Goal: Information Seeking & Learning: Check status

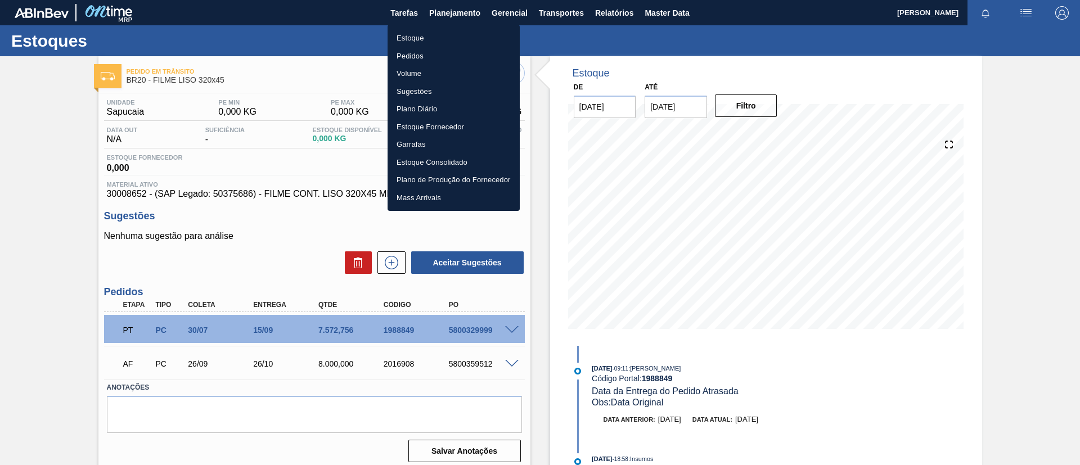
click at [425, 39] on li "Estoque" at bounding box center [453, 38] width 132 height 18
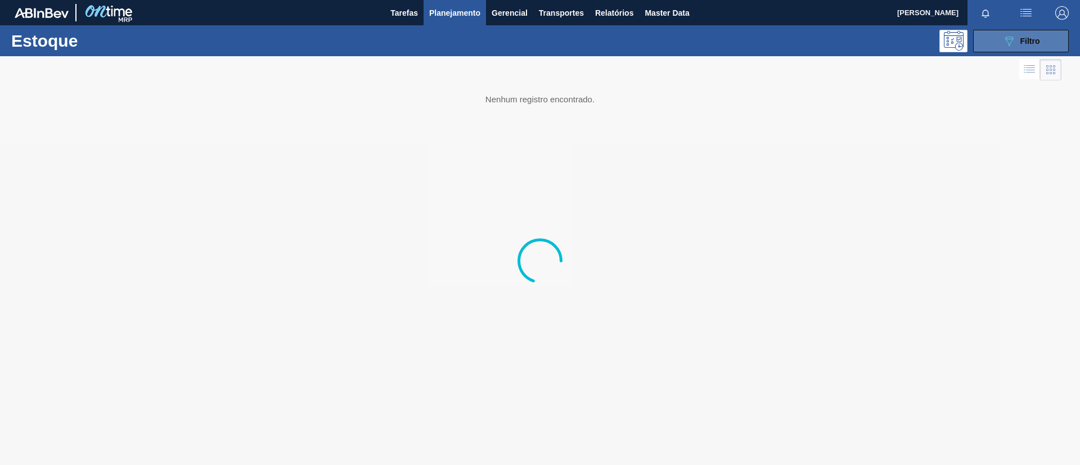
click at [1017, 43] on div "089F7B8B-B2A5-4AFE-B5C0-19BA573D28AC Filtro" at bounding box center [1021, 40] width 38 height 13
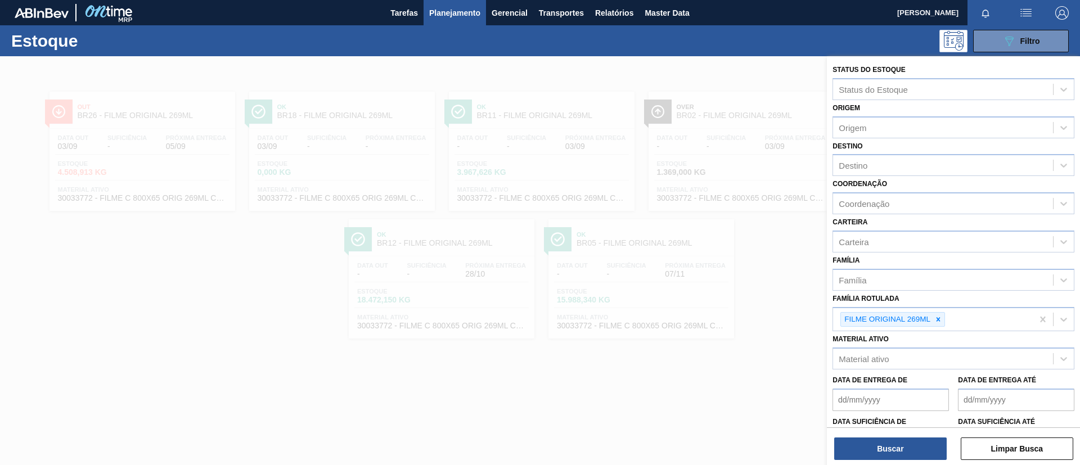
click at [698, 178] on div at bounding box center [540, 288] width 1080 height 465
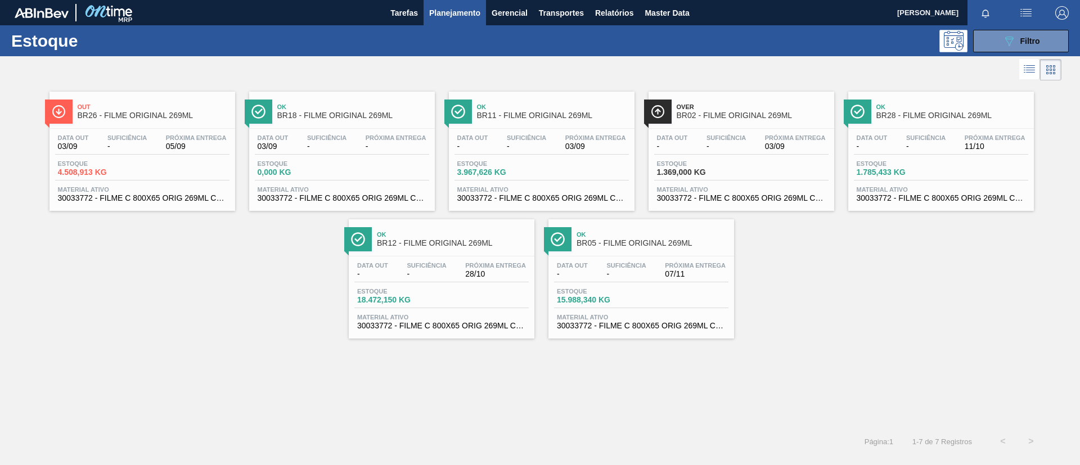
click at [742, 107] on span "Over" at bounding box center [752, 106] width 152 height 7
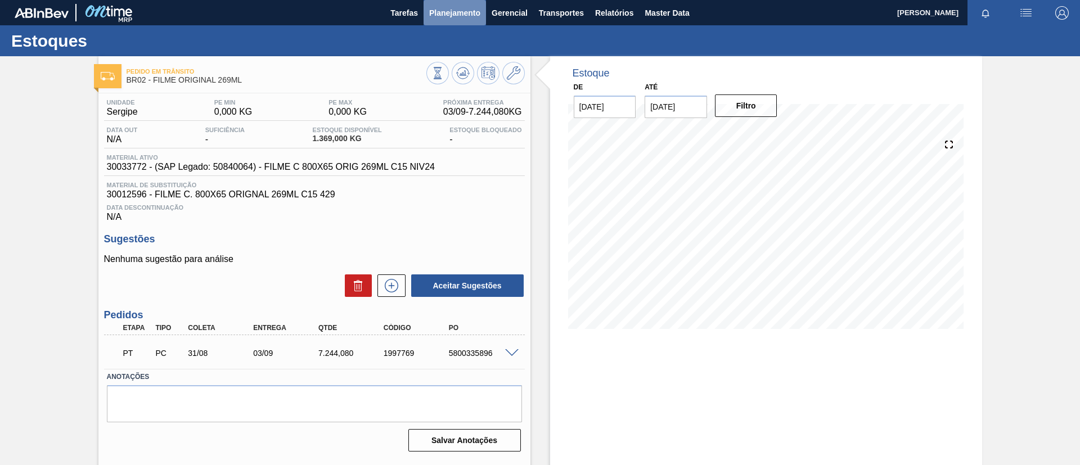
click at [454, 12] on span "Planejamento" at bounding box center [454, 12] width 51 height 13
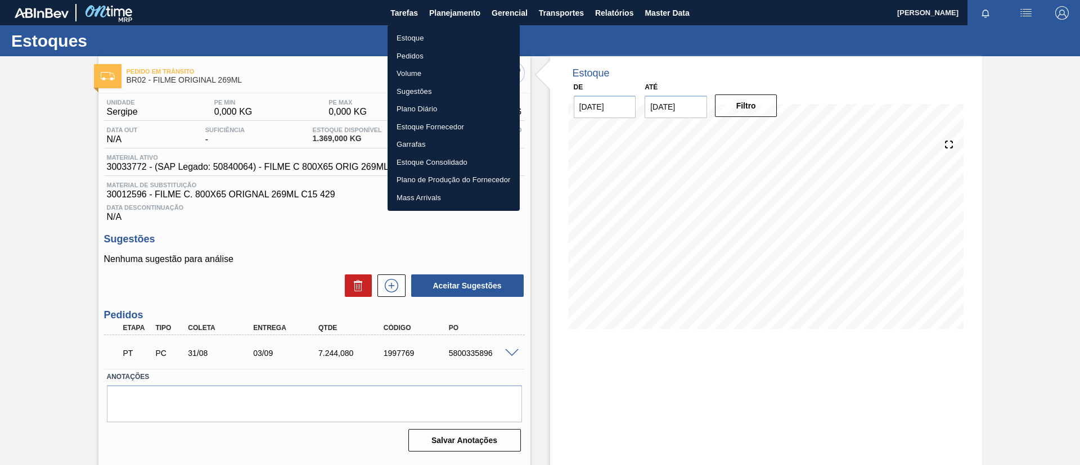
click at [436, 31] on li "Estoque" at bounding box center [453, 38] width 132 height 18
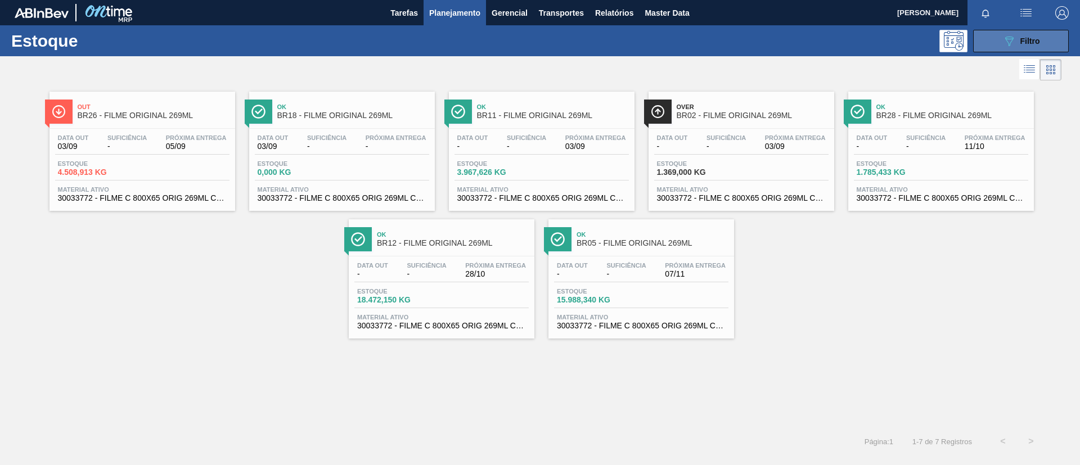
click at [1015, 42] on div "089F7B8B-B2A5-4AFE-B5C0-19BA573D28AC Filtro" at bounding box center [1021, 40] width 38 height 13
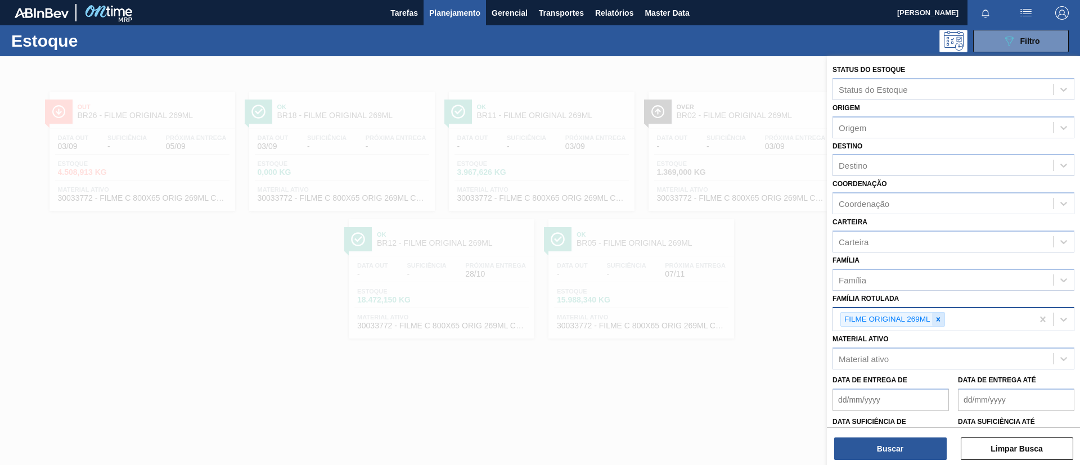
click at [940, 322] on icon at bounding box center [938, 319] width 8 height 8
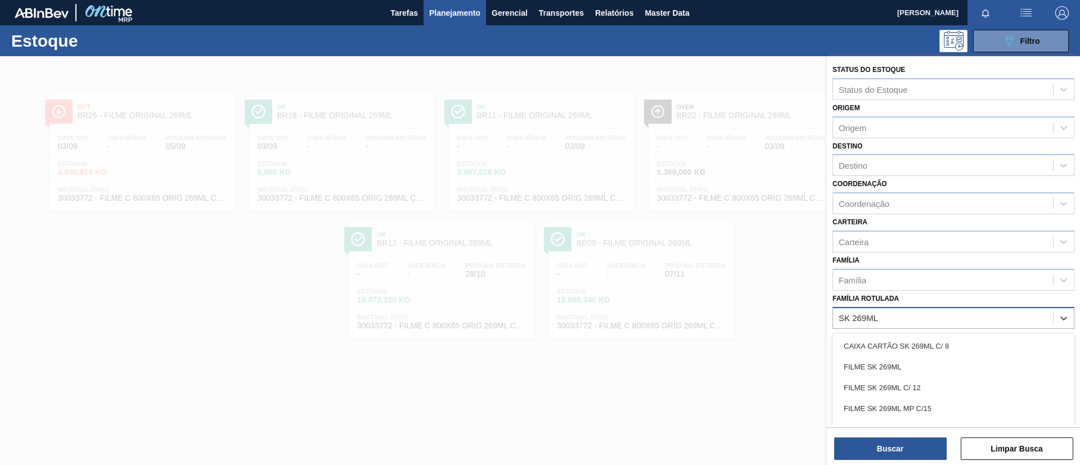
type Rotulada "SK 269ML MP"
click at [944, 340] on div "FILME SK 269ML MP C/15" at bounding box center [953, 346] width 242 height 21
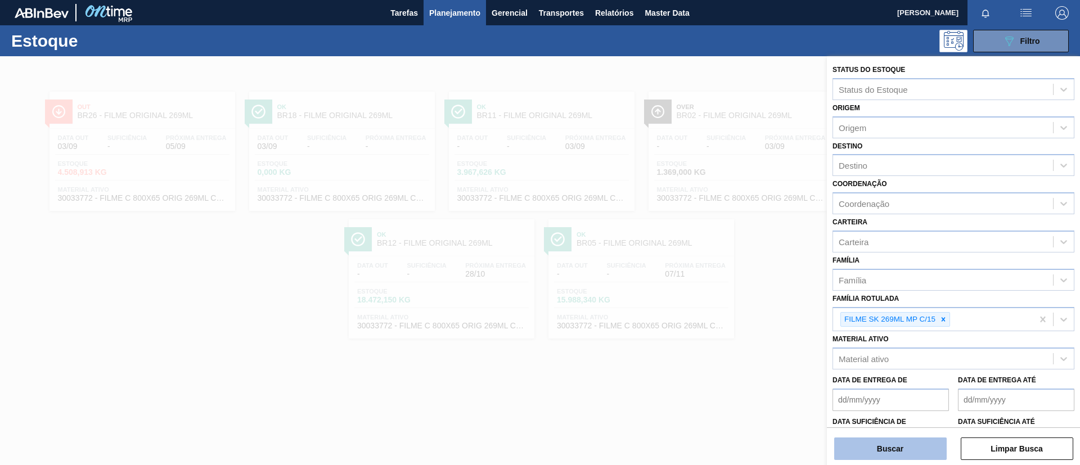
click at [896, 451] on button "Buscar" at bounding box center [890, 448] width 112 height 22
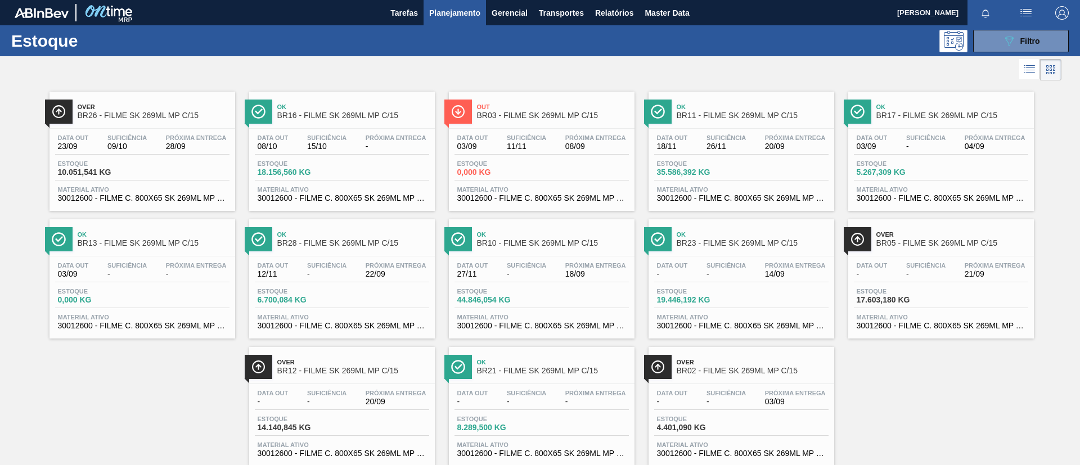
click at [761, 373] on span "BR02 - FILME SK 269ML MP C/15" at bounding box center [752, 371] width 152 height 8
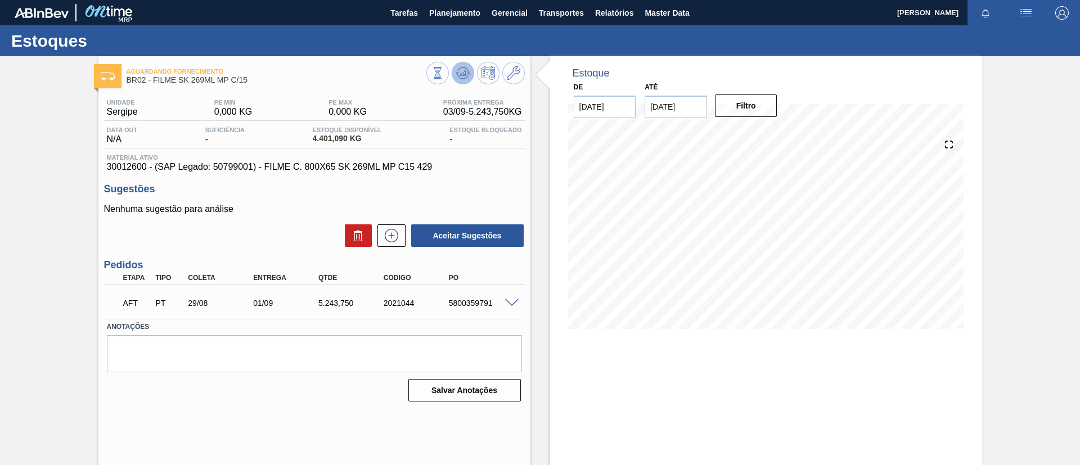
click at [454, 65] on button at bounding box center [463, 73] width 22 height 22
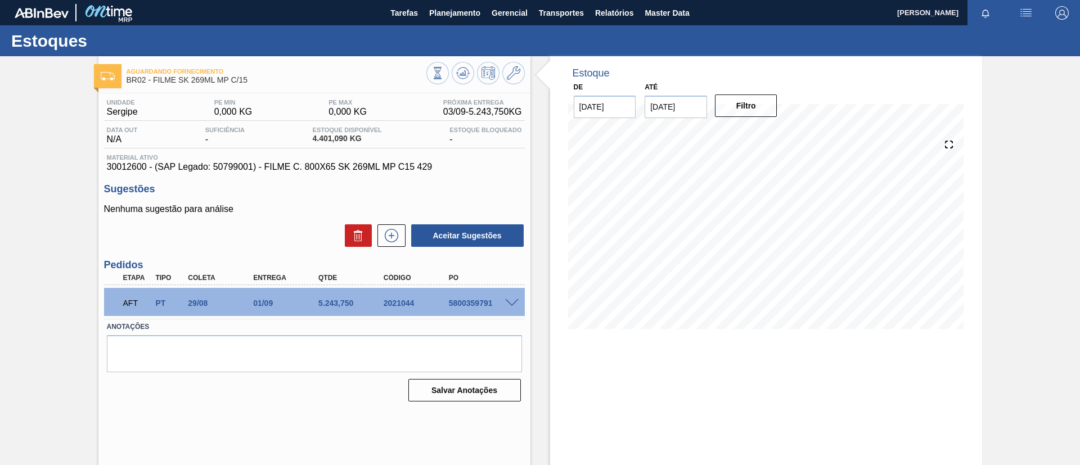
click at [513, 301] on span at bounding box center [511, 303] width 13 height 8
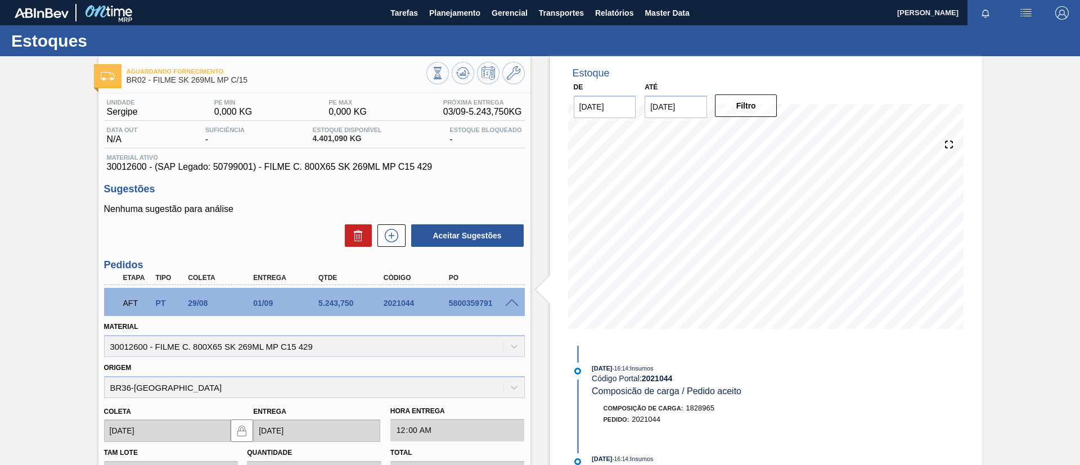
click at [81, 125] on div "Aguardando Fornecimento BR02 - FILME SK 269ML MP C/15 Unidade Sergipe PE MIN 0,…" at bounding box center [540, 400] width 1080 height 688
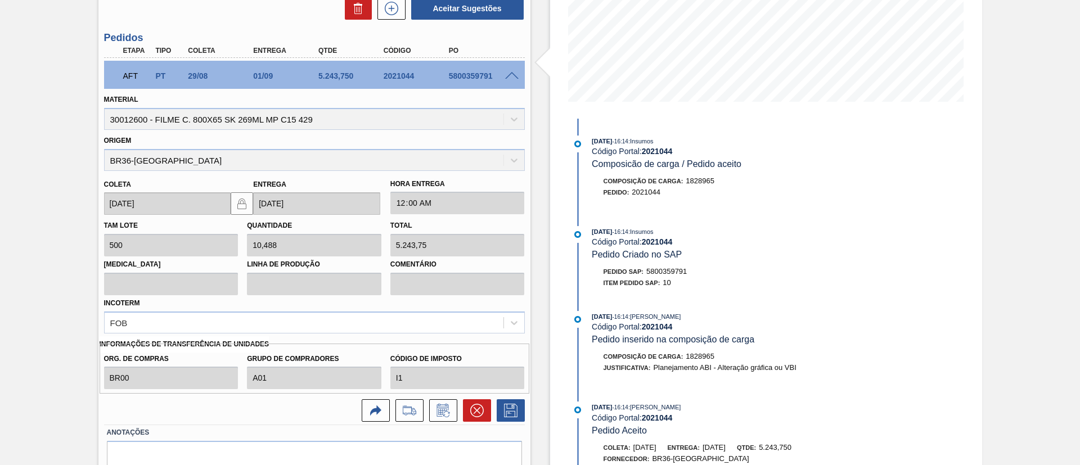
scroll to position [253, 0]
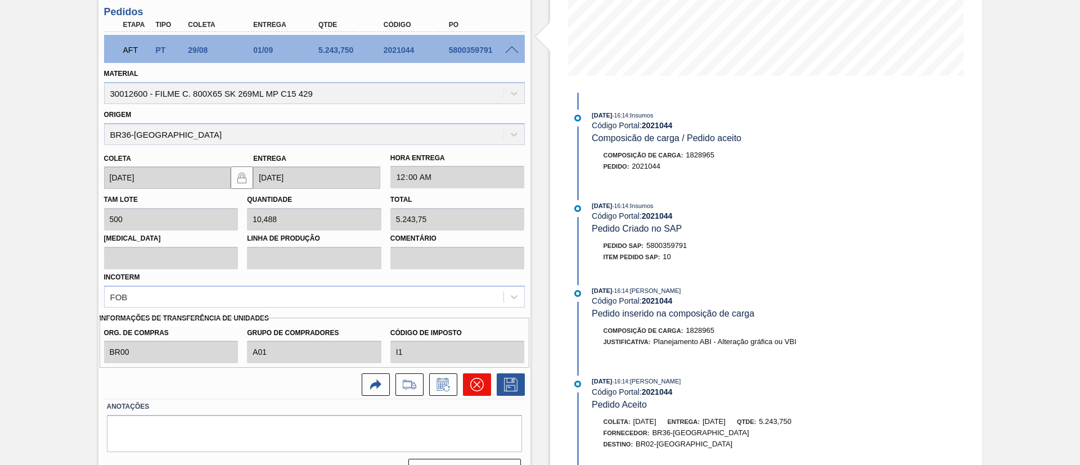
click at [467, 386] on button at bounding box center [477, 384] width 28 height 22
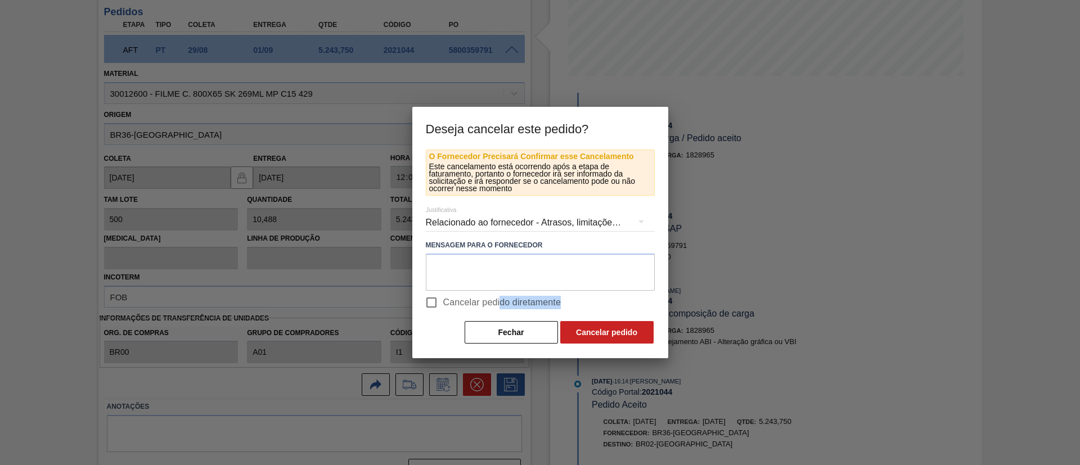
click at [499, 318] on div "O Fornecedor Precisará Confirmar esse Cancelamento Este cancelamento está ocorr…" at bounding box center [540, 247] width 229 height 195
click at [503, 330] on button "Fechar" at bounding box center [510, 332] width 93 height 22
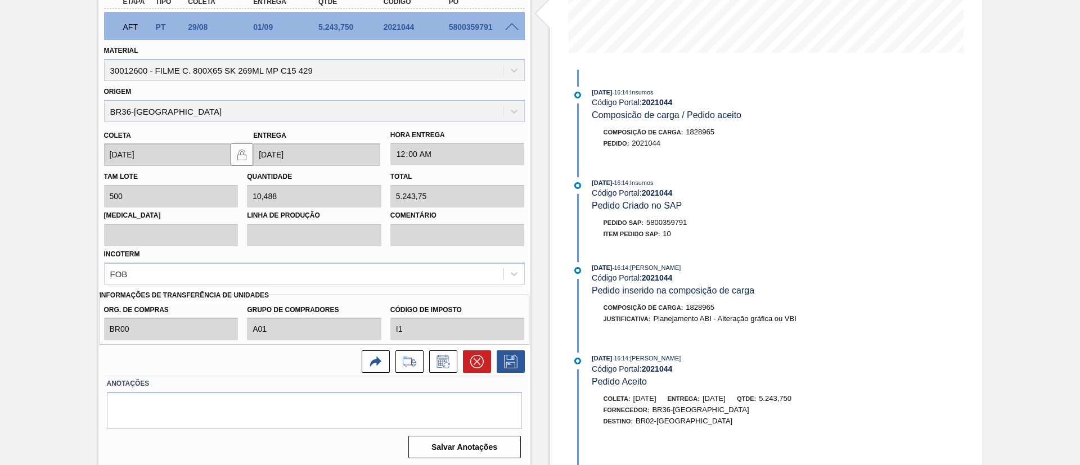
scroll to position [279, 0]
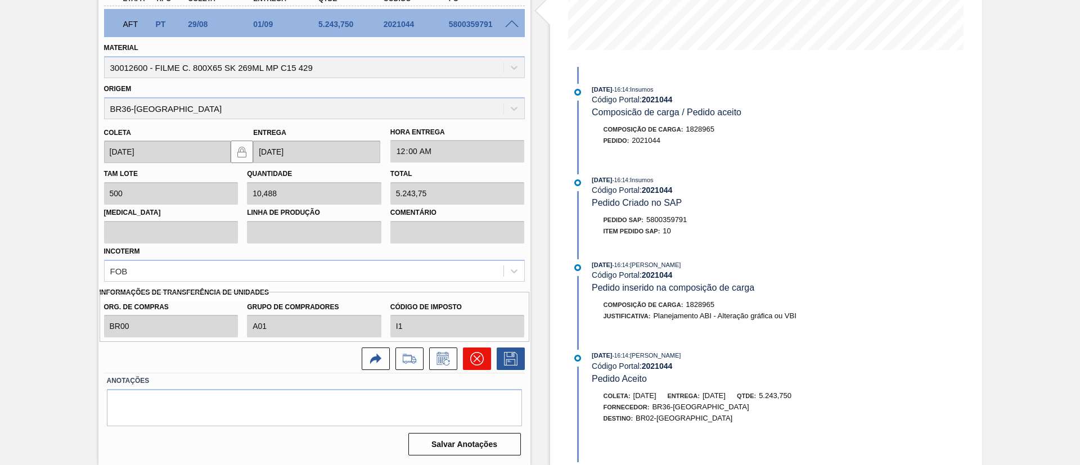
click at [470, 359] on icon at bounding box center [476, 358] width 13 height 13
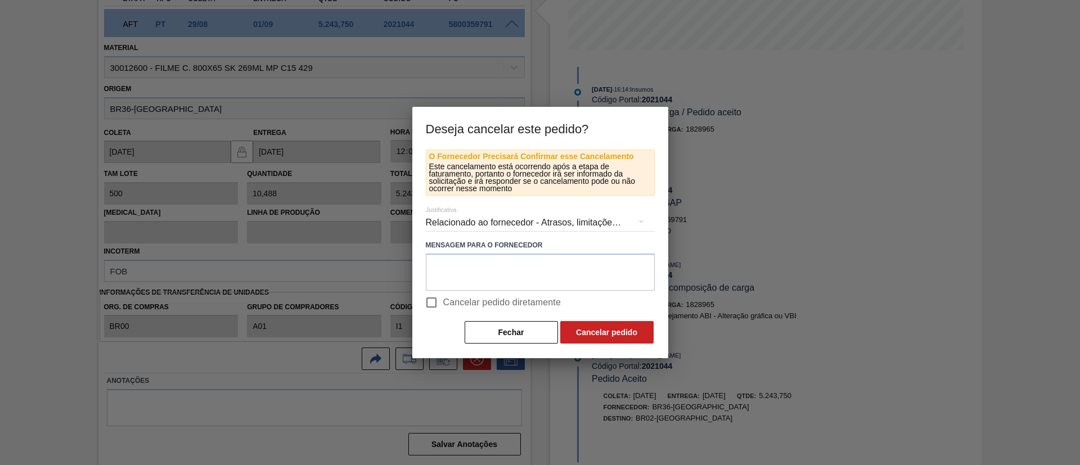
click at [480, 294] on label "Cancelar pedido diretamente" at bounding box center [490, 303] width 142 height 24
click at [443, 294] on input "Cancelar pedido diretamente" at bounding box center [431, 303] width 24 height 24
checkbox input "true"
click at [583, 336] on button "Cancelar pedido" at bounding box center [606, 332] width 93 height 22
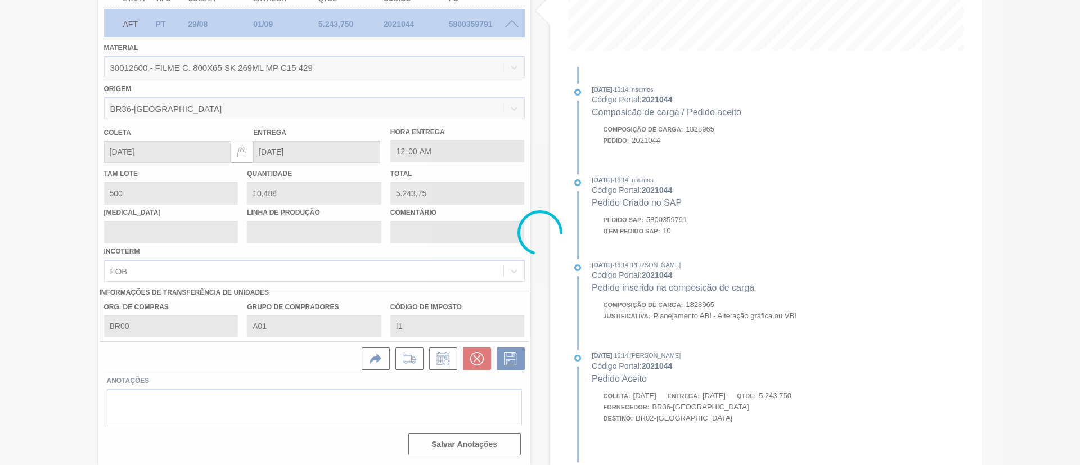
scroll to position [19, 0]
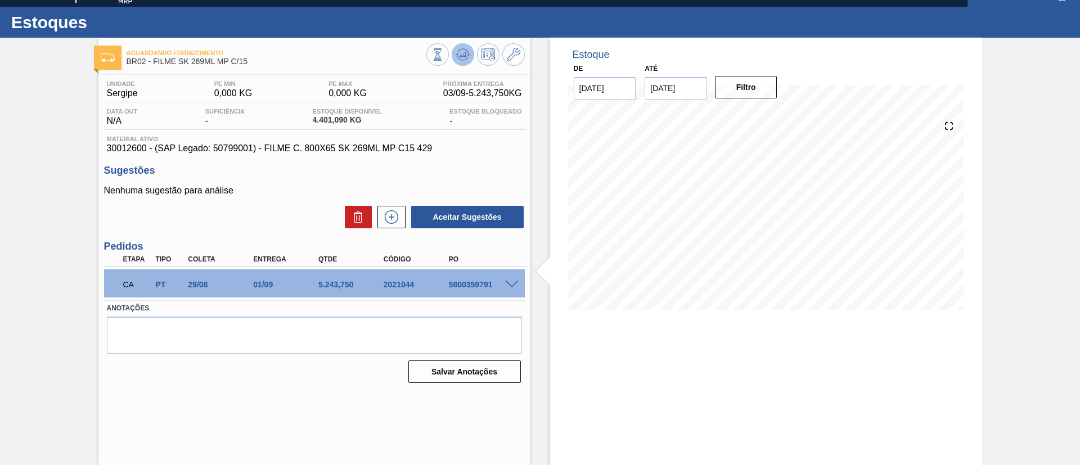
click at [462, 45] on button at bounding box center [463, 54] width 22 height 22
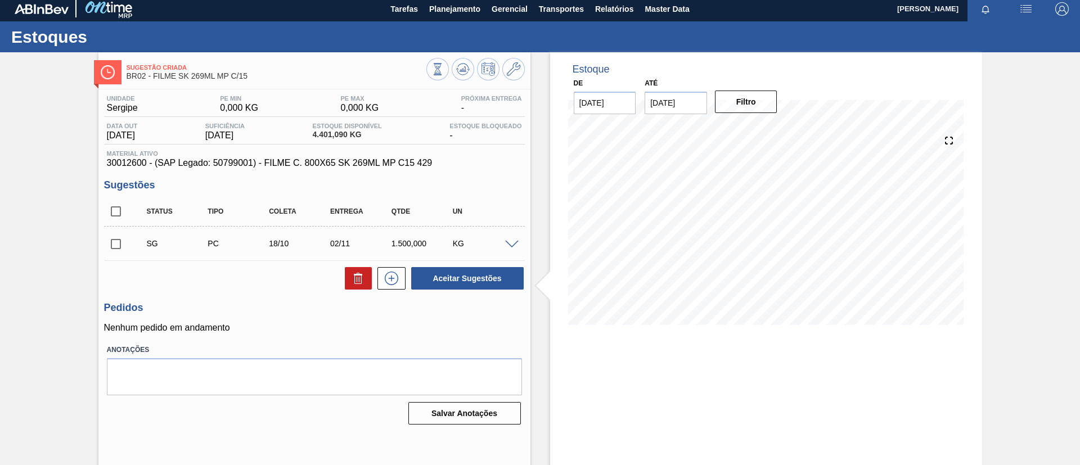
scroll to position [0, 0]
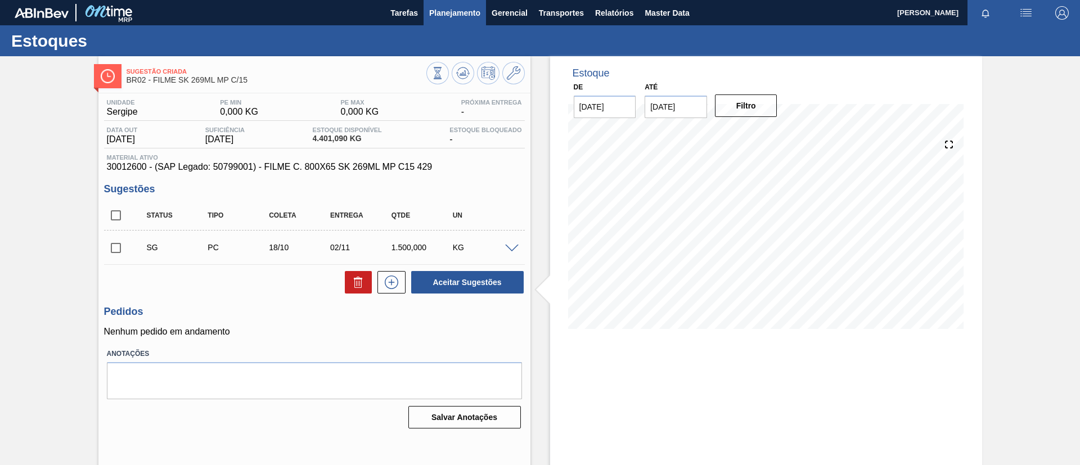
click at [469, 11] on span "Planejamento" at bounding box center [454, 12] width 51 height 13
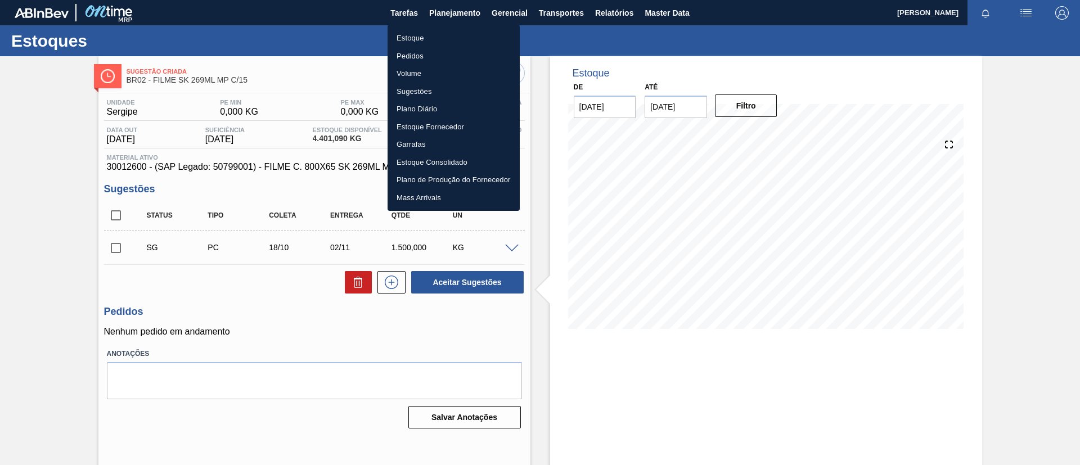
click at [431, 52] on li "Pedidos" at bounding box center [453, 56] width 132 height 18
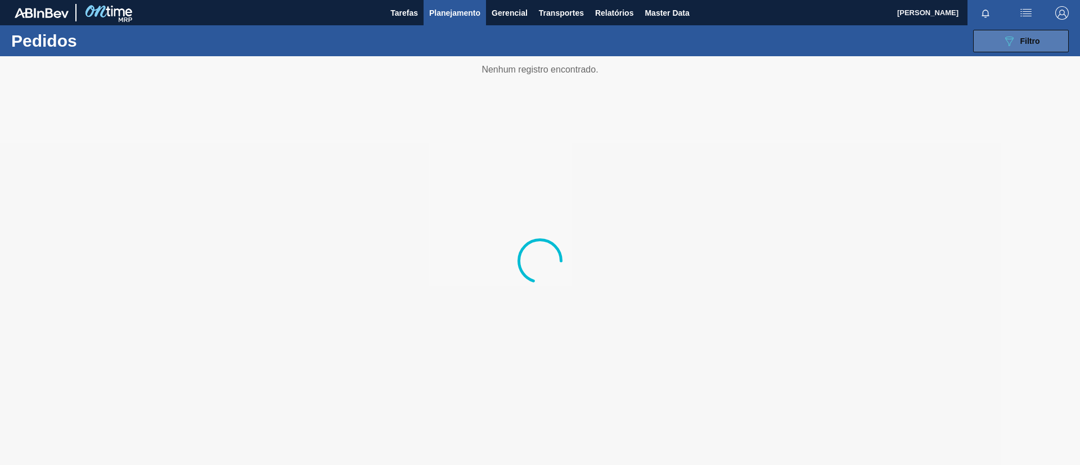
click at [1058, 46] on button "089F7B8B-B2A5-4AFE-B5C0-19BA573D28AC Filtro" at bounding box center [1021, 41] width 96 height 22
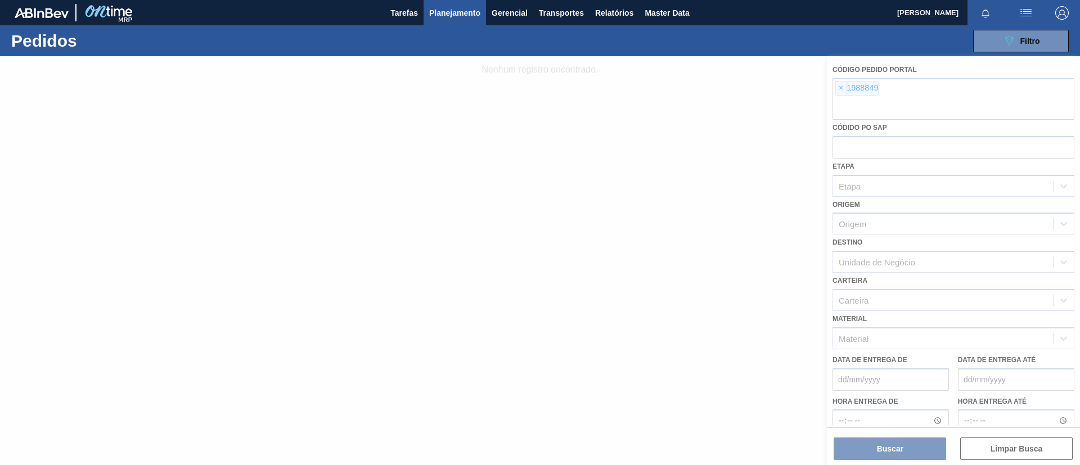
click at [838, 84] on div at bounding box center [540, 260] width 1080 height 409
click at [839, 90] on div at bounding box center [540, 260] width 1080 height 409
click at [840, 89] on div at bounding box center [540, 260] width 1080 height 409
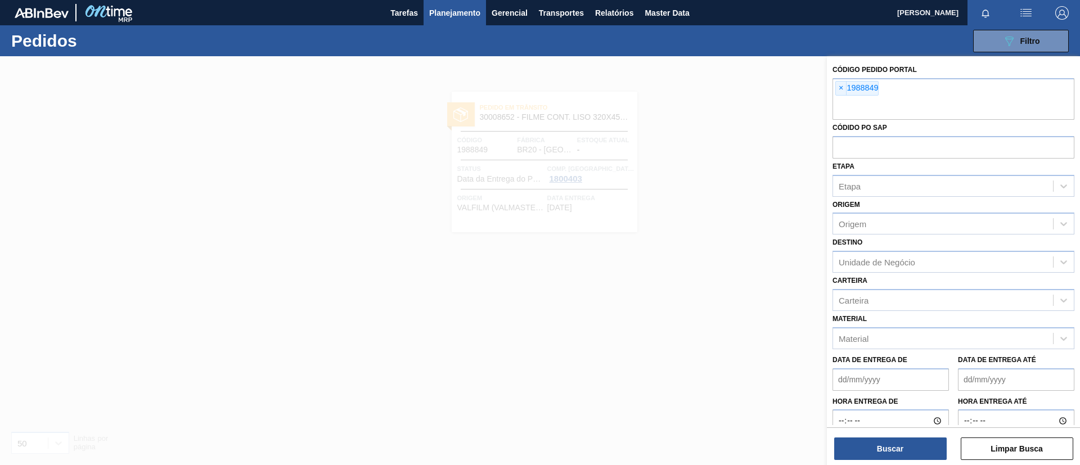
click at [840, 89] on span "×" at bounding box center [841, 88] width 11 height 13
paste input "1989886"
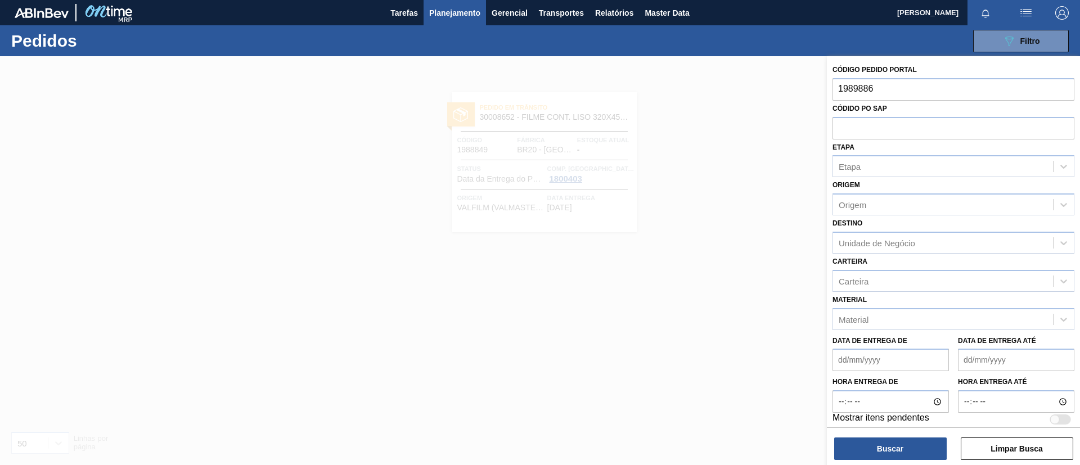
type input "1989886"
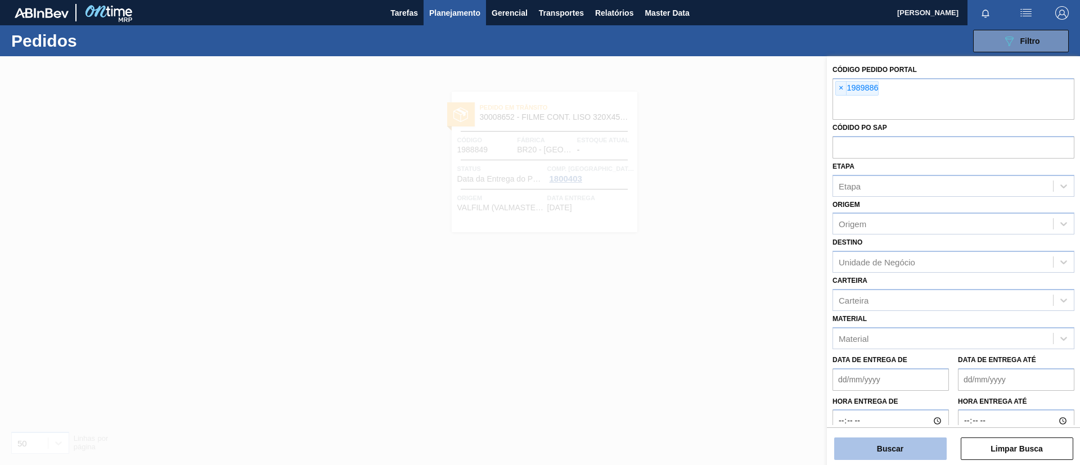
click at [891, 444] on button "Buscar" at bounding box center [890, 448] width 112 height 22
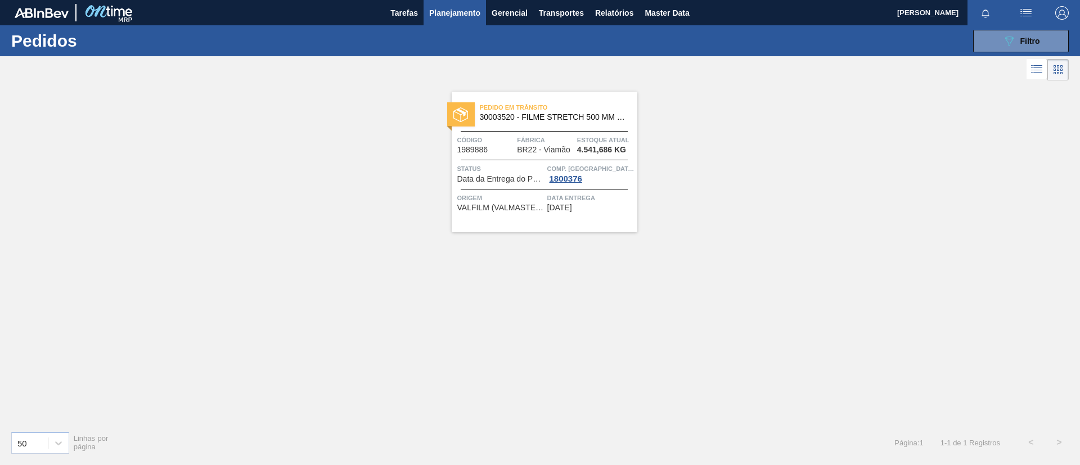
click at [571, 111] on span "Pedido em Trânsito" at bounding box center [558, 107] width 157 height 11
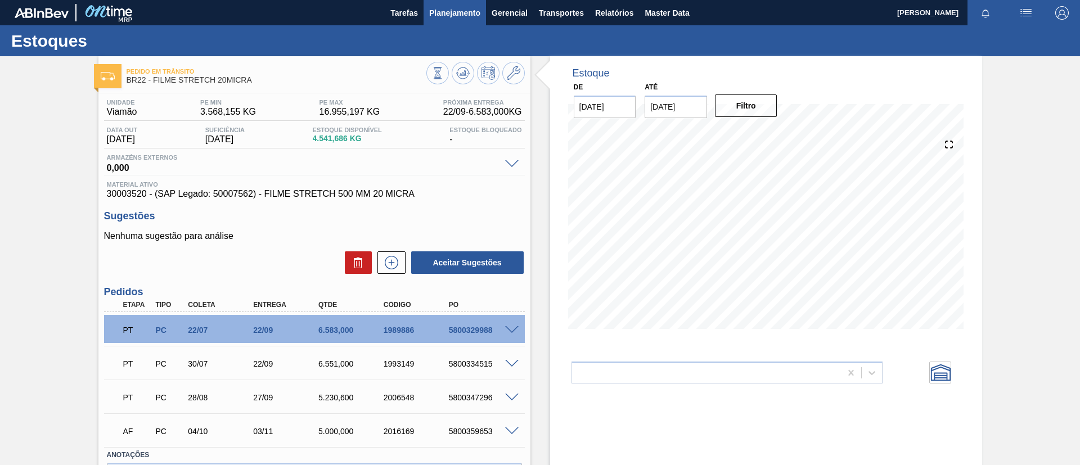
click at [455, 15] on span "Planejamento" at bounding box center [454, 12] width 51 height 13
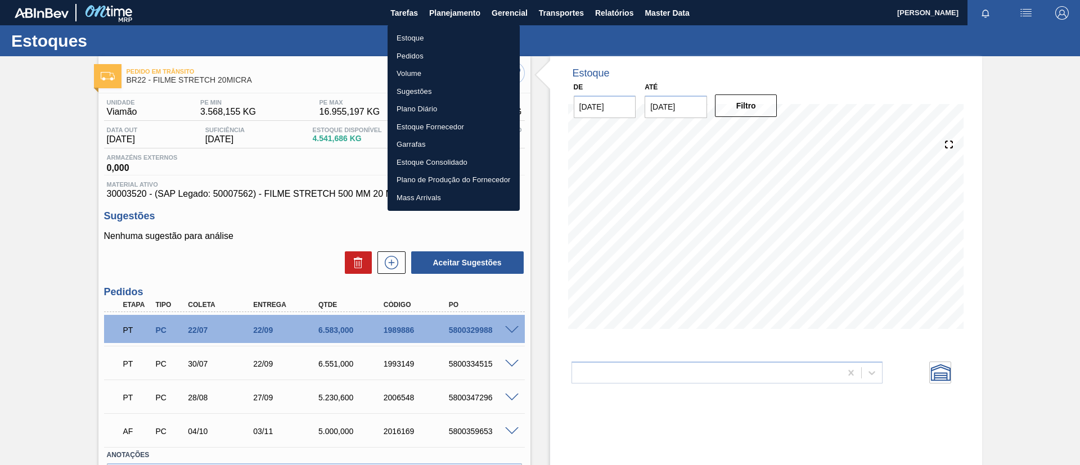
click at [428, 47] on li "Pedidos" at bounding box center [453, 56] width 132 height 18
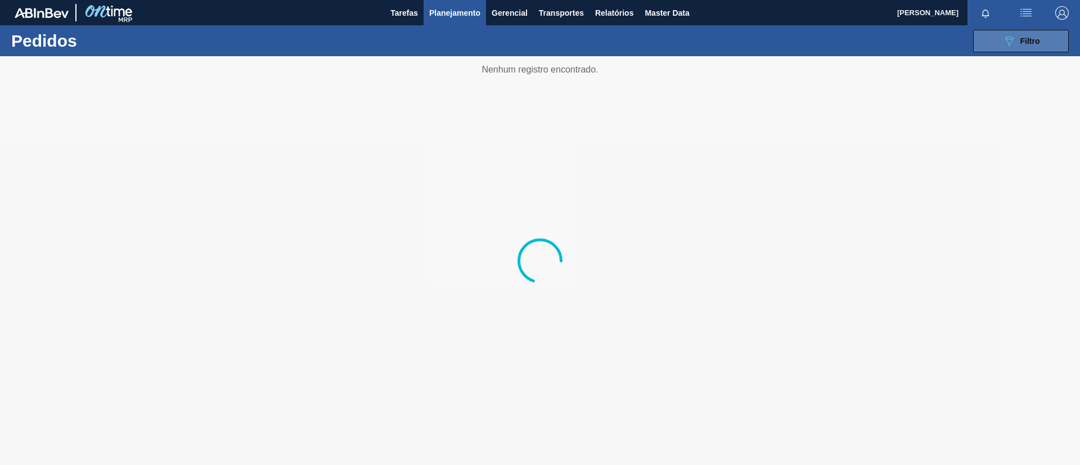
click at [1005, 45] on icon "089F7B8B-B2A5-4AFE-B5C0-19BA573D28AC" at bounding box center [1008, 40] width 13 height 13
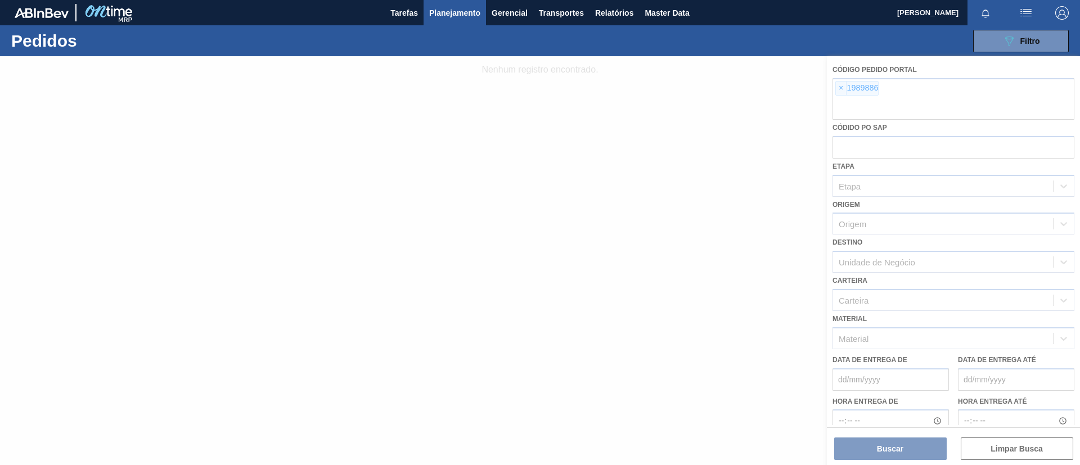
click at [931, 107] on div at bounding box center [540, 260] width 1080 height 409
click at [930, 96] on div "× 1989886" at bounding box center [953, 99] width 242 height 42
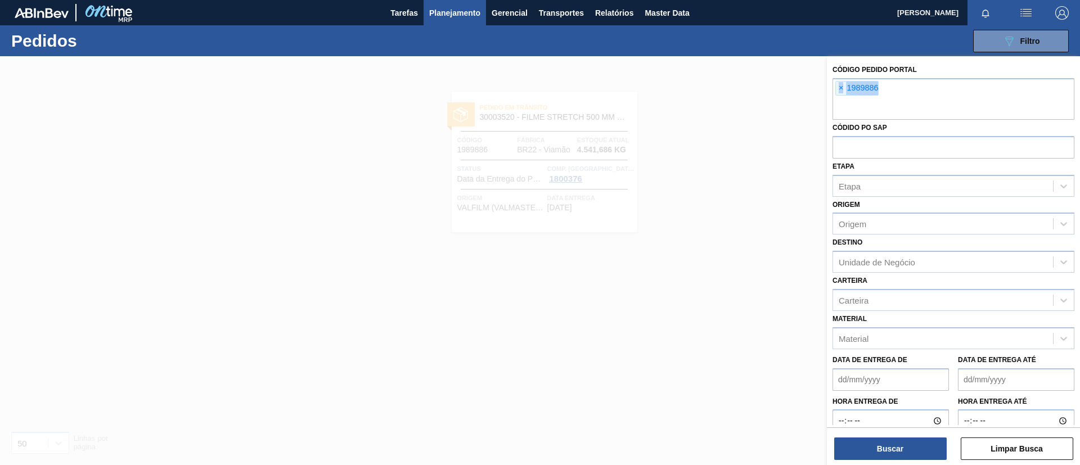
click at [930, 96] on div "× 1989886" at bounding box center [953, 99] width 242 height 42
paste input "1946380"
type input "1946380"
paste input "1993149"
type input "1993149"
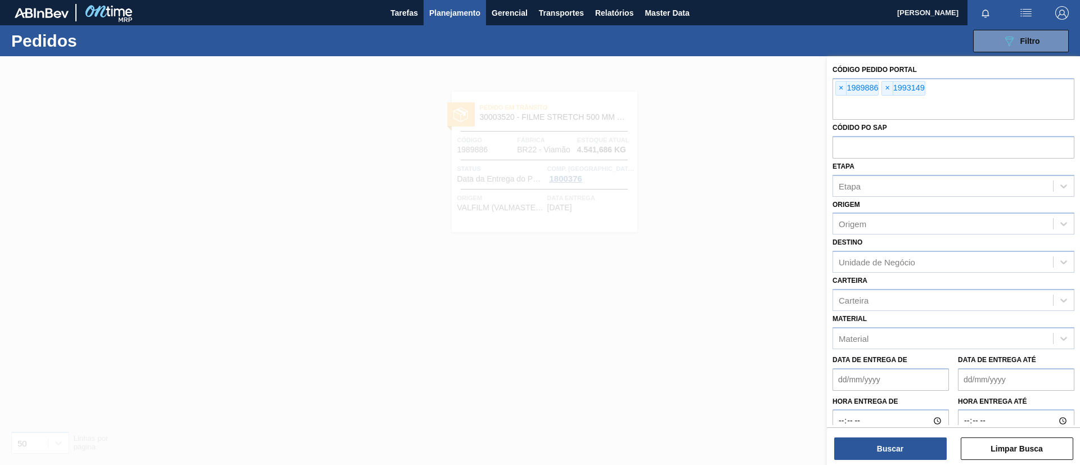
paste input "1946380"
type input "1946380"
click at [867, 442] on button "Buscar" at bounding box center [890, 448] width 112 height 22
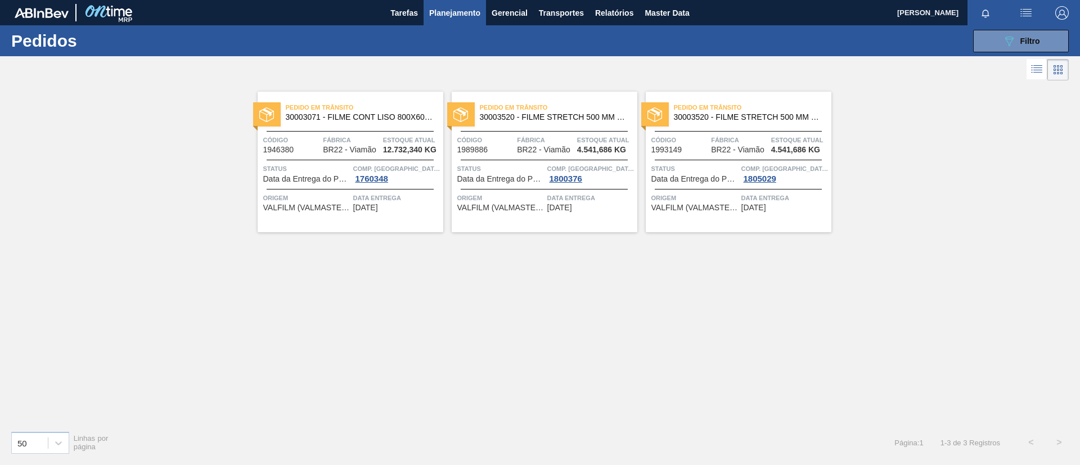
click at [372, 114] on span "30003071 - FILME CONT LISO 800X60 MICRAS" at bounding box center [360, 117] width 148 height 8
click at [395, 117] on span "30003071 - FILME CONT LISO 800X60 MICRAS" at bounding box center [360, 117] width 148 height 8
click at [558, 119] on span "30003520 - FILME STRETCH 500 MM 20 MICRA" at bounding box center [554, 117] width 148 height 8
click at [427, 116] on span "30003071 - FILME CONT LISO 800X60 MICRAS" at bounding box center [360, 117] width 148 height 8
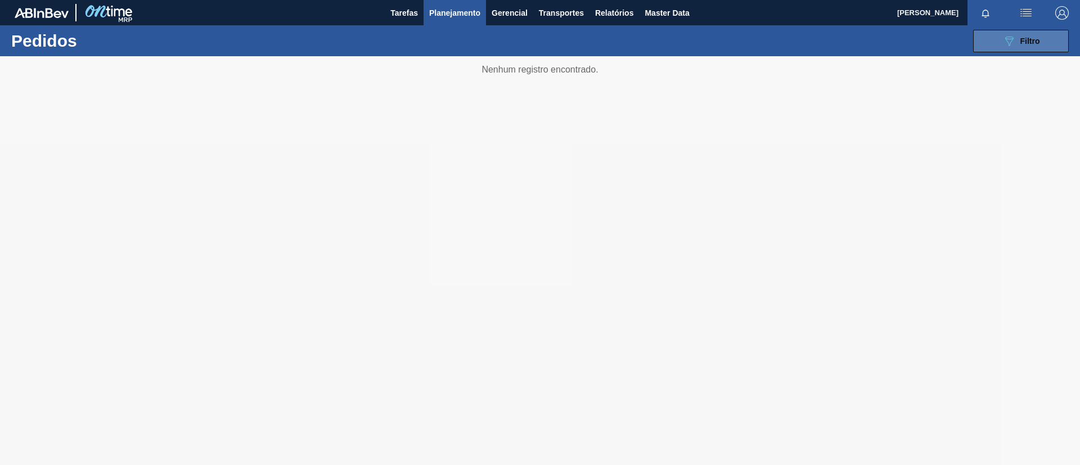
click at [1028, 41] on span "Filtro" at bounding box center [1030, 41] width 20 height 9
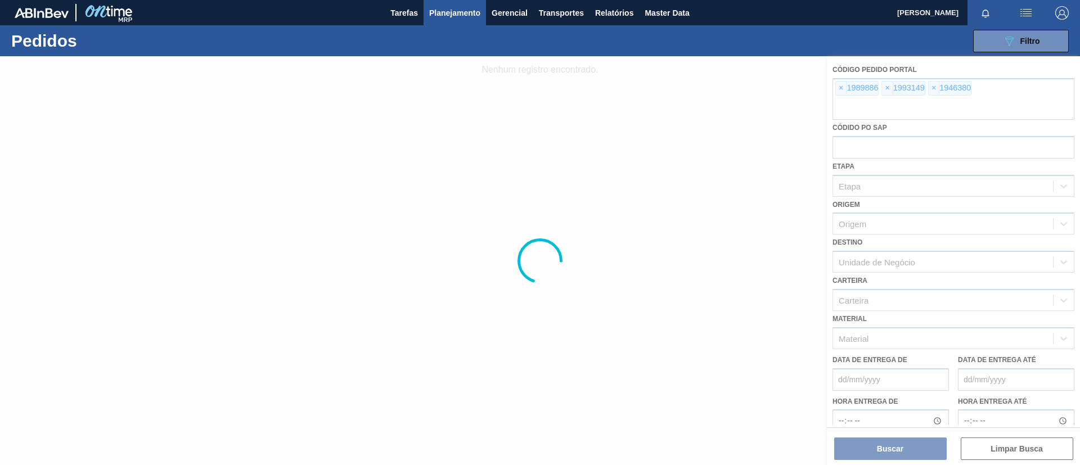
click at [438, 25] on main "Tarefas Planejamento Gerencial Transportes Relatórios Master Data TOMAS SIMOES …" at bounding box center [540, 232] width 1080 height 465
click at [437, 29] on div "089F7B8B-B2A5-4AFE-B5C0-19BA573D28AC Filtro Código Pedido Portal × 1989886 × 19…" at bounding box center [626, 41] width 895 height 34
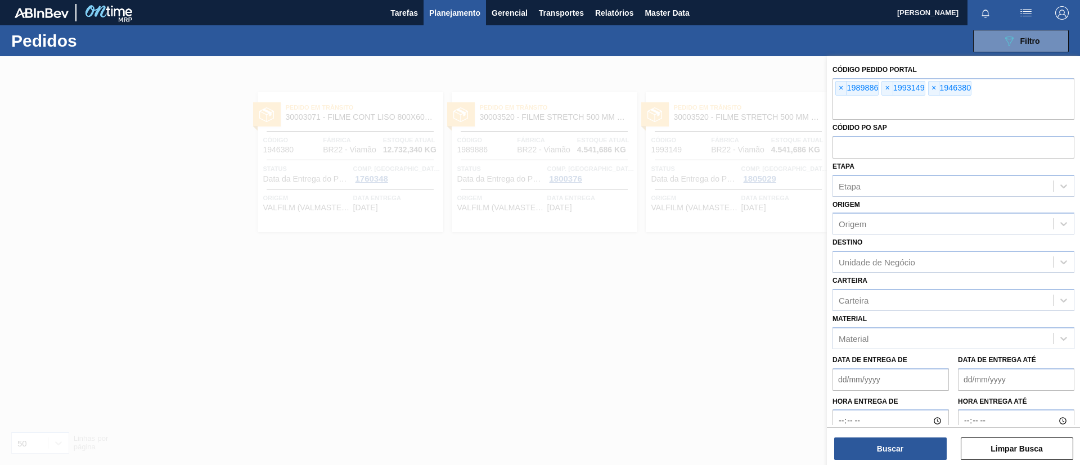
click at [450, 18] on span "Planejamento" at bounding box center [454, 12] width 51 height 13
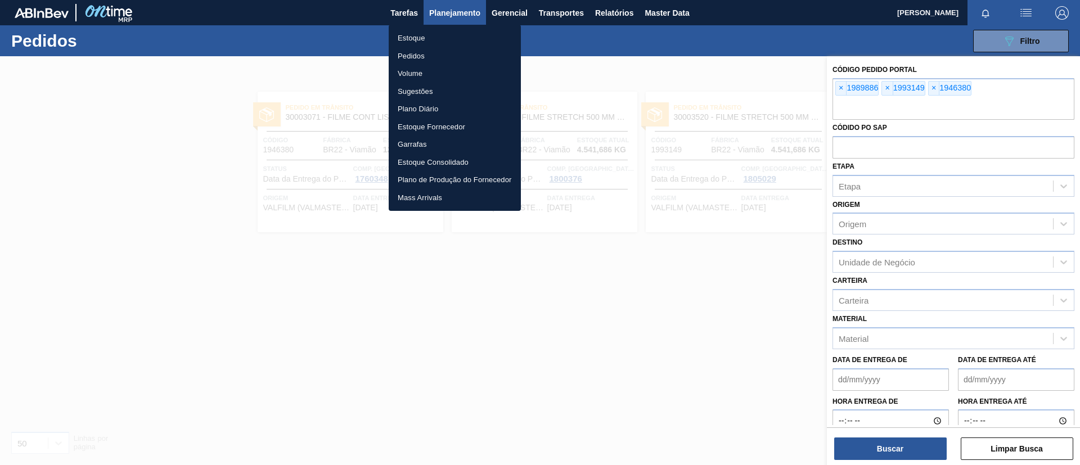
click at [439, 33] on li "Estoque" at bounding box center [455, 38] width 132 height 18
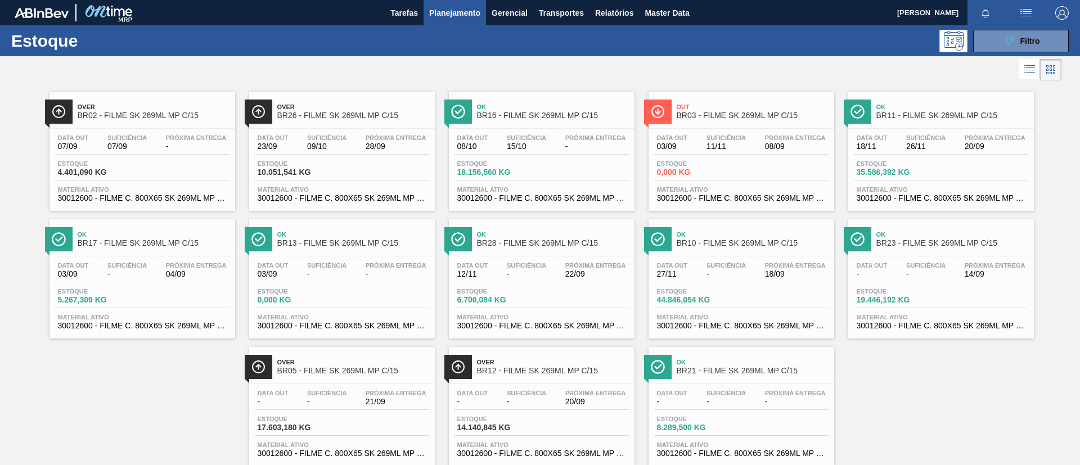
click at [157, 107] on span "Over" at bounding box center [154, 106] width 152 height 7
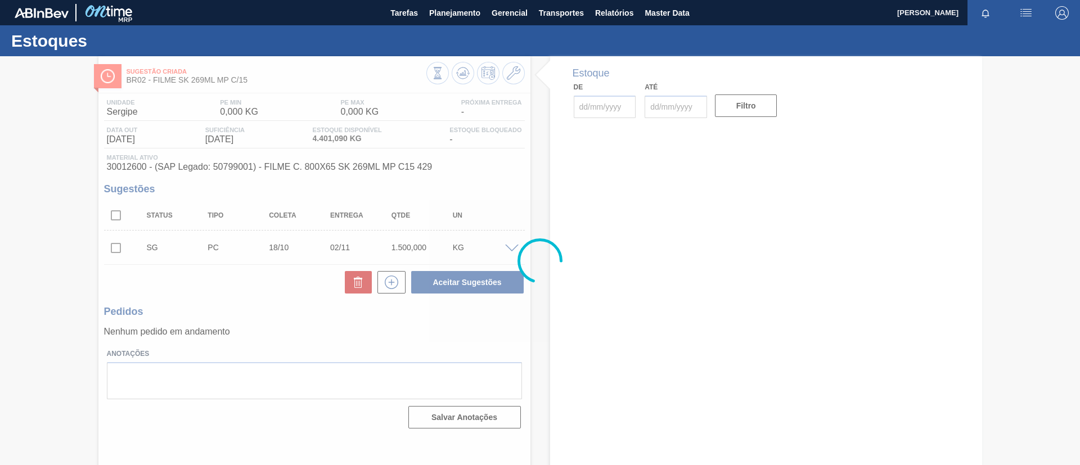
type input "[DATE]"
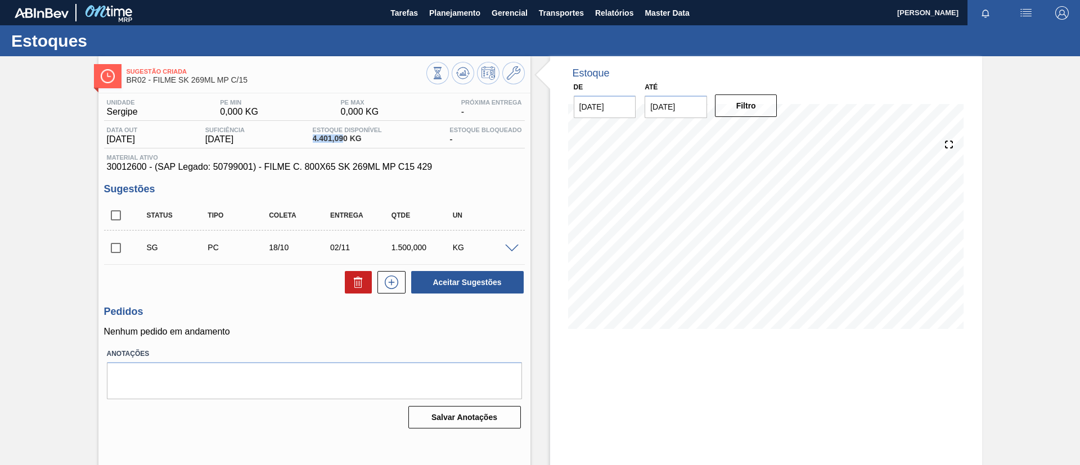
drag, startPoint x: 314, startPoint y: 136, endPoint x: 348, endPoint y: 137, distance: 33.2
click at [348, 137] on div "Data out 07/09/2025 Suficiência 07/09/2025 Estoque Disponível 4.401,090 KG Esto…" at bounding box center [314, 138] width 421 height 22
copy span "4.401,09"
click at [0, 97] on div "Sugestão Criada BR02 - FILME SK 269ML MP C/15 Unidade Sergipe PE MIN 0,000 KG P…" at bounding box center [540, 269] width 1080 height 427
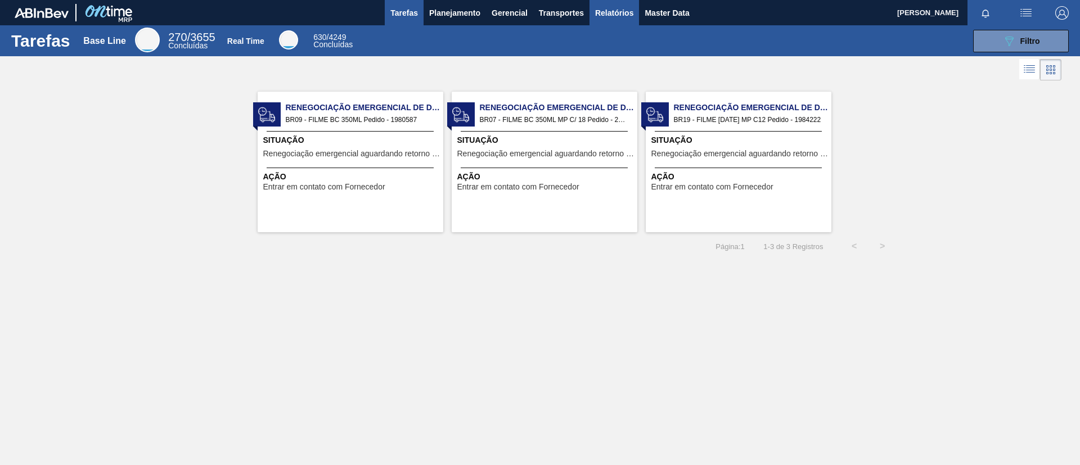
click at [614, 10] on span "Relatórios" at bounding box center [614, 12] width 38 height 13
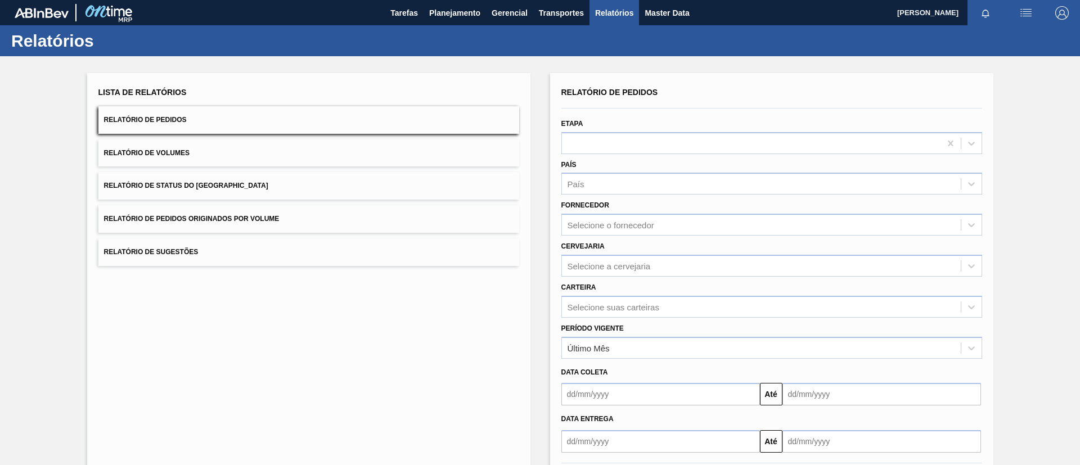
click at [236, 148] on button "Relatório de Volumes" at bounding box center [308, 153] width 421 height 28
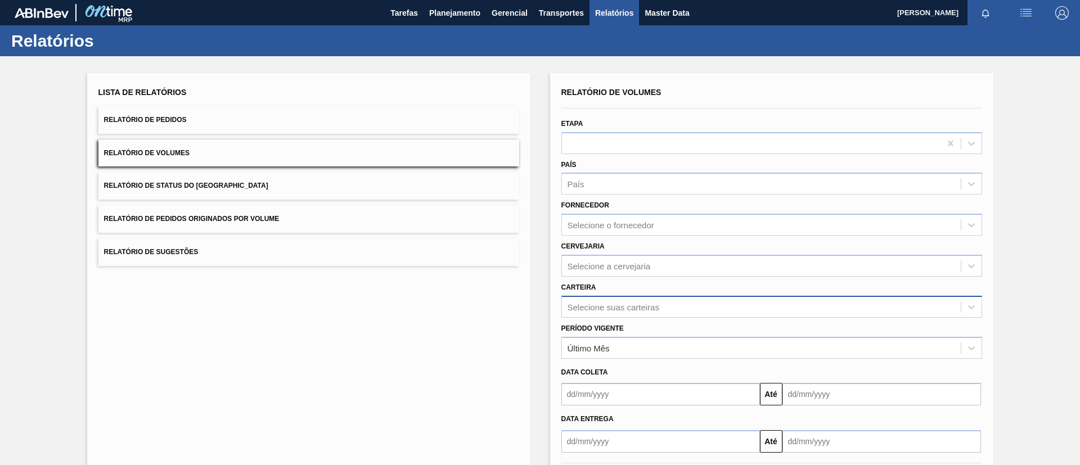
click at [624, 313] on div "Selecione suas carteiras" at bounding box center [771, 307] width 421 height 22
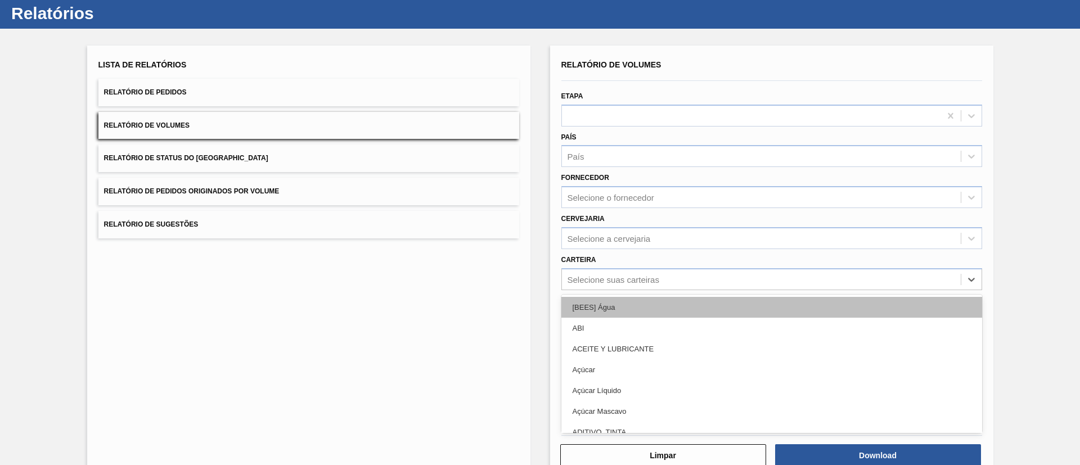
scroll to position [30, 0]
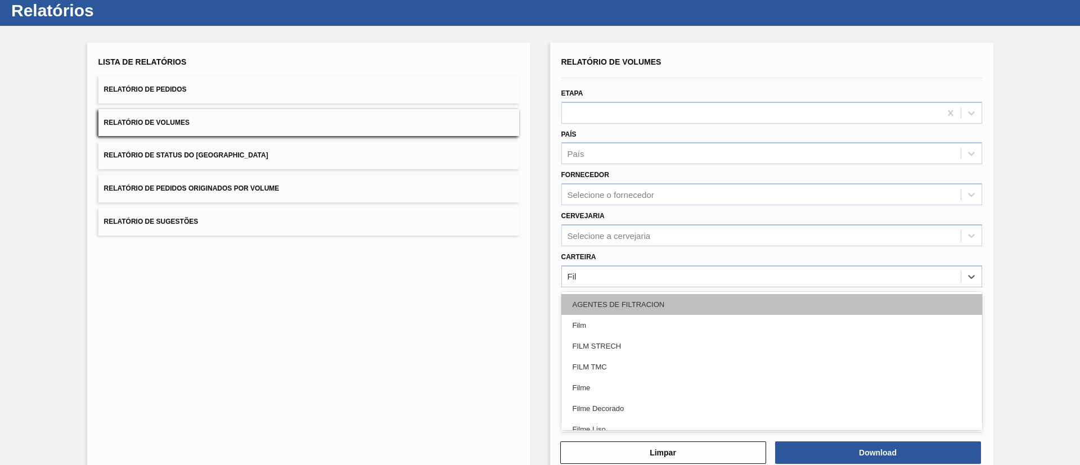
type input "Filme"
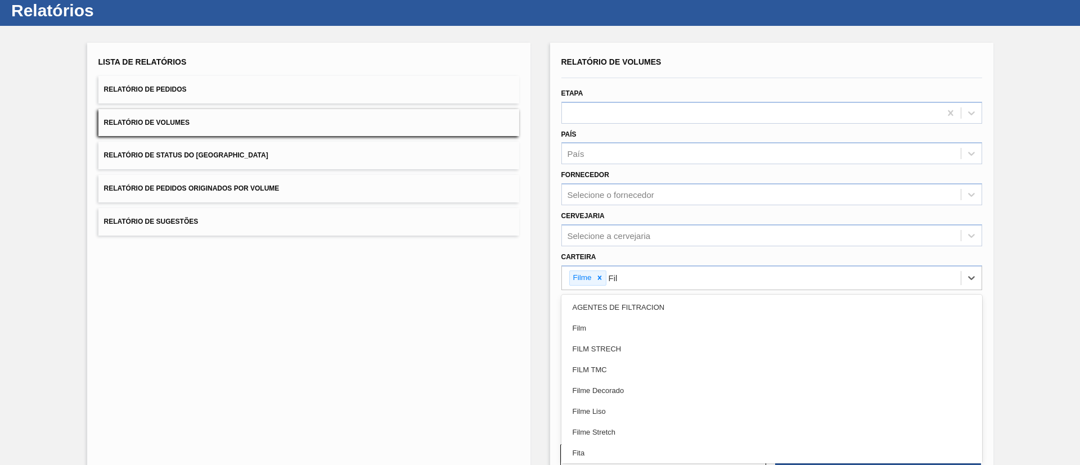
type input "Filme"
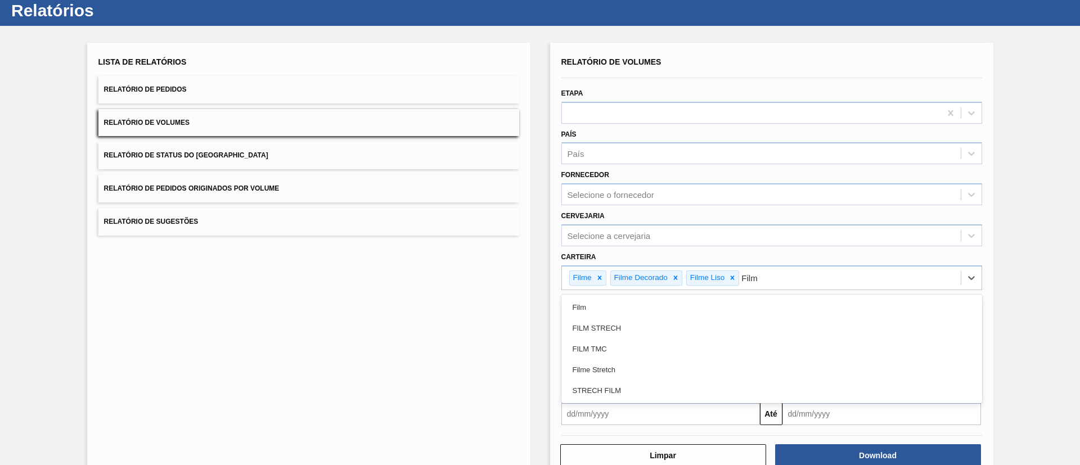
type input "Filme"
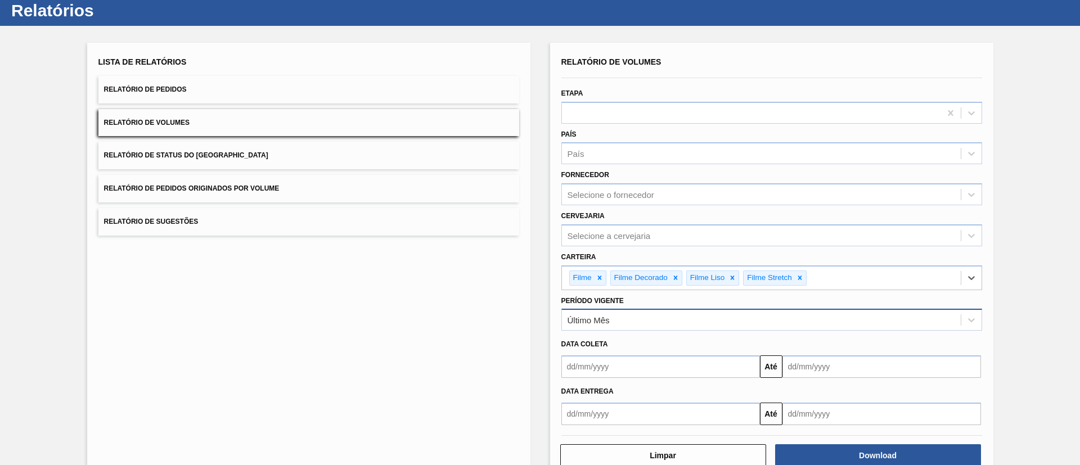
click at [624, 321] on div "Último Mês" at bounding box center [761, 320] width 399 height 16
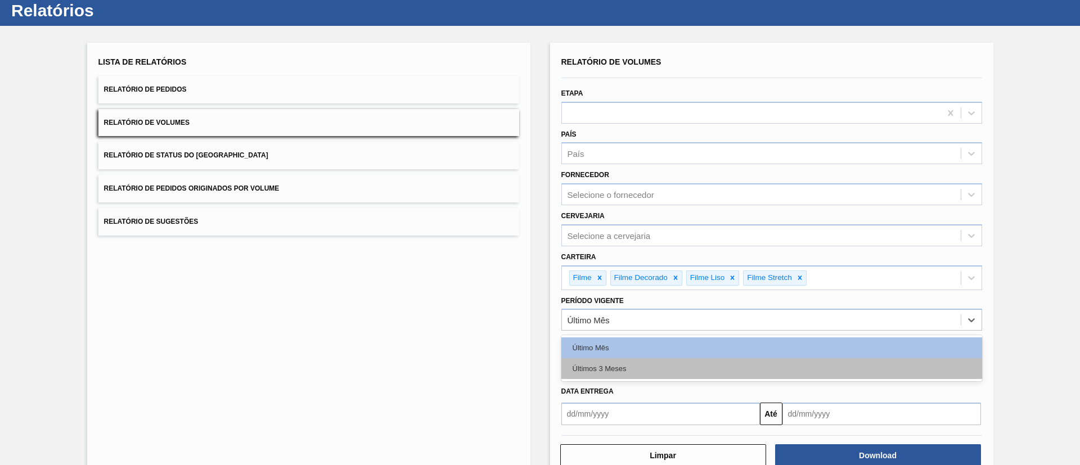
click at [603, 373] on div "Últimos 3 Meses" at bounding box center [771, 368] width 421 height 21
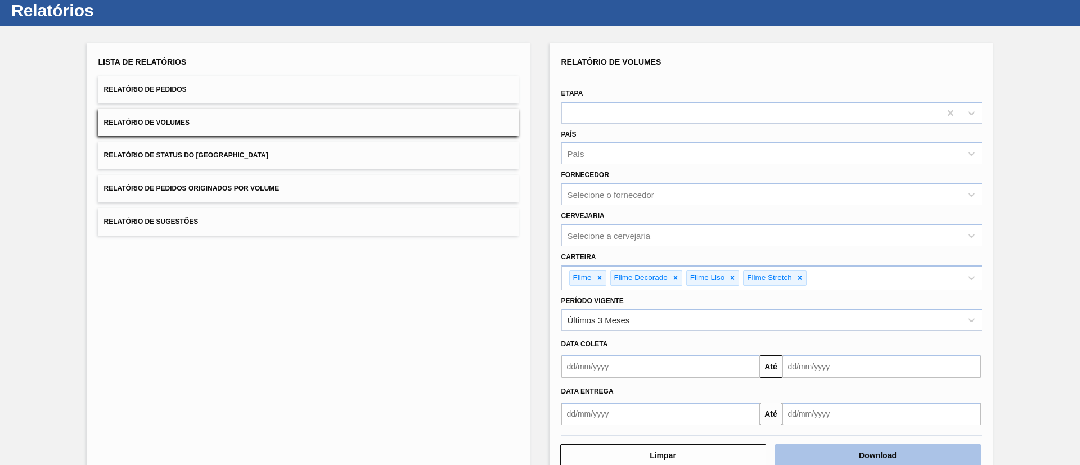
click at [850, 445] on div "Limpar Download" at bounding box center [772, 454] width 430 height 28
click at [849, 444] on button "Download" at bounding box center [878, 455] width 206 height 22
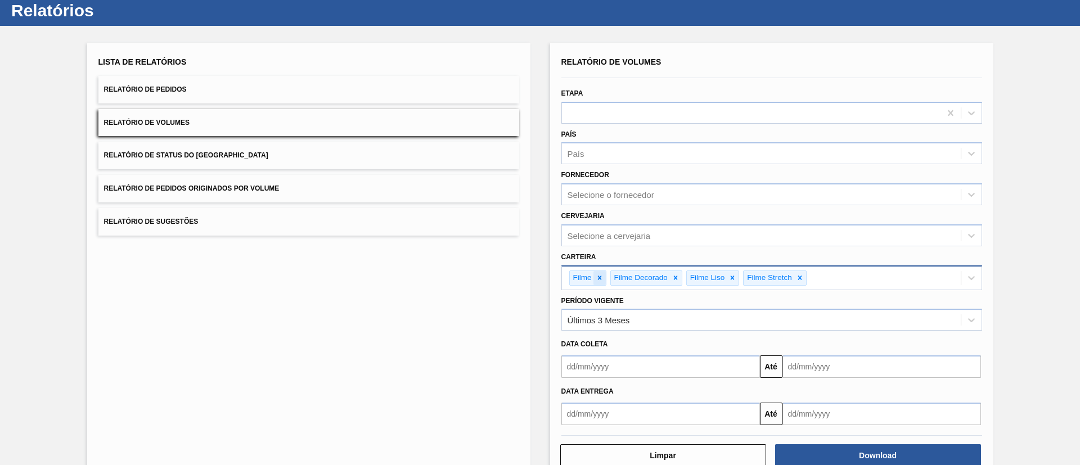
click at [596, 274] on icon at bounding box center [600, 278] width 8 height 8
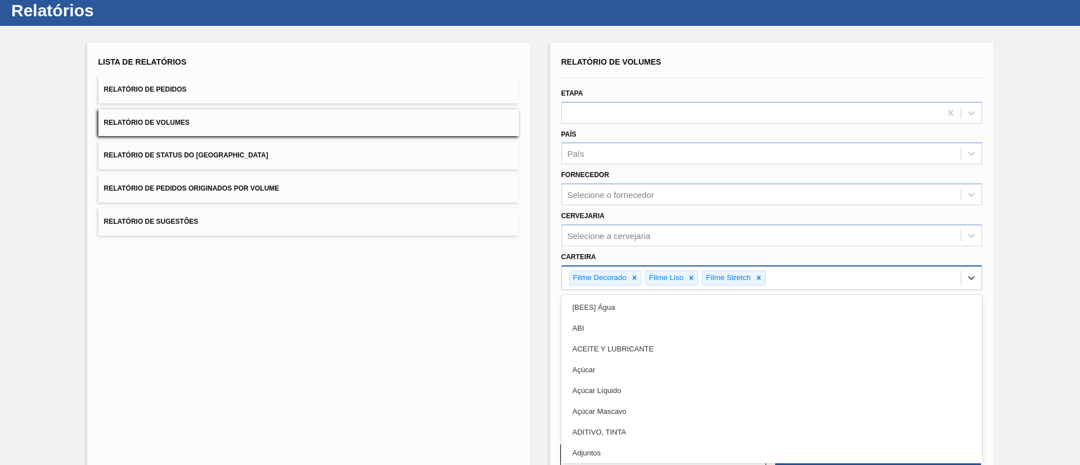
click at [599, 277] on div "Filme Decorado" at bounding box center [599, 278] width 58 height 14
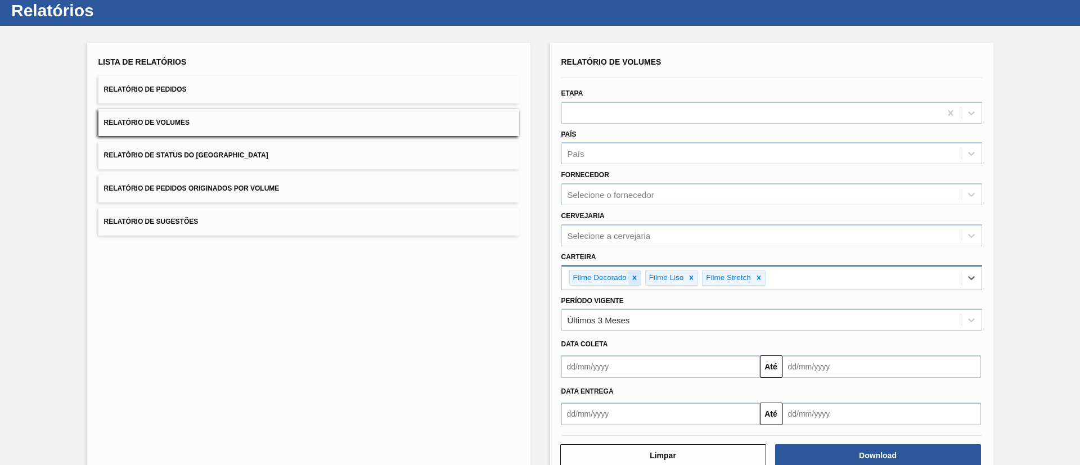
click at [631, 279] on icon at bounding box center [634, 278] width 8 height 8
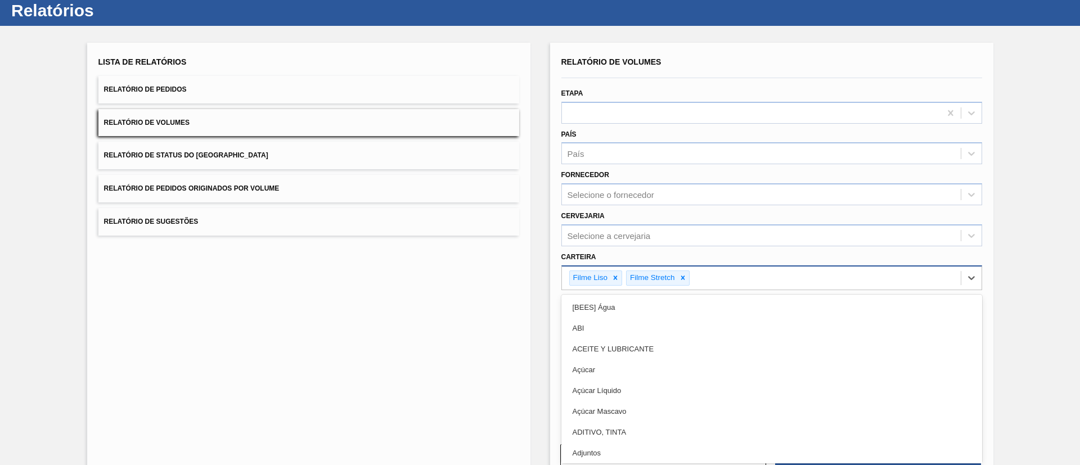
click at [631, 279] on div "Filme Stretch" at bounding box center [651, 278] width 50 height 14
click at [617, 278] on icon at bounding box center [615, 278] width 8 height 8
click at [621, 278] on icon at bounding box center [625, 278] width 8 height 8
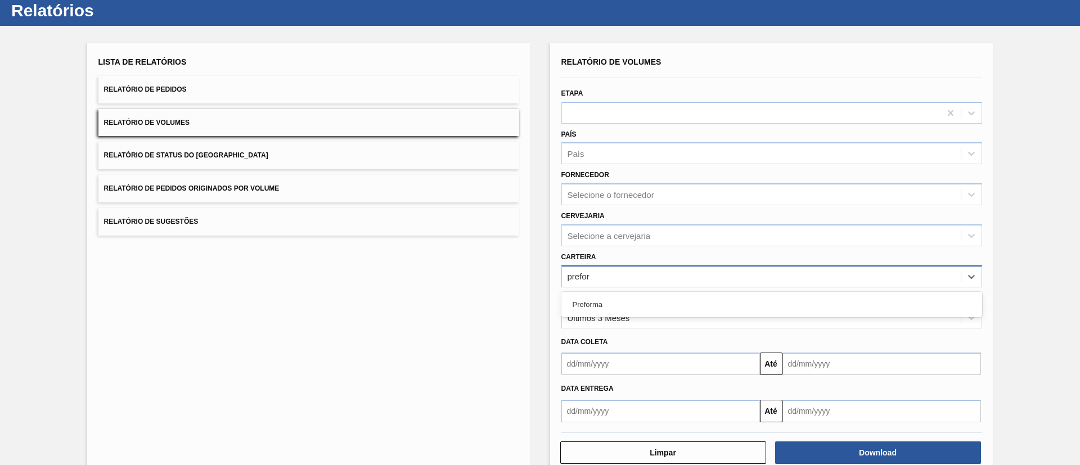
type input "preform"
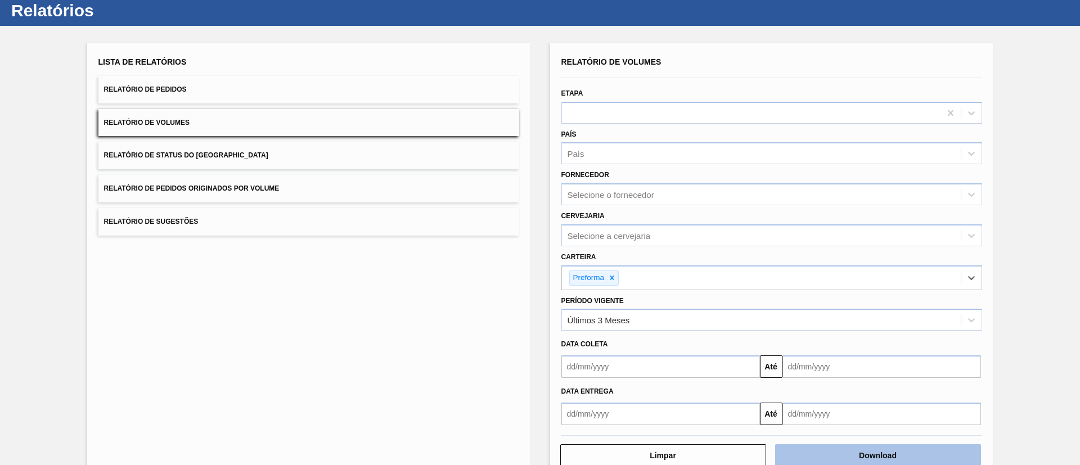
click at [854, 448] on button "Download" at bounding box center [878, 455] width 206 height 22
click at [799, 57] on div "Relatório de Volumes" at bounding box center [771, 62] width 421 height 16
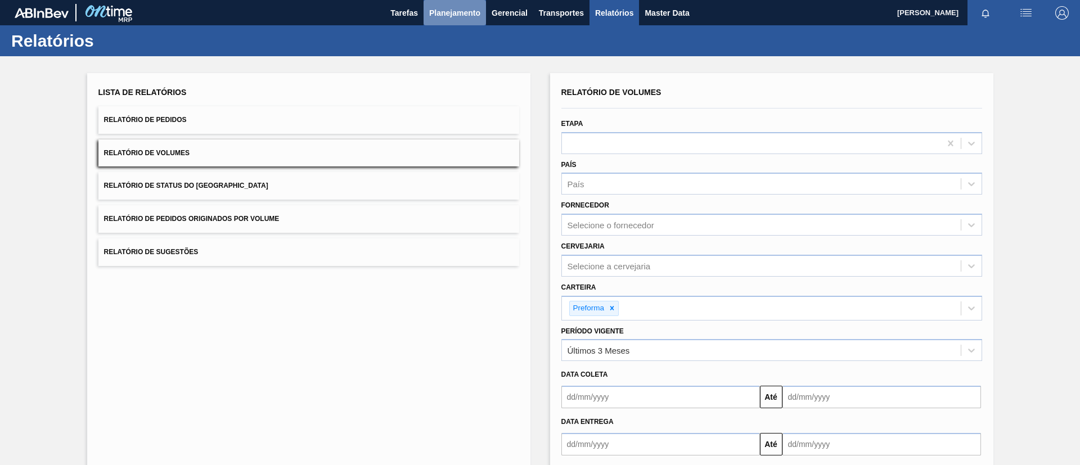
click at [466, 14] on span "Planejamento" at bounding box center [454, 12] width 51 height 13
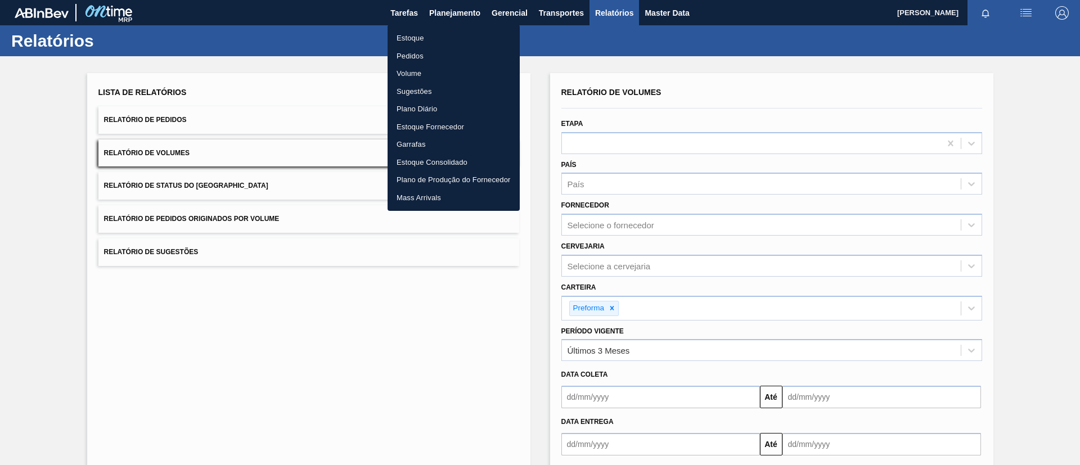
click at [462, 38] on li "Estoque" at bounding box center [453, 38] width 132 height 18
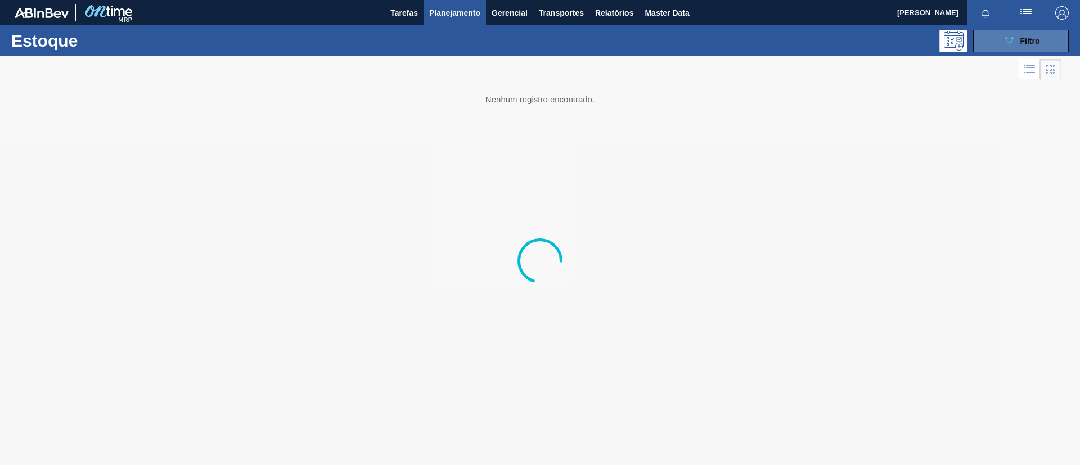
click at [1034, 42] on span "Filtro" at bounding box center [1030, 41] width 20 height 9
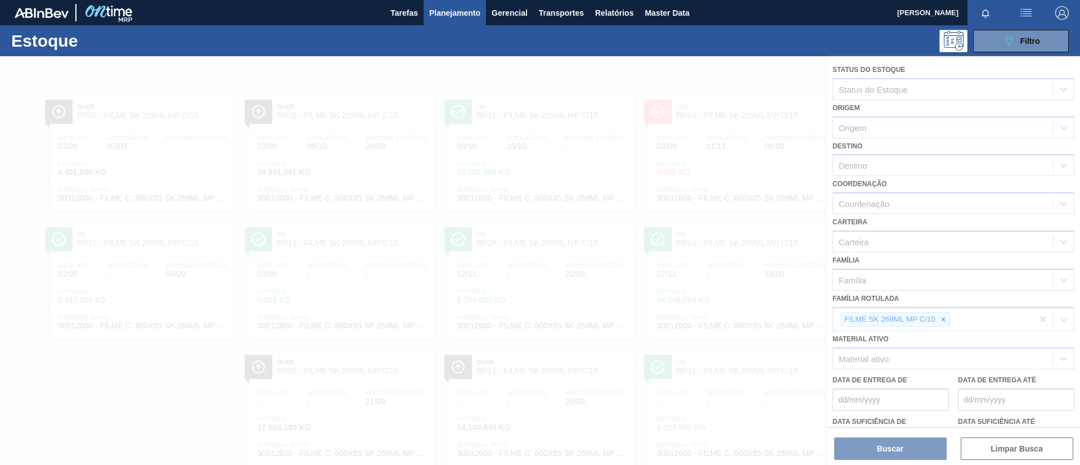
click at [939, 322] on icon at bounding box center [943, 319] width 8 height 8
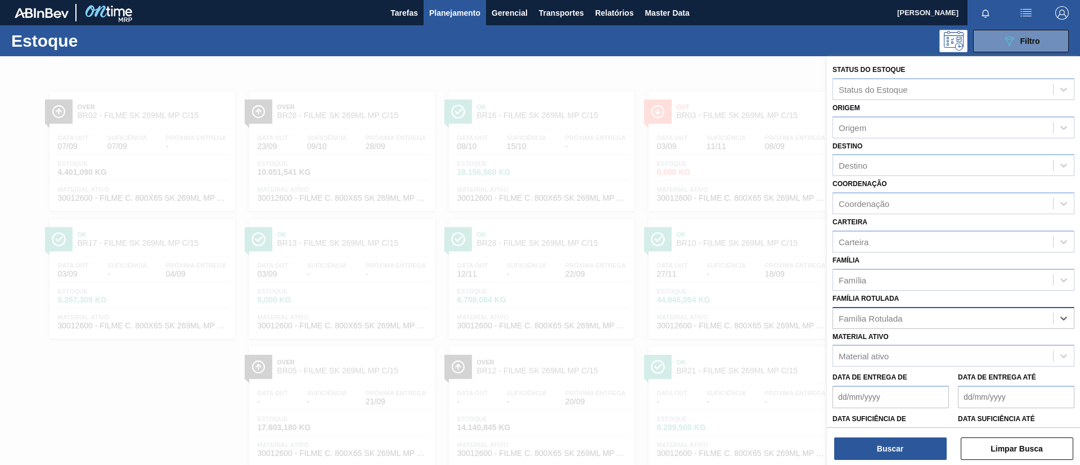
click at [944, 321] on div "Família Rotulada" at bounding box center [943, 318] width 220 height 16
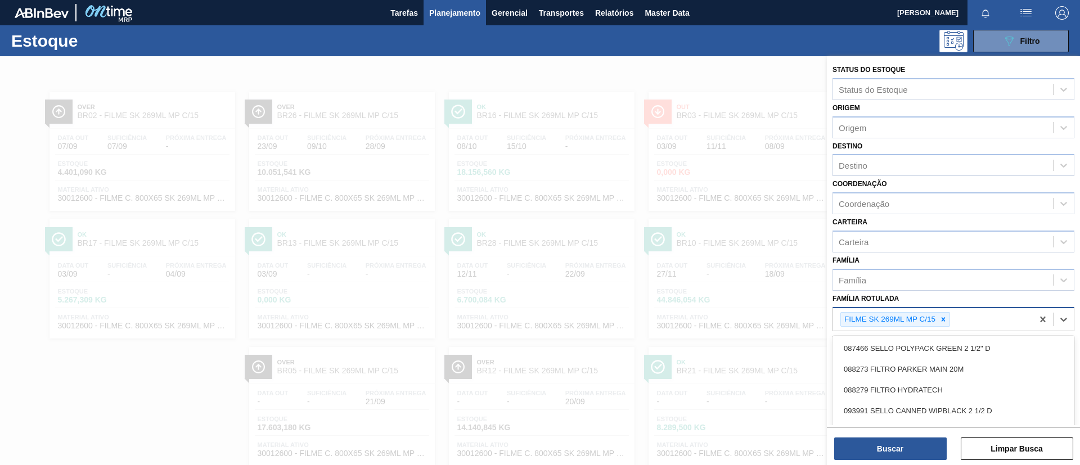
click at [944, 321] on icon at bounding box center [943, 319] width 8 height 8
type Rotulada "original 269ml"
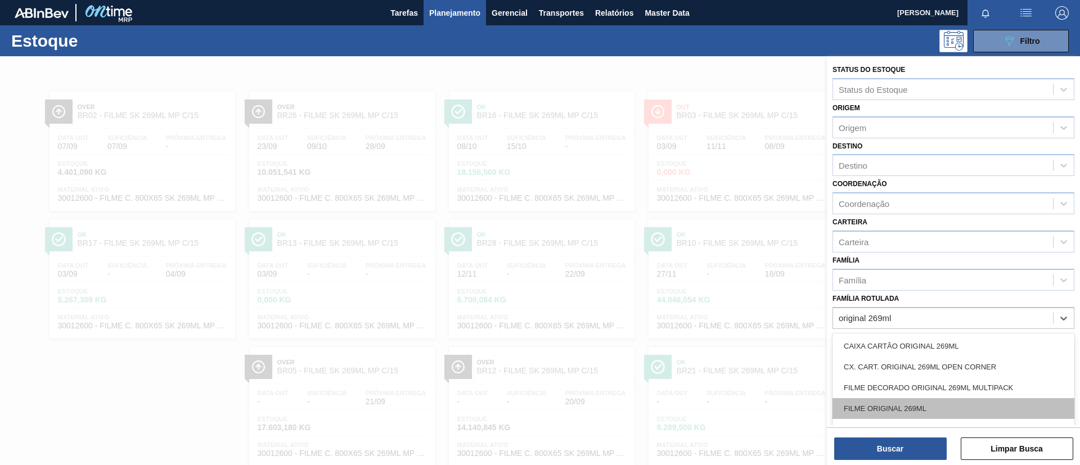
click at [936, 409] on div "FILME ORIGINAL 269ML" at bounding box center [953, 408] width 242 height 21
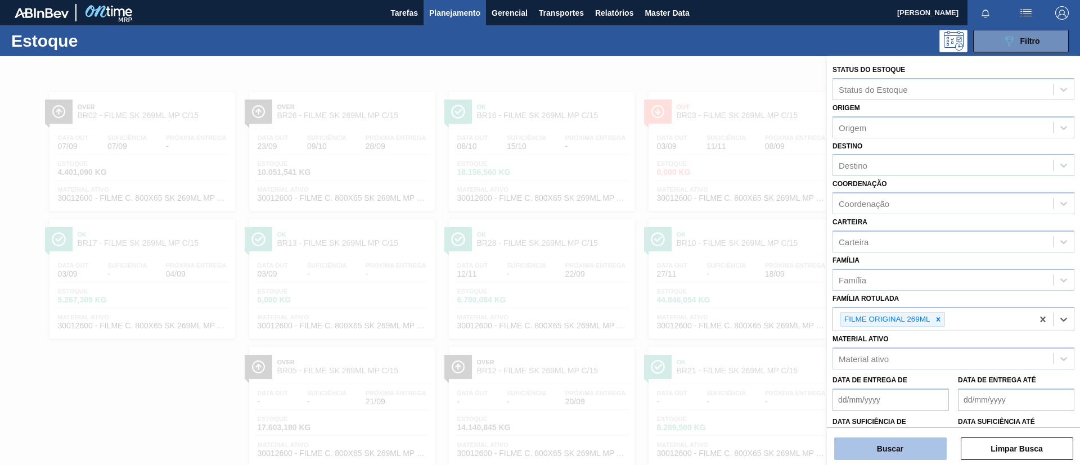
click at [917, 445] on button "Buscar" at bounding box center [890, 448] width 112 height 22
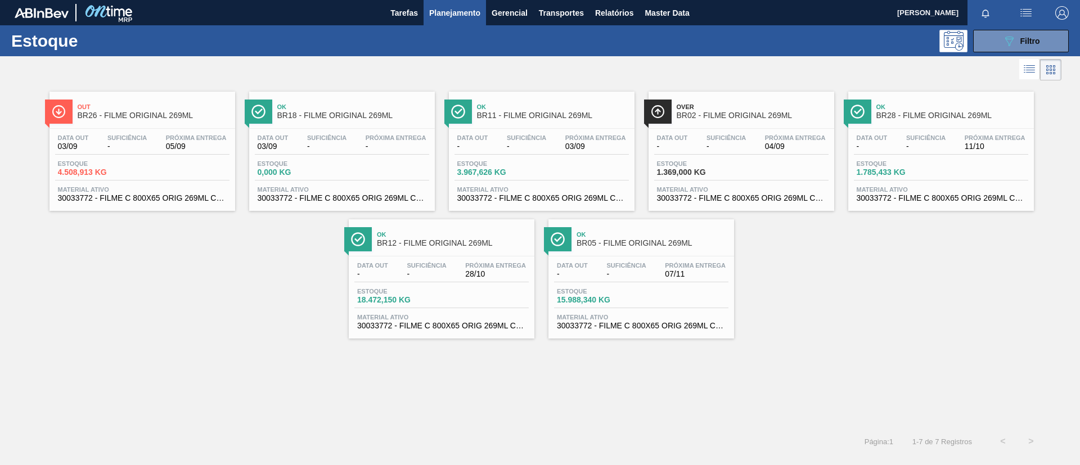
click at [477, 241] on span "BR12 - FILME ORIGINAL 269ML" at bounding box center [453, 243] width 152 height 8
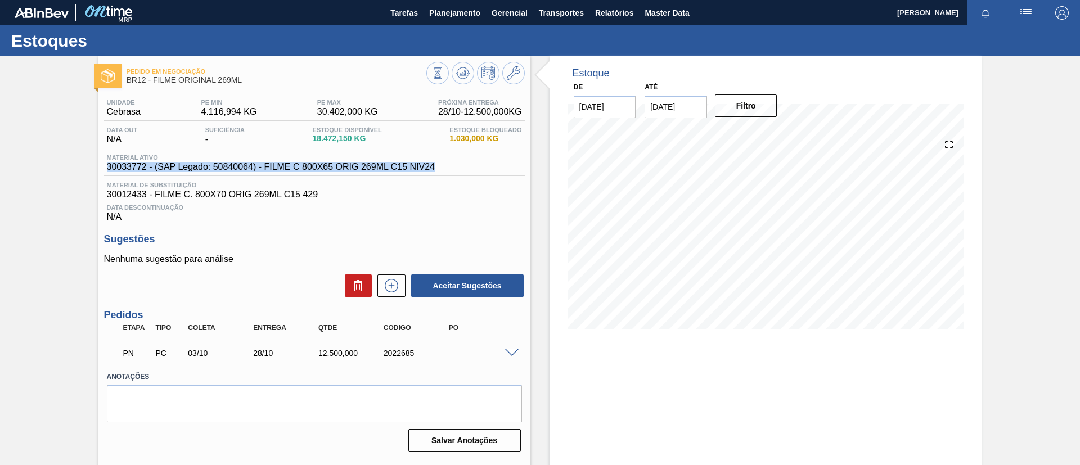
drag, startPoint x: 107, startPoint y: 165, endPoint x: 435, endPoint y: 172, distance: 328.5
click at [435, 172] on div "Material ativo 30033772 - (SAP Legado: 50840064) - FILME C 800X65 ORIG 269ML C1…" at bounding box center [314, 165] width 421 height 22
copy span "30033772 - (SAP Legado: 50840064) - FILME C 800X65 ORIG 269ML C15 NIV24"
click at [437, 16] on span "Planejamento" at bounding box center [454, 12] width 51 height 13
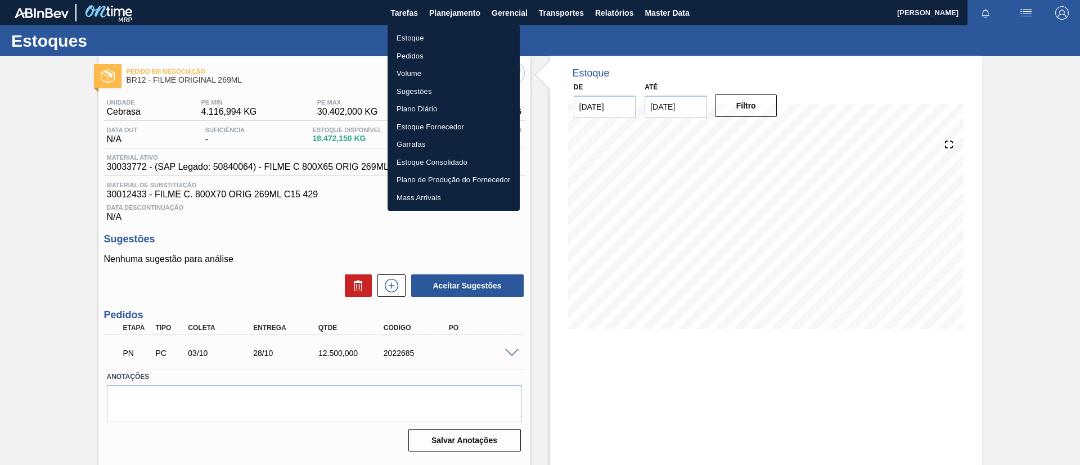
click at [441, 28] on ul "Estoque Pedidos Volume Sugestões Plano Diário Estoque Fornecedor Garrafas Estoq…" at bounding box center [453, 118] width 132 height 186
click at [441, 30] on li "Estoque" at bounding box center [453, 38] width 132 height 18
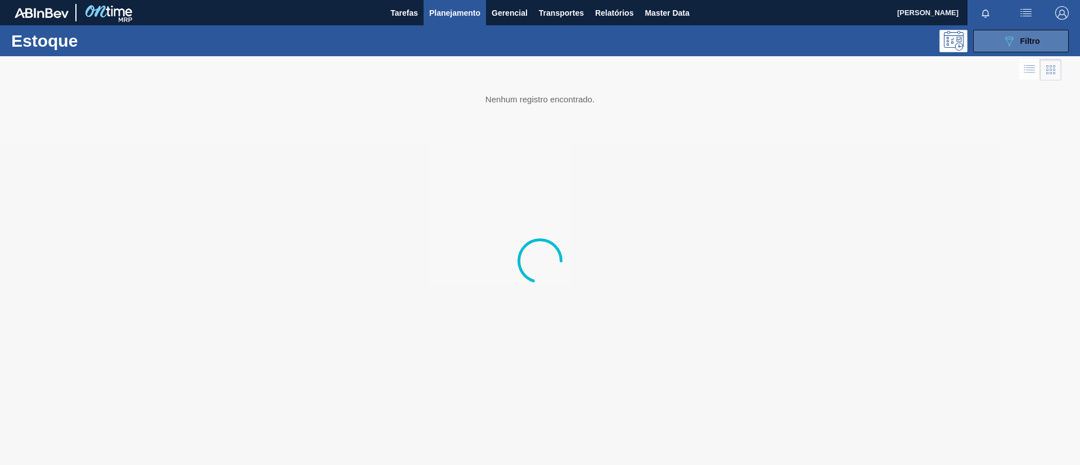
click at [1004, 31] on button "089F7B8B-B2A5-4AFE-B5C0-19BA573D28AC Filtro" at bounding box center [1021, 41] width 96 height 22
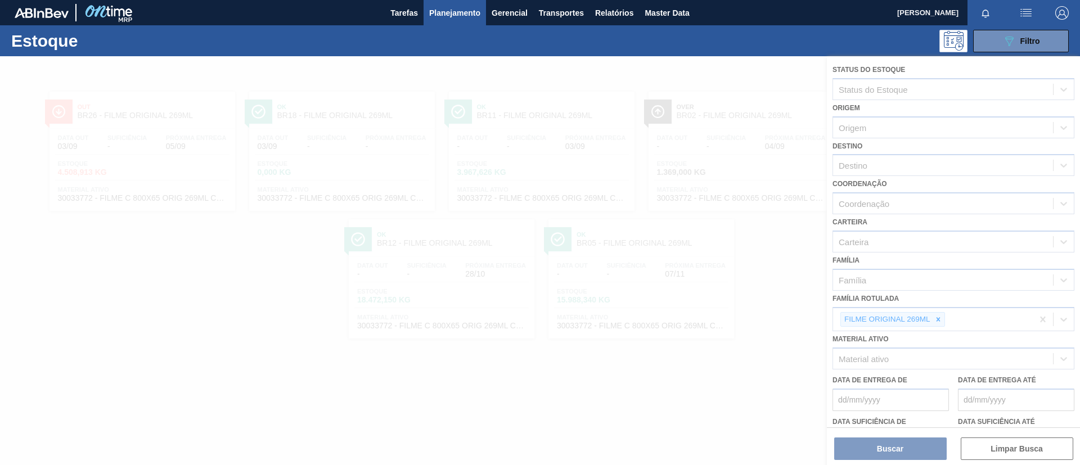
click at [936, 314] on div at bounding box center [540, 260] width 1080 height 409
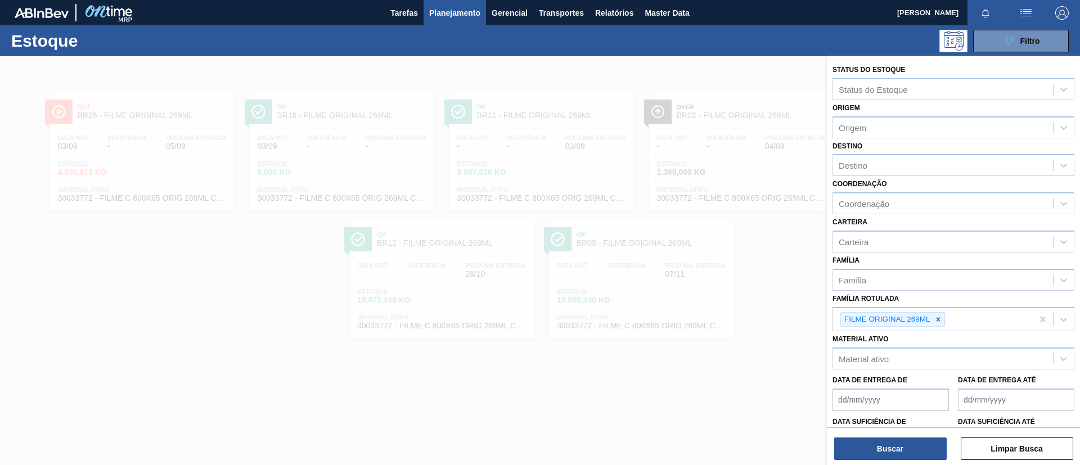
click at [936, 314] on div at bounding box center [938, 320] width 12 height 14
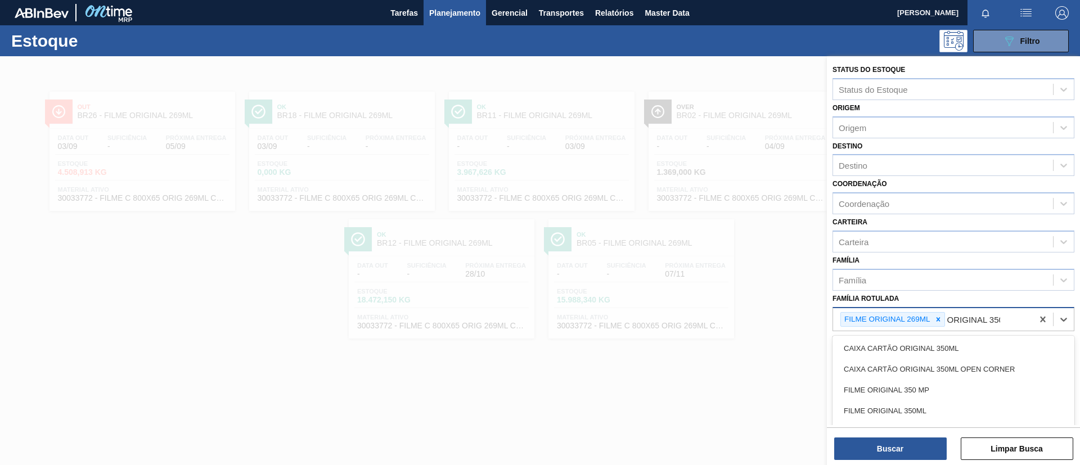
type Rotulada "ORIGINAL 350ML"
click at [933, 382] on div "FILME ORIGINAL 350ML" at bounding box center [953, 390] width 242 height 21
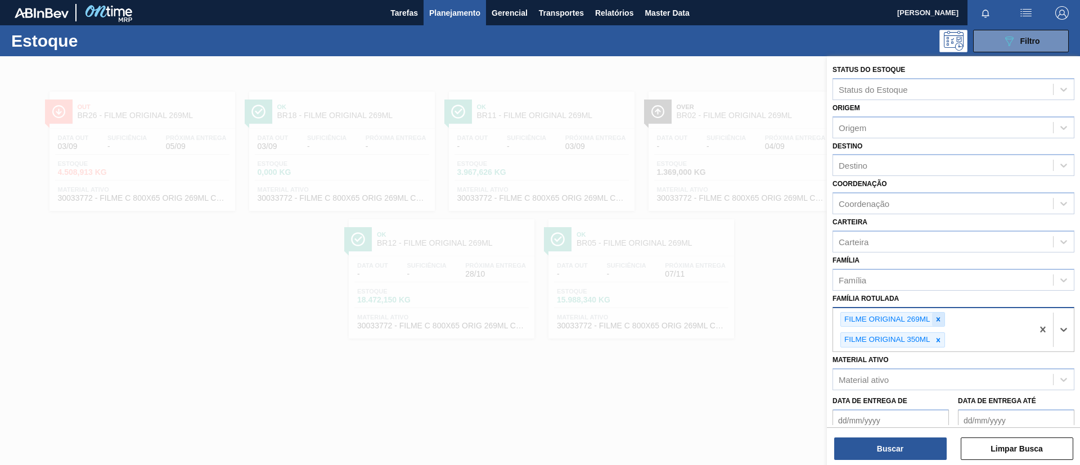
click at [941, 317] on icon at bounding box center [938, 319] width 8 height 8
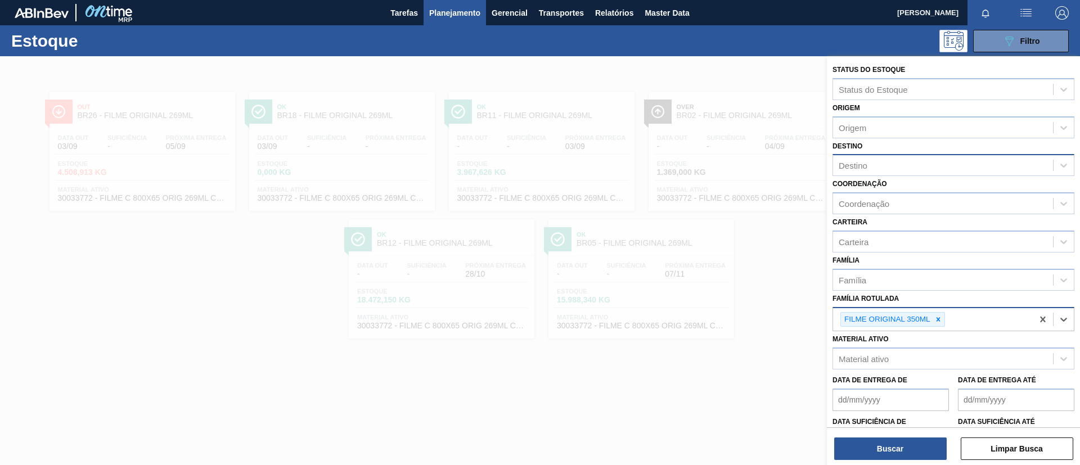
click at [905, 163] on div "Destino" at bounding box center [943, 165] width 220 height 16
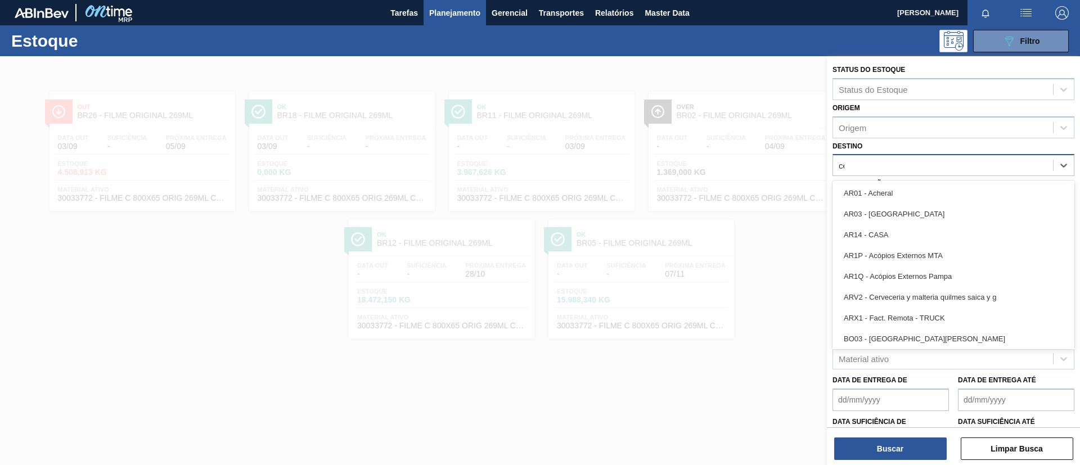
type input "cebr"
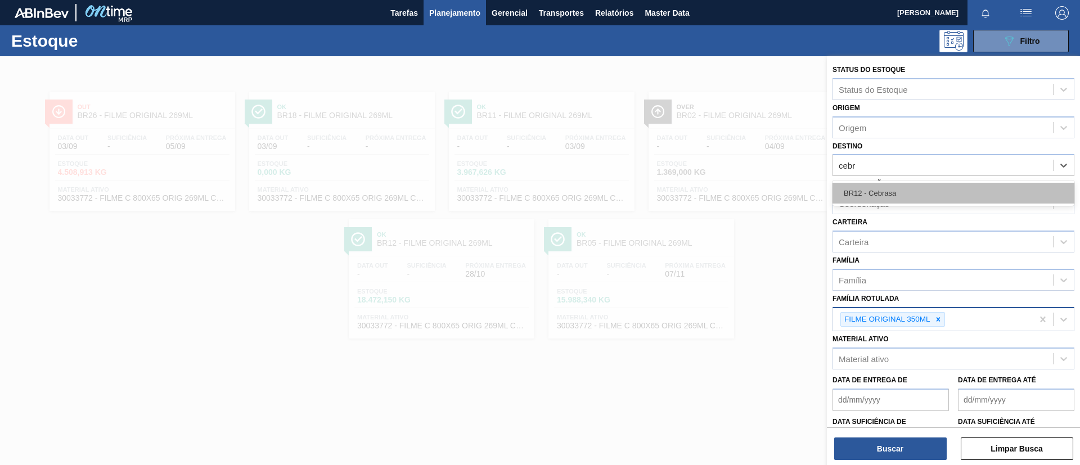
click at [910, 188] on div "BR12 - Cebrasa" at bounding box center [953, 193] width 242 height 21
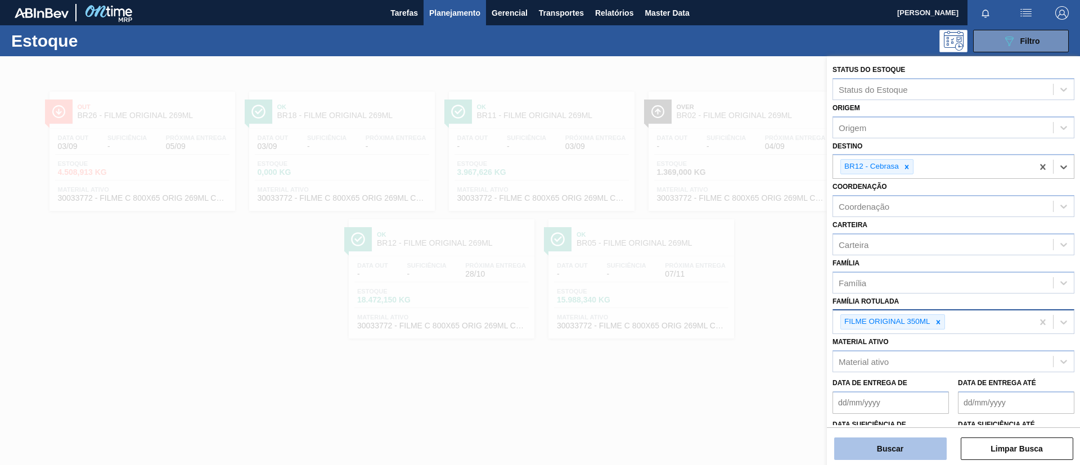
click at [890, 443] on button "Buscar" at bounding box center [890, 448] width 112 height 22
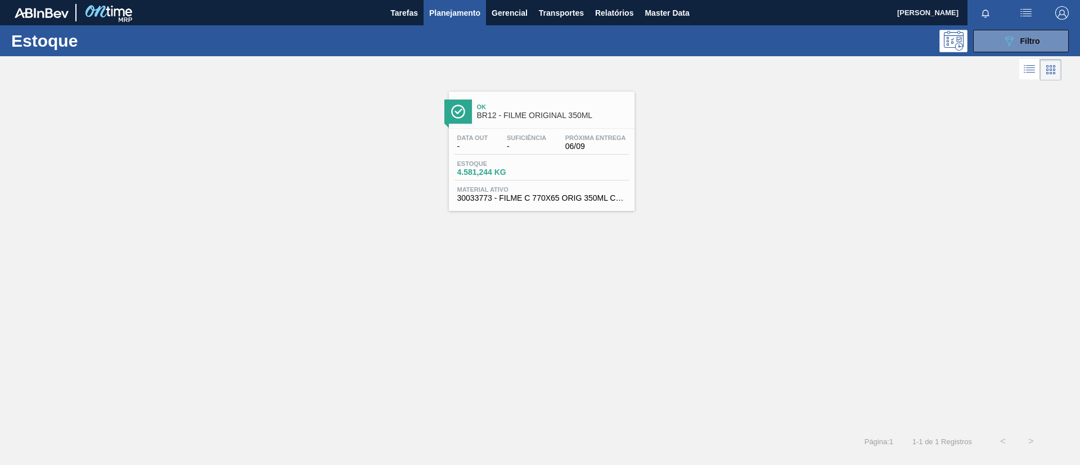
click at [504, 111] on span "BR12 - FILME ORIGINAL 350ML" at bounding box center [553, 115] width 152 height 8
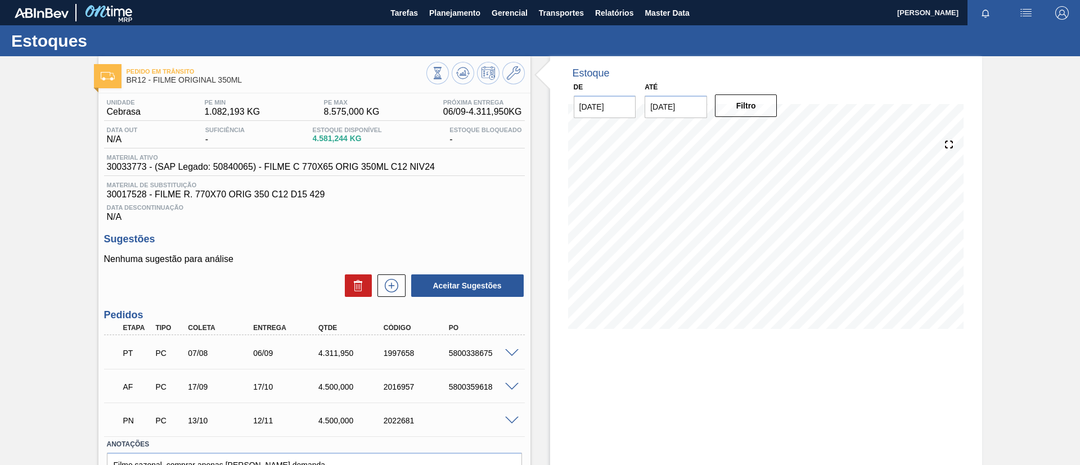
click at [509, 349] on span at bounding box center [511, 353] width 13 height 8
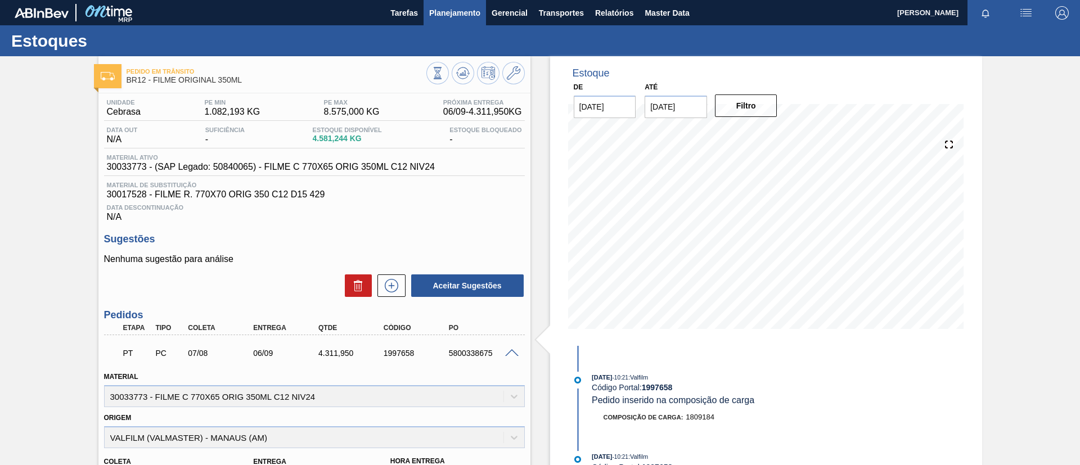
click at [440, 17] on span "Planejamento" at bounding box center [454, 12] width 51 height 13
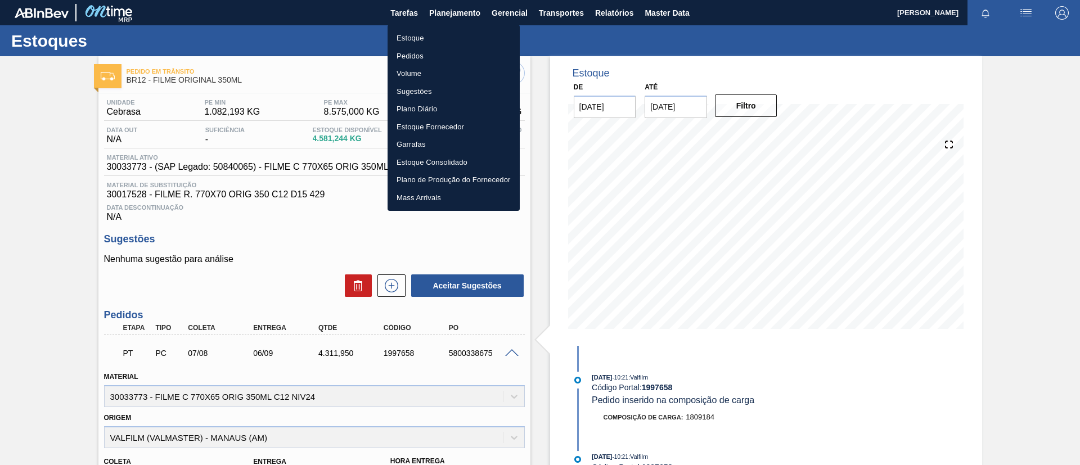
click at [441, 53] on li "Pedidos" at bounding box center [453, 56] width 132 height 18
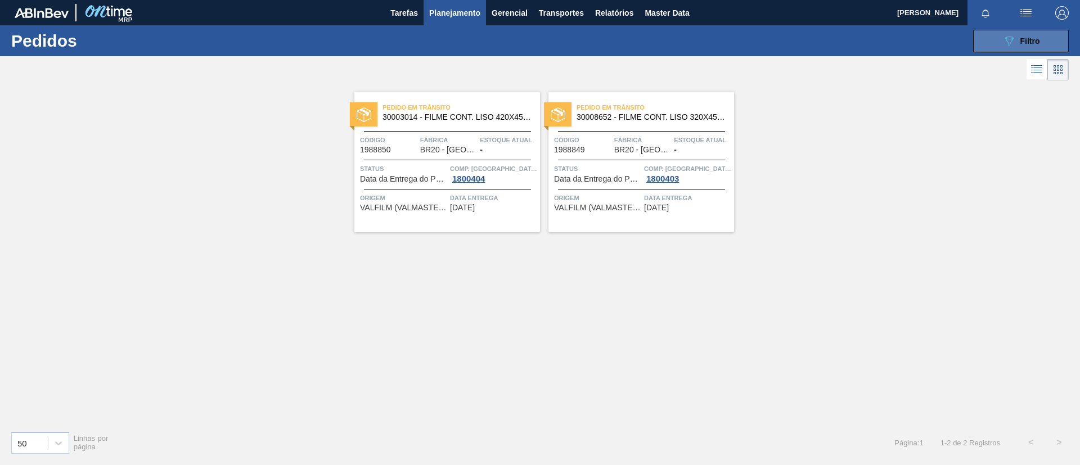
click at [1014, 41] on icon "089F7B8B-B2A5-4AFE-B5C0-19BA573D28AC" at bounding box center [1008, 40] width 13 height 13
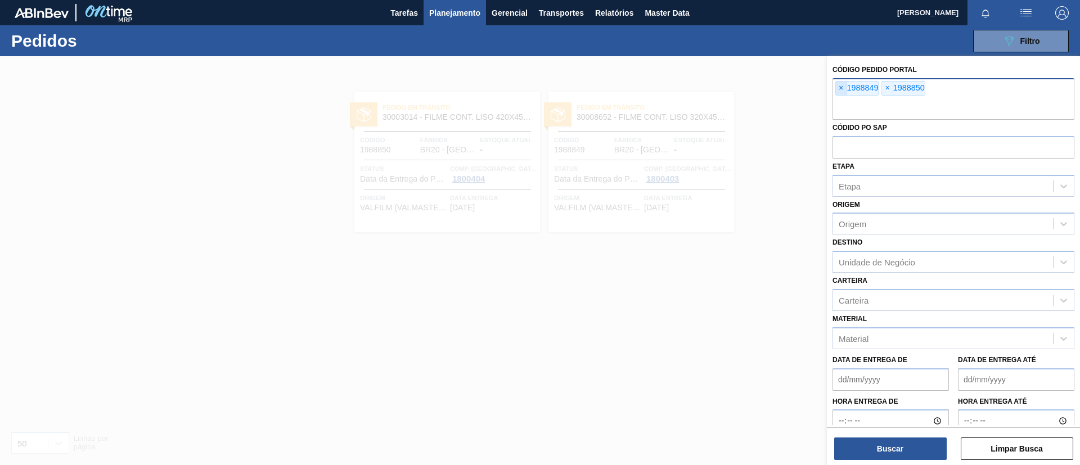
click at [836, 92] on span "×" at bounding box center [841, 88] width 11 height 13
paste input "1989886"
type input "1989886"
click at [900, 439] on button "Buscar" at bounding box center [890, 448] width 112 height 22
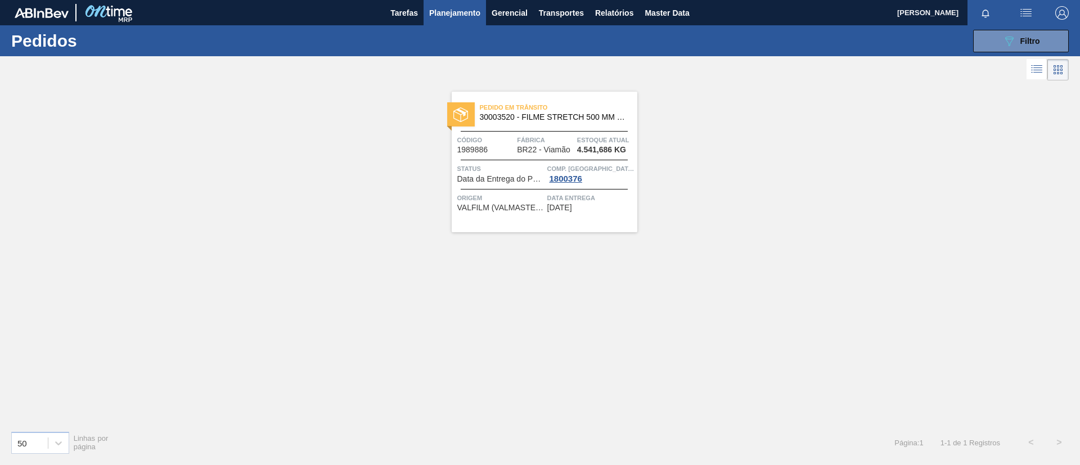
click at [438, 11] on span "Planejamento" at bounding box center [454, 12] width 51 height 13
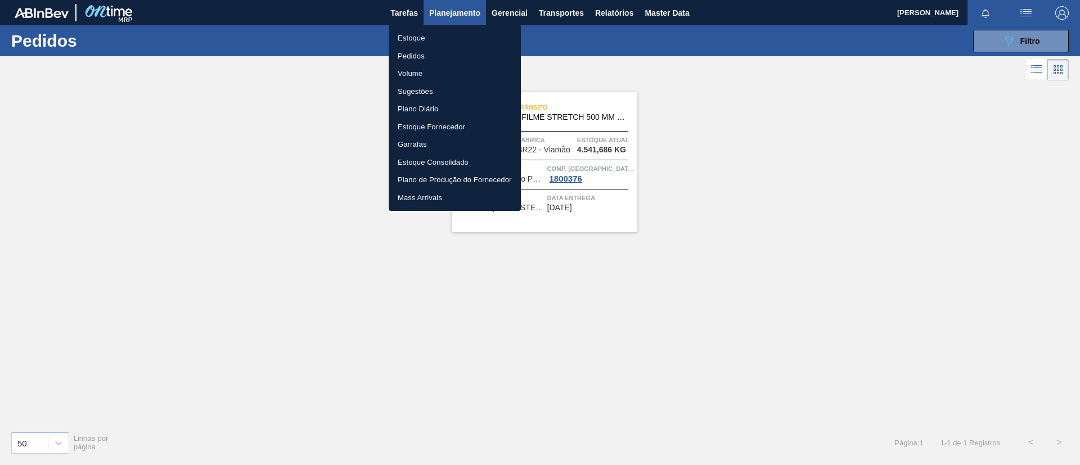
click at [446, 35] on li "Estoque" at bounding box center [455, 38] width 132 height 18
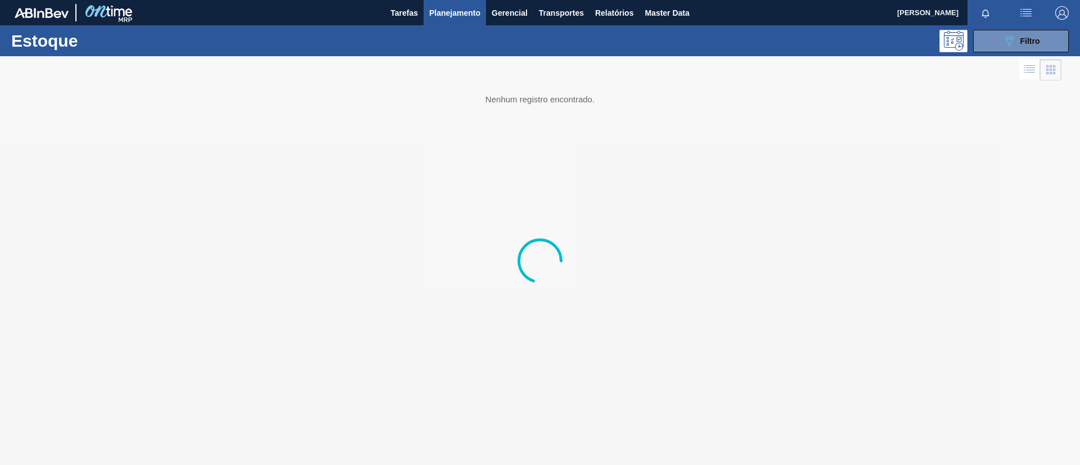
drag, startPoint x: 1052, startPoint y: 31, endPoint x: 1036, endPoint y: 55, distance: 28.4
click at [1051, 31] on button "089F7B8B-B2A5-4AFE-B5C0-19BA573D28AC Filtro" at bounding box center [1021, 41] width 96 height 22
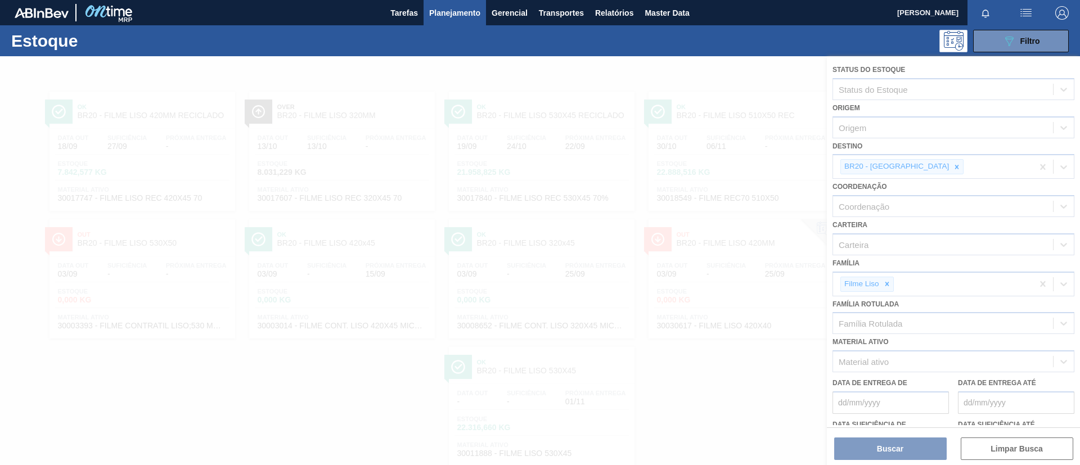
click at [893, 285] on div at bounding box center [540, 260] width 1080 height 409
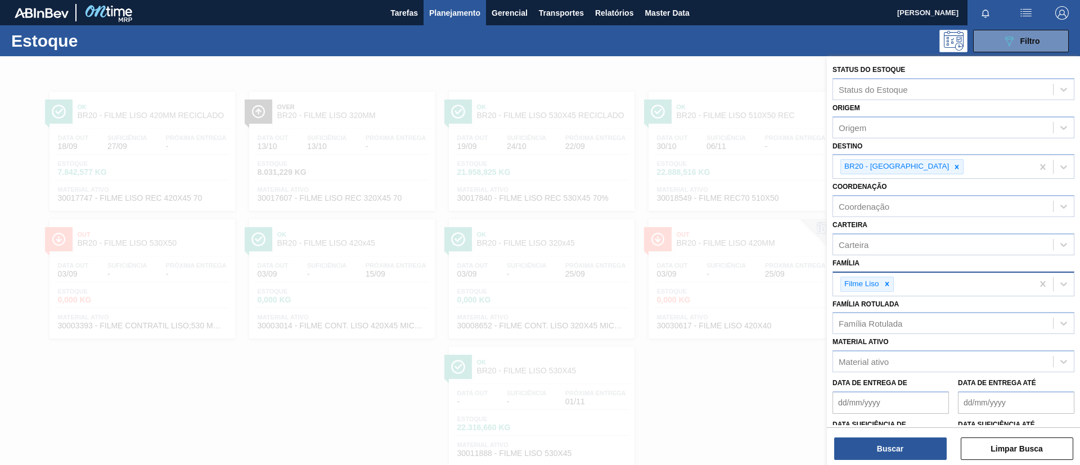
click at [890, 285] on icon at bounding box center [887, 284] width 8 height 8
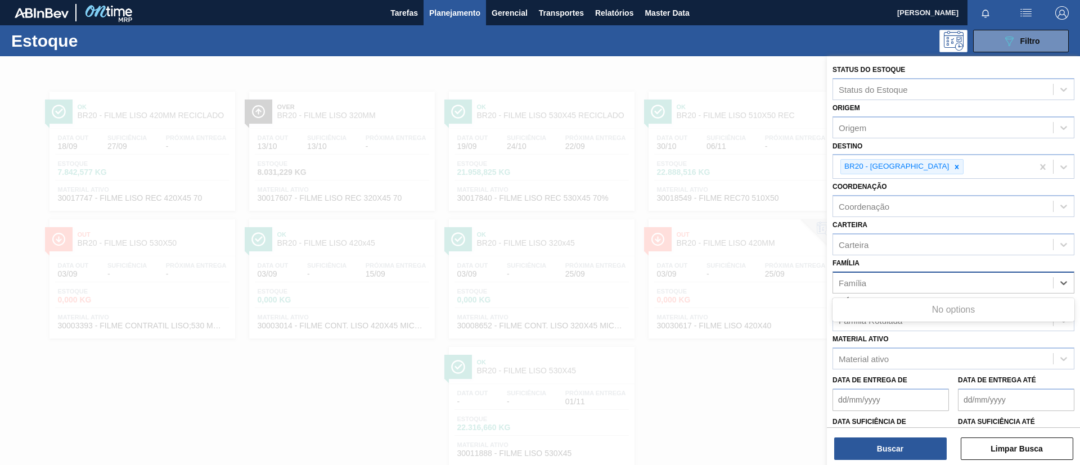
click at [889, 284] on div "Família" at bounding box center [943, 282] width 220 height 16
click at [892, 282] on div "Família" at bounding box center [943, 282] width 220 height 16
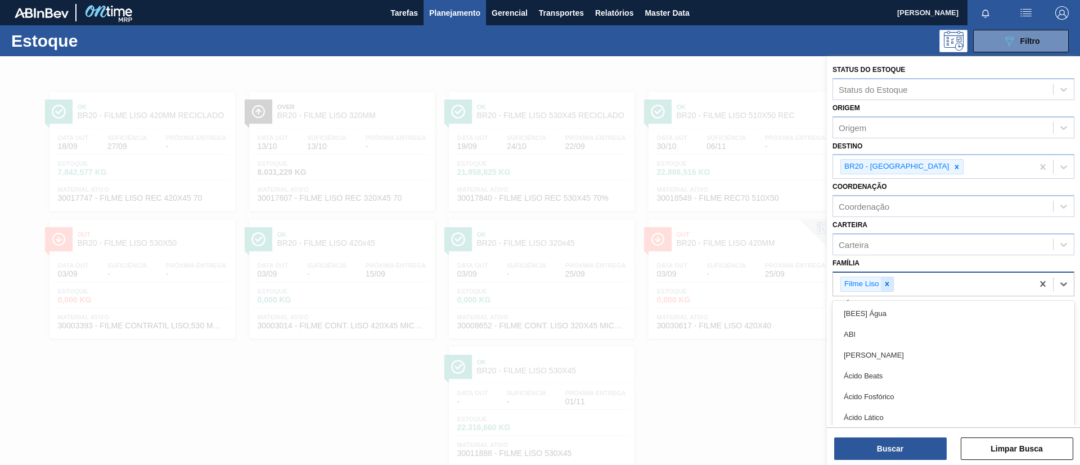
click at [886, 285] on icon at bounding box center [887, 284] width 4 height 4
click at [895, 269] on div "Família option Filme Liso, deselected. option [BEES] Água focused, 1 of 101. 10…" at bounding box center [953, 274] width 242 height 38
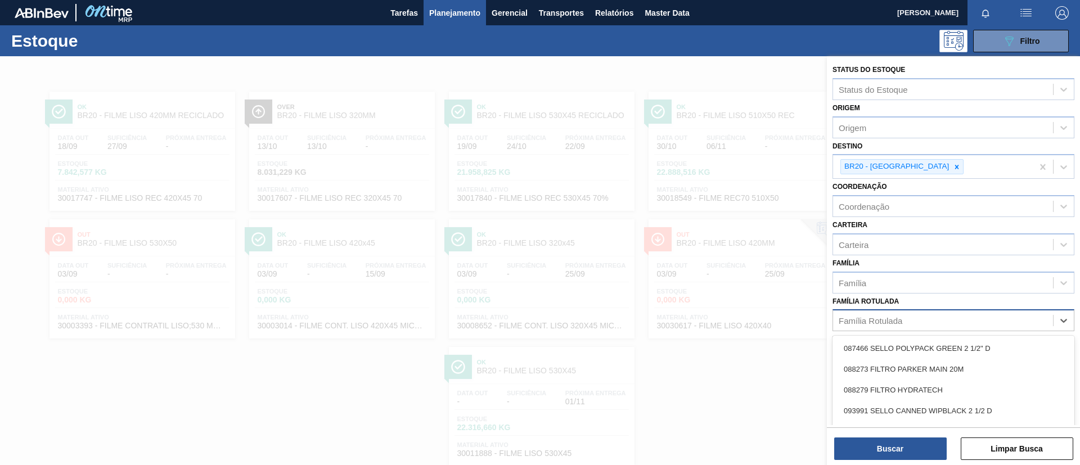
click at [899, 321] on div "Família Rotulada" at bounding box center [870, 321] width 64 height 10
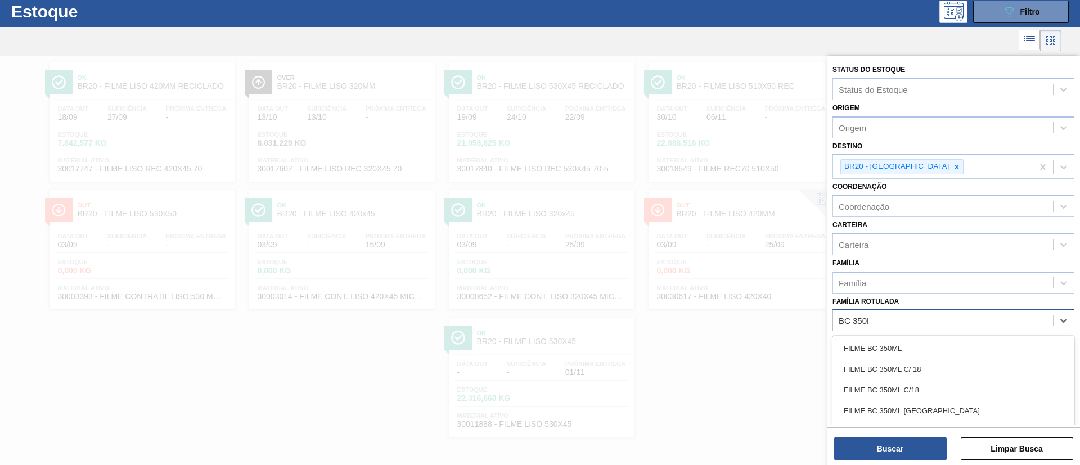
type Rotulada "BC 350ML"
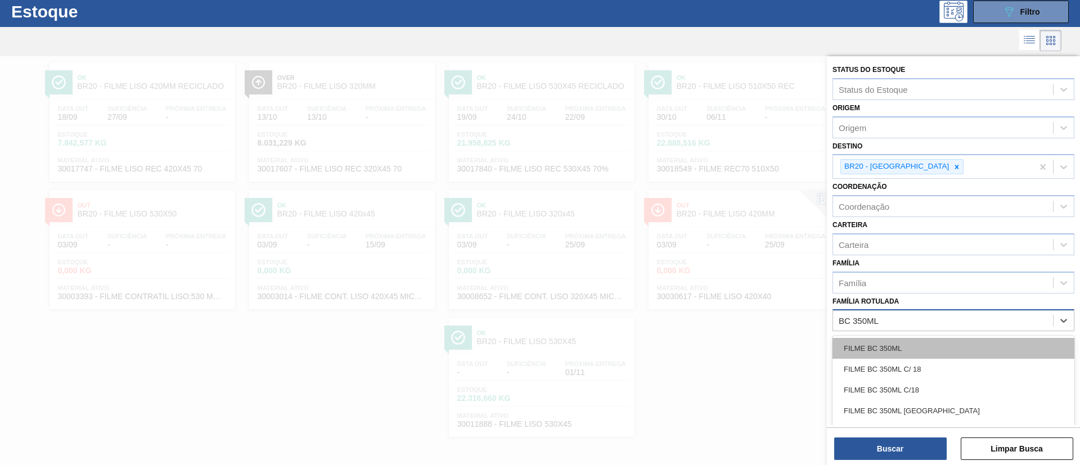
click at [910, 342] on div "FILME BC 350ML" at bounding box center [953, 348] width 242 height 21
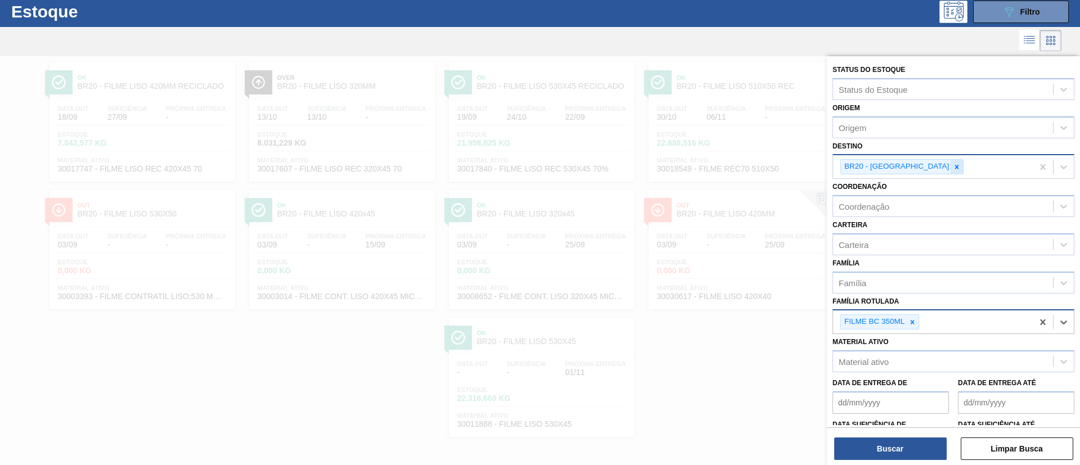
click at [953, 169] on icon at bounding box center [957, 167] width 8 height 8
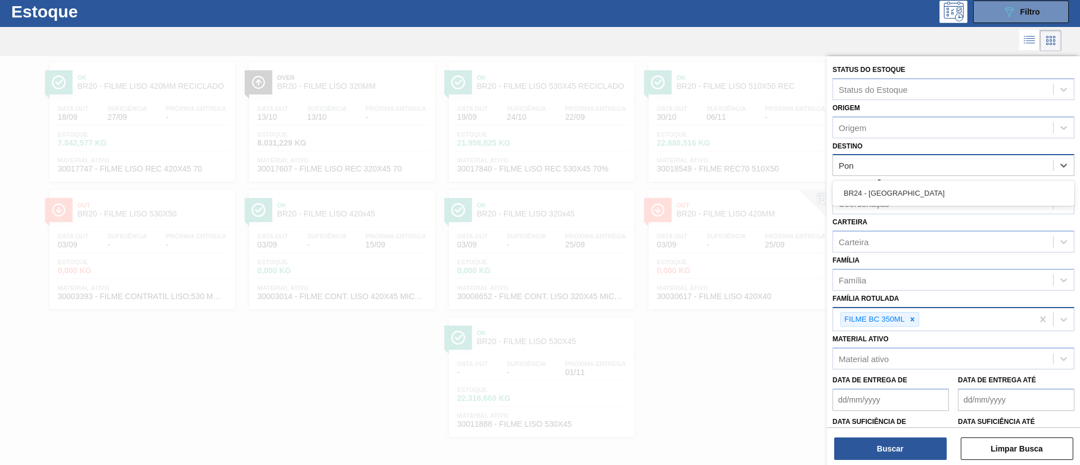
type input "Pont"
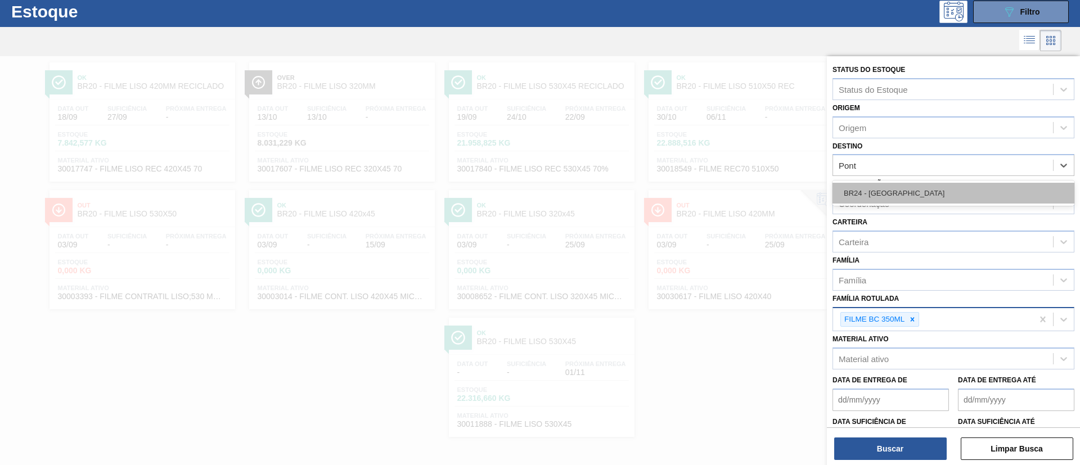
click at [895, 188] on div "BR24 - [GEOGRAPHIC_DATA]" at bounding box center [953, 193] width 242 height 21
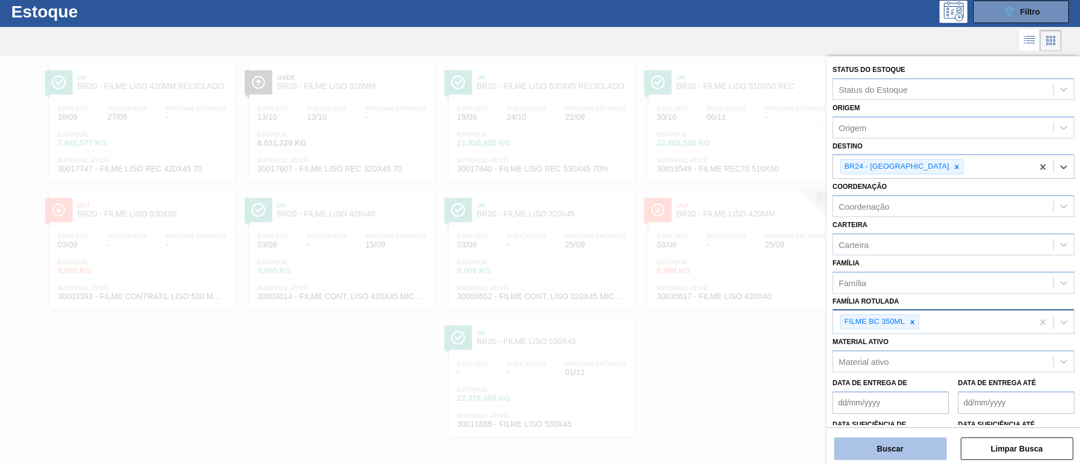
click at [906, 445] on button "Buscar" at bounding box center [890, 448] width 112 height 22
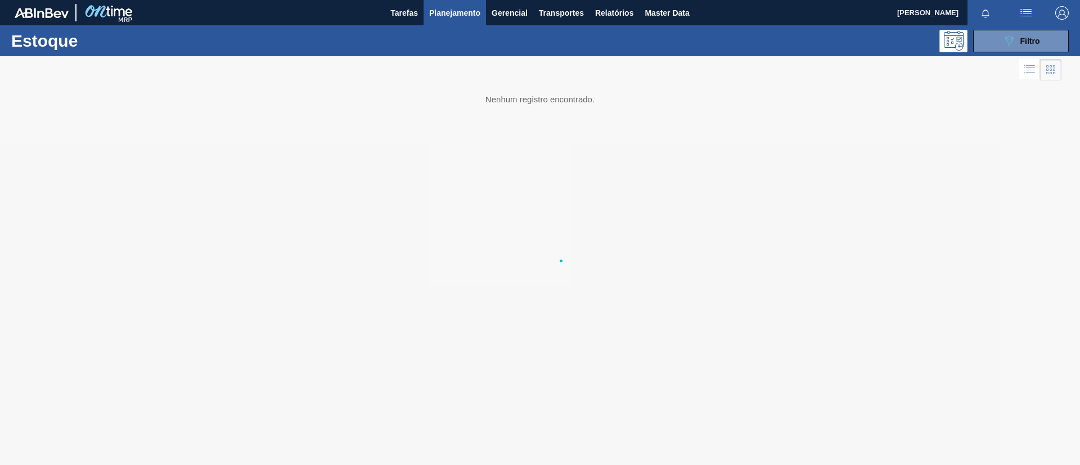
scroll to position [0, 0]
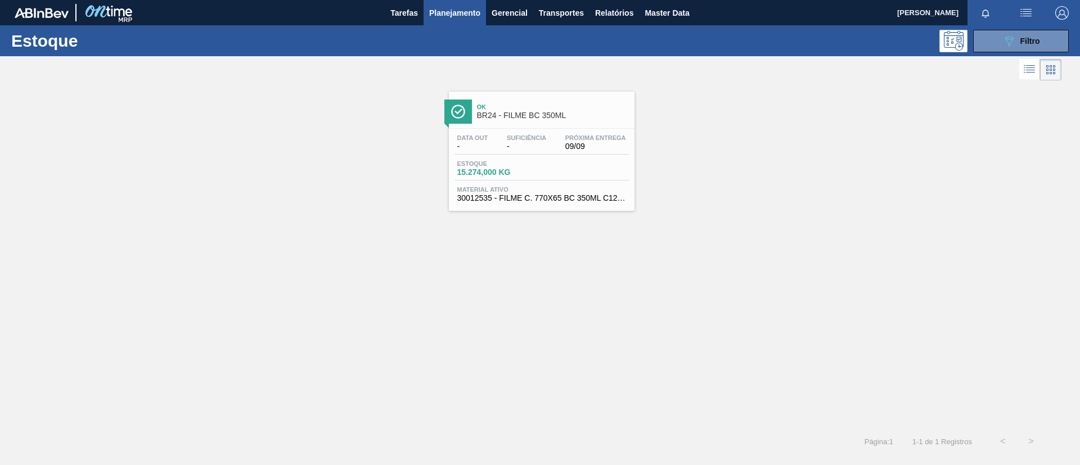
click at [533, 101] on div "Ok BR24 - FILME BC 350ML" at bounding box center [553, 111] width 152 height 25
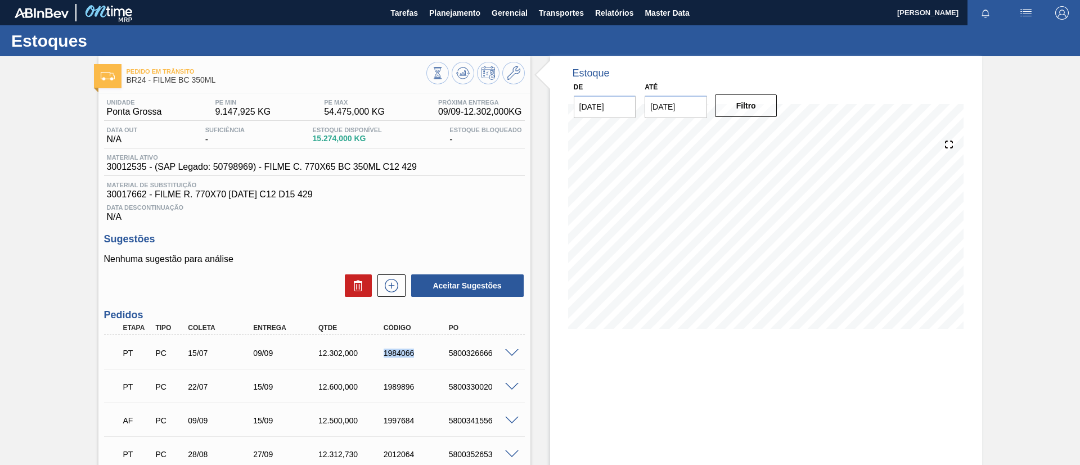
drag, startPoint x: 382, startPoint y: 358, endPoint x: 422, endPoint y: 364, distance: 40.4
click at [422, 364] on div "PT PC 15/07 09/09 12.302,000 1984066 5800326666" at bounding box center [314, 352] width 421 height 28
copy div "1984066"
click at [457, 20] on button "Planejamento" at bounding box center [454, 12] width 62 height 25
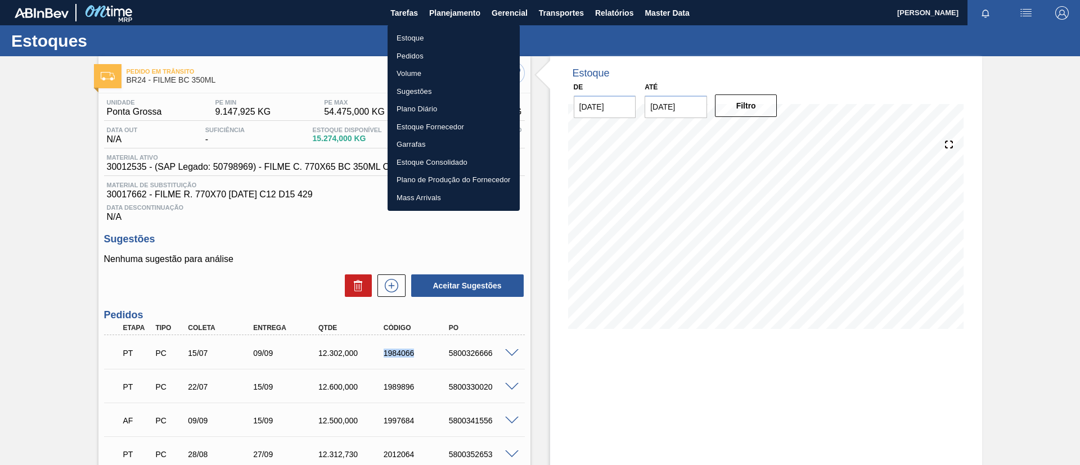
click at [457, 40] on li "Estoque" at bounding box center [453, 38] width 132 height 18
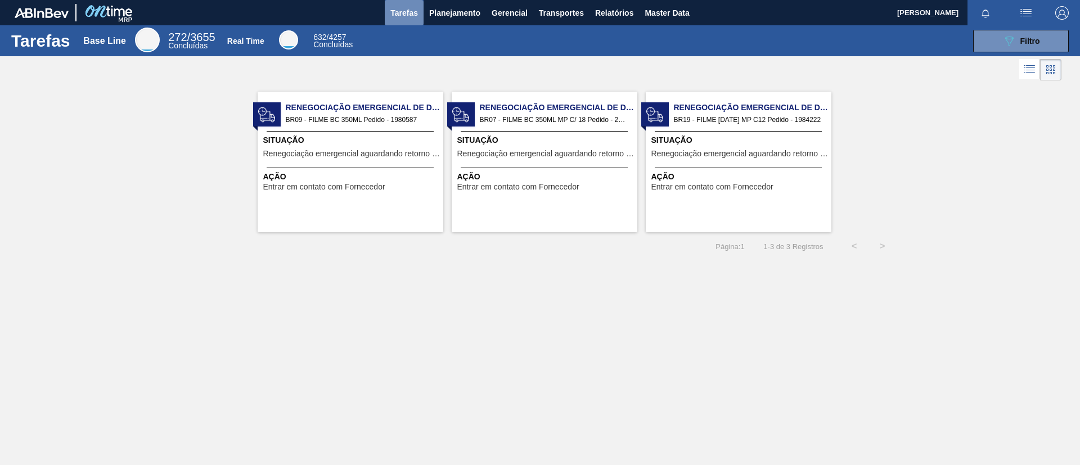
click at [422, 17] on button "Tarefas" at bounding box center [404, 12] width 39 height 25
click at [427, 19] on button "Planejamento" at bounding box center [454, 12] width 62 height 25
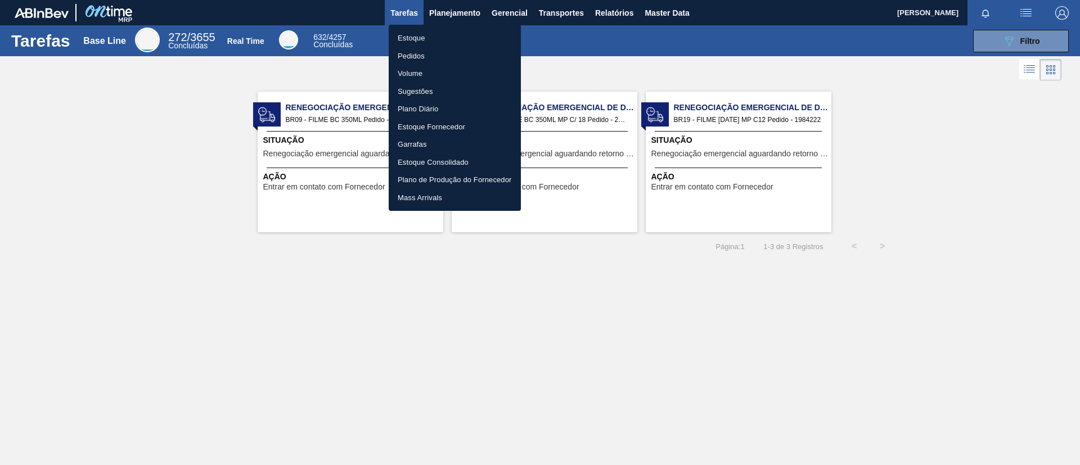
click at [426, 38] on li "Estoque" at bounding box center [455, 38] width 132 height 18
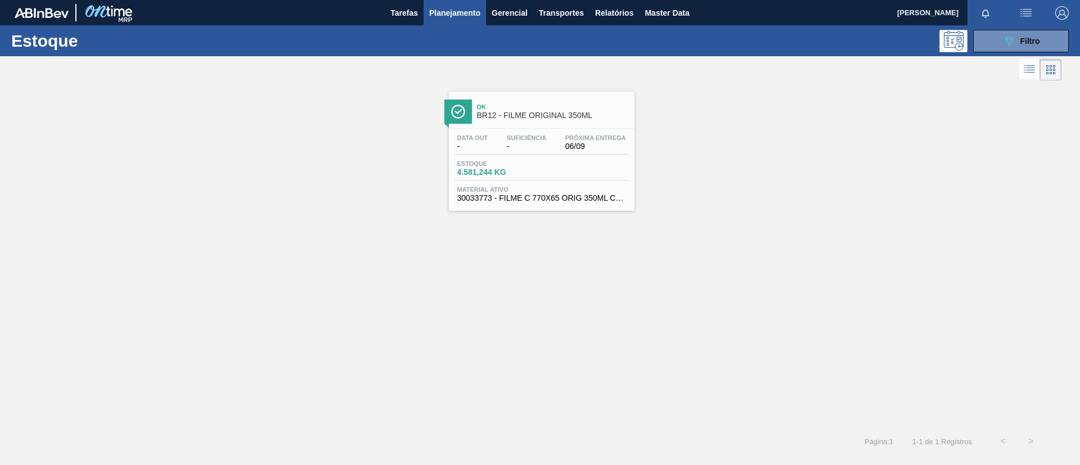
click at [451, 22] on button "Planejamento" at bounding box center [454, 12] width 62 height 25
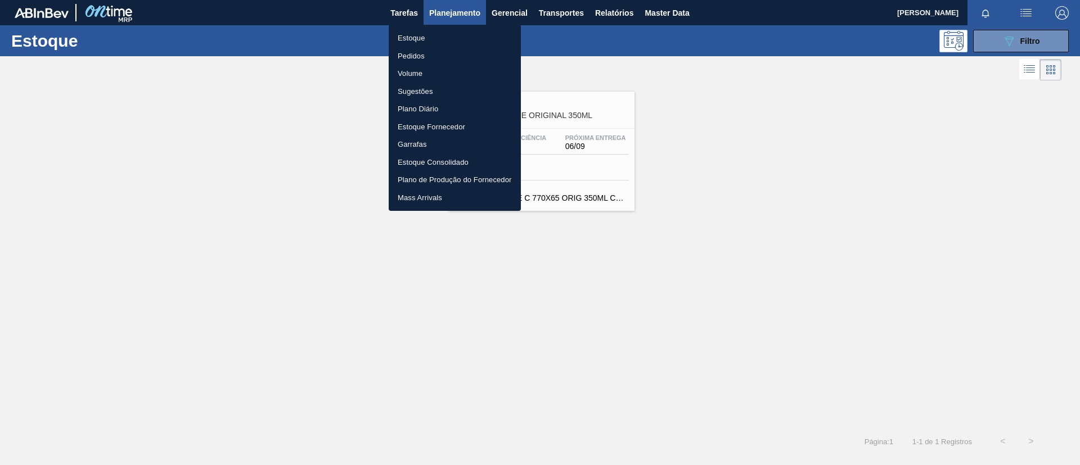
click at [446, 52] on li "Pedidos" at bounding box center [455, 56] width 132 height 18
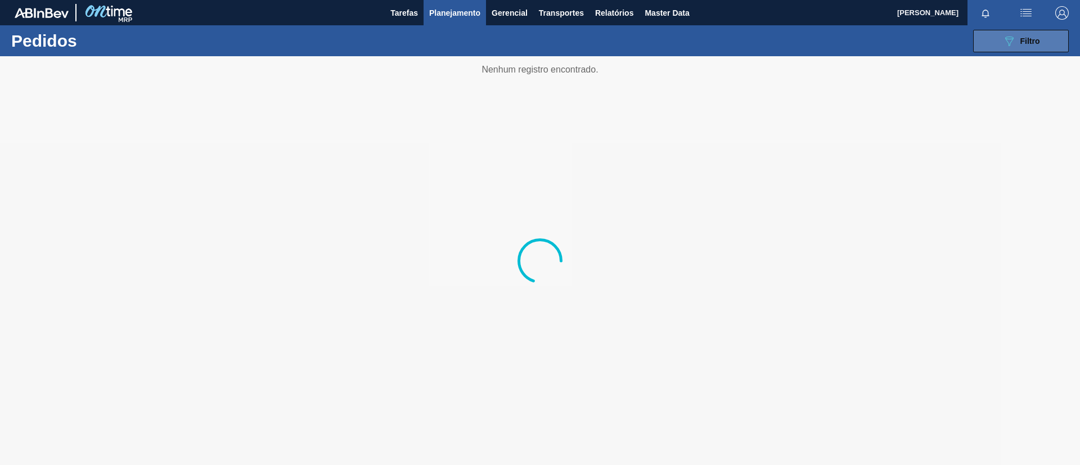
click at [1008, 43] on icon "089F7B8B-B2A5-4AFE-B5C0-19BA573D28AC" at bounding box center [1008, 40] width 13 height 13
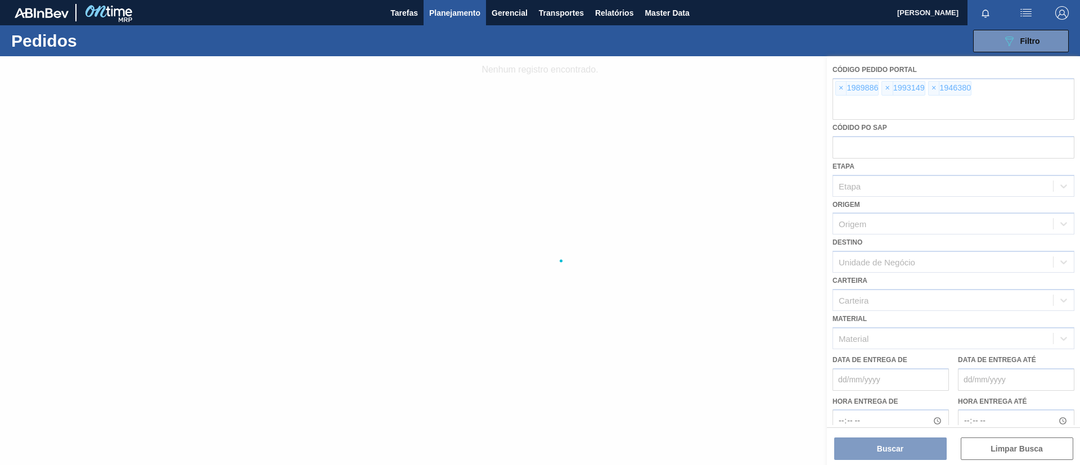
click at [842, 89] on div at bounding box center [540, 260] width 1080 height 409
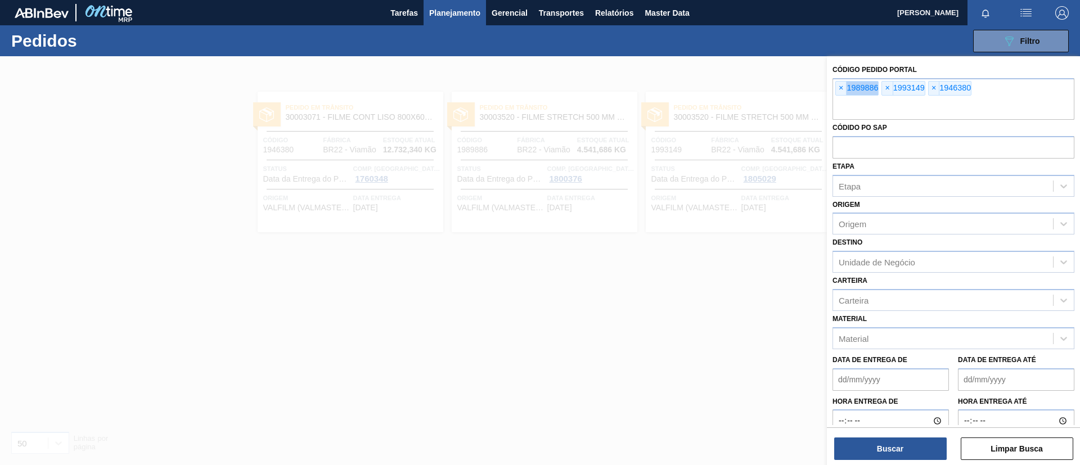
click at [842, 89] on span "×" at bounding box center [841, 88] width 11 height 13
paste input "1988849"
type input "1988849"
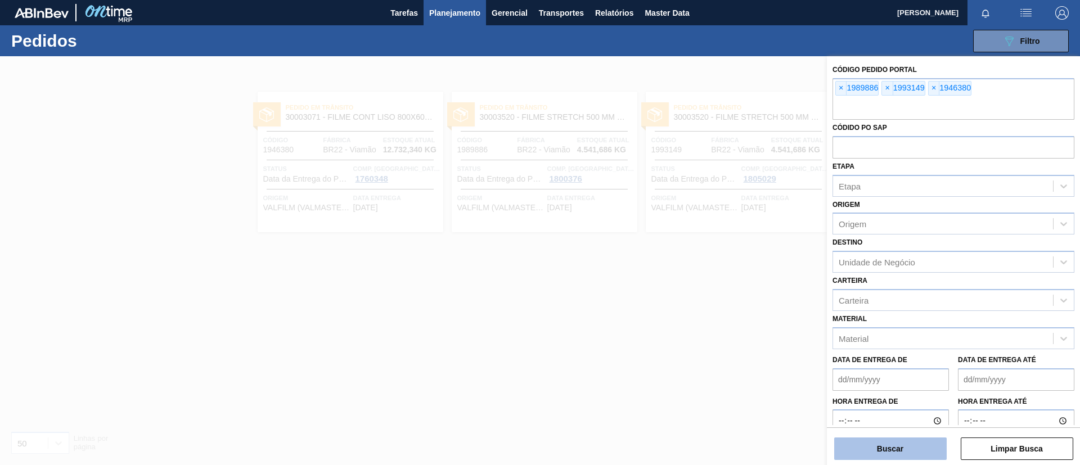
click at [878, 448] on button "Buscar" at bounding box center [890, 448] width 112 height 22
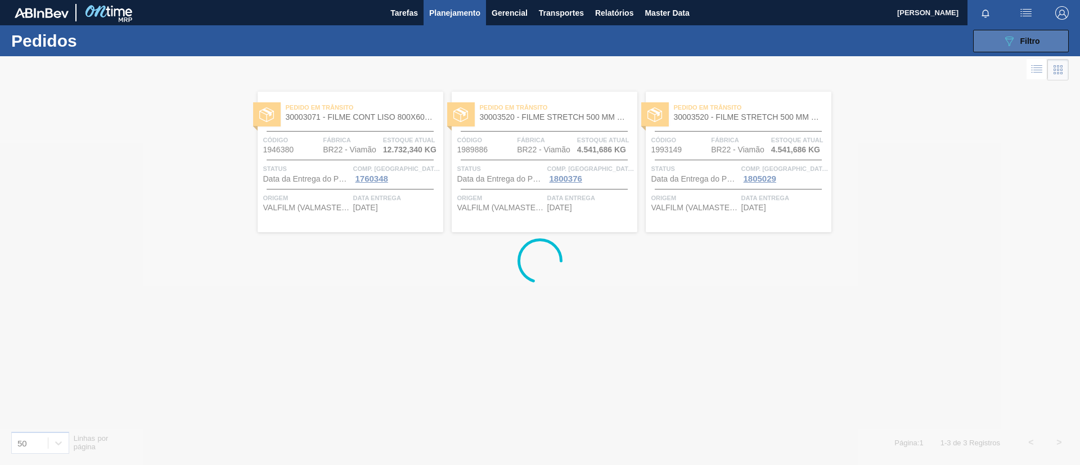
click at [1026, 33] on button "089F7B8B-B2A5-4AFE-B5C0-19BA573D28AC Filtro" at bounding box center [1021, 41] width 96 height 22
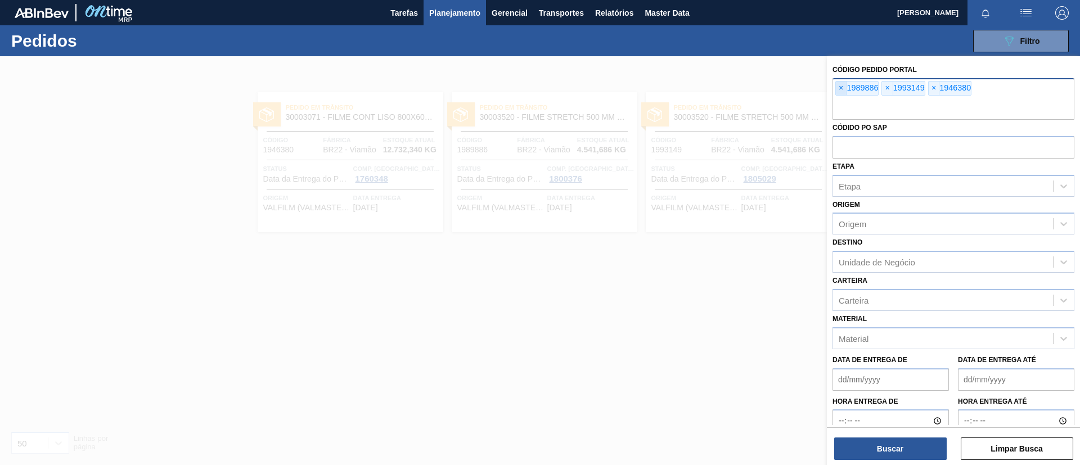
click at [836, 89] on span "×" at bounding box center [841, 88] width 11 height 13
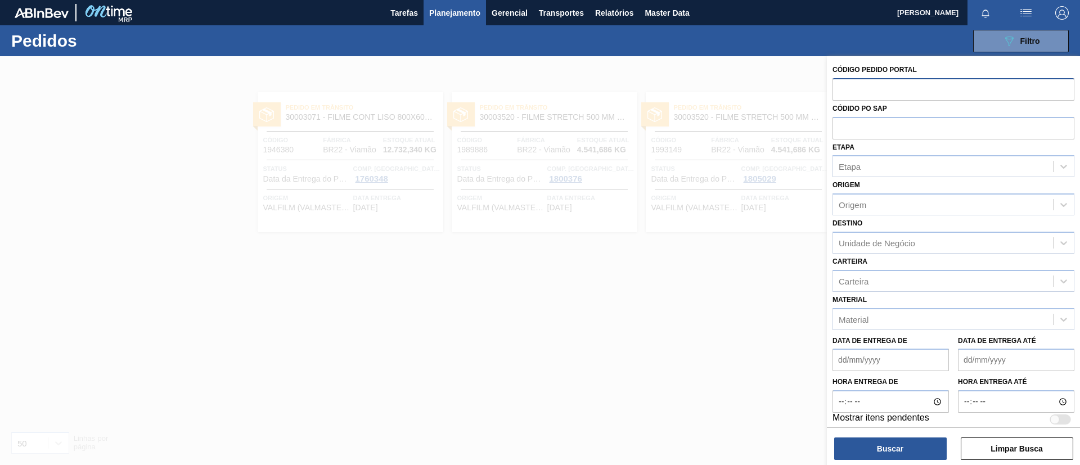
paste input "1988849"
type input "1988849"
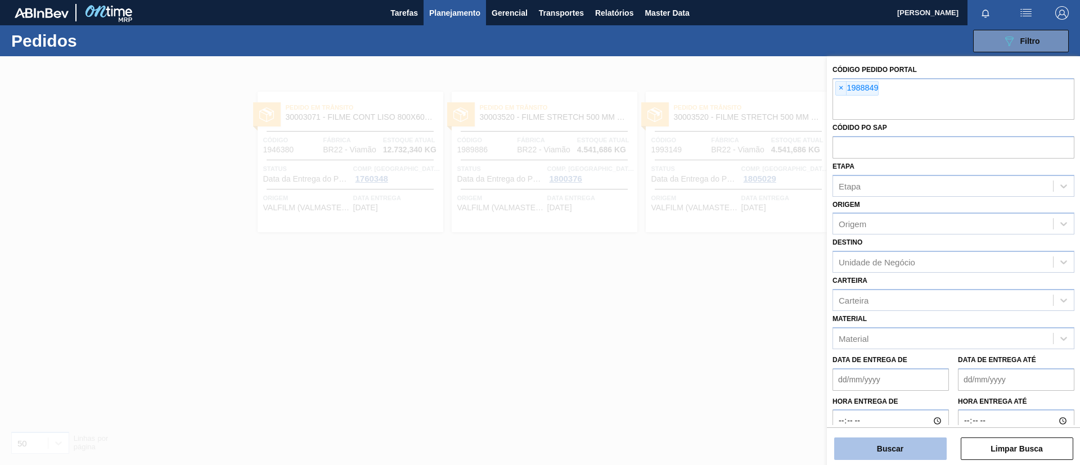
click at [890, 440] on button "Buscar" at bounding box center [890, 448] width 112 height 22
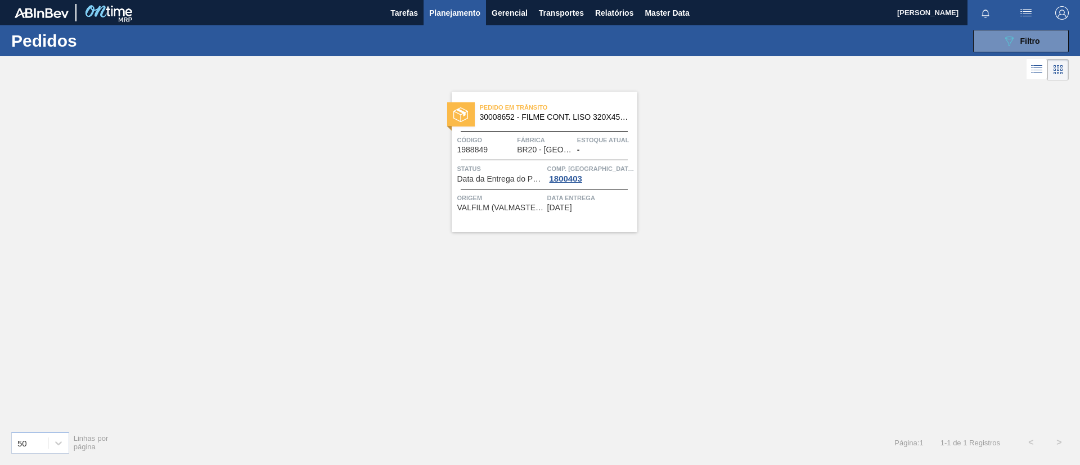
click at [601, 118] on span "30008652 - FILME CONT. LISO 320X45 MICRAS" at bounding box center [554, 117] width 148 height 8
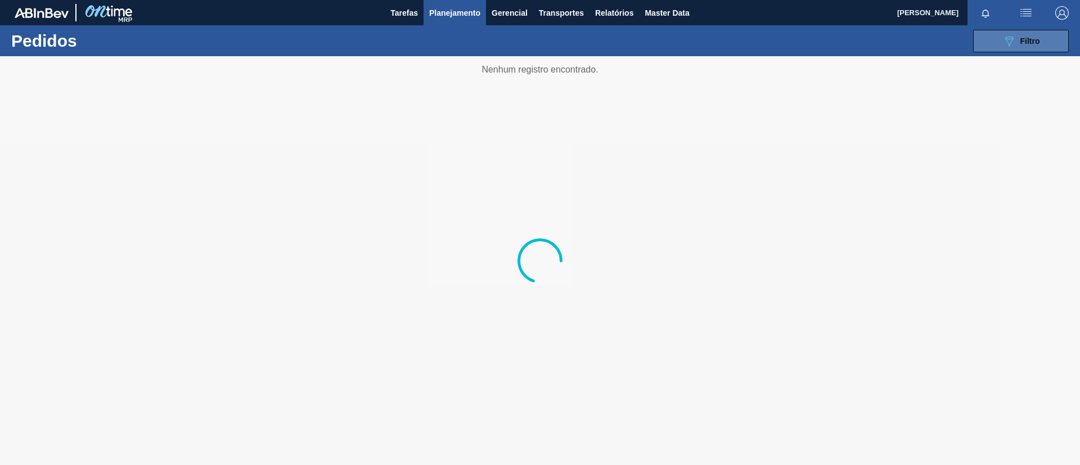
click at [1021, 44] on span "Filtro" at bounding box center [1030, 41] width 20 height 9
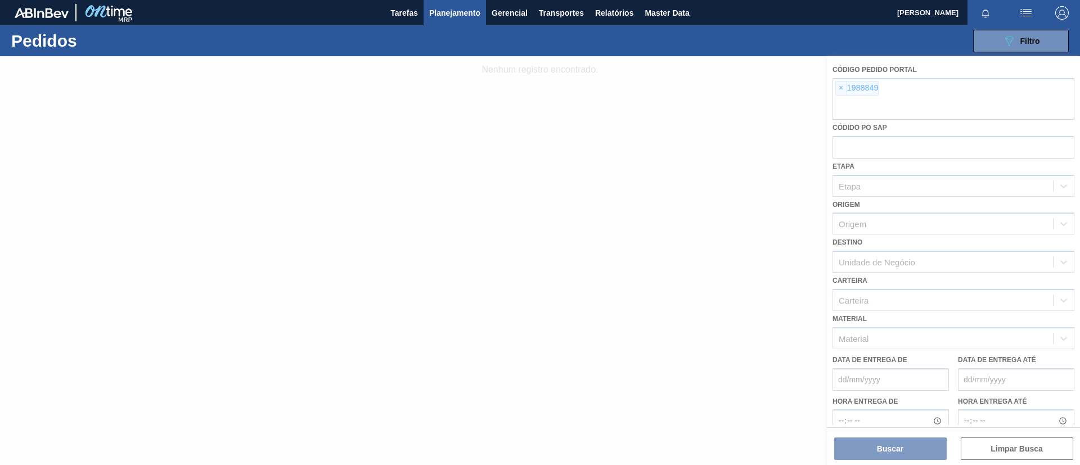
click at [965, 87] on div at bounding box center [540, 260] width 1080 height 409
click at [962, 87] on div at bounding box center [540, 260] width 1080 height 409
click at [963, 95] on div at bounding box center [540, 260] width 1080 height 409
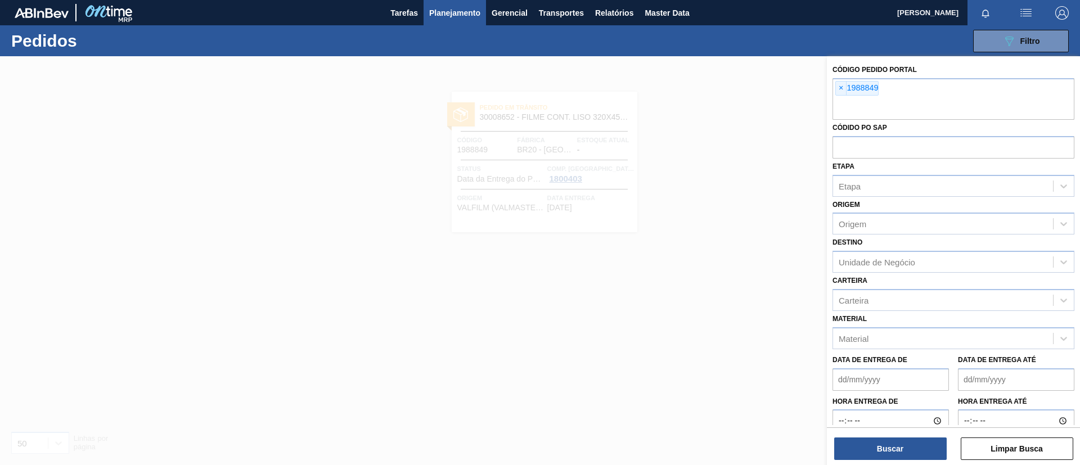
click at [963, 95] on div "× 1988849" at bounding box center [953, 99] width 242 height 42
paste input "1988850"
type input "1988850"
click at [921, 439] on button "Buscar" at bounding box center [890, 448] width 112 height 22
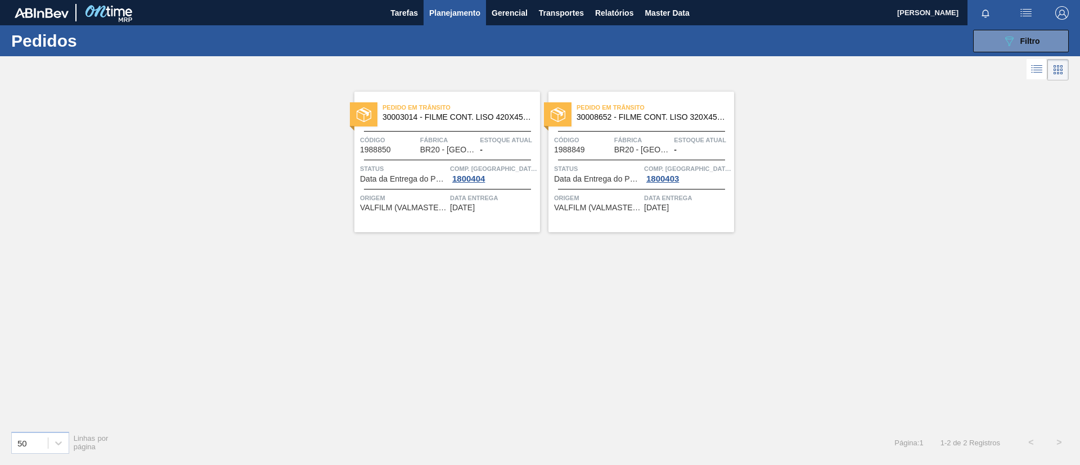
click at [477, 118] on span "30003014 - FILME CONT. LISO 420X45 MICRAS" at bounding box center [456, 117] width 148 height 8
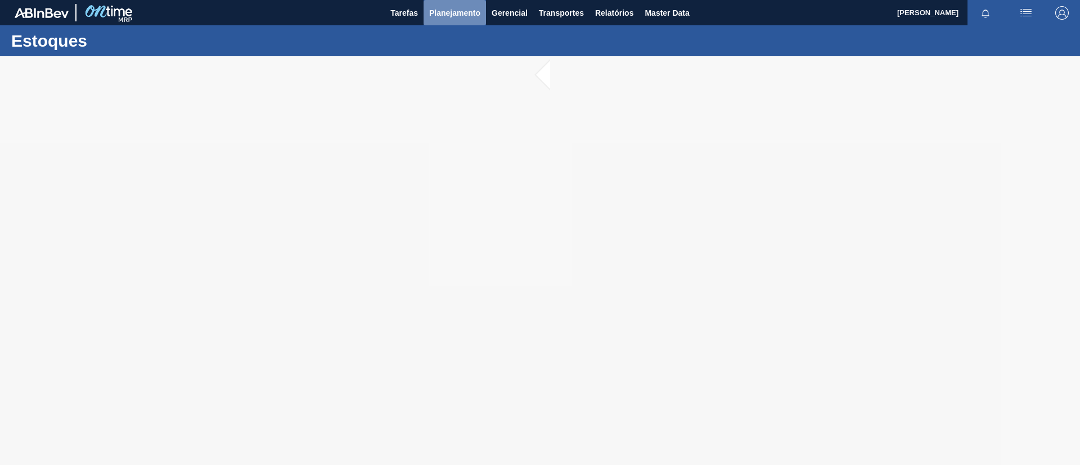
click at [443, 25] on button "Planejamento" at bounding box center [454, 12] width 62 height 25
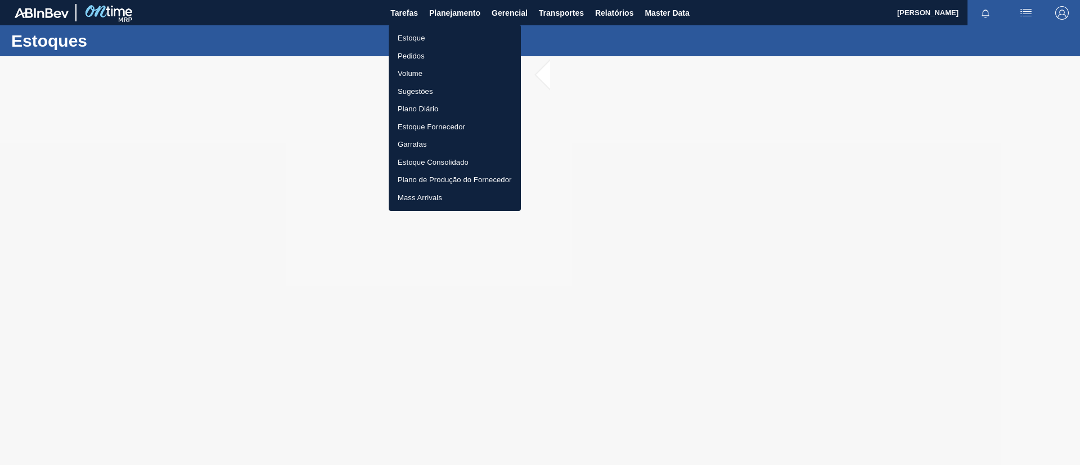
click at [437, 36] on li "Estoque" at bounding box center [455, 38] width 132 height 18
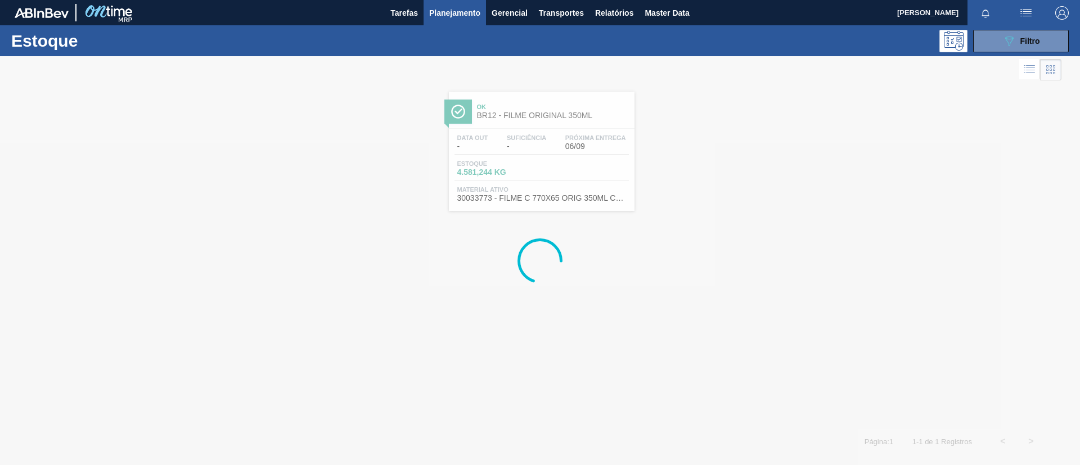
click at [972, 43] on div "089F7B8B-B2A5-4AFE-B5C0-19BA573D28AC Filtro" at bounding box center [1020, 41] width 107 height 22
click at [984, 43] on button "089F7B8B-B2A5-4AFE-B5C0-19BA573D28AC Filtro" at bounding box center [1021, 41] width 96 height 22
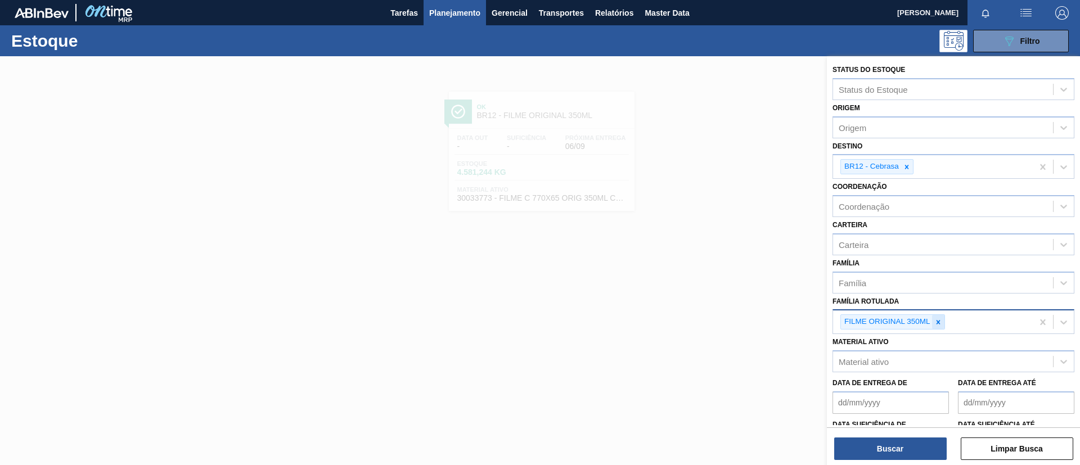
click at [935, 319] on icon at bounding box center [938, 322] width 8 height 8
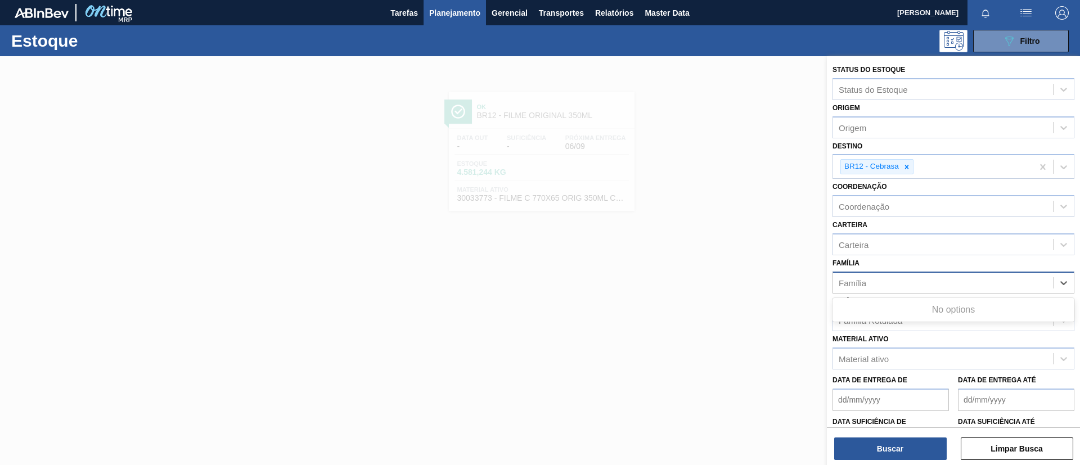
click at [914, 276] on div "Família" at bounding box center [943, 282] width 220 height 16
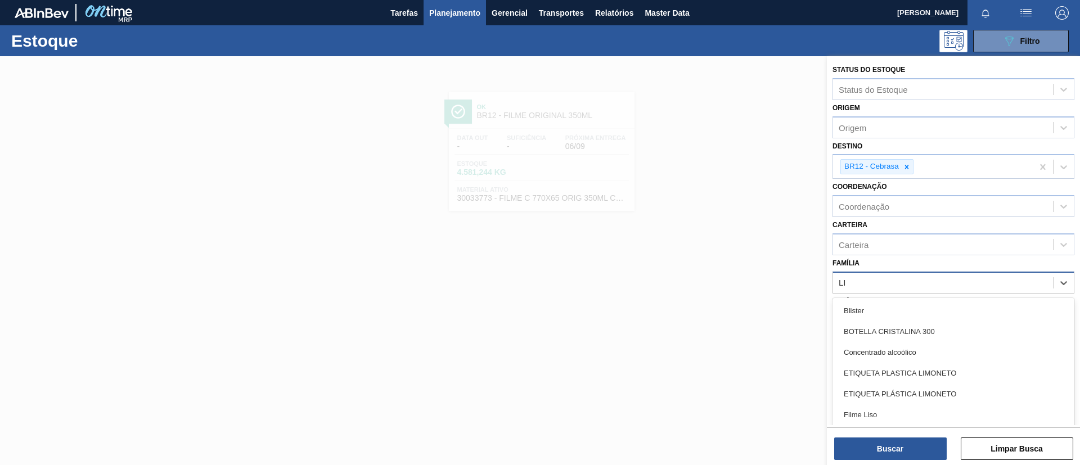
type input "LIS"
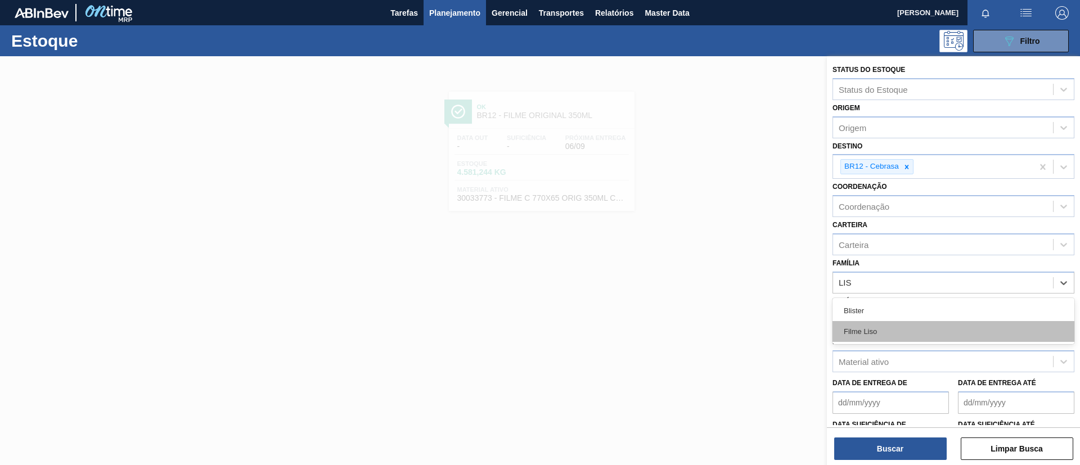
click at [901, 330] on div "Filme Liso" at bounding box center [953, 331] width 242 height 21
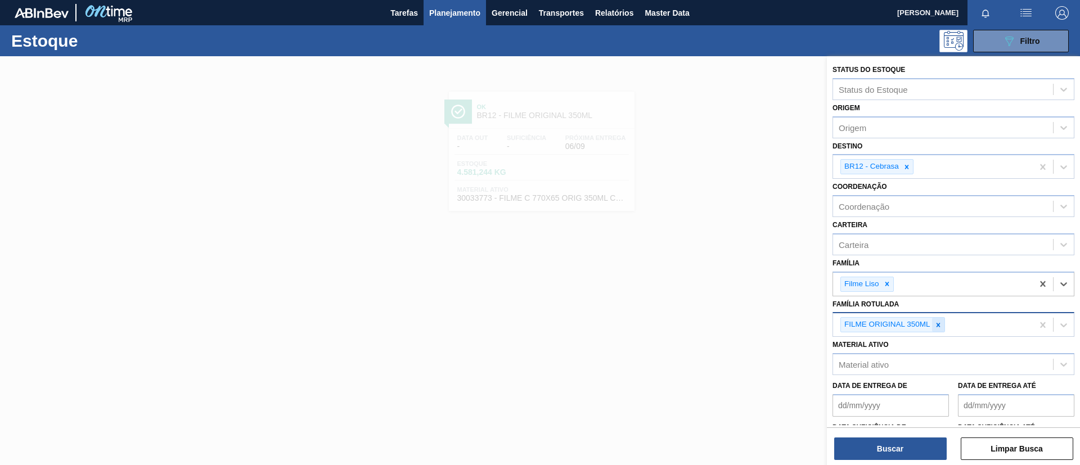
click at [937, 324] on icon at bounding box center [938, 325] width 4 height 4
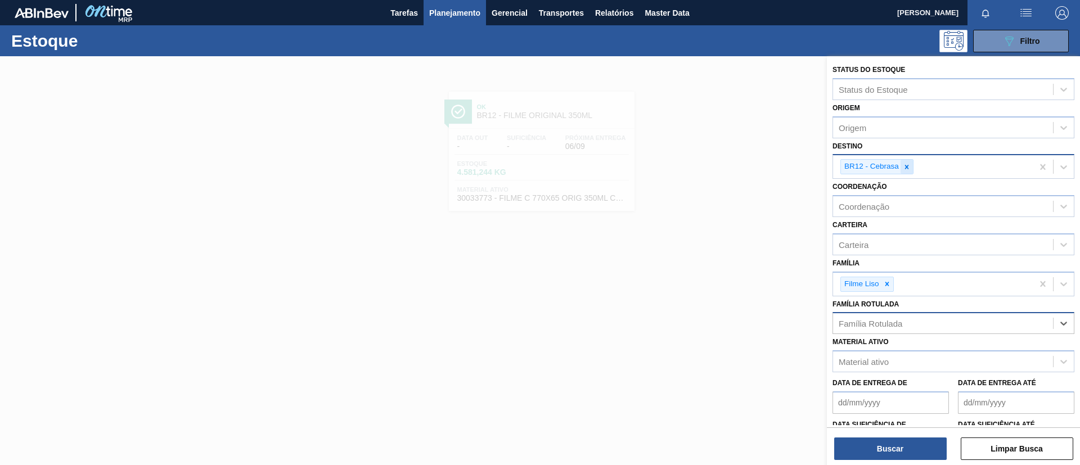
click at [908, 164] on icon at bounding box center [907, 167] width 8 height 8
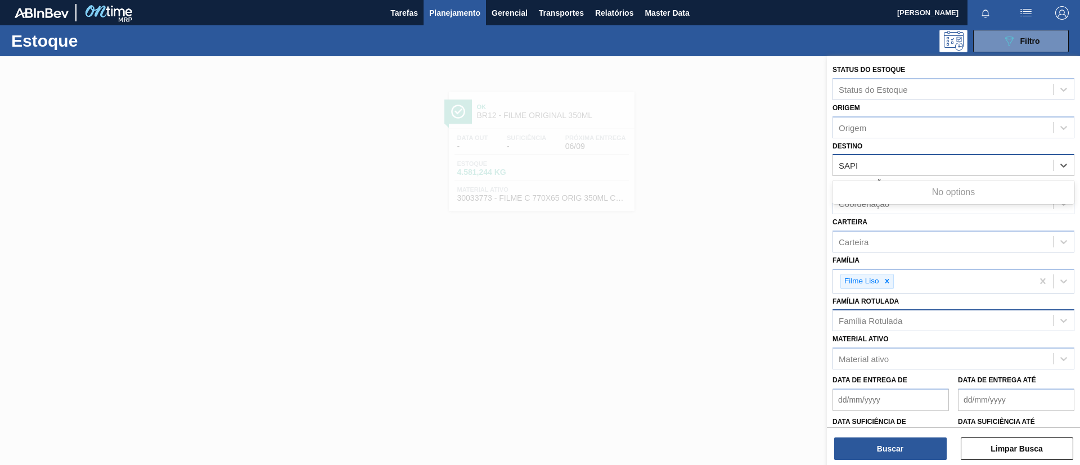
type input "SAP"
click at [916, 186] on div "BR20 - Sapucaia" at bounding box center [953, 193] width 242 height 21
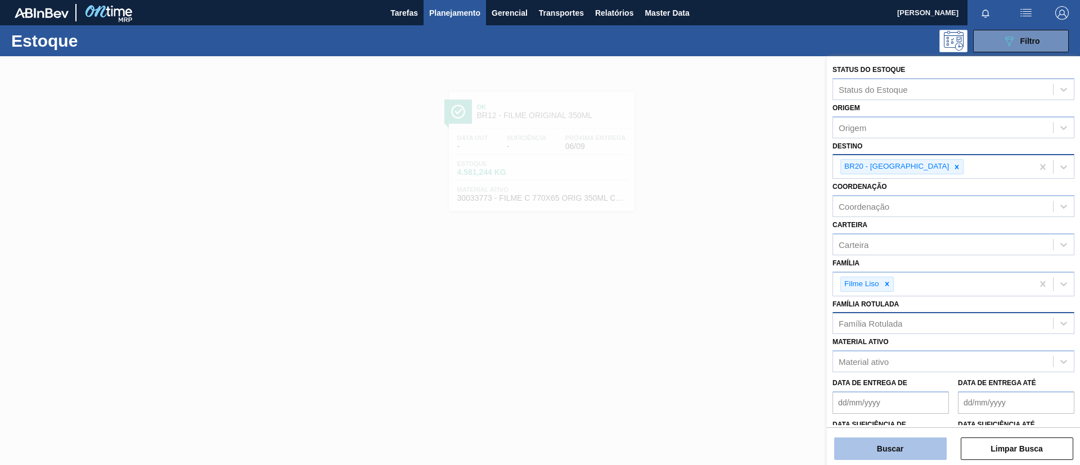
click at [905, 450] on button "Buscar" at bounding box center [890, 448] width 112 height 22
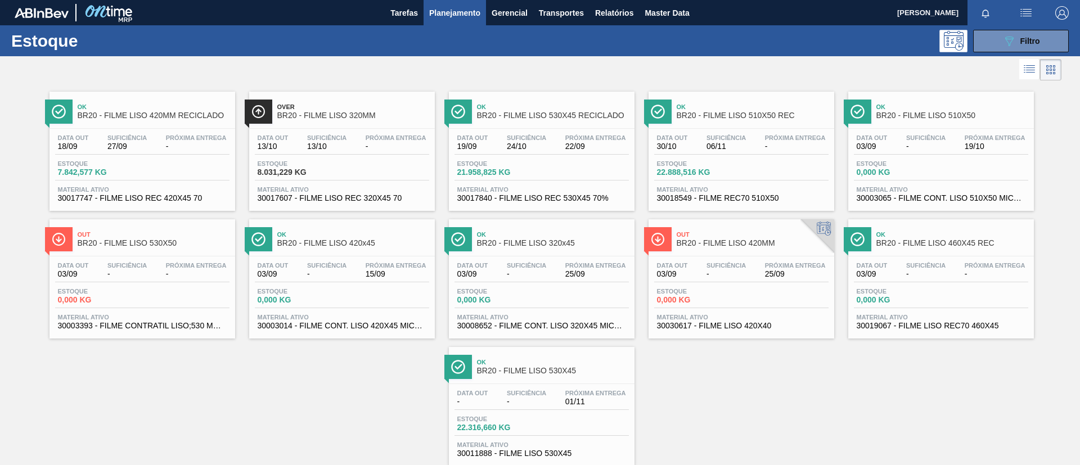
click at [375, 118] on span "BR20 - FILME LISO 320MM" at bounding box center [353, 115] width 152 height 8
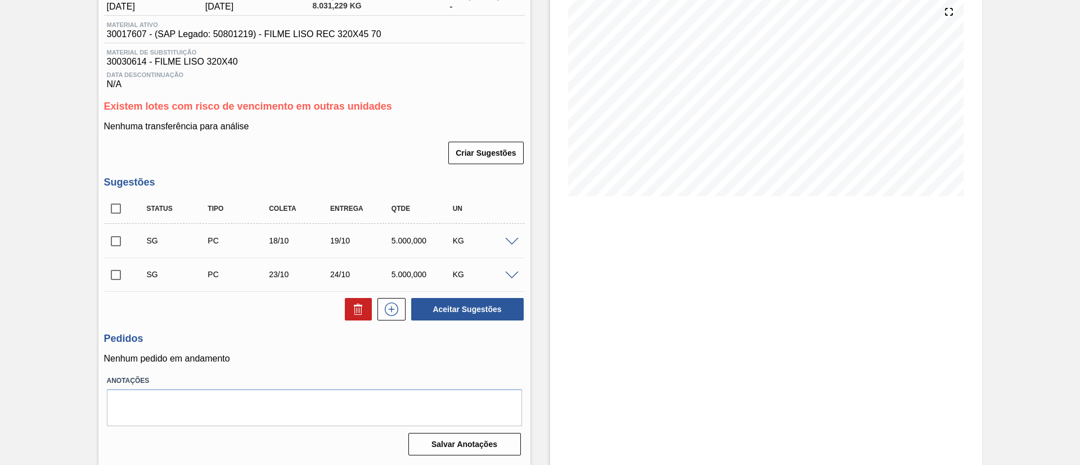
scroll to position [48, 0]
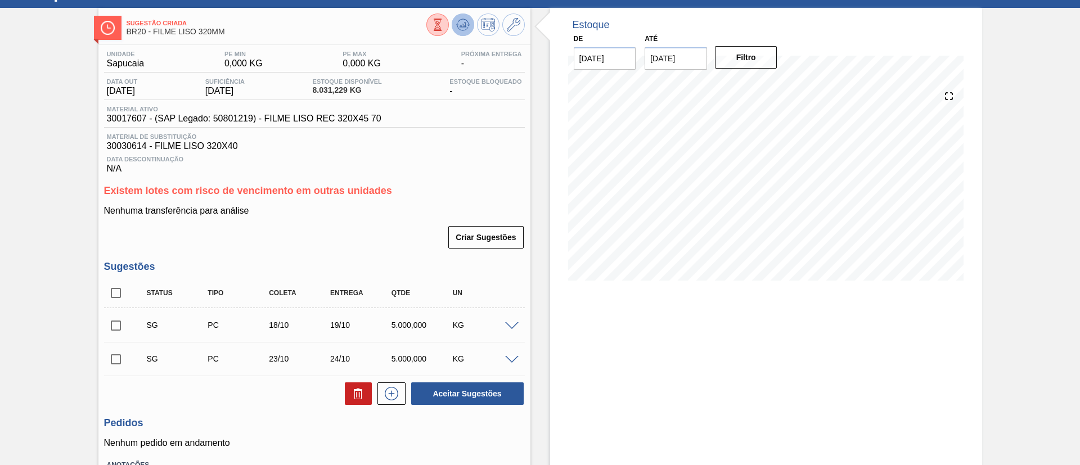
click at [460, 20] on icon at bounding box center [462, 24] width 13 height 13
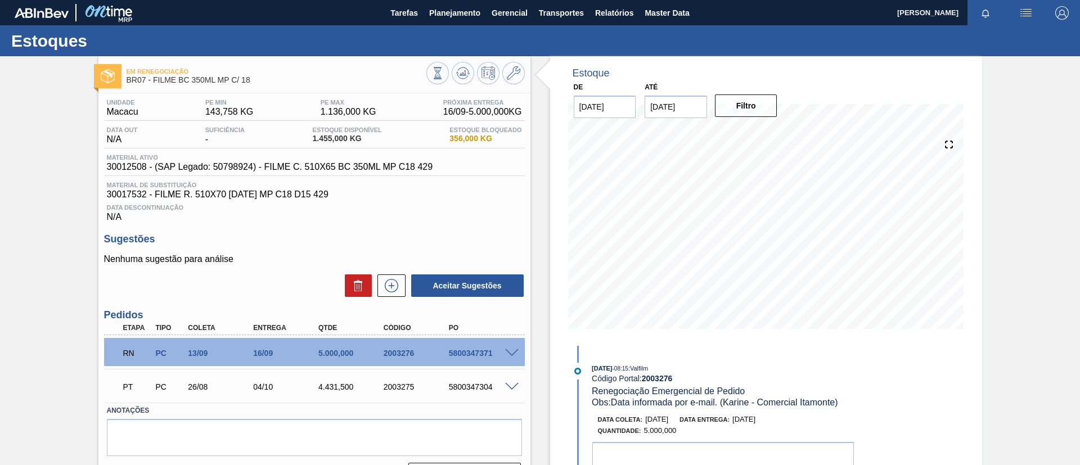
scroll to position [30, 0]
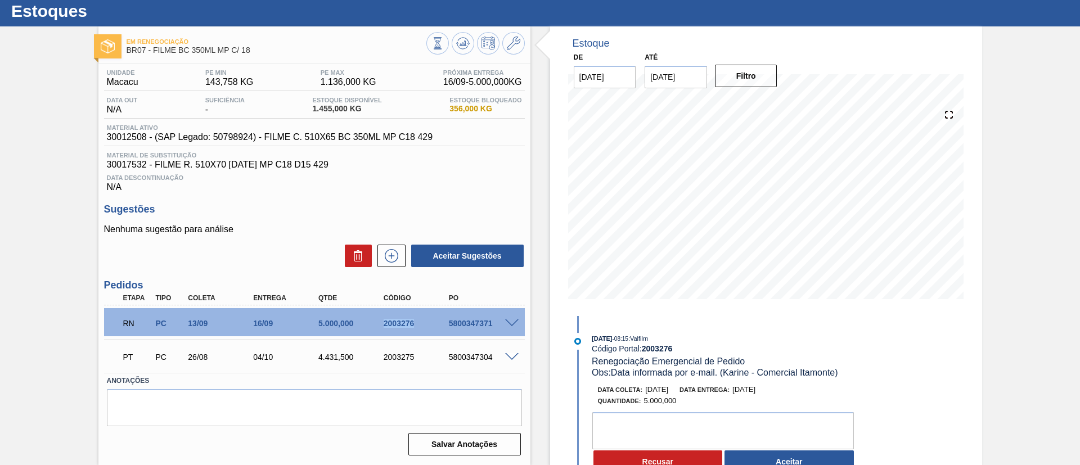
drag, startPoint x: 375, startPoint y: 324, endPoint x: 444, endPoint y: 331, distance: 69.0
click at [443, 331] on div "RN PC 13/09 16/09 5.000,000 2003276 5800347371" at bounding box center [311, 322] width 391 height 22
copy div "2003276"
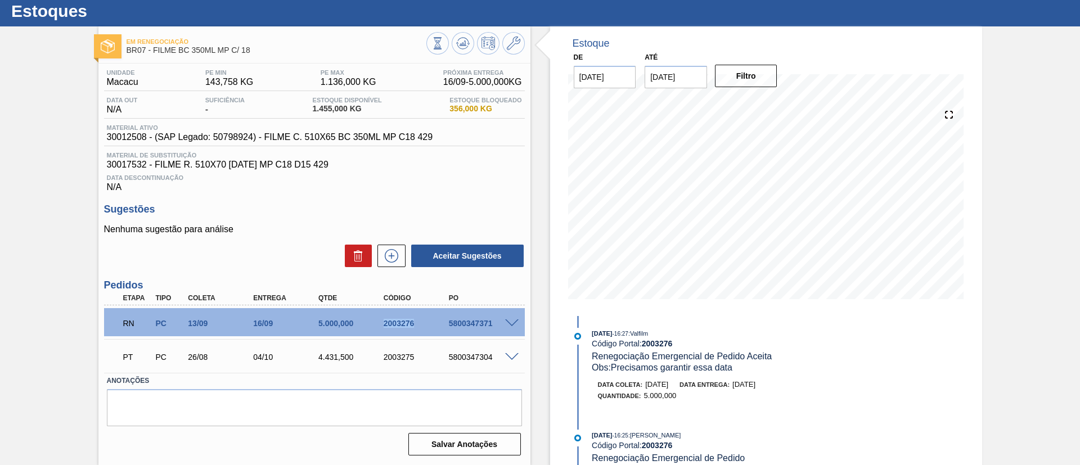
scroll to position [0, 0]
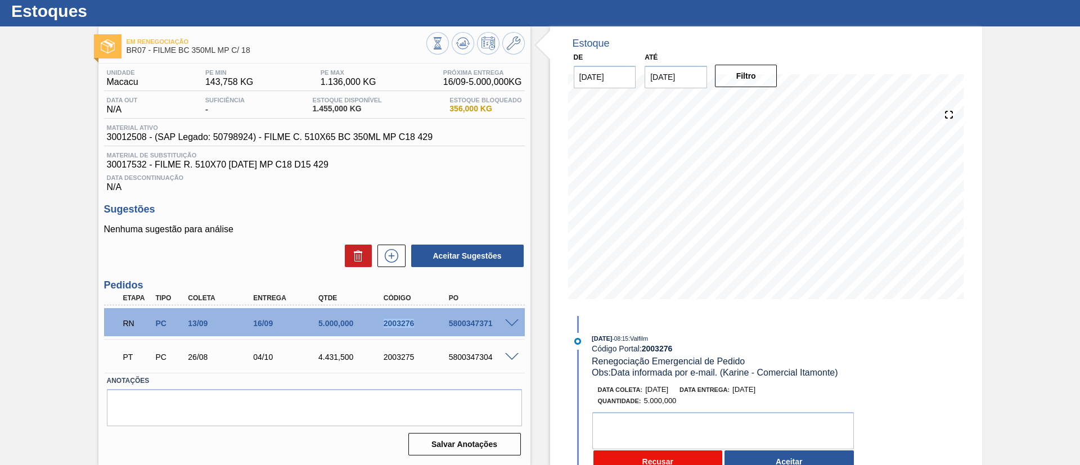
click at [661, 450] on button "Recusar" at bounding box center [657, 461] width 129 height 22
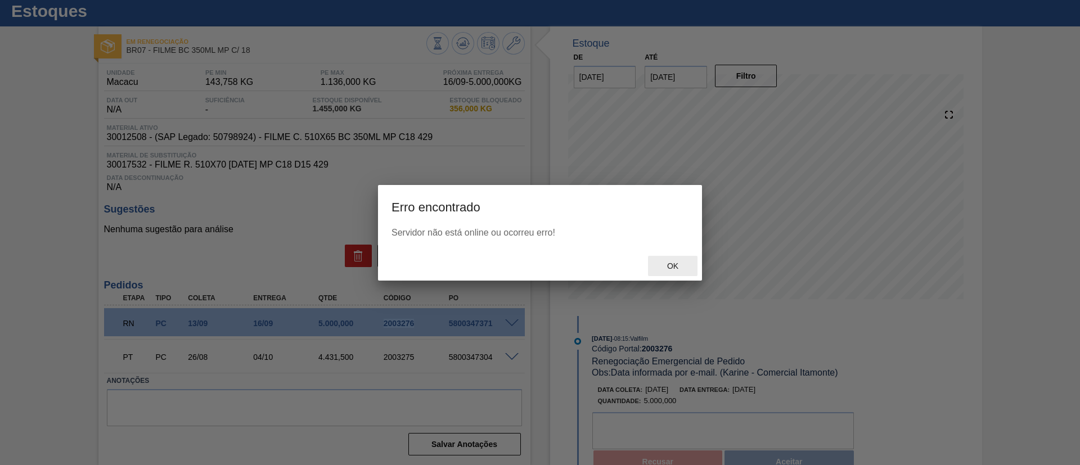
click at [665, 262] on span "Ok" at bounding box center [672, 265] width 29 height 9
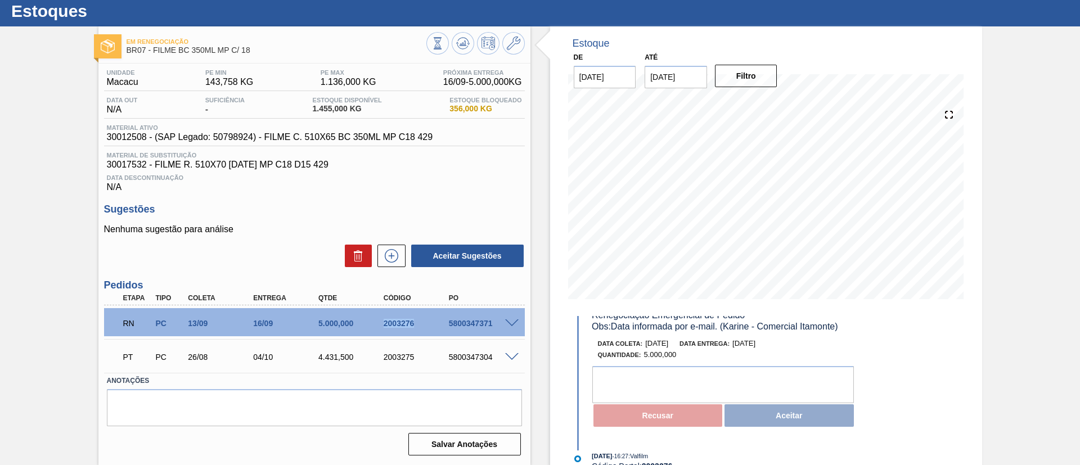
scroll to position [84, 0]
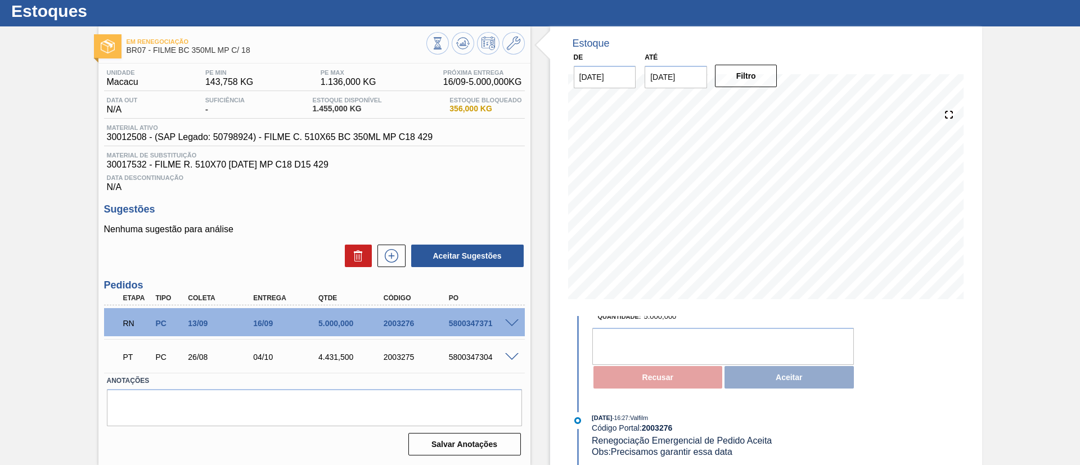
click at [792, 379] on div "Recusar Aceitar" at bounding box center [725, 377] width 267 height 25
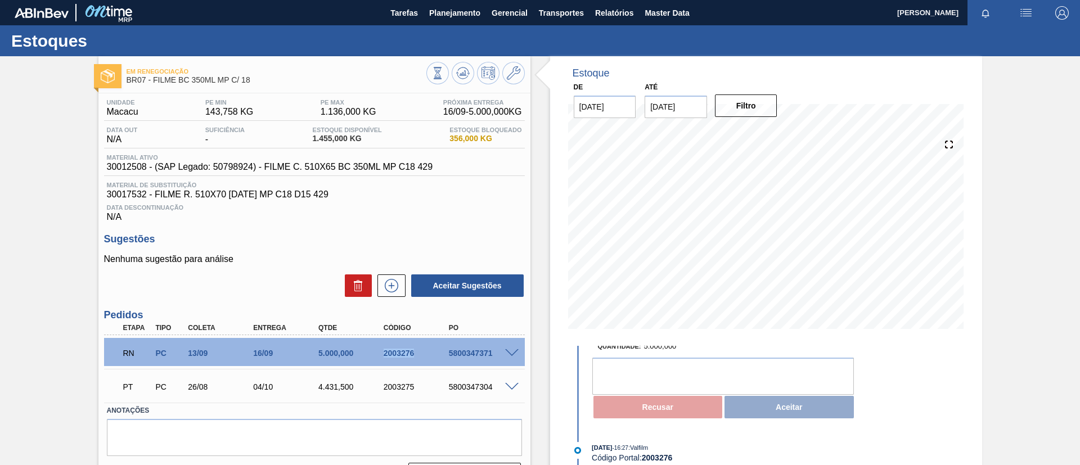
drag, startPoint x: 372, startPoint y: 349, endPoint x: 441, endPoint y: 347, distance: 69.7
click at [441, 347] on div "RN PC 13/09 16/09 5.000,000 2003276 5800347371" at bounding box center [311, 352] width 391 height 22
copy div "2003276"
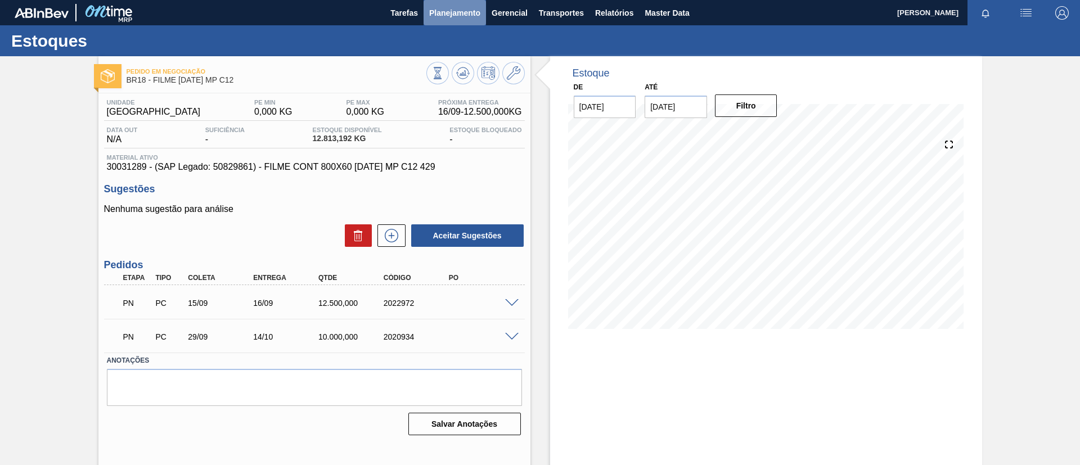
click at [443, 10] on span "Planejamento" at bounding box center [454, 12] width 51 height 13
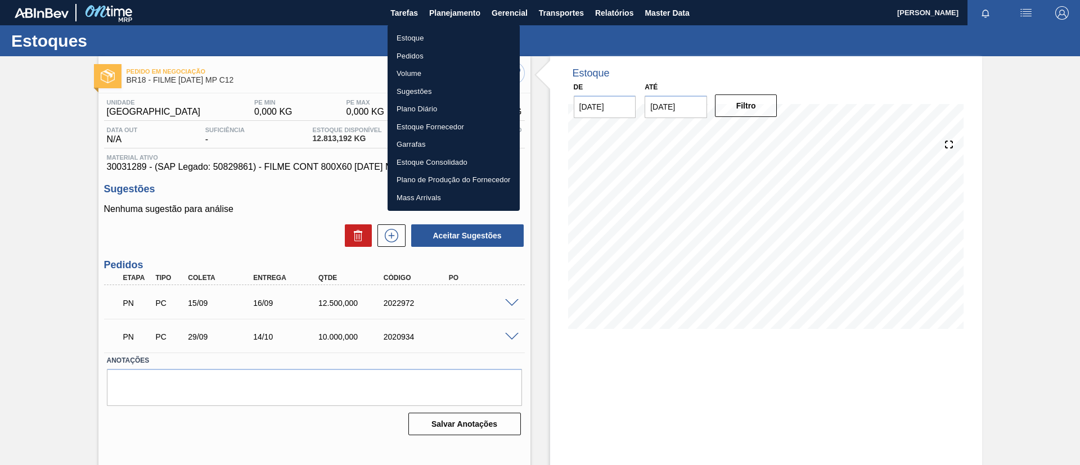
click at [446, 35] on li "Estoque" at bounding box center [453, 38] width 132 height 18
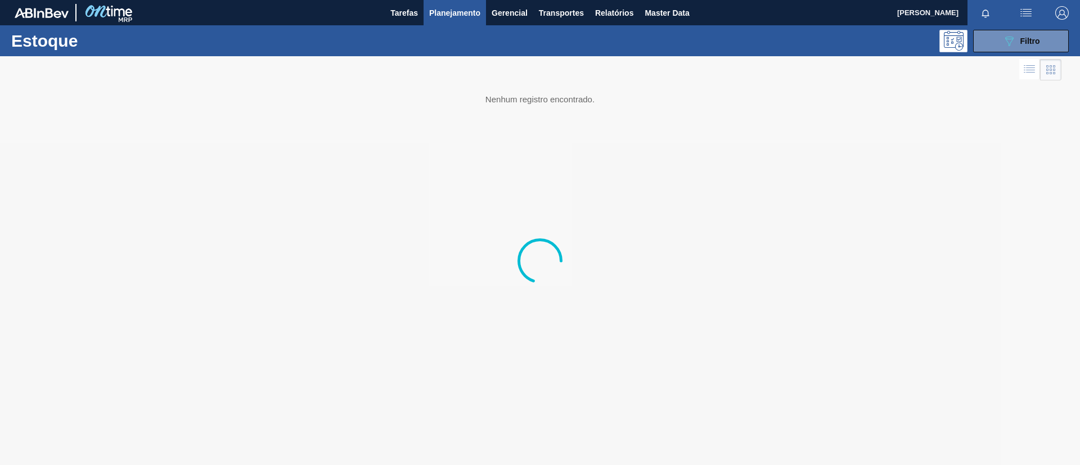
click at [1027, 51] on button "089F7B8B-B2A5-4AFE-B5C0-19BA573D28AC Filtro" at bounding box center [1021, 41] width 96 height 22
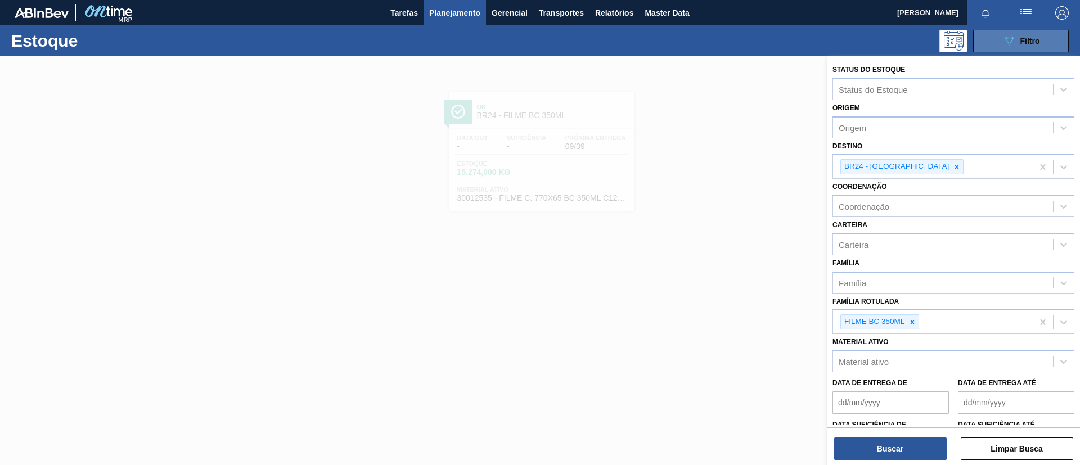
click at [1027, 49] on button "089F7B8B-B2A5-4AFE-B5C0-19BA573D28AC Filtro" at bounding box center [1021, 41] width 96 height 22
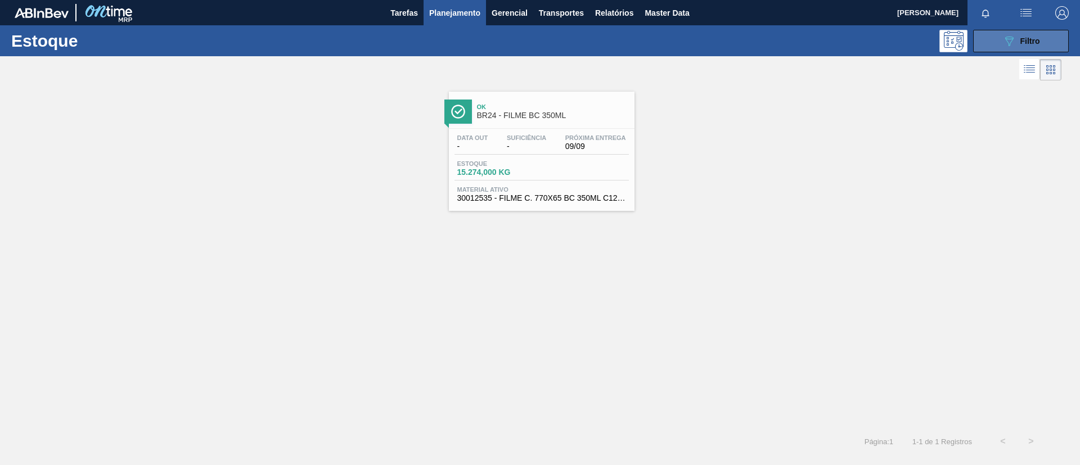
click at [1029, 44] on div "089F7B8B-B2A5-4AFE-B5C0-19BA573D28AC Filtro" at bounding box center [1021, 40] width 38 height 13
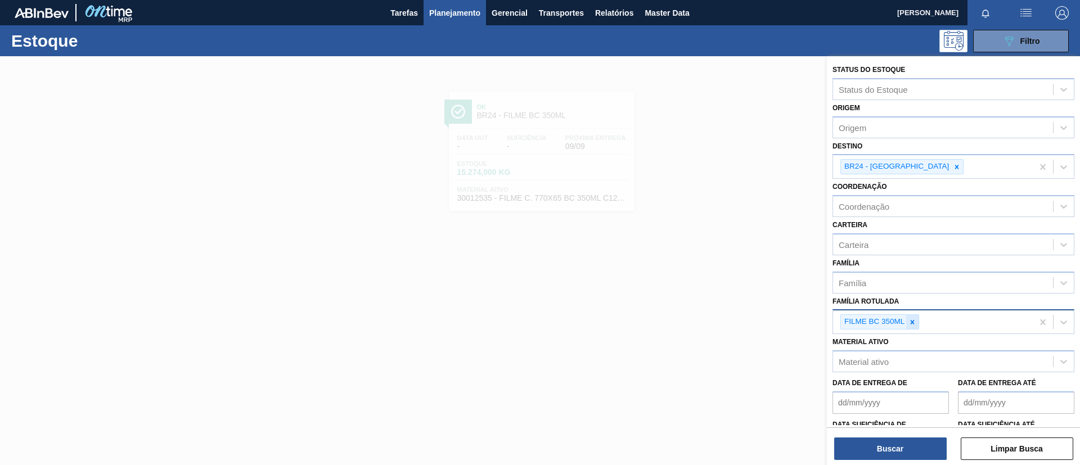
click at [912, 321] on icon at bounding box center [912, 322] width 4 height 4
click at [913, 354] on div "Material ativo" at bounding box center [943, 362] width 220 height 16
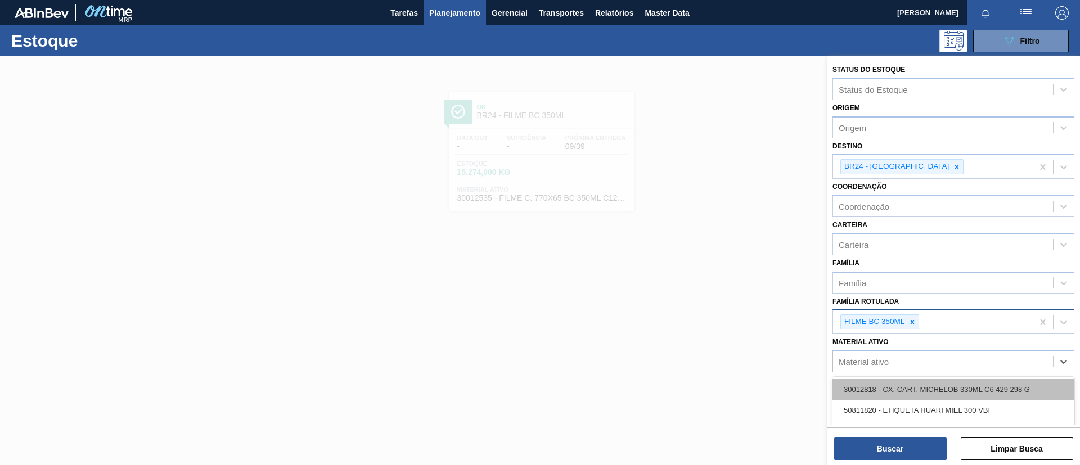
paste ativo "30034181"
type ativo "30034181"
click at [922, 390] on div "30034181 - FILME 770X65 BC 350ML MP C12" at bounding box center [953, 389] width 242 height 21
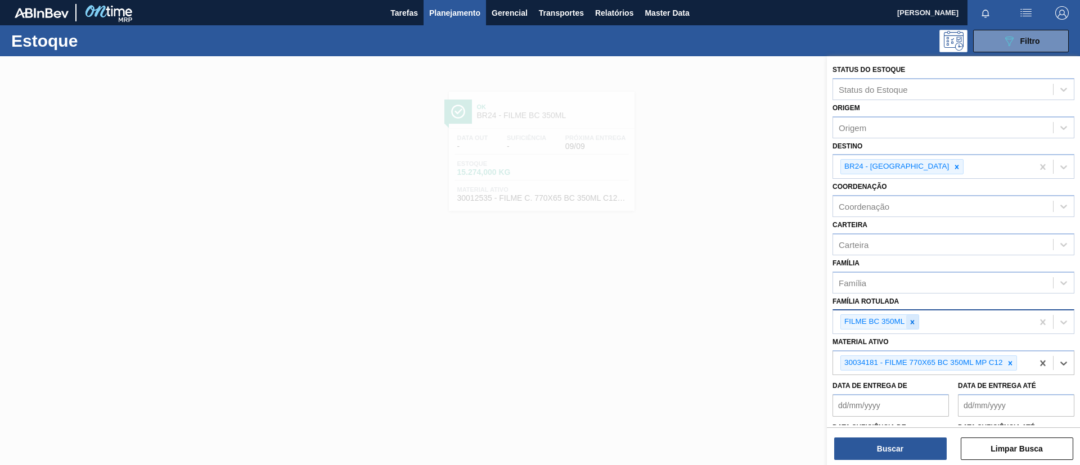
click at [914, 321] on icon at bounding box center [912, 322] width 8 height 8
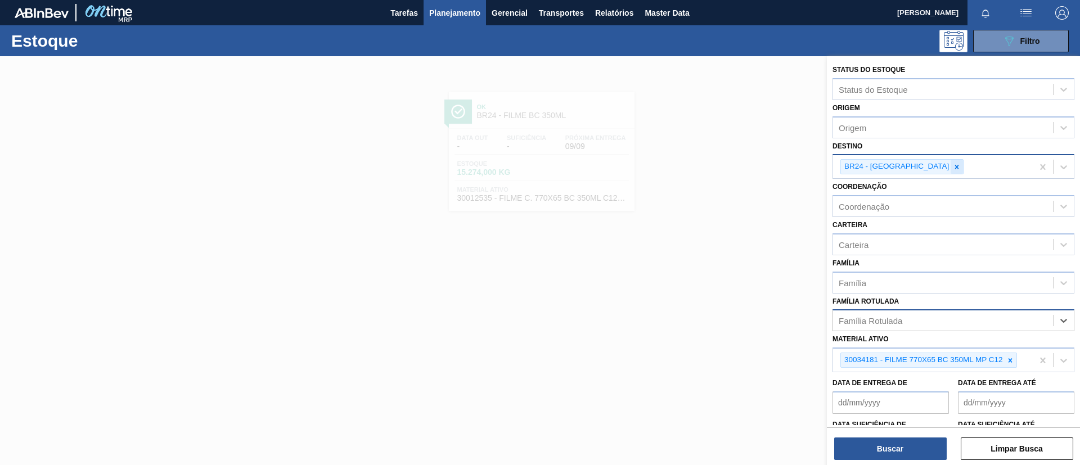
click at [950, 162] on div at bounding box center [956, 167] width 12 height 14
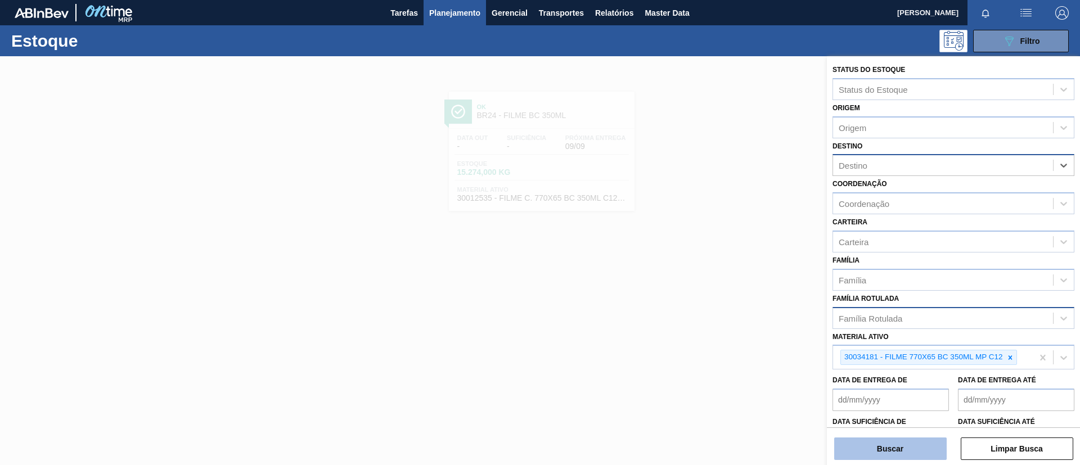
click at [882, 446] on button "Buscar" at bounding box center [890, 448] width 112 height 22
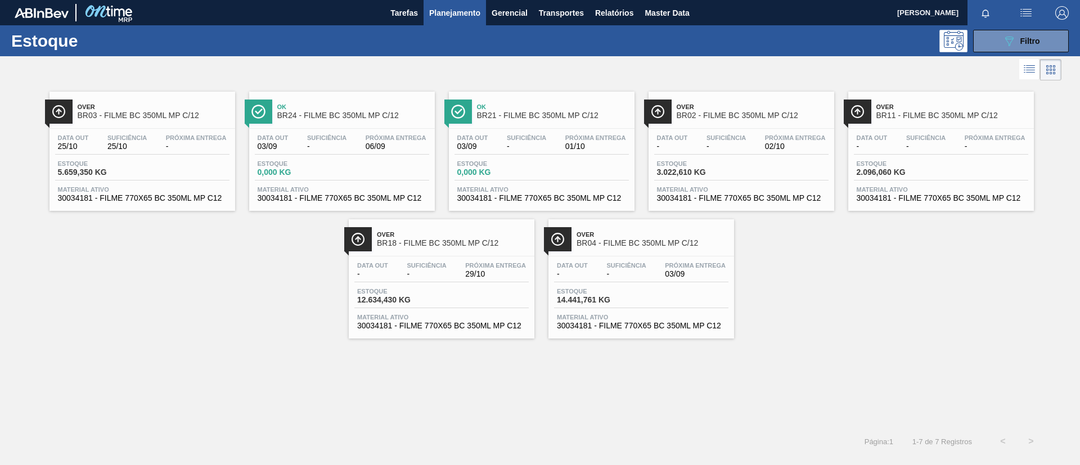
click at [359, 116] on span "BR24 - FILME BC 350ML MP C/12" at bounding box center [353, 115] width 152 height 8
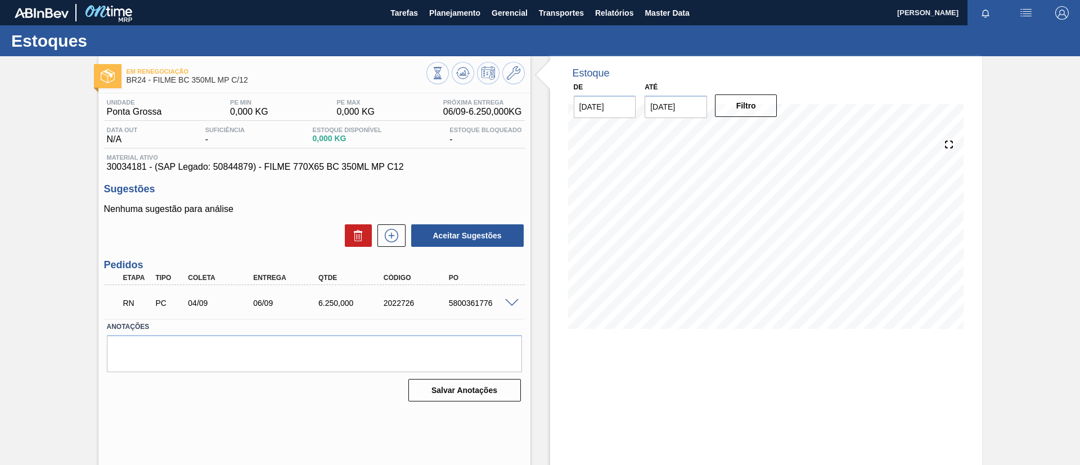
click at [505, 301] on span at bounding box center [511, 303] width 13 height 8
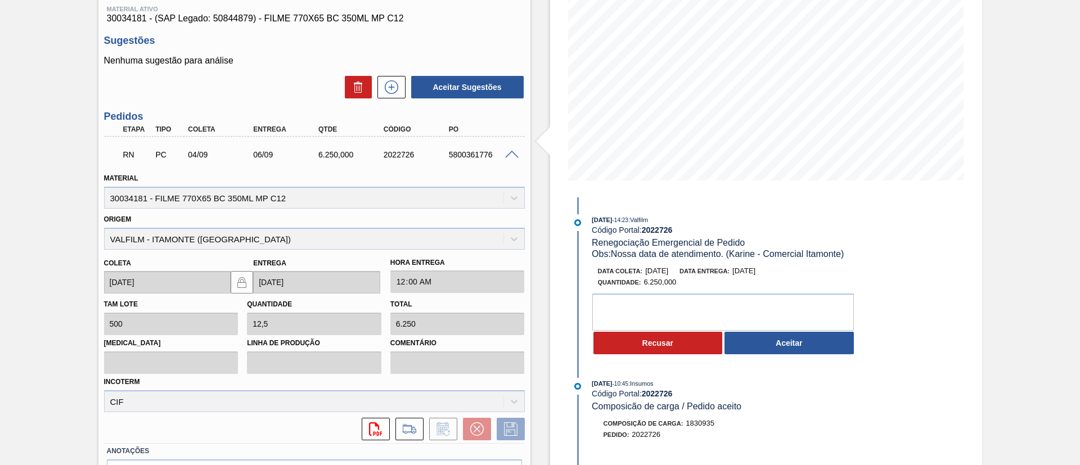
scroll to position [169, 0]
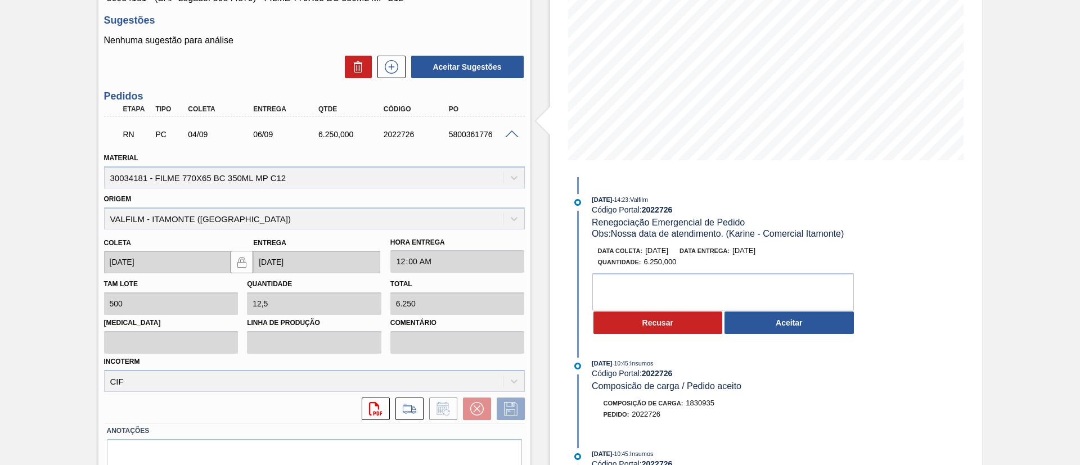
click at [151, 200] on div "Origem VALFILM - [GEOGRAPHIC_DATA] ([GEOGRAPHIC_DATA])" at bounding box center [314, 210] width 421 height 38
drag, startPoint x: 382, startPoint y: 129, endPoint x: 434, endPoint y: 132, distance: 52.4
click at [436, 132] on div "2022726" at bounding box center [417, 134] width 73 height 9
click at [410, 145] on div "RN PC 04/09 06/09 6.250,000 2022726 5800361776" at bounding box center [314, 133] width 421 height 28
drag, startPoint x: 383, startPoint y: 144, endPoint x: 412, endPoint y: 127, distance: 33.3
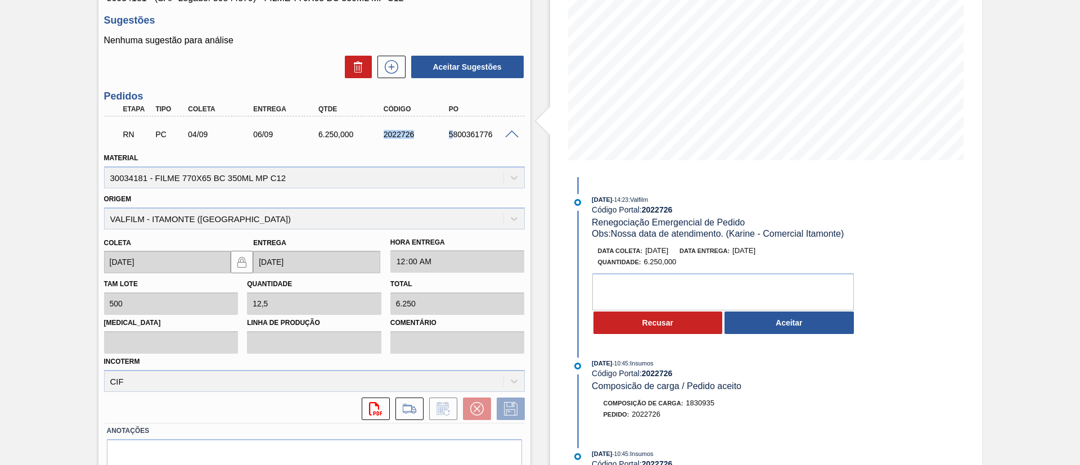
click at [450, 141] on div "RN PC 04/09 06/09 6.250,000 2022726 5800361776" at bounding box center [311, 133] width 391 height 22
click at [392, 103] on div "Etapa Tipo Coleta Entrega Qtde Código PO" at bounding box center [314, 109] width 421 height 14
drag, startPoint x: 375, startPoint y: 138, endPoint x: 418, endPoint y: 130, distance: 44.7
click at [433, 137] on div "RN PC 04/09 06/09 6.250,000 2022726 5800361776" at bounding box center [311, 133] width 391 height 22
copy div "2022726"
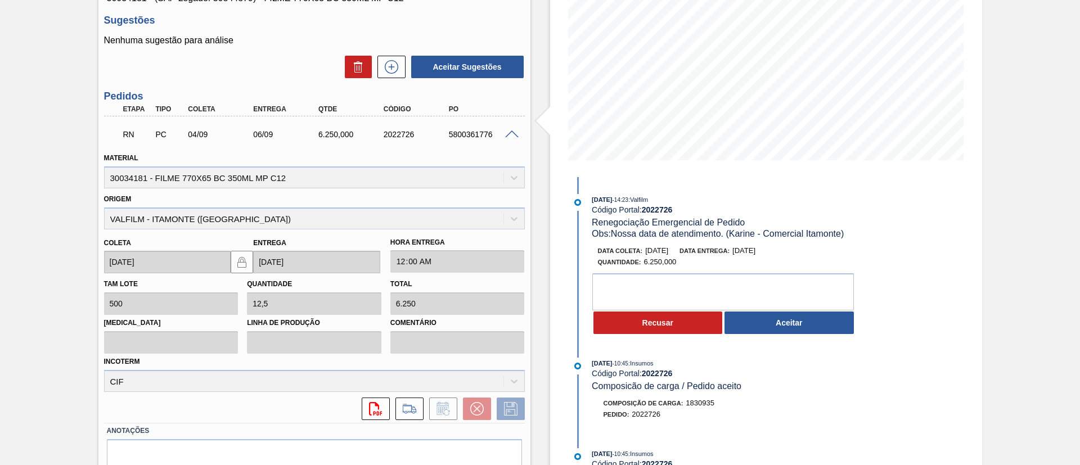
click at [786, 336] on div "[DATE] 14:23 : Valfilm Código Portal: 2022726 Renegociação Emergencial de Pedid…" at bounding box center [715, 267] width 290 height 147
click at [790, 323] on button "Aceitar" at bounding box center [788, 323] width 129 height 22
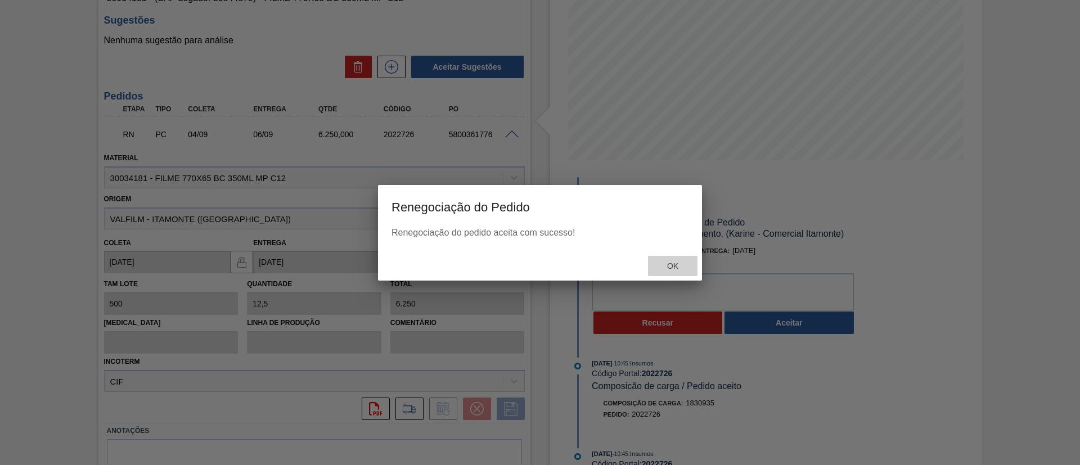
click at [680, 259] on div "Ok" at bounding box center [672, 266] width 49 height 21
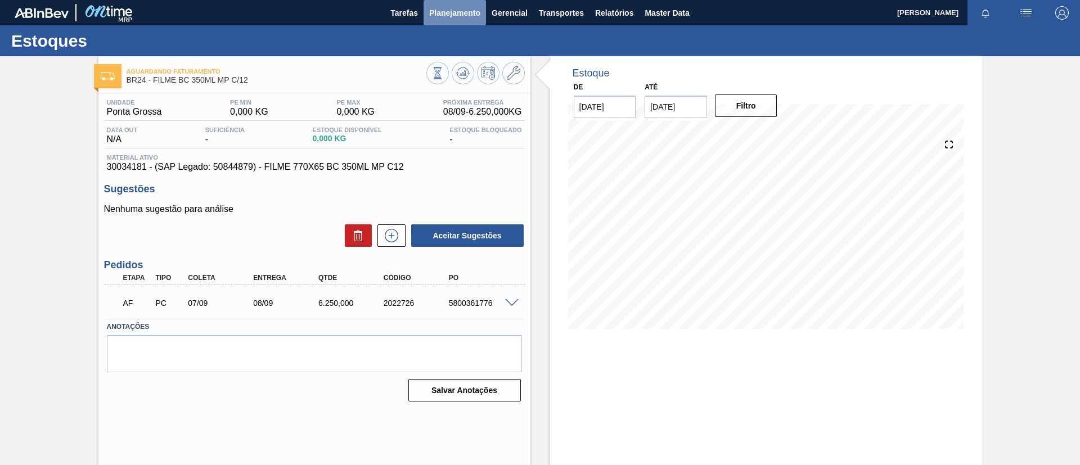
click at [467, 12] on span "Planejamento" at bounding box center [454, 12] width 51 height 13
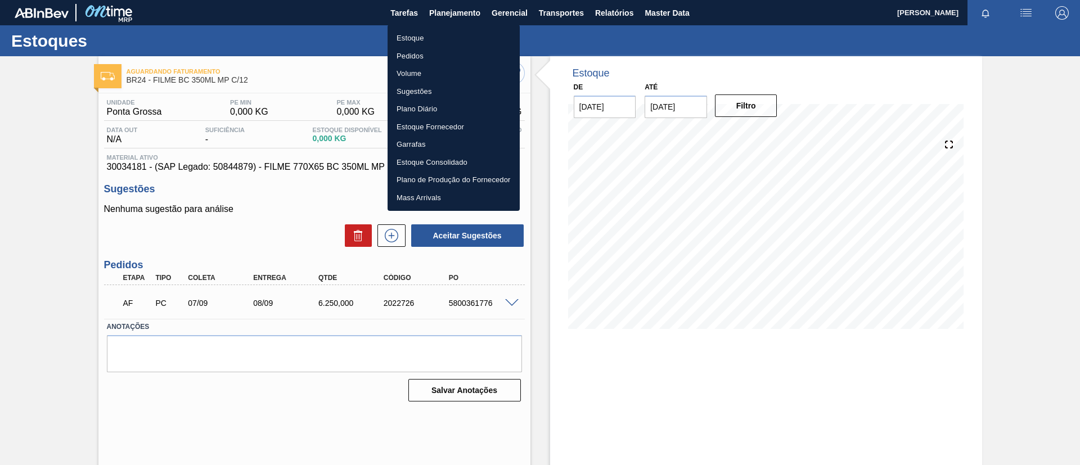
click at [438, 35] on li "Estoque" at bounding box center [453, 38] width 132 height 18
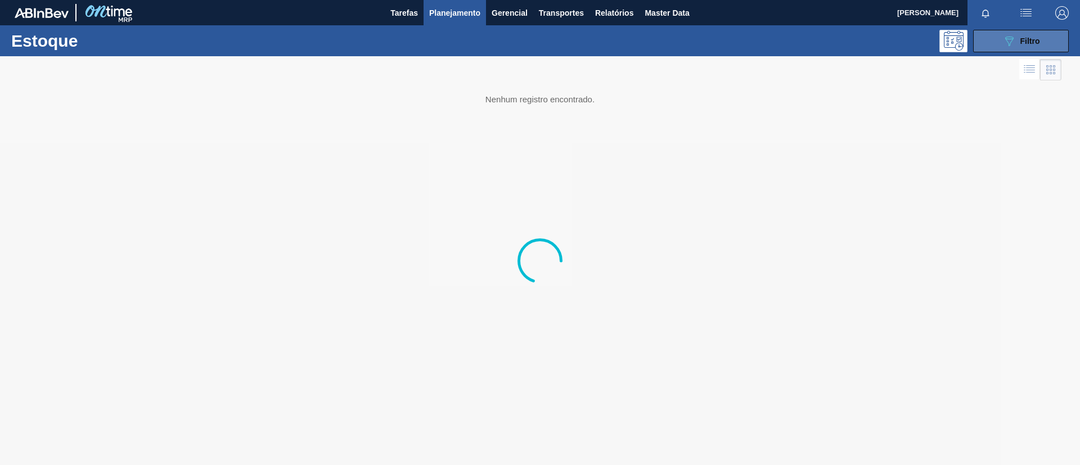
click at [1050, 46] on button "089F7B8B-B2A5-4AFE-B5C0-19BA573D28AC Filtro" at bounding box center [1021, 41] width 96 height 22
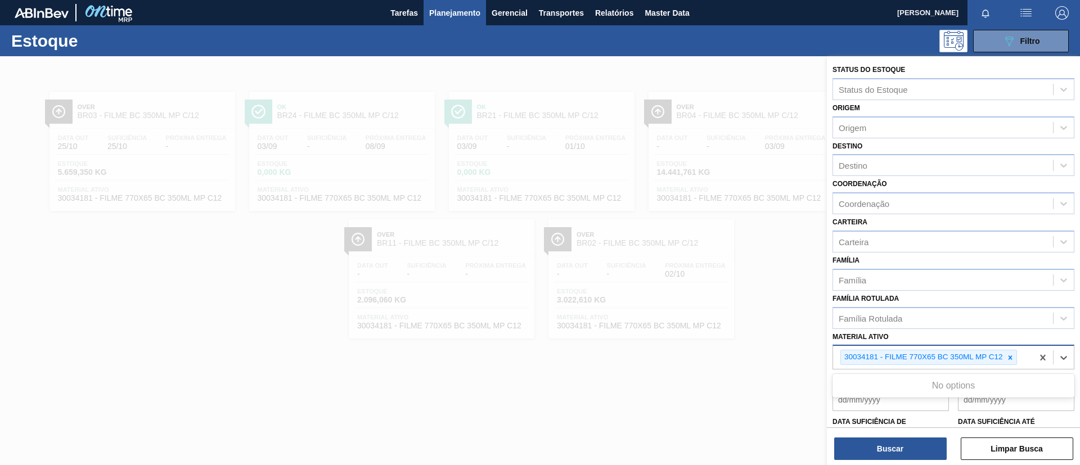
click at [1009, 364] on div "30034181 - FILME 770X65 BC 350ML MP C12" at bounding box center [928, 357] width 177 height 15
click at [1011, 360] on icon at bounding box center [1010, 358] width 8 height 8
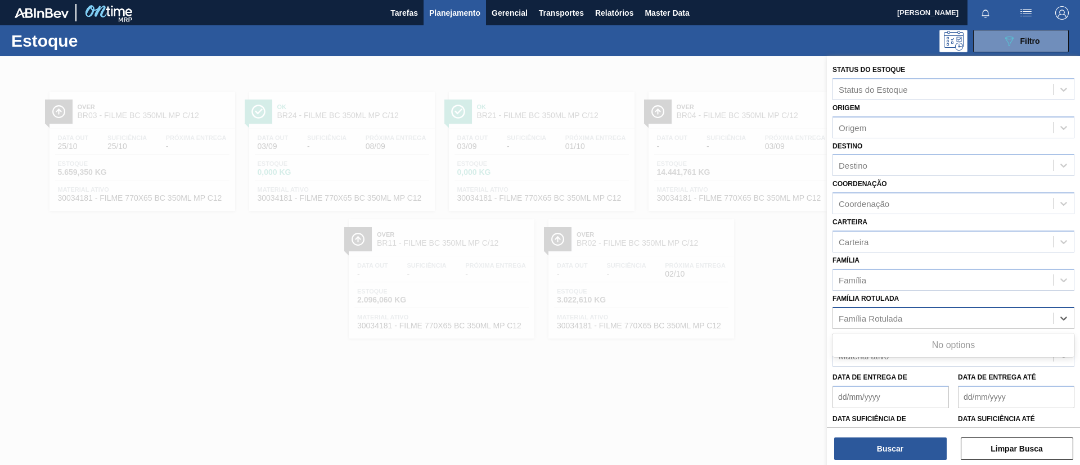
click at [944, 319] on div "Família Rotulada" at bounding box center [943, 318] width 220 height 16
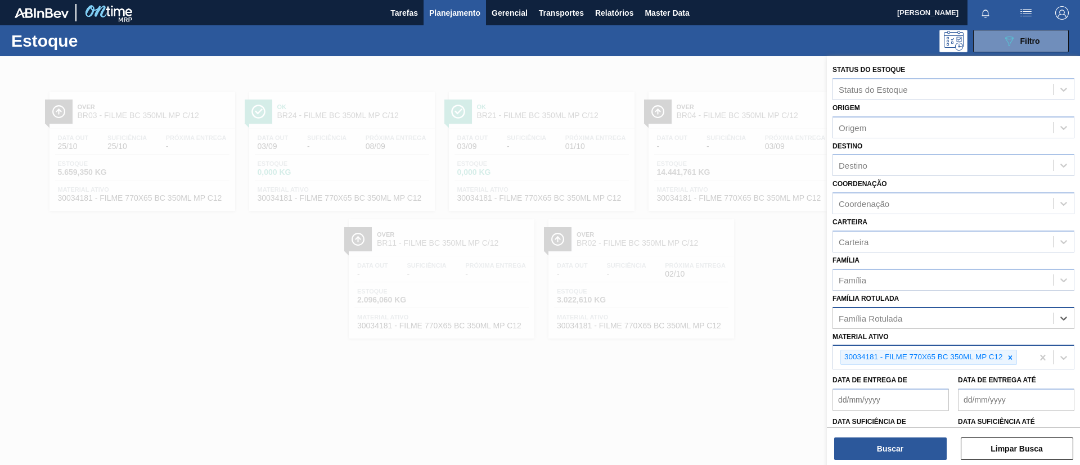
click at [944, 319] on div "Família Rotulada" at bounding box center [943, 318] width 220 height 16
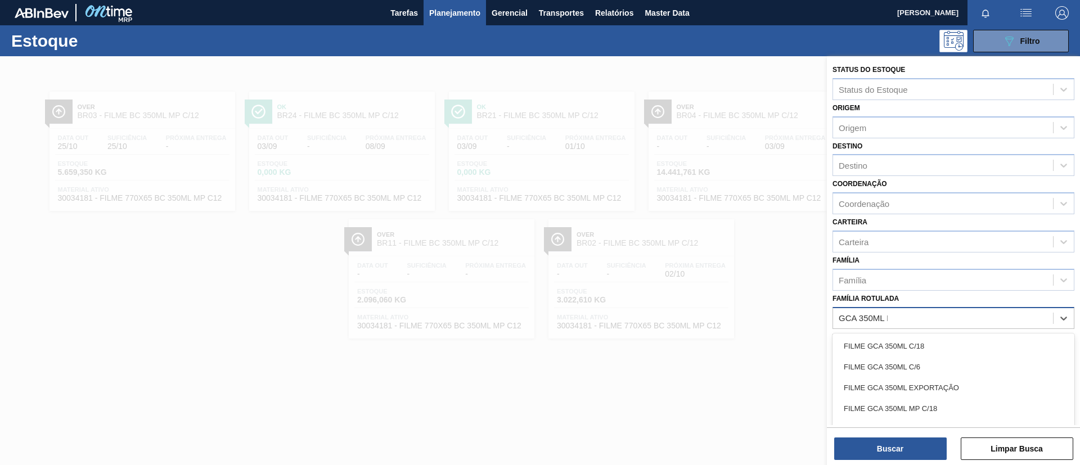
type Rotulada "GCA 350ML PS"
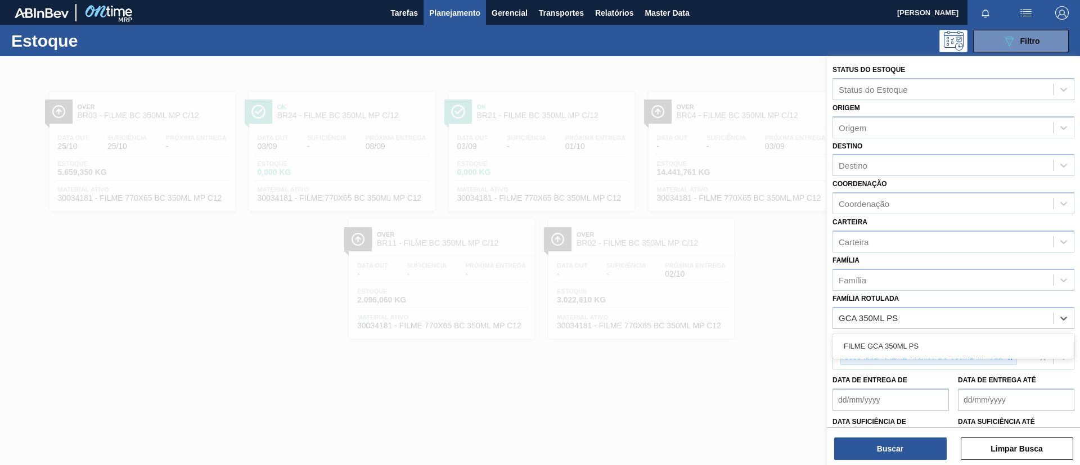
click at [958, 335] on div "FILME GCA 350ML PS" at bounding box center [953, 345] width 242 height 25
click at [966, 340] on div "FILME GCA 350ML PS" at bounding box center [953, 346] width 242 height 21
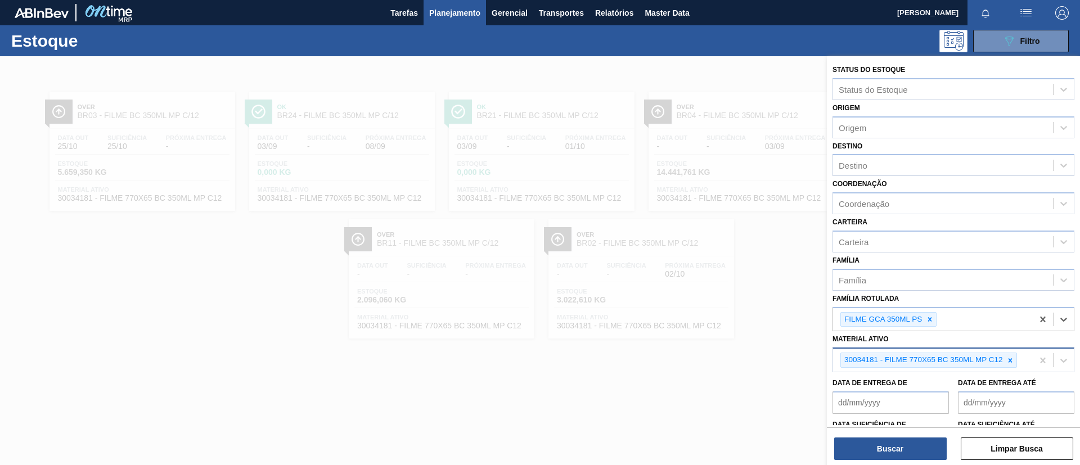
click at [1012, 357] on icon at bounding box center [1010, 361] width 8 height 8
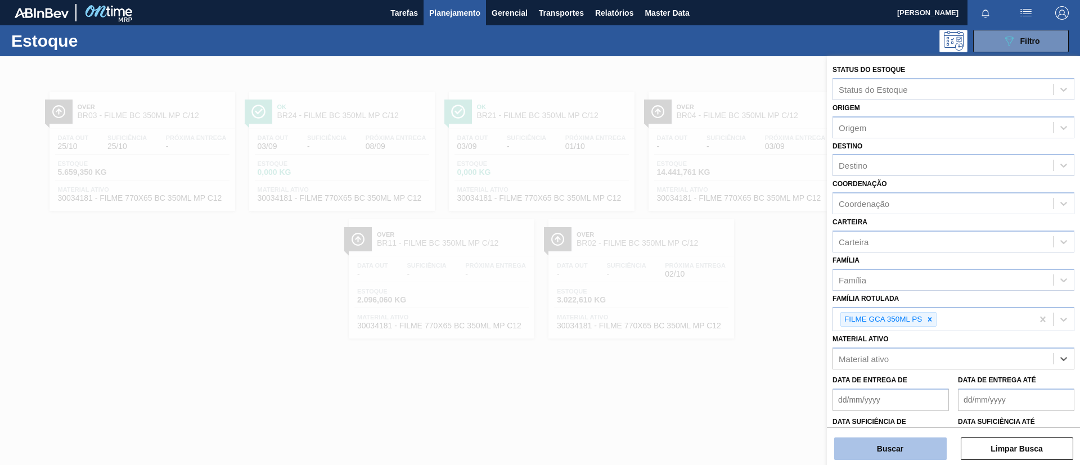
click at [896, 445] on button "Buscar" at bounding box center [890, 448] width 112 height 22
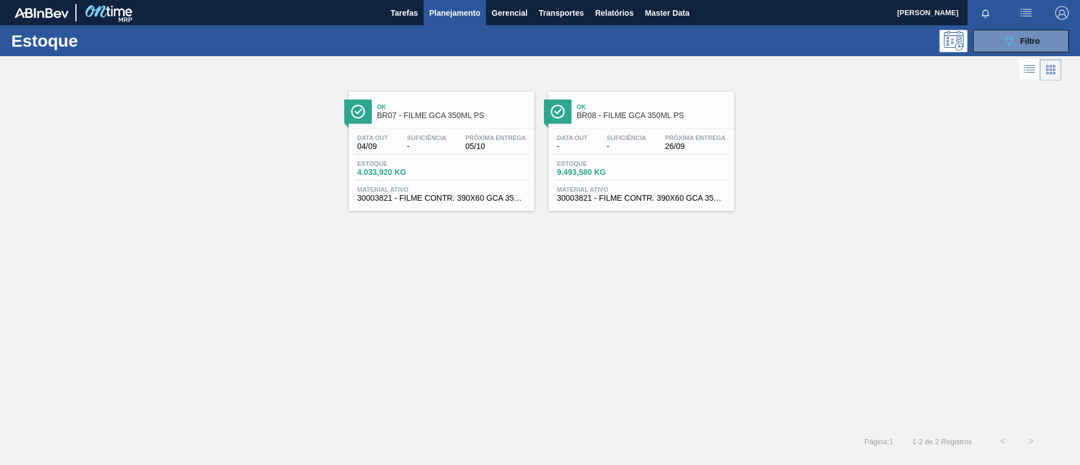
click at [448, 111] on span "BR07 - FILME GCA 350ML PS" at bounding box center [453, 115] width 152 height 8
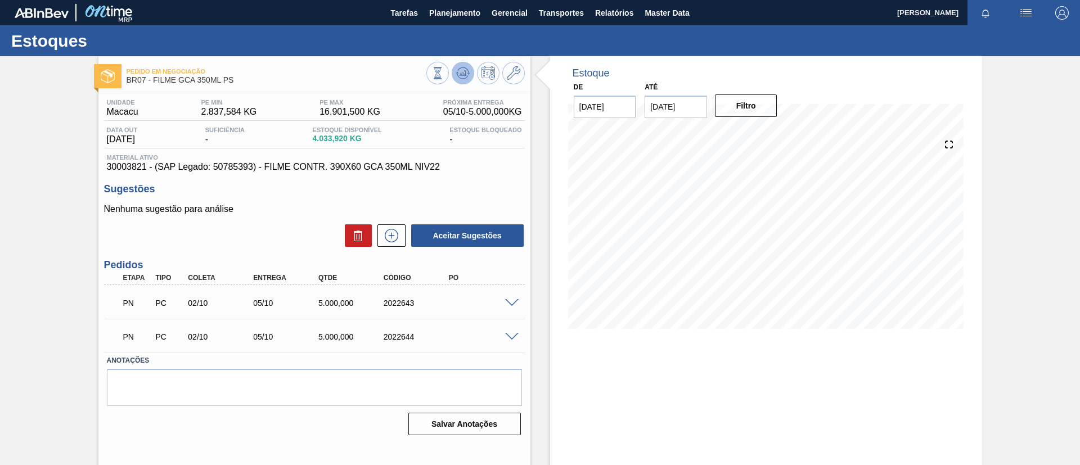
click at [463, 69] on icon at bounding box center [462, 72] width 13 height 13
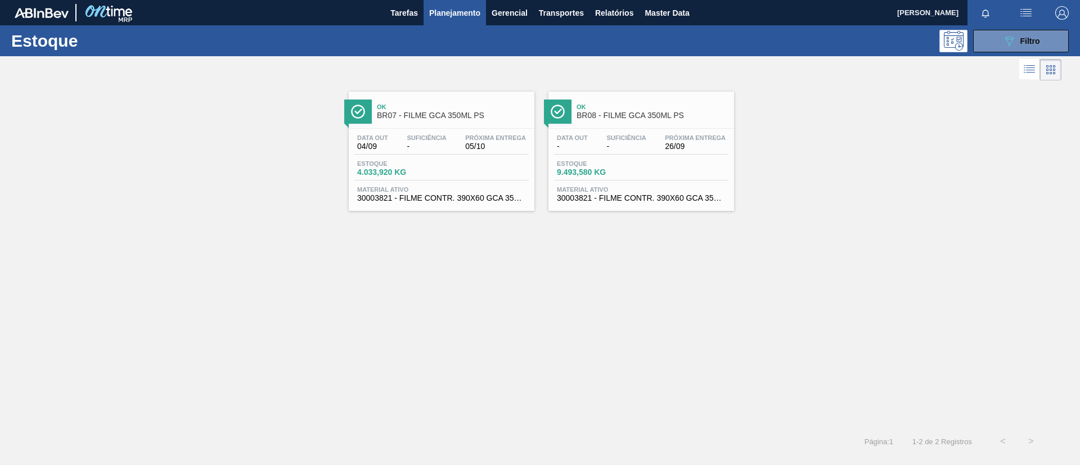
click at [1038, 53] on div "Estoque 089F7B8B-B2A5-4AFE-B5C0-19BA573D28AC Filtro" at bounding box center [540, 40] width 1080 height 31
click at [1026, 40] on span "Filtro" at bounding box center [1030, 41] width 20 height 9
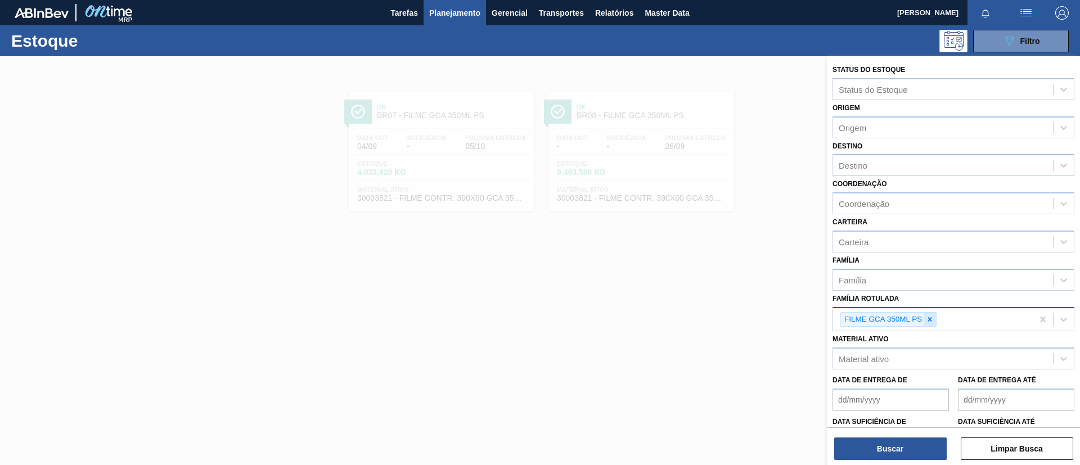
click at [924, 319] on div at bounding box center [929, 320] width 12 height 14
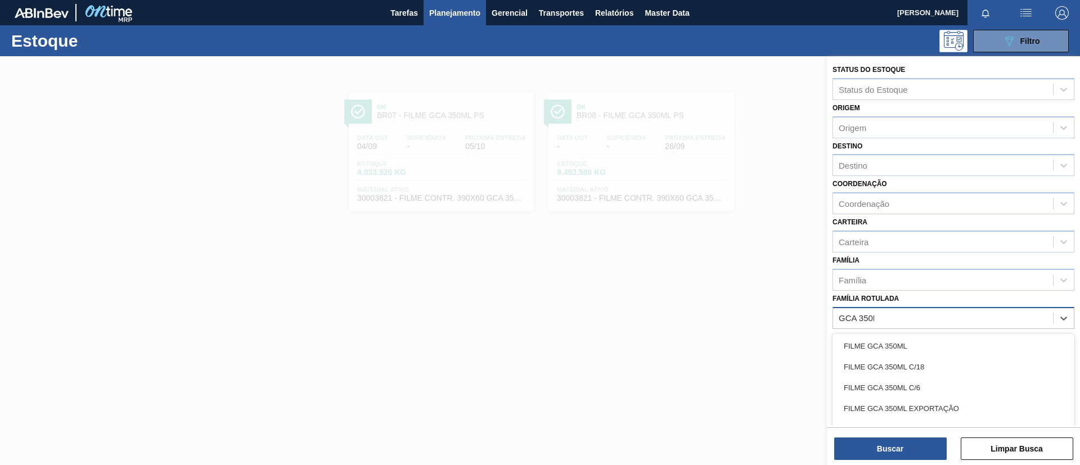
type Rotulada "GCA 350ML"
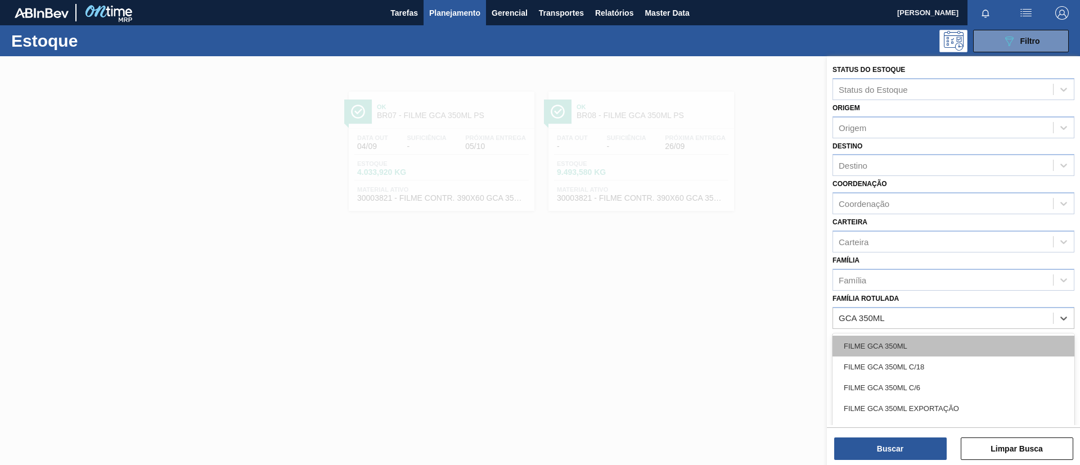
click at [885, 350] on div "FILME GCA 350ML" at bounding box center [953, 346] width 242 height 21
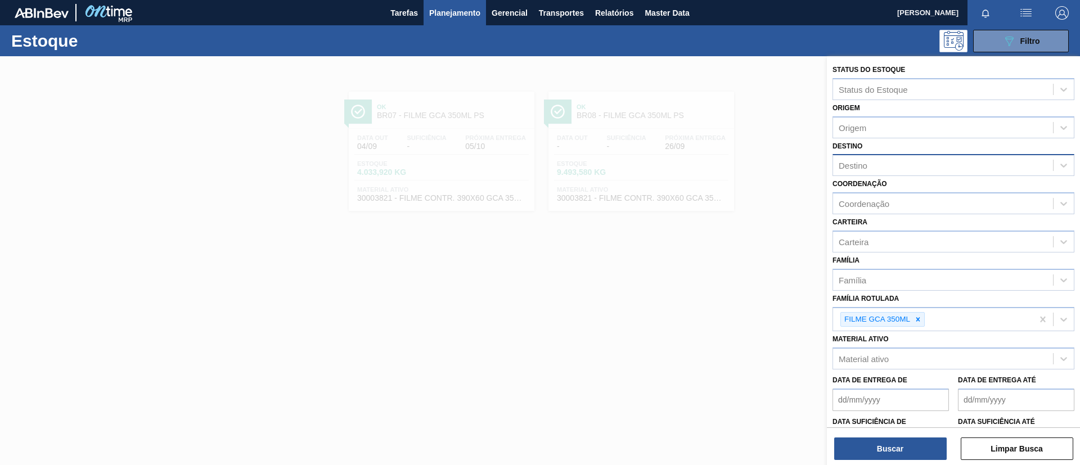
drag, startPoint x: 892, startPoint y: 150, endPoint x: 899, endPoint y: 156, distance: 9.2
click at [897, 152] on div "Destino Destino" at bounding box center [953, 157] width 242 height 38
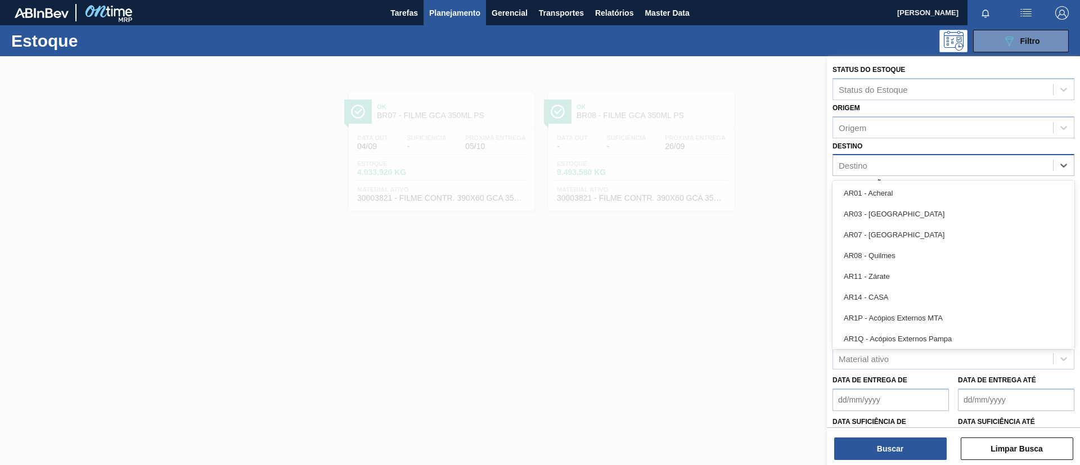
click at [903, 158] on div "Destino" at bounding box center [943, 165] width 220 height 16
click at [876, 142] on div "Destino option AR07 - Mendoza focused, 3 of 92. 92 results available. Use Up an…" at bounding box center [953, 157] width 242 height 38
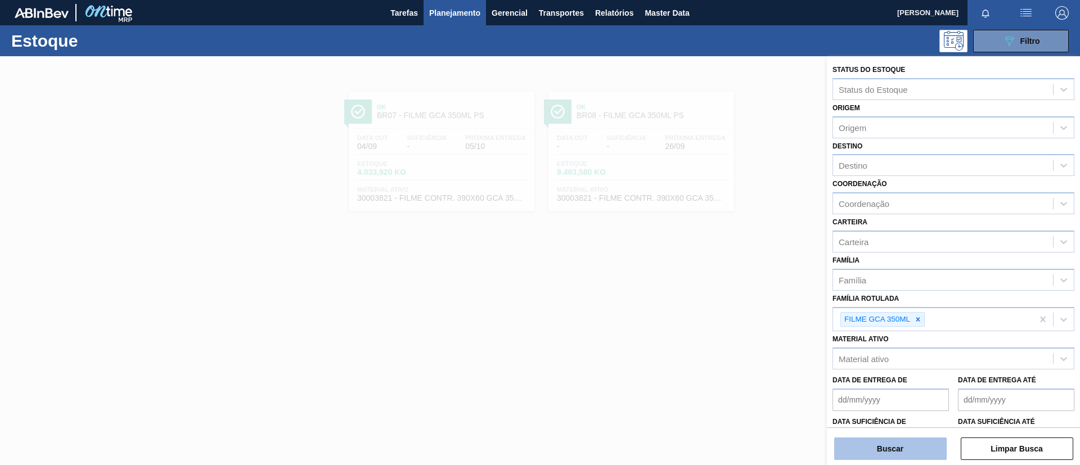
click at [899, 443] on button "Buscar" at bounding box center [890, 448] width 112 height 22
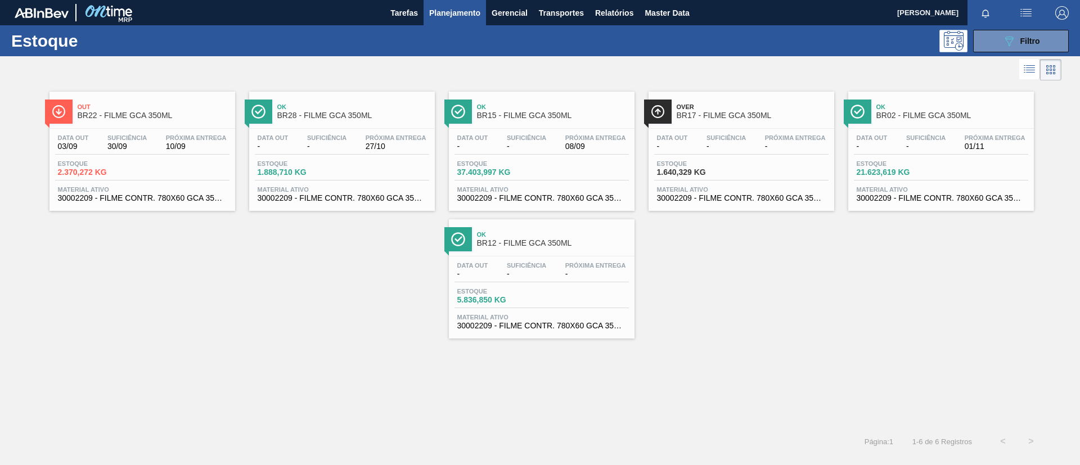
click at [737, 304] on div "Out BR22 - FILME GCA 350ML Data out 03/09 Suficiência 30/09 Próxima Entrega 10/…" at bounding box center [540, 210] width 1080 height 255
click at [1032, 46] on div "089F7B8B-B2A5-4AFE-B5C0-19BA573D28AC Filtro" at bounding box center [1021, 40] width 38 height 13
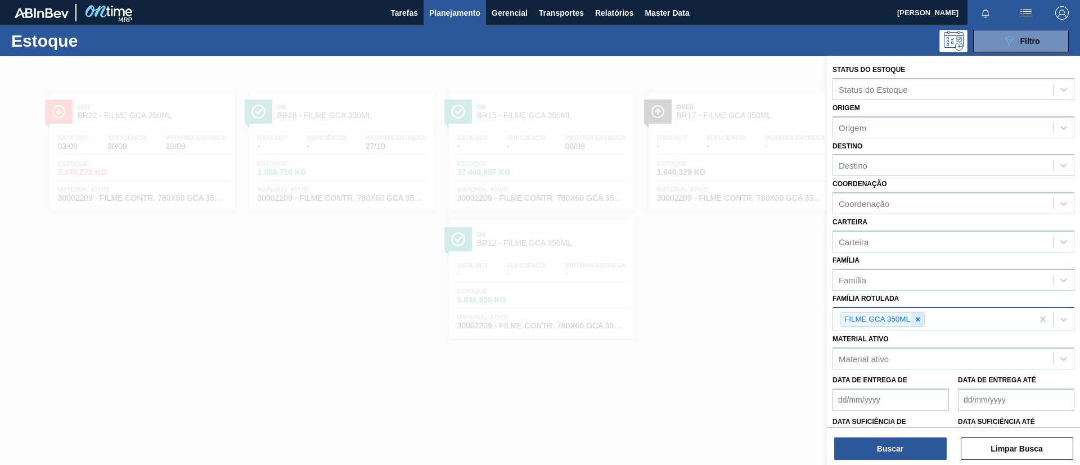
click at [918, 315] on icon at bounding box center [918, 319] width 8 height 8
click at [919, 319] on div "Família Rotulada" at bounding box center [943, 318] width 220 height 16
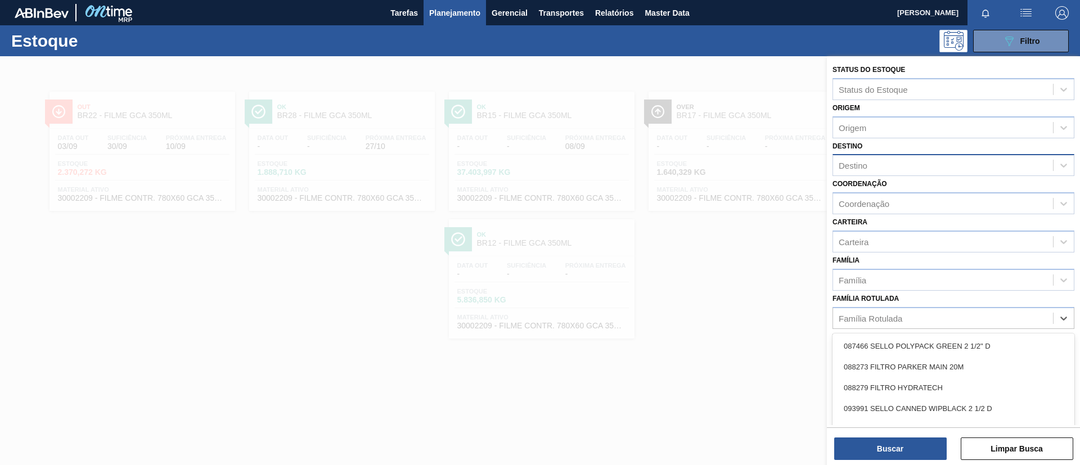
click at [909, 167] on div "Destino" at bounding box center [943, 165] width 220 height 16
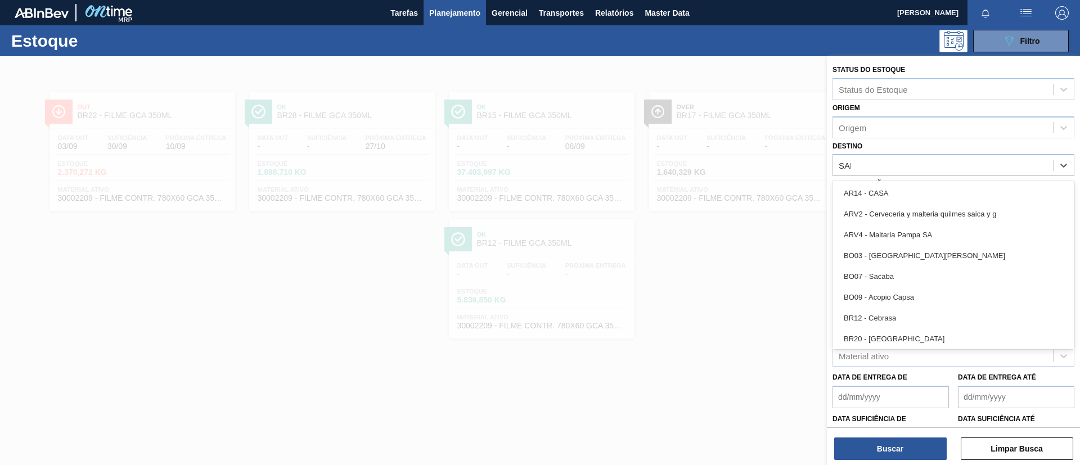
type input "SAPU"
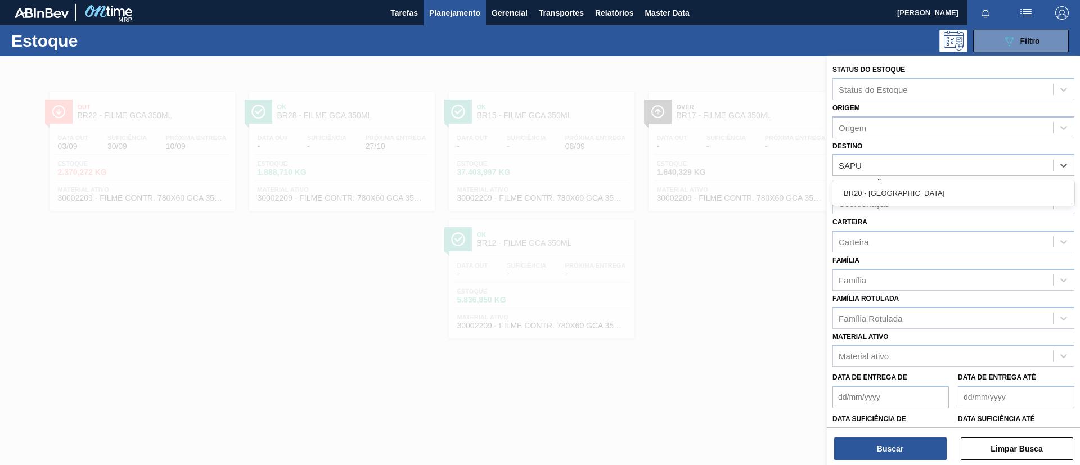
click at [917, 201] on div "BR20 - Sapucaia" at bounding box center [953, 193] width 242 height 21
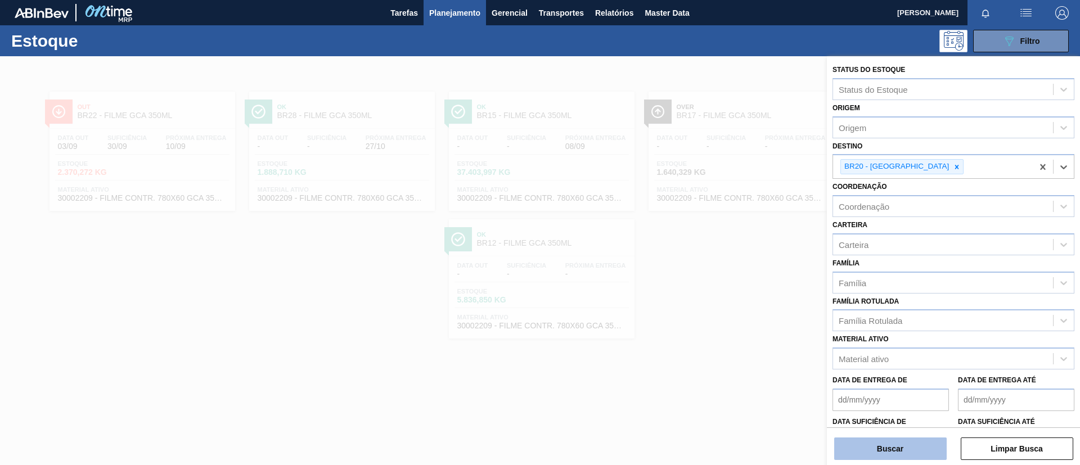
click at [875, 448] on button "Buscar" at bounding box center [890, 448] width 112 height 22
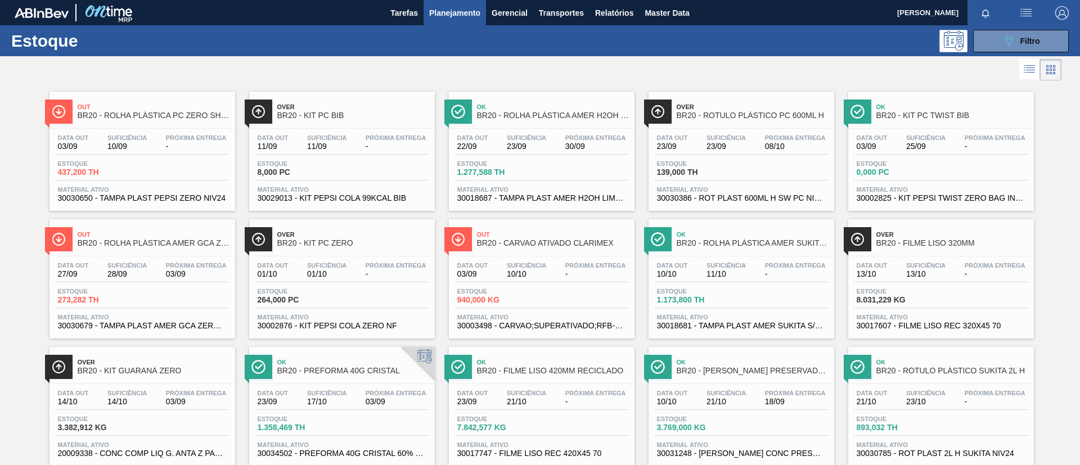
click at [1012, 57] on div at bounding box center [530, 69] width 1061 height 27
click at [1010, 49] on button "089F7B8B-B2A5-4AFE-B5C0-19BA573D28AC Filtro" at bounding box center [1021, 41] width 96 height 22
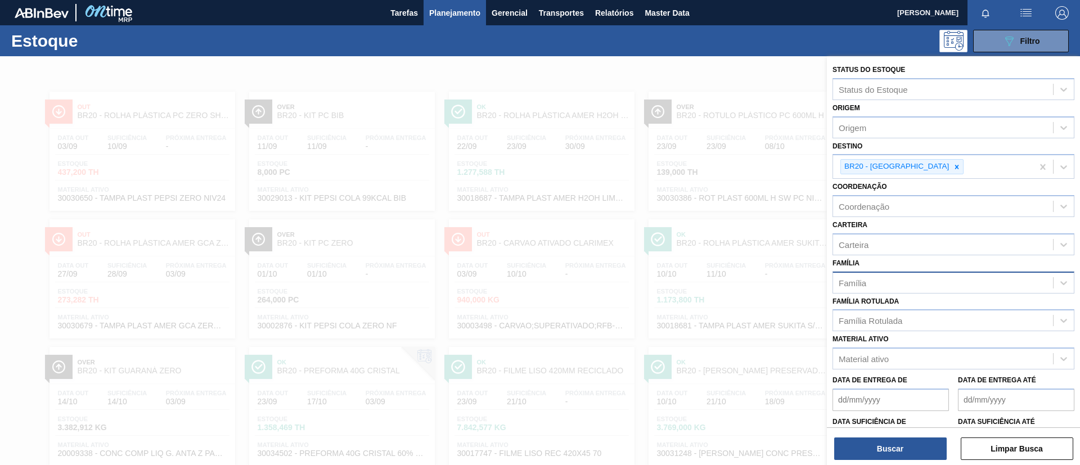
click at [863, 283] on div "Família" at bounding box center [852, 283] width 28 height 10
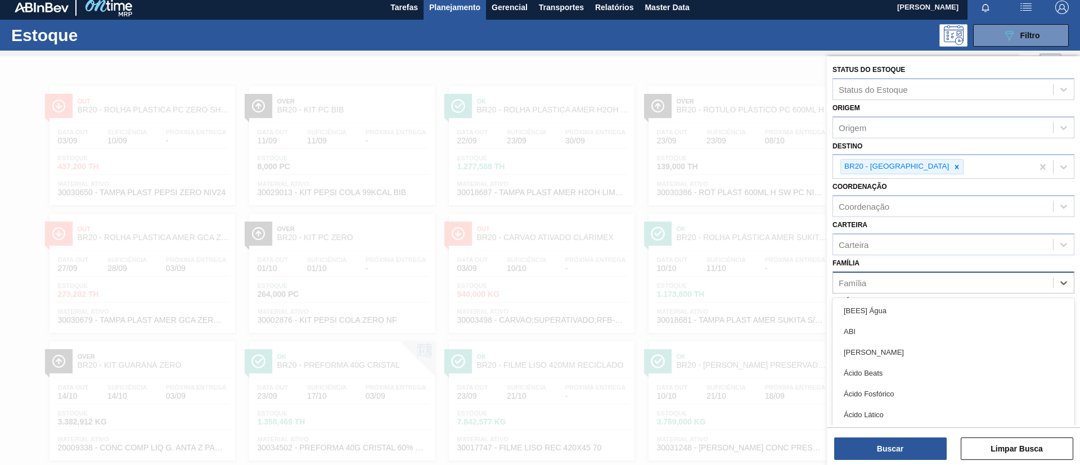
scroll to position [6, 0]
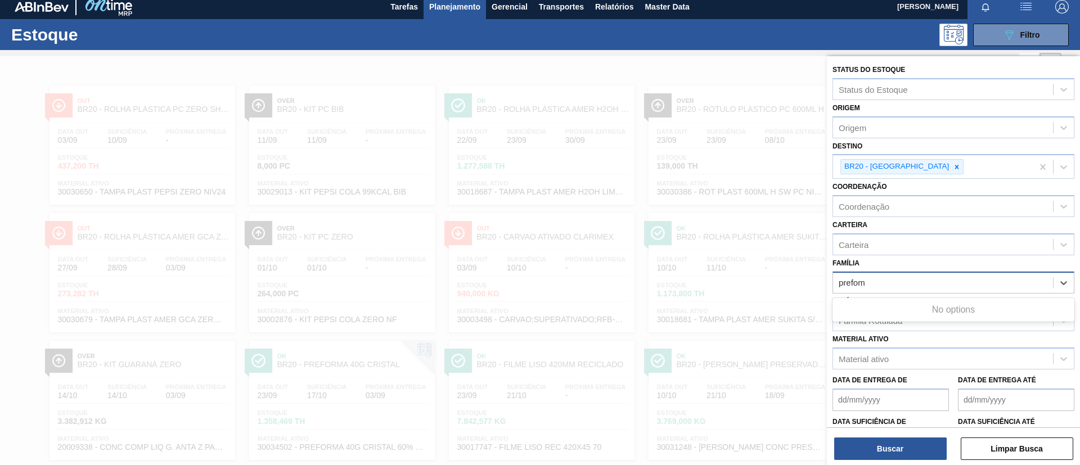
type input "prefo"
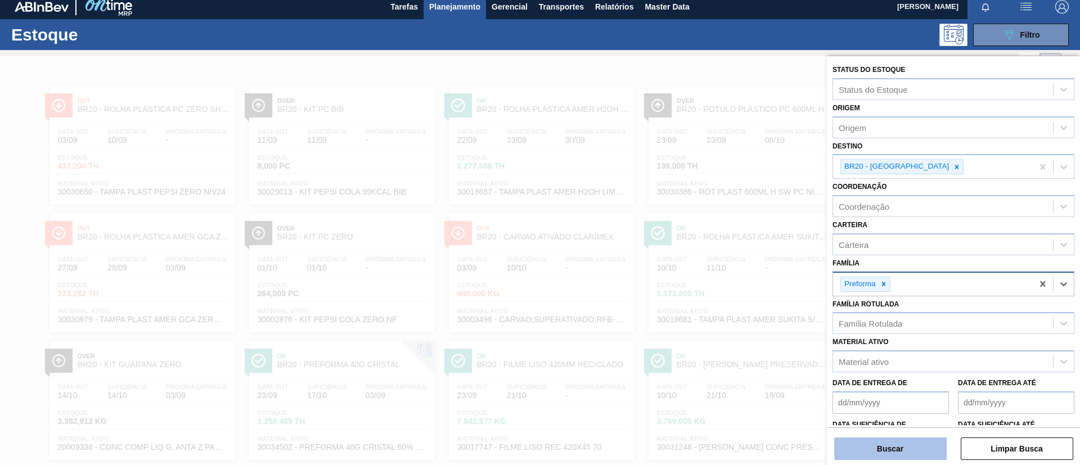
click at [897, 444] on button "Buscar" at bounding box center [890, 448] width 112 height 22
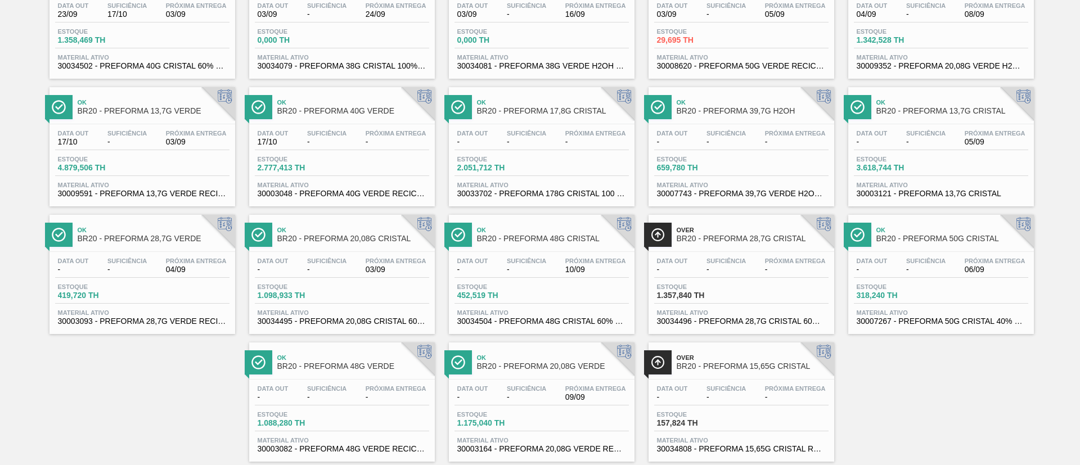
scroll to position [157, 0]
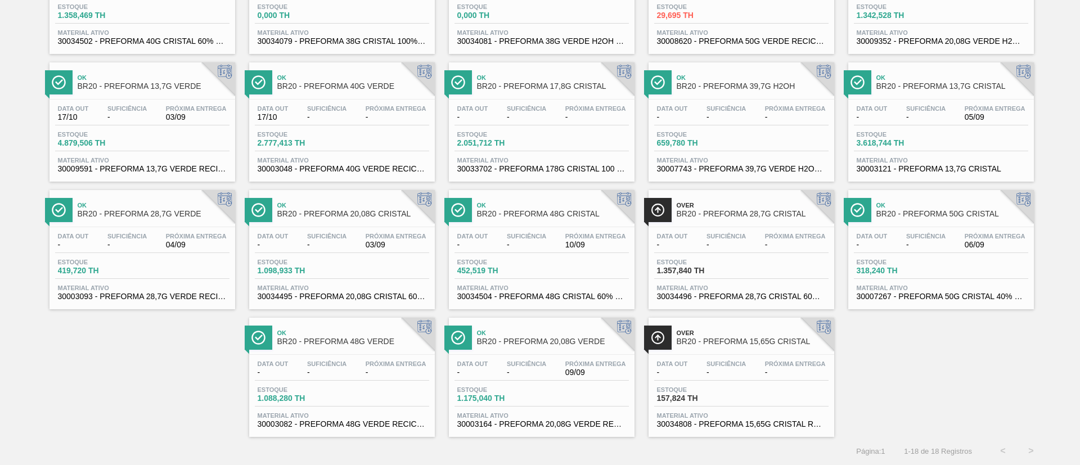
click at [567, 212] on span "BR20 - PREFORMA 48G CRISTAL" at bounding box center [553, 214] width 152 height 8
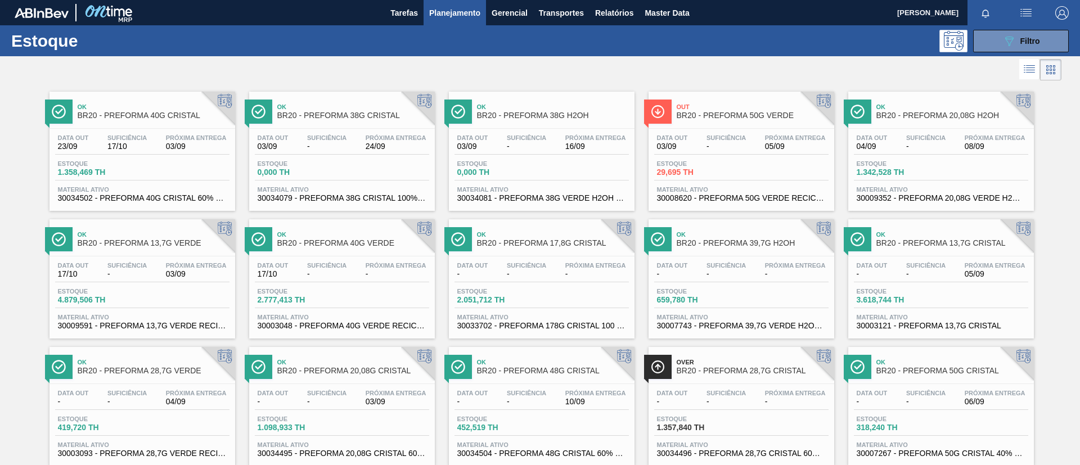
drag, startPoint x: 489, startPoint y: 70, endPoint x: 881, endPoint y: 87, distance: 391.7
click at [490, 70] on div at bounding box center [530, 69] width 1061 height 27
click at [996, 44] on button "089F7B8B-B2A5-4AFE-B5C0-19BA573D28AC Filtro" at bounding box center [1021, 41] width 96 height 22
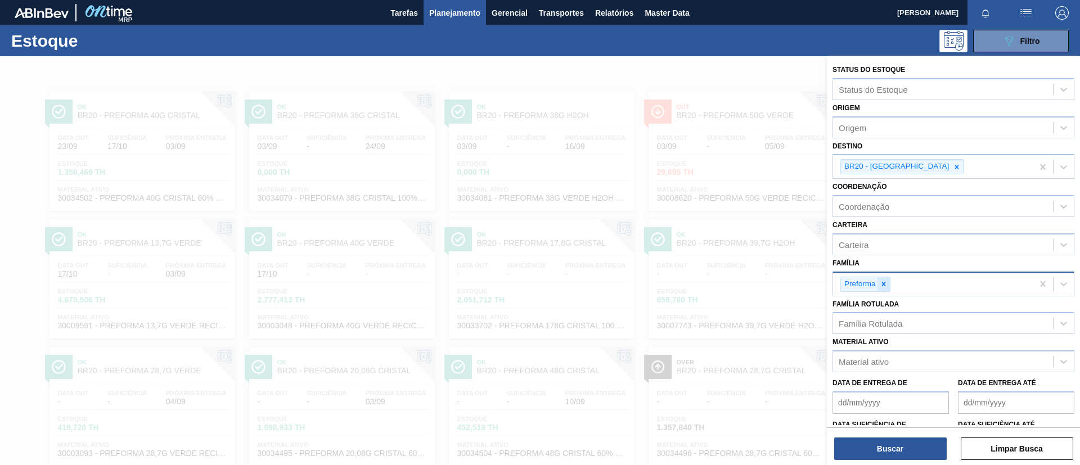
click at [884, 281] on icon at bounding box center [883, 284] width 8 height 8
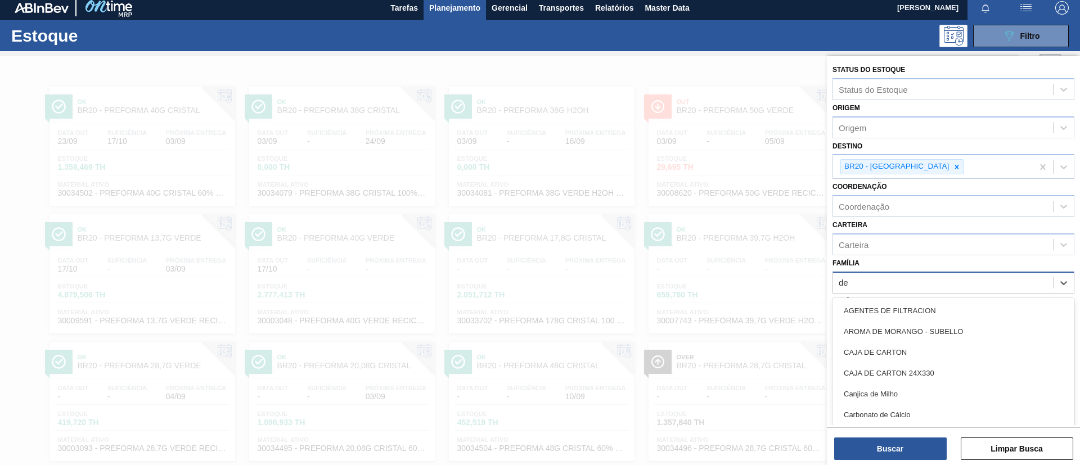
scroll to position [6, 0]
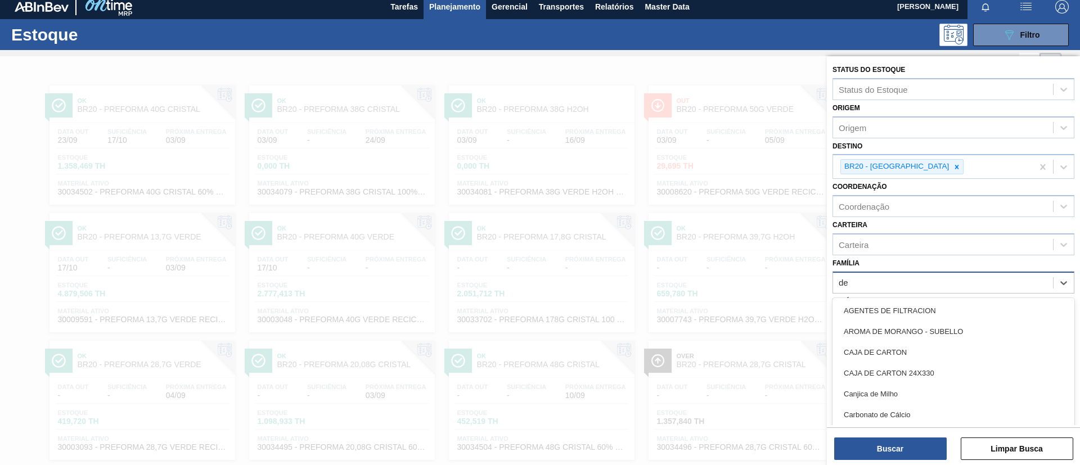
type input "dec"
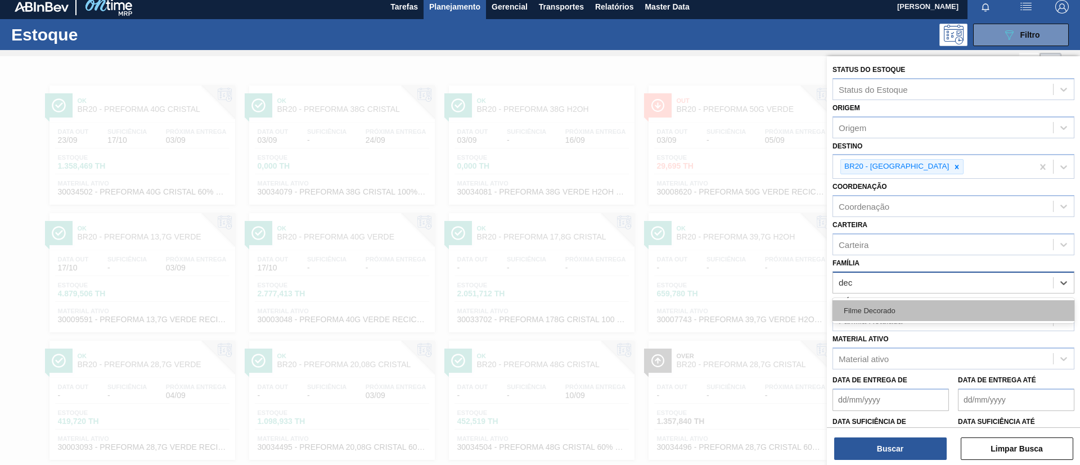
click at [902, 313] on div "Filme Decorado" at bounding box center [953, 310] width 242 height 21
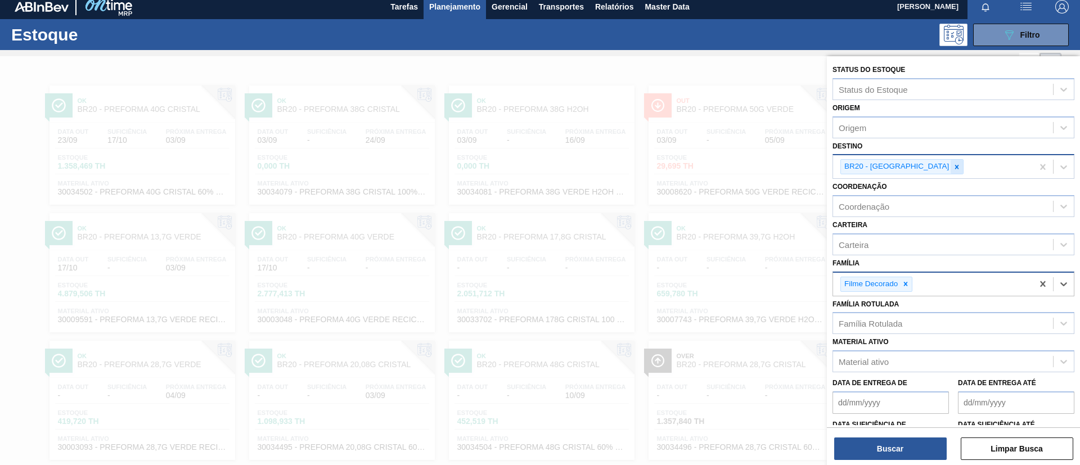
click at [950, 172] on div at bounding box center [956, 167] width 12 height 14
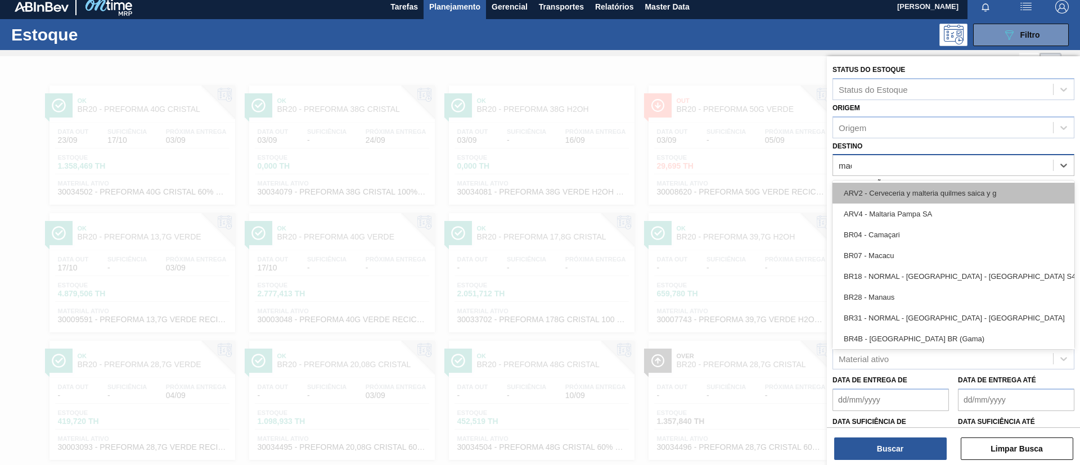
type input "macac"
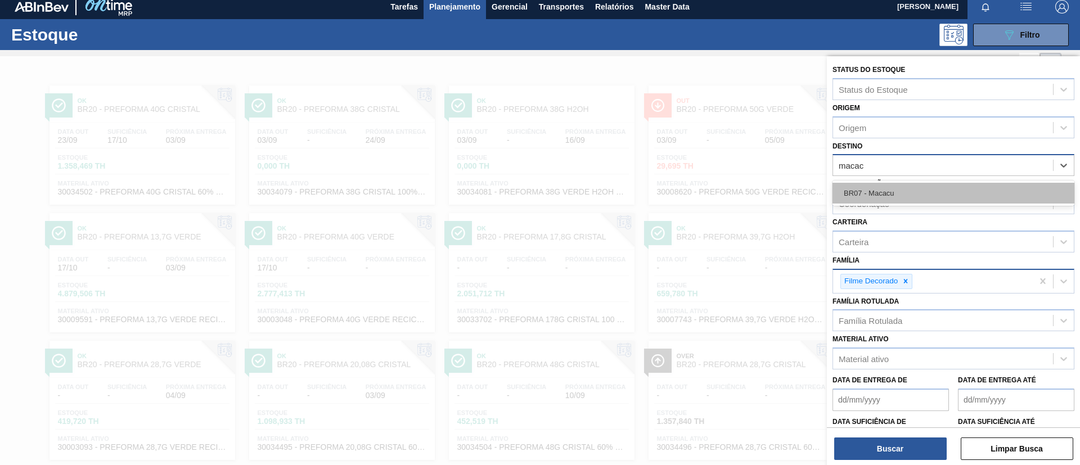
click at [910, 191] on div "BR07 - Macacu" at bounding box center [953, 193] width 242 height 21
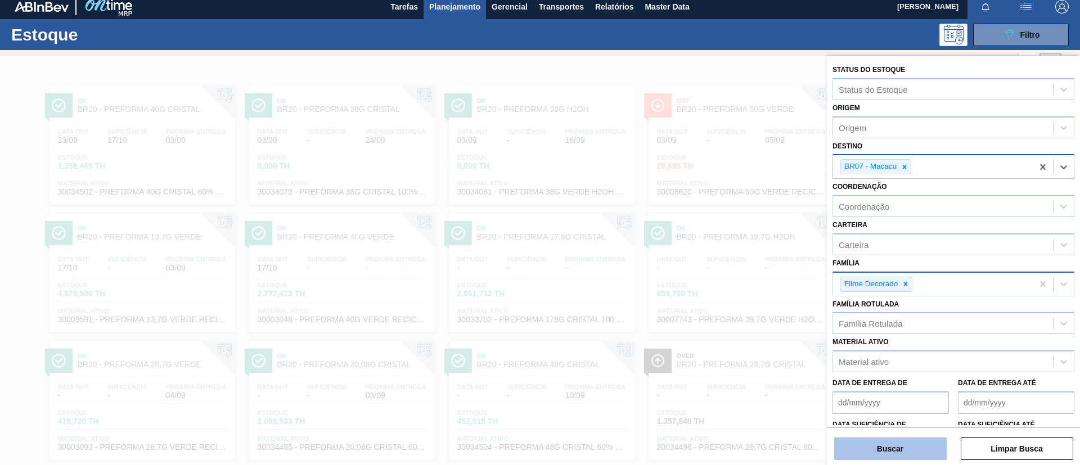
click at [885, 441] on button "Buscar" at bounding box center [890, 448] width 112 height 22
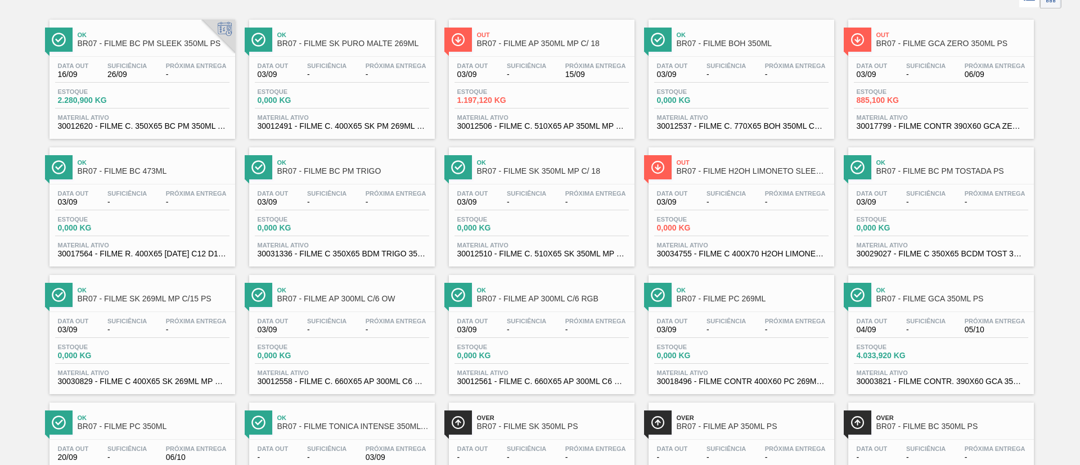
scroll to position [0, 0]
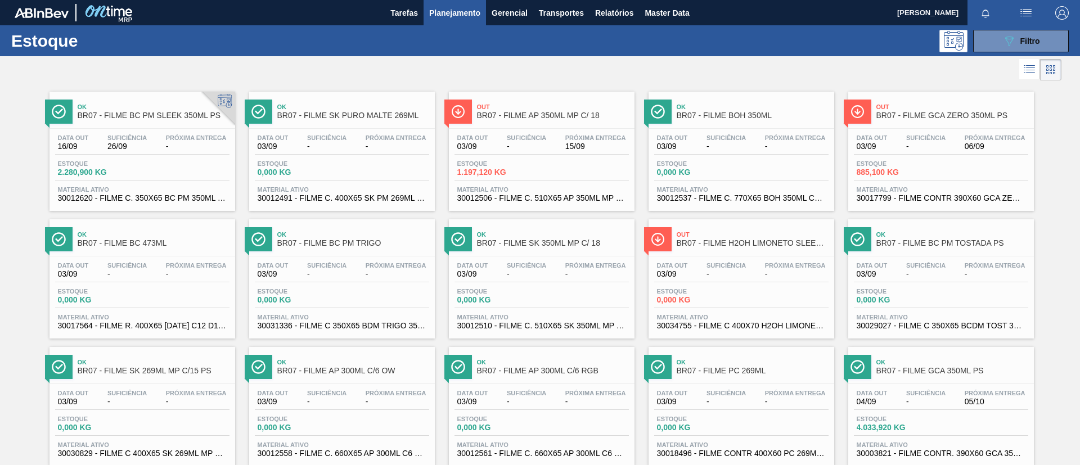
click at [174, 121] on div "Ok BR07 - FILME BC PM SLEEK 350ML PS" at bounding box center [154, 111] width 152 height 25
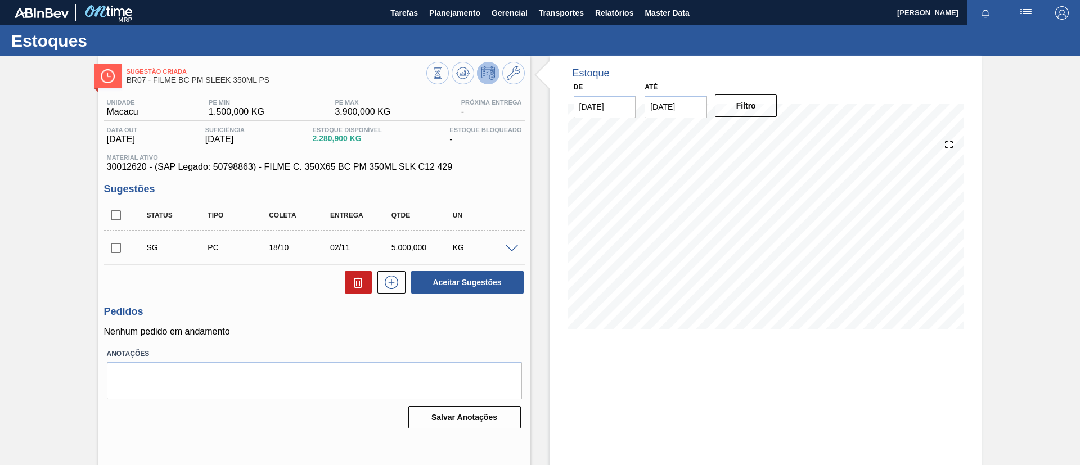
click at [509, 249] on span at bounding box center [511, 249] width 13 height 8
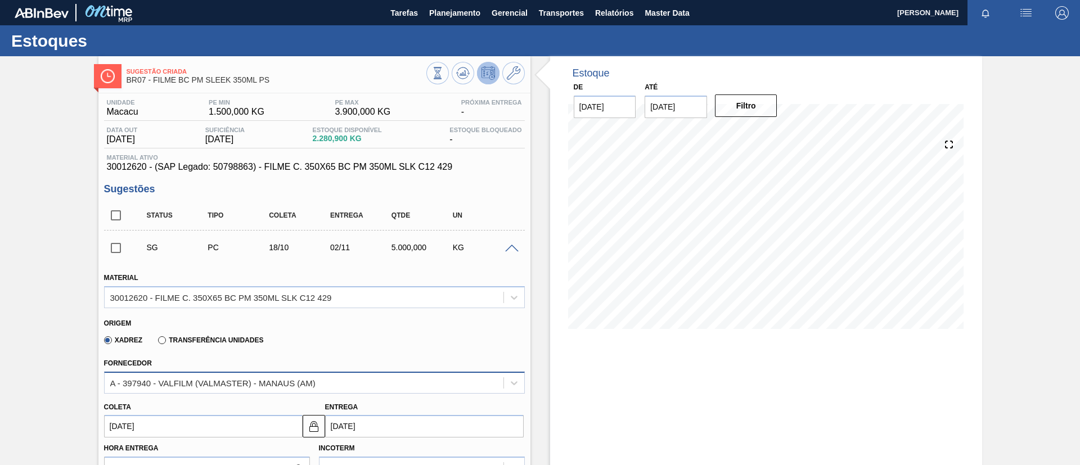
click at [404, 391] on div "A - 397940 - VALFILM (VALMASTER) - MANAUS (AM)" at bounding box center [314, 383] width 421 height 22
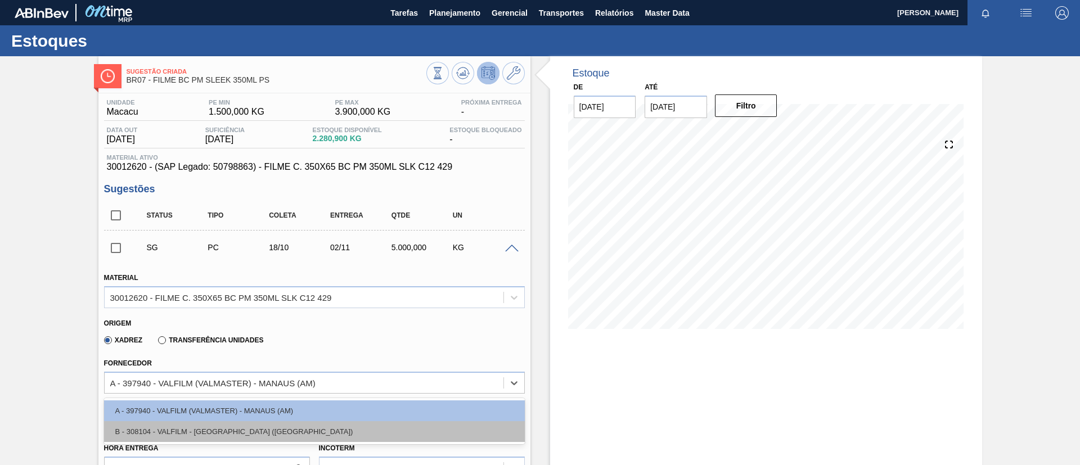
click at [377, 423] on div "B - 308104 - VALFILM - ITAMONTE (MG)" at bounding box center [314, 431] width 421 height 21
type input "20/10/2025"
type input "0,4"
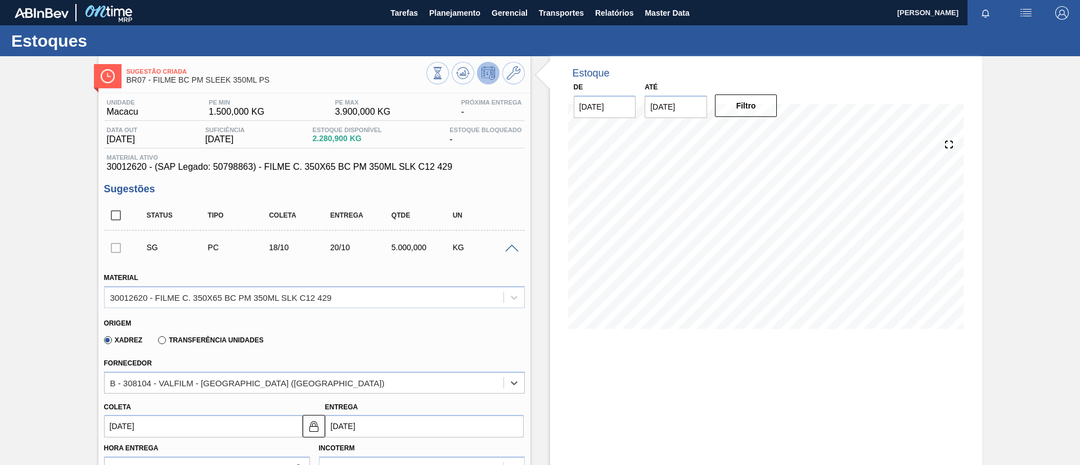
click at [508, 245] on span at bounding box center [511, 249] width 13 height 8
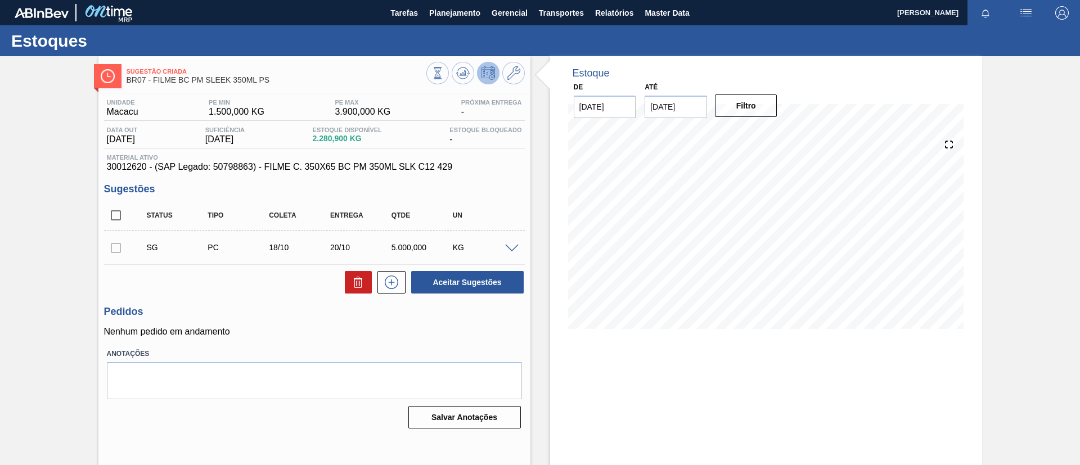
click at [508, 250] on span at bounding box center [511, 249] width 13 height 8
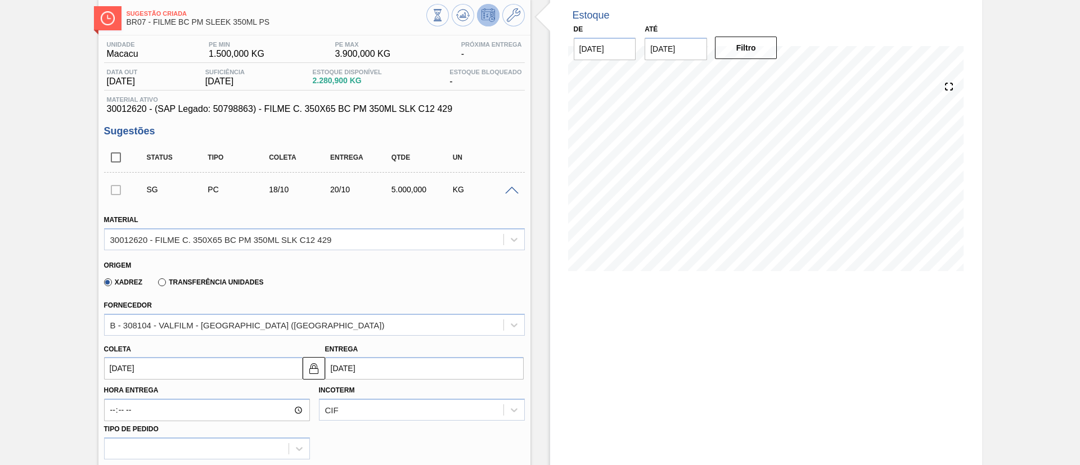
scroll to position [84, 0]
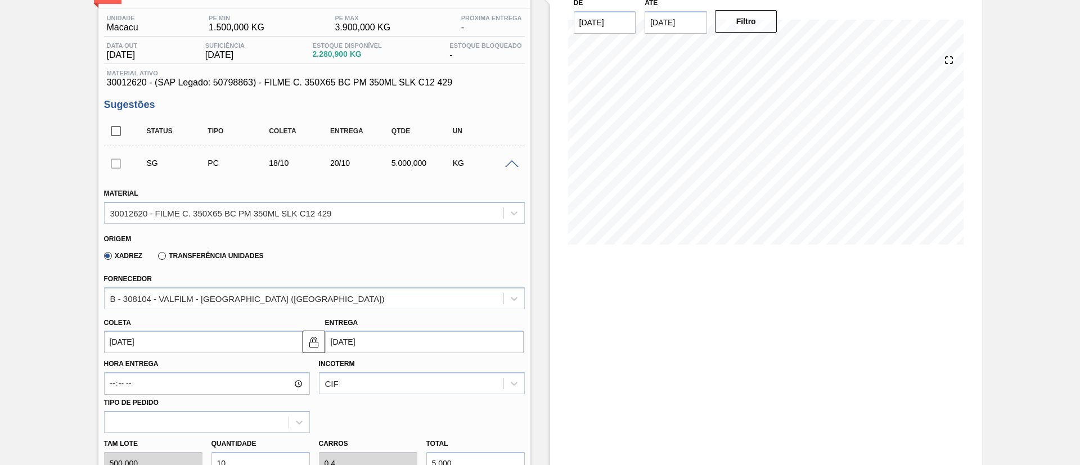
click at [512, 170] on div "SG PC 18/10 20/10 5.000,000 KG" at bounding box center [314, 163] width 421 height 28
click at [510, 164] on span at bounding box center [511, 164] width 13 height 8
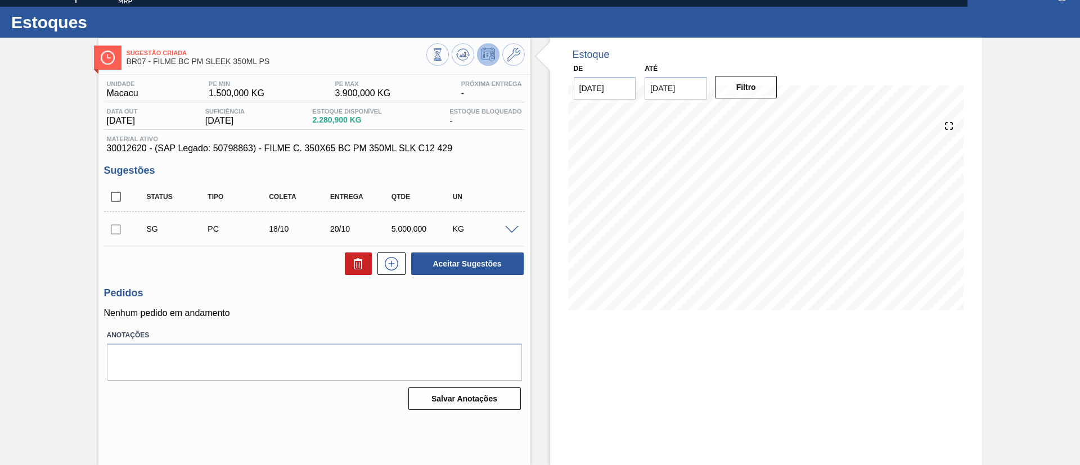
click at [516, 230] on span at bounding box center [511, 230] width 13 height 8
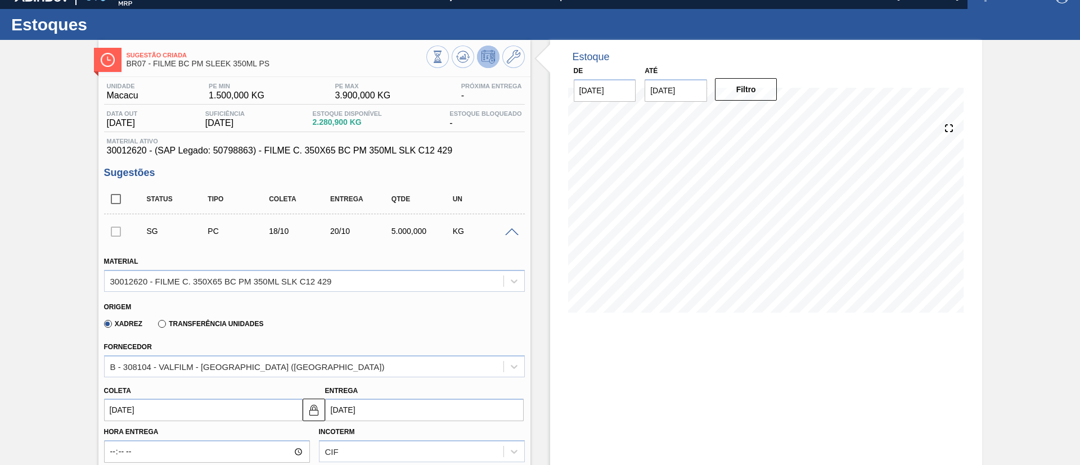
scroll to position [0, 0]
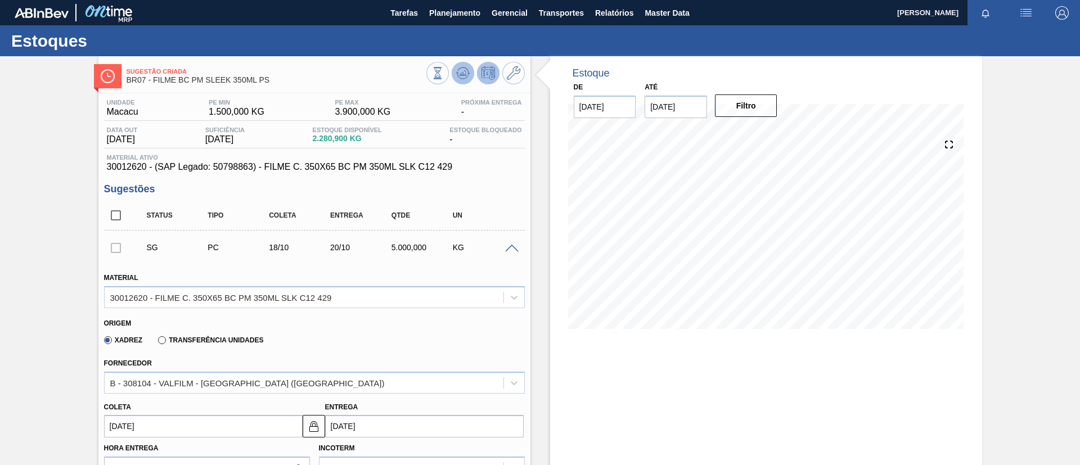
click at [457, 68] on icon at bounding box center [462, 72] width 13 height 13
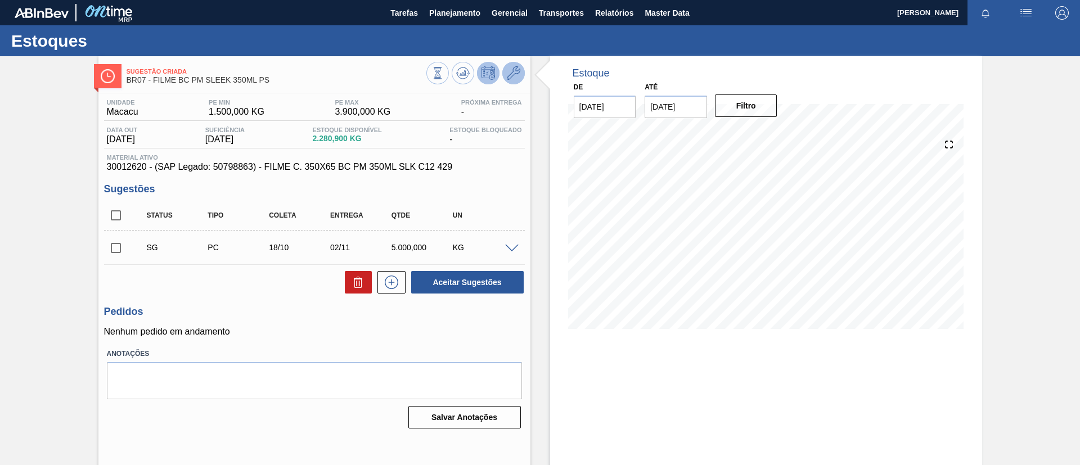
click at [507, 79] on icon at bounding box center [513, 72] width 13 height 13
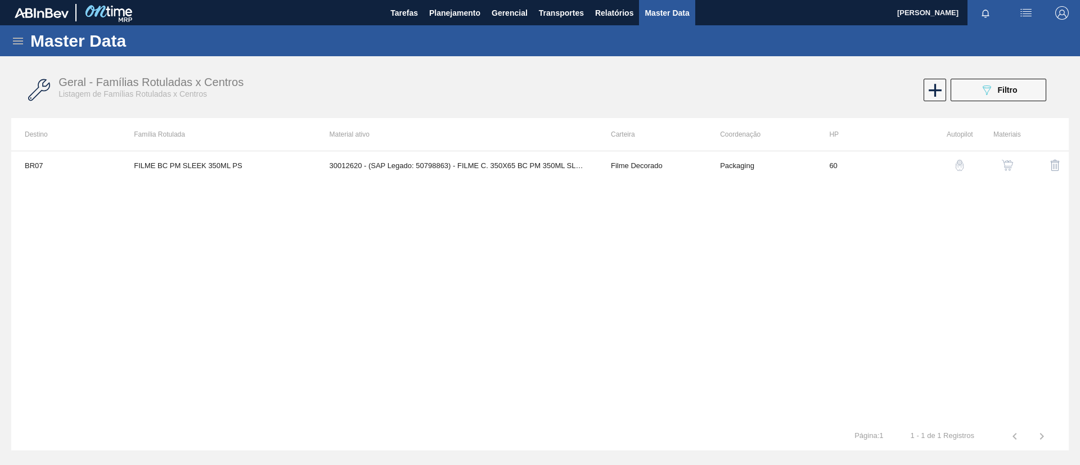
click at [1011, 156] on button "button" at bounding box center [1007, 165] width 27 height 27
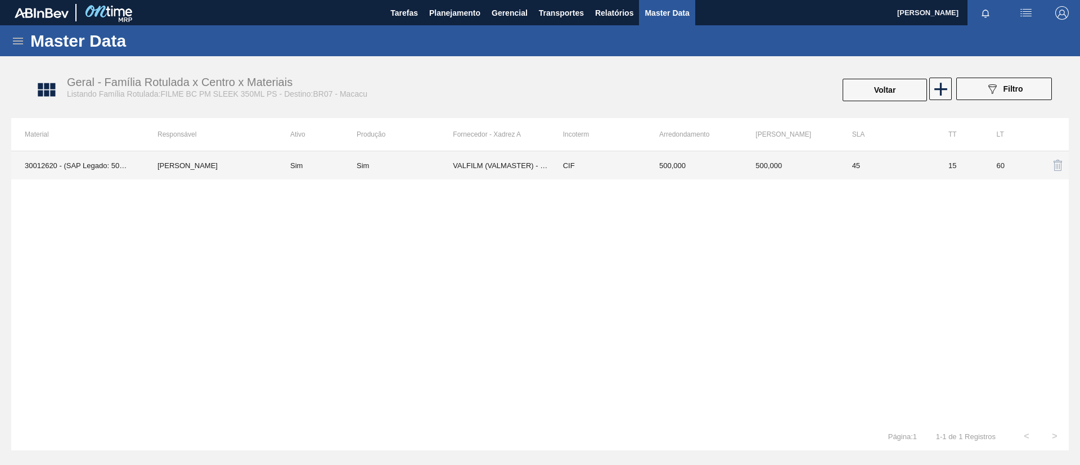
click at [367, 172] on td "Sim" at bounding box center [405, 165] width 96 height 28
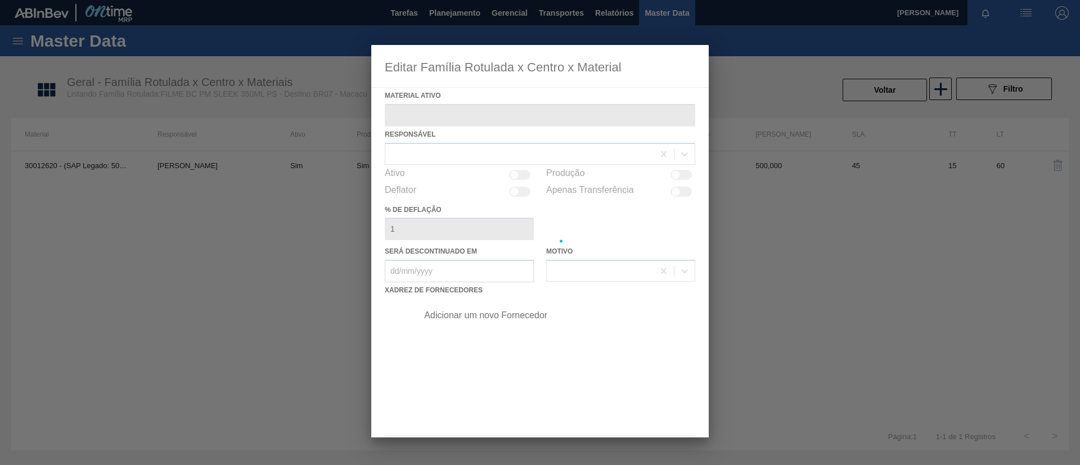
type ativo "30012620 - (SAP Legado: 50798863) - FILME C. 350X65 BC PM 350ML SLK C12 429"
checkbox input "true"
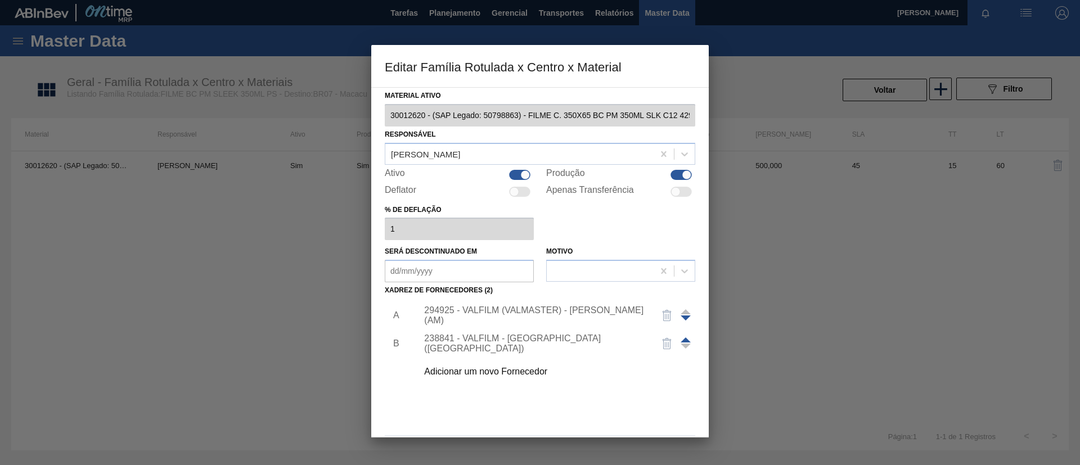
click at [514, 319] on div "294925 - VALFILM (VALMASTER) - MANAUS (AM)" at bounding box center [534, 315] width 220 height 20
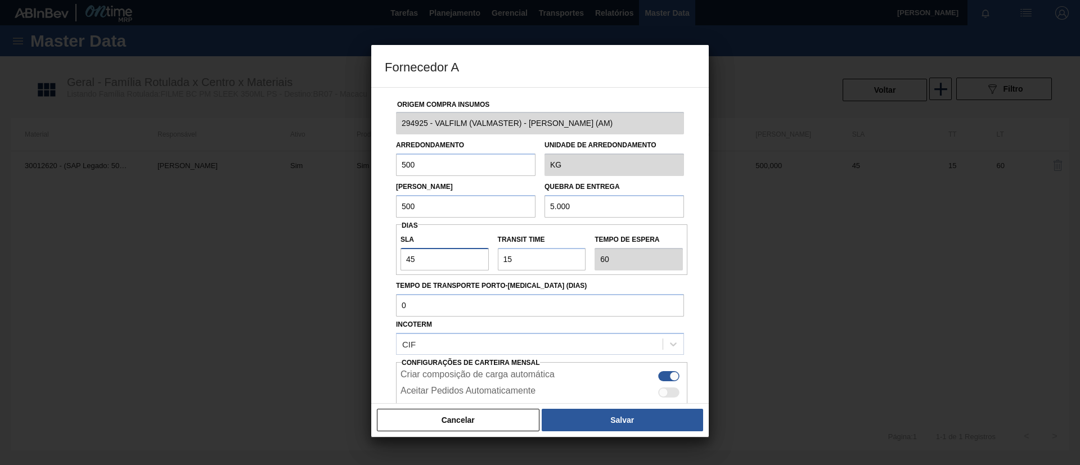
drag, startPoint x: 442, startPoint y: 259, endPoint x: 349, endPoint y: 250, distance: 93.8
click at [349, 250] on div "Fornecedor A Origem Compra Insumos 294925 - VALFILM (VALMASTER) - MANAUS (AM) A…" at bounding box center [540, 232] width 1080 height 465
type input "3"
type input "18"
type input "30"
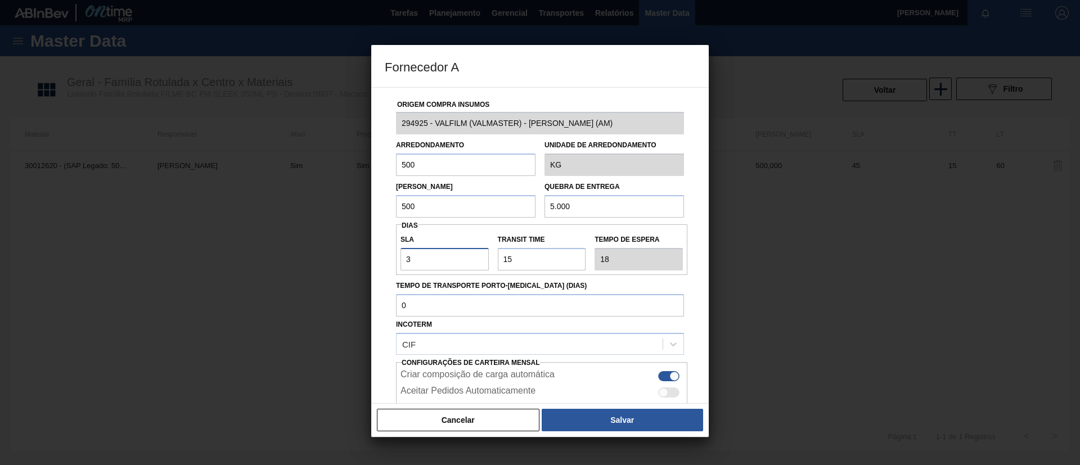
type input "45"
type input "30"
drag, startPoint x: 531, startPoint y: 263, endPoint x: 462, endPoint y: 262, distance: 69.2
click at [462, 262] on div "SLA 30 Transit Time Tempo de espera 45" at bounding box center [541, 250] width 291 height 42
type input "3"
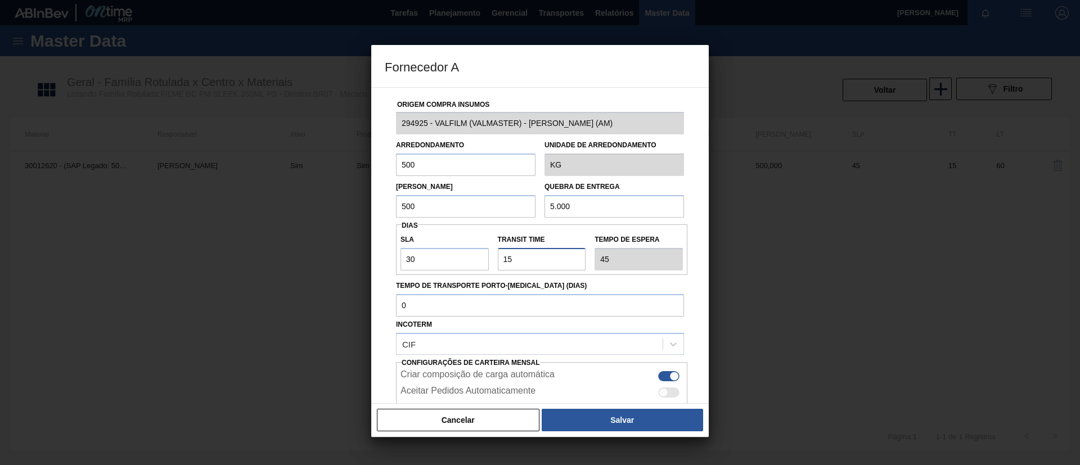
type input "33"
type input "30"
type input "60"
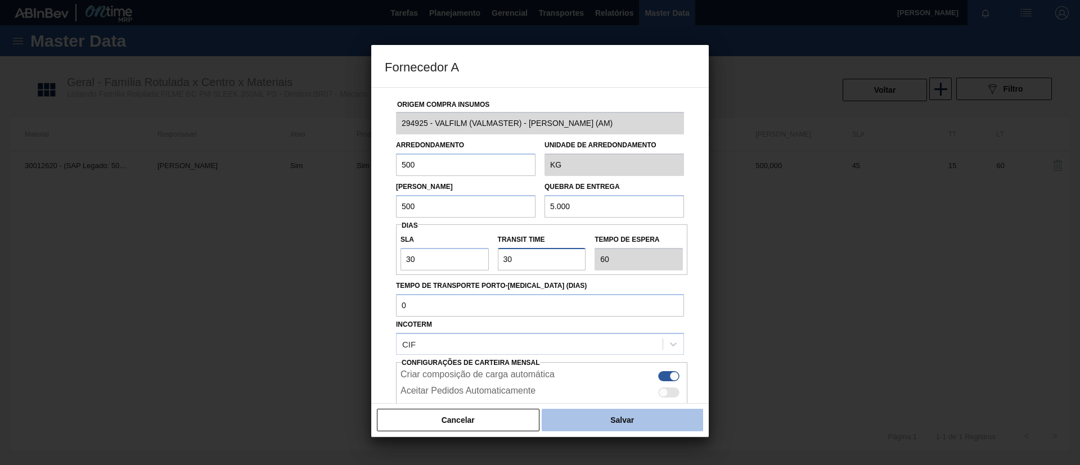
type input "30"
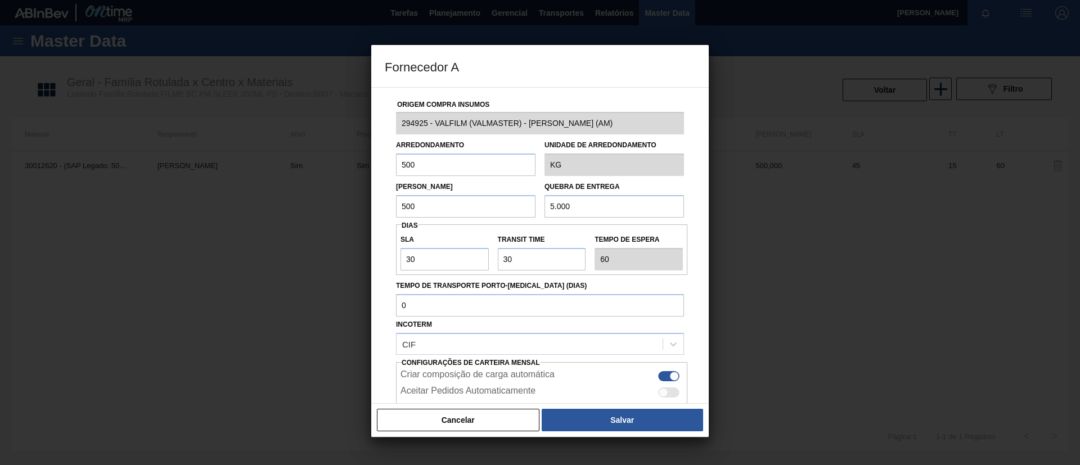
click at [617, 418] on button "Salvar" at bounding box center [622, 420] width 161 height 22
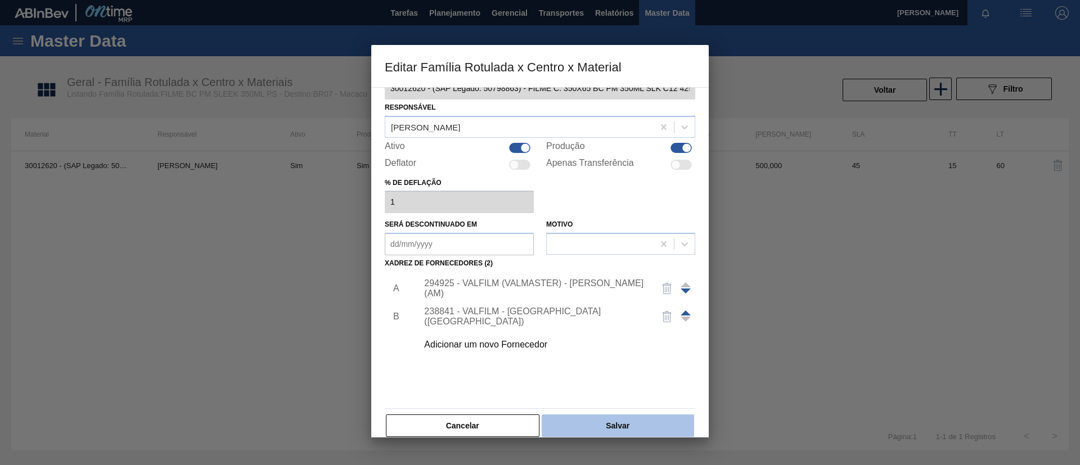
scroll to position [42, 0]
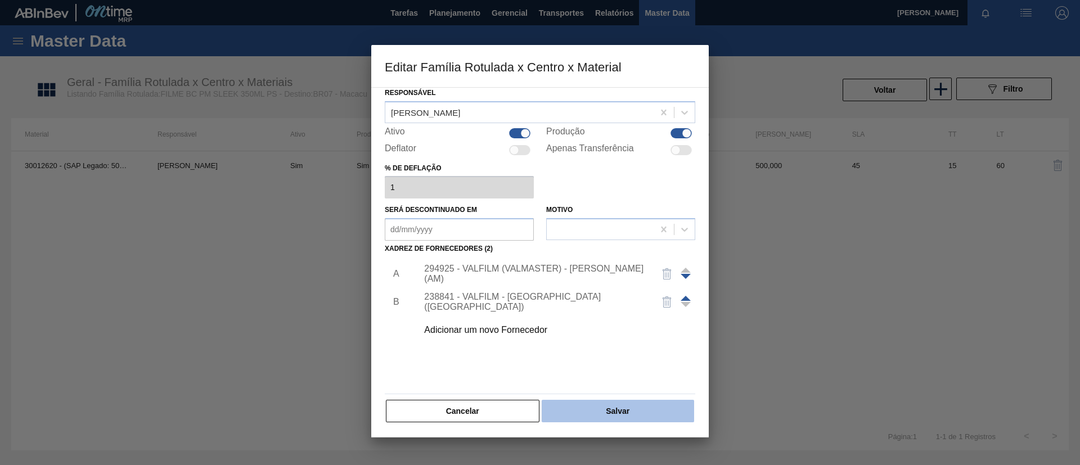
click at [624, 408] on button "Salvar" at bounding box center [618, 411] width 152 height 22
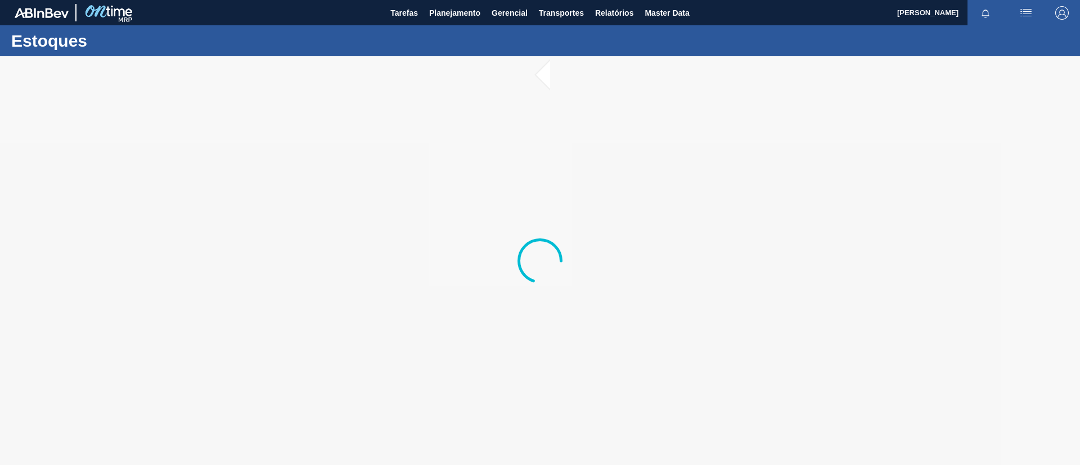
drag, startPoint x: 52, startPoint y: 0, endPoint x: 337, endPoint y: 165, distance: 329.3
click at [337, 168] on div at bounding box center [540, 260] width 1080 height 409
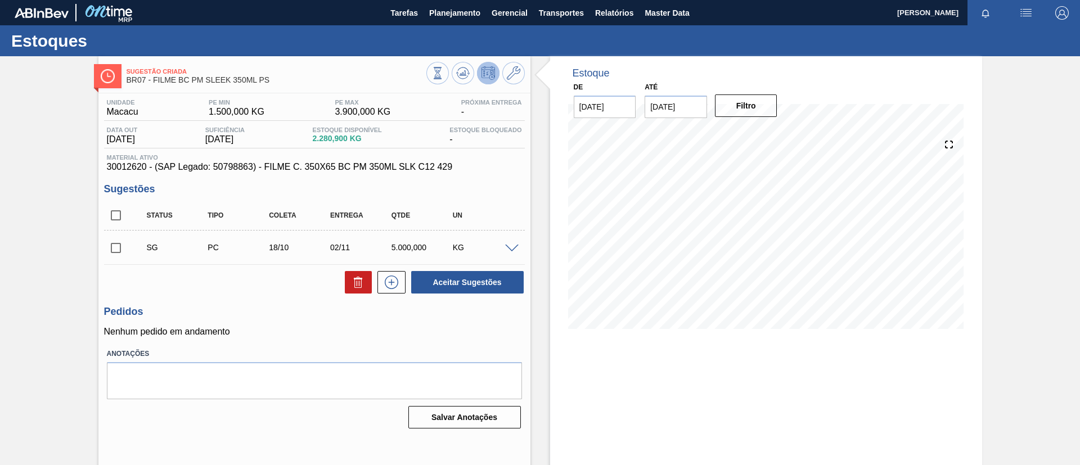
drag, startPoint x: 470, startPoint y: 24, endPoint x: 471, endPoint y: 29, distance: 5.7
click at [471, 25] on main "Tarefas Planejamento Gerencial Transportes Relatórios Master Data TOMAS SIMOES …" at bounding box center [540, 232] width 1080 height 465
click at [460, 44] on div "Estoques" at bounding box center [540, 40] width 1080 height 31
click at [466, 26] on div "Estoques" at bounding box center [540, 40] width 1080 height 31
click at [462, 19] on span "Planejamento" at bounding box center [454, 12] width 51 height 13
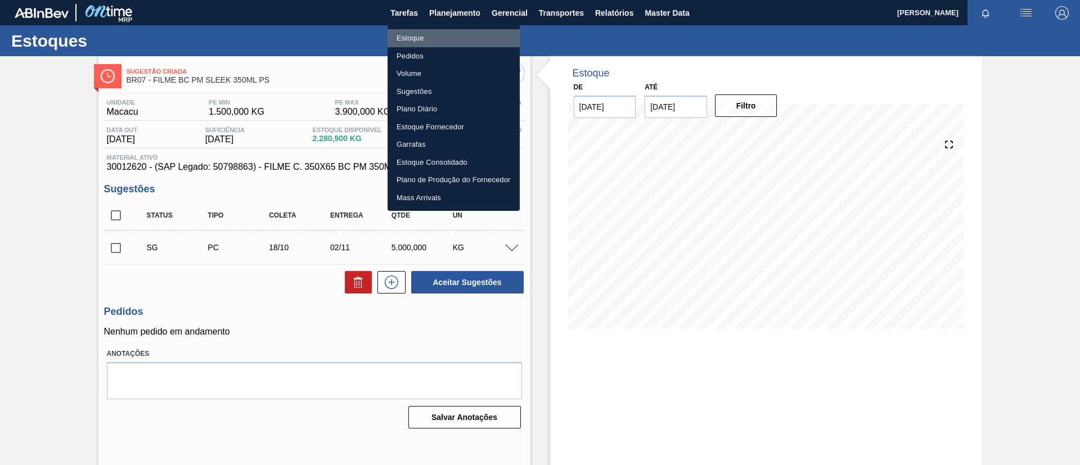
click at [444, 35] on li "Estoque" at bounding box center [453, 38] width 132 height 18
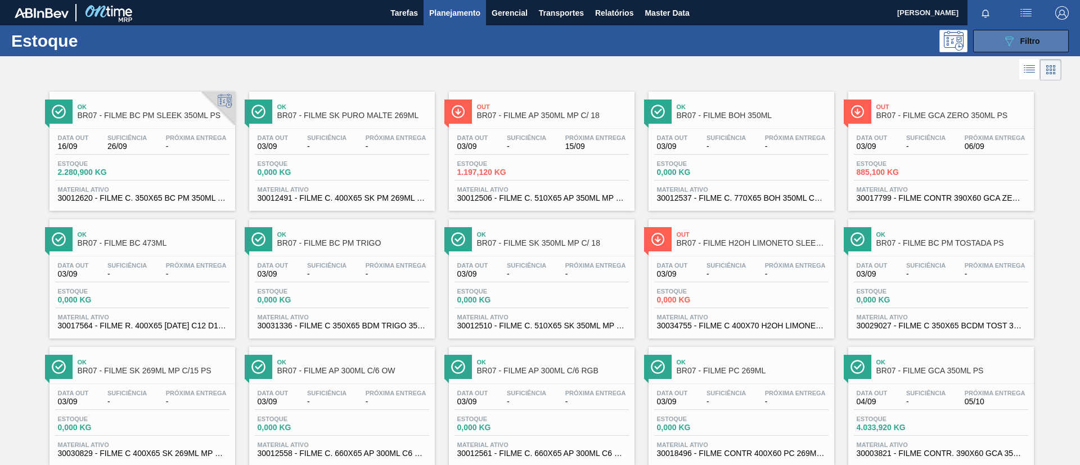
click at [1023, 40] on span "Filtro" at bounding box center [1030, 41] width 20 height 9
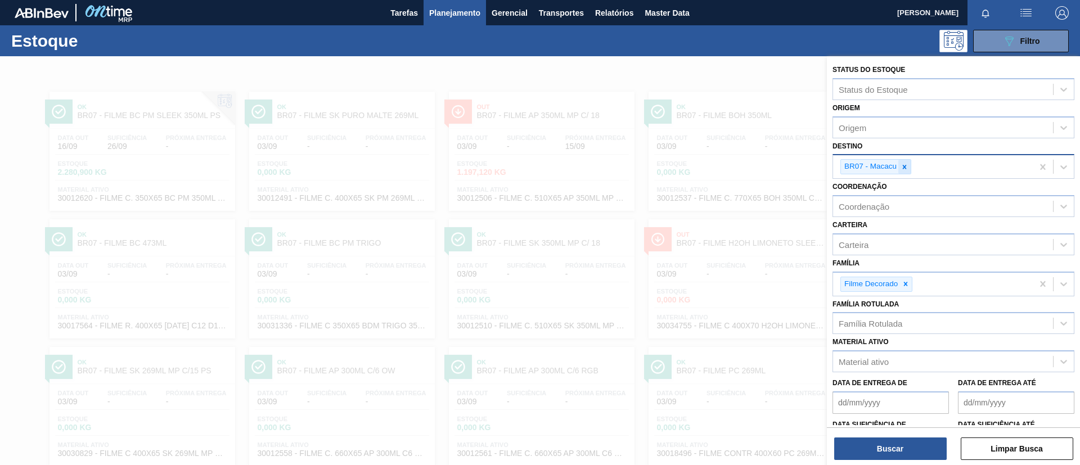
click at [909, 163] on div at bounding box center [904, 167] width 12 height 14
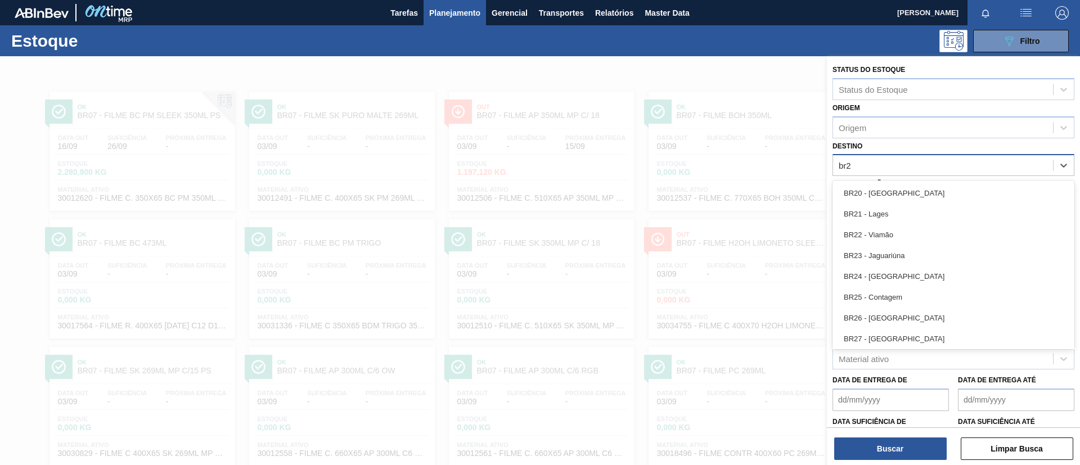
type input "br20"
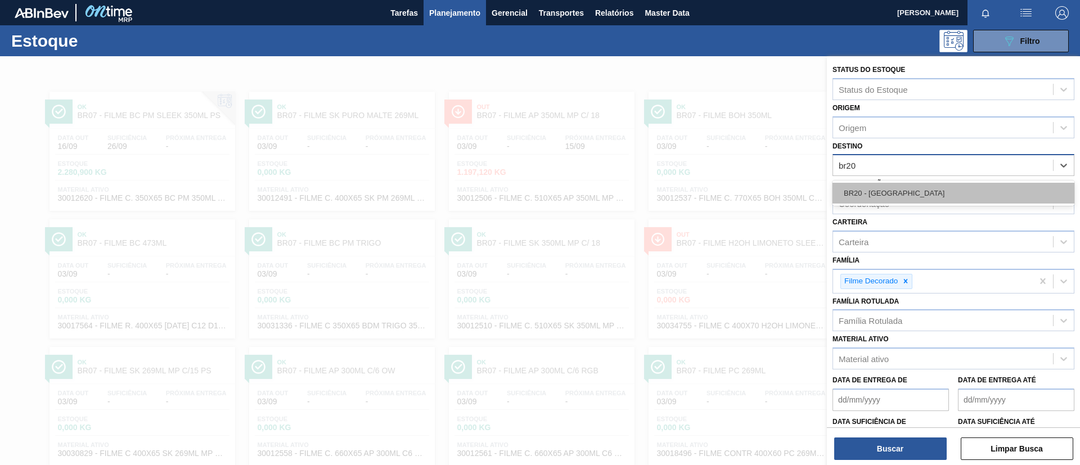
click at [917, 184] on div "BR20 - Sapucaia" at bounding box center [953, 193] width 242 height 21
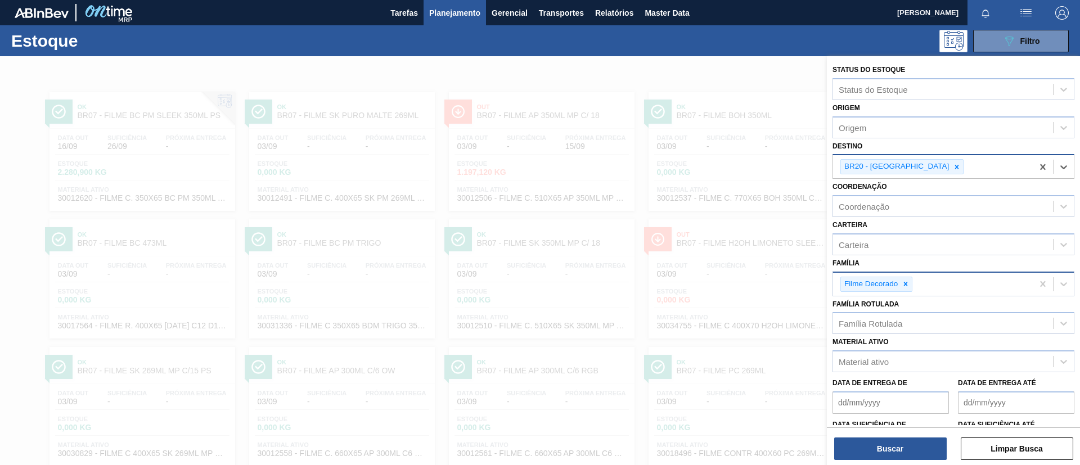
click at [905, 281] on icon at bounding box center [905, 284] width 8 height 8
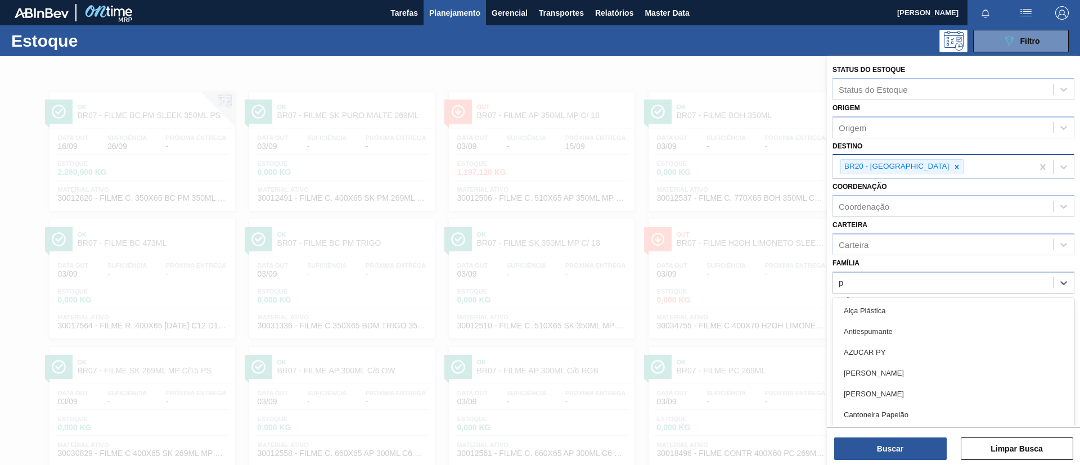
scroll to position [6, 0]
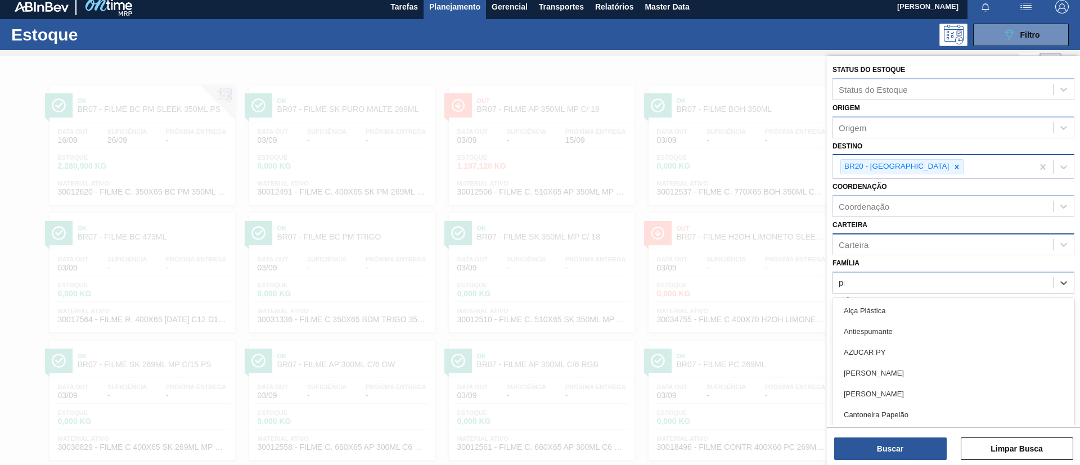
type input "pre"
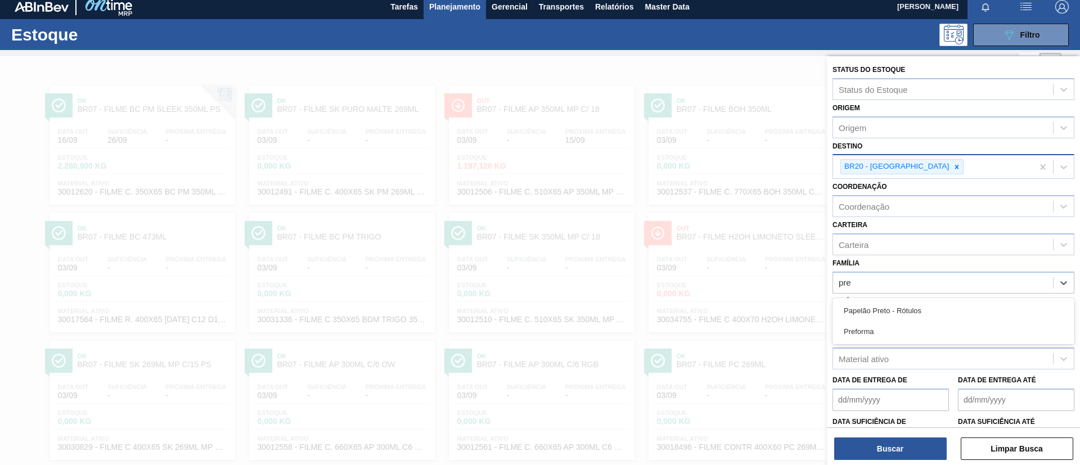
click at [906, 329] on div "Preforma" at bounding box center [953, 331] width 242 height 21
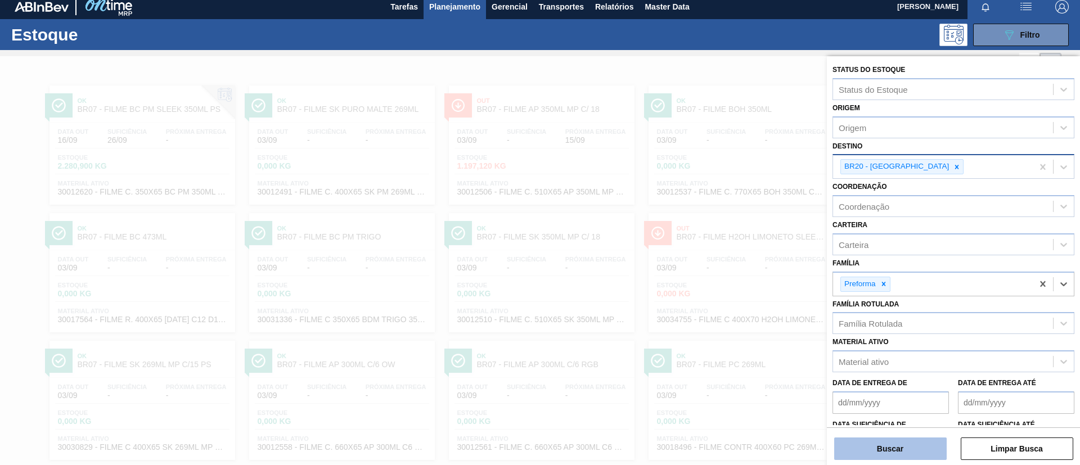
click at [901, 450] on button "Buscar" at bounding box center [890, 448] width 112 height 22
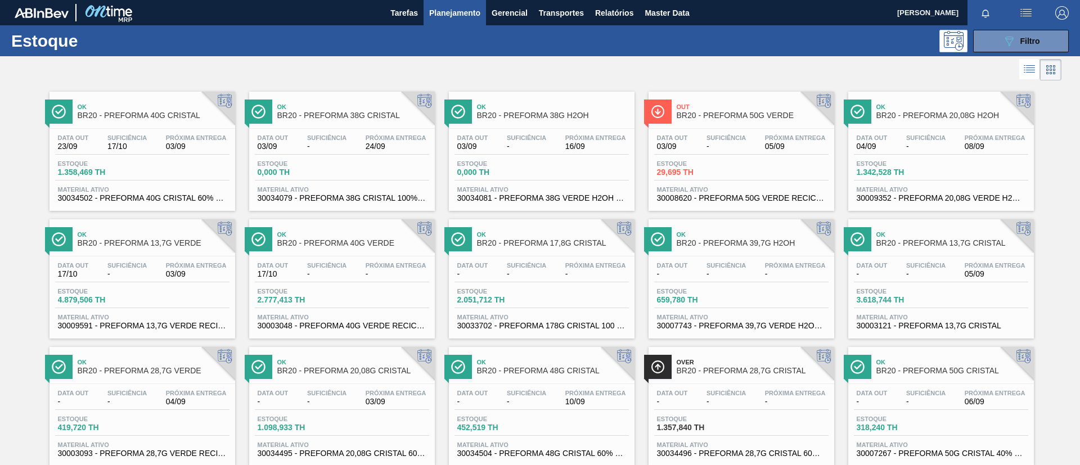
scroll to position [84, 0]
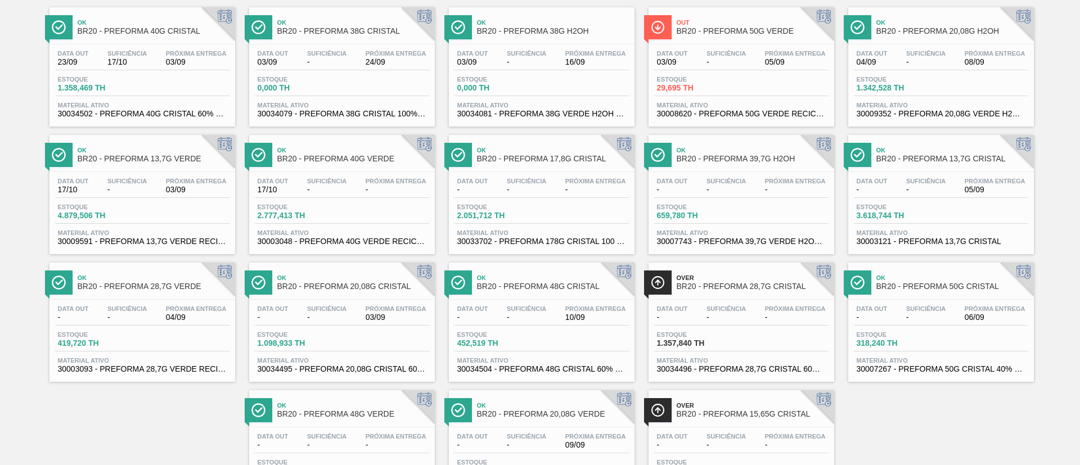
click at [1047, 233] on div "Ok BR20 - PREFORMA 40G CRISTAL Data out 23/09 Suficiência 17/10 Próxima Entrega…" at bounding box center [540, 254] width 1080 height 511
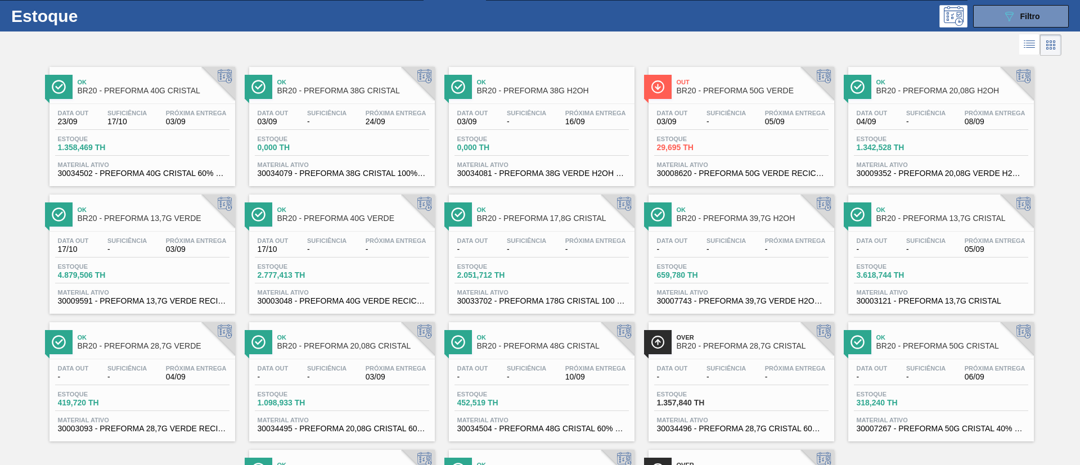
scroll to position [0, 0]
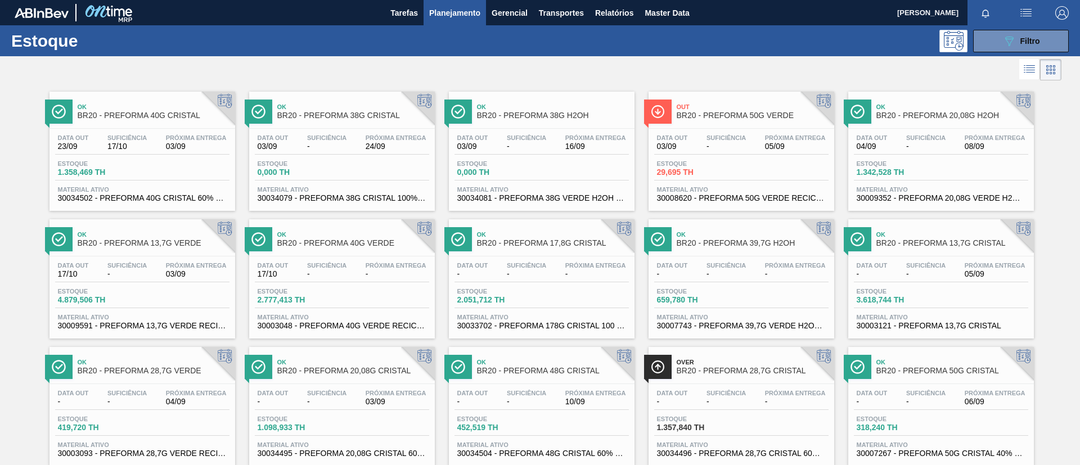
drag, startPoint x: 1023, startPoint y: 33, endPoint x: 1018, endPoint y: 59, distance: 26.4
click at [1023, 35] on button "089F7B8B-B2A5-4AFE-B5C0-19BA573D28AC Filtro" at bounding box center [1021, 41] width 96 height 22
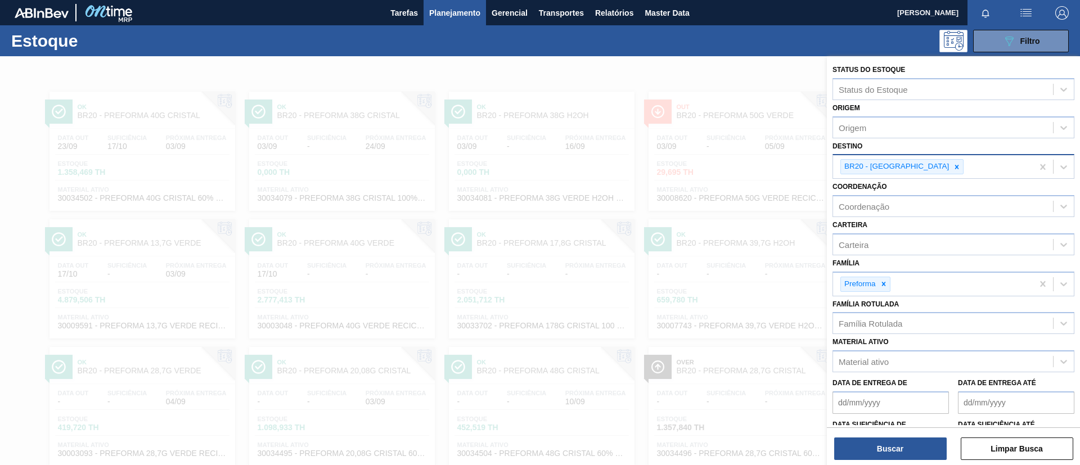
click at [953, 168] on icon at bounding box center [957, 167] width 8 height 8
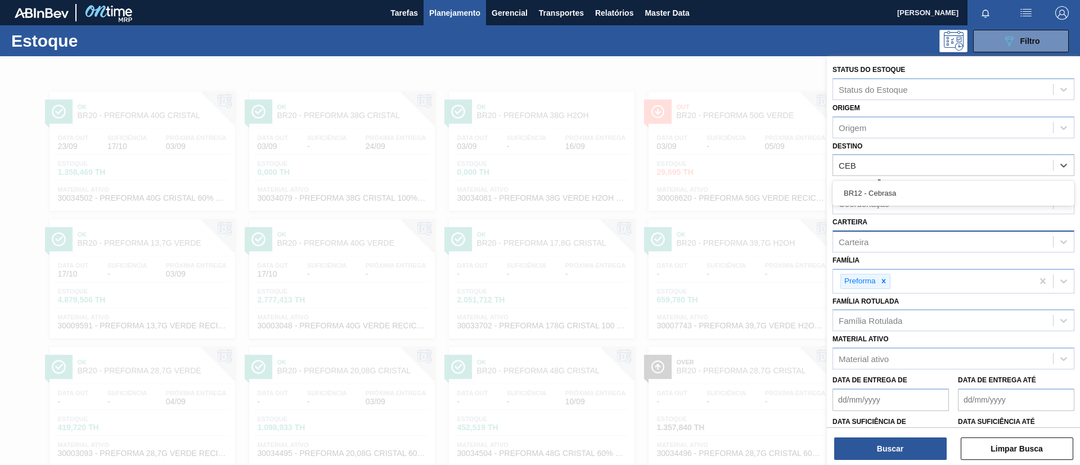
type input "CEBR"
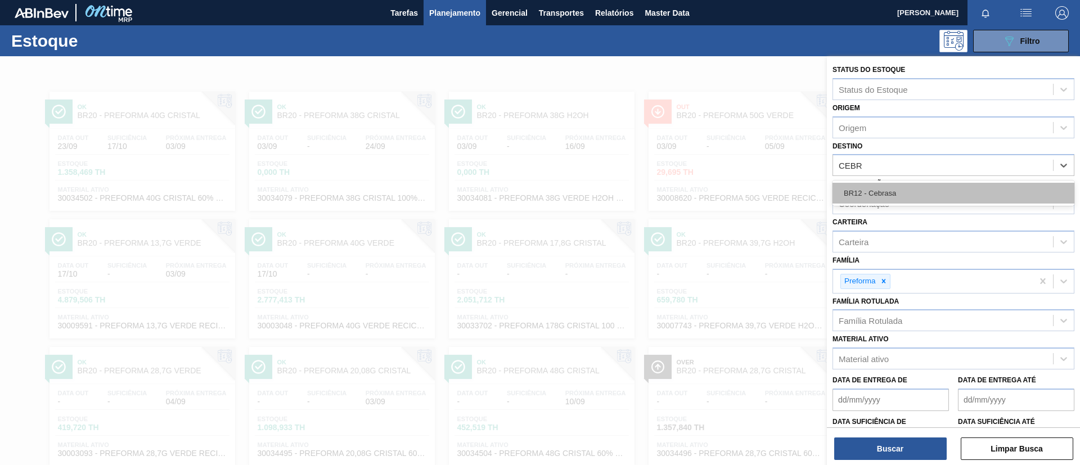
click at [912, 187] on div "BR12 - Cebrasa" at bounding box center [953, 193] width 242 height 21
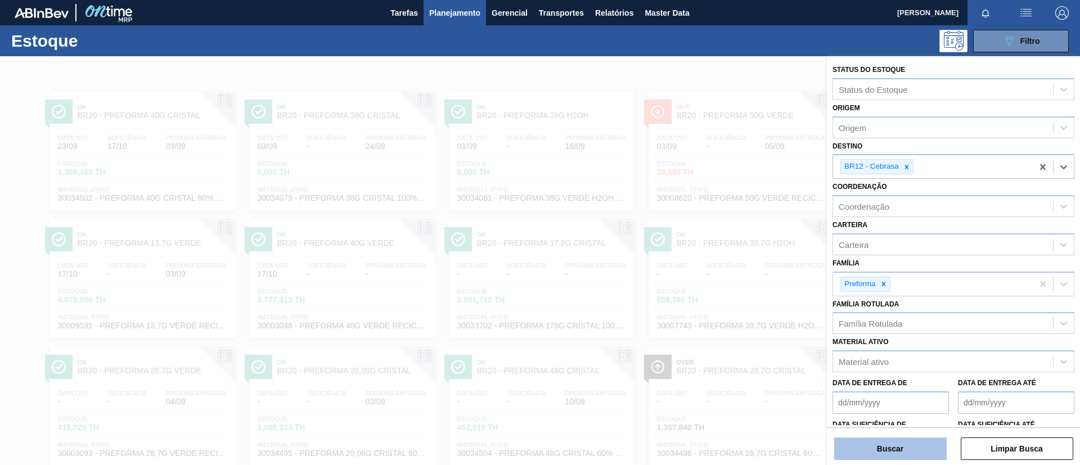
click at [894, 440] on button "Buscar" at bounding box center [890, 448] width 112 height 22
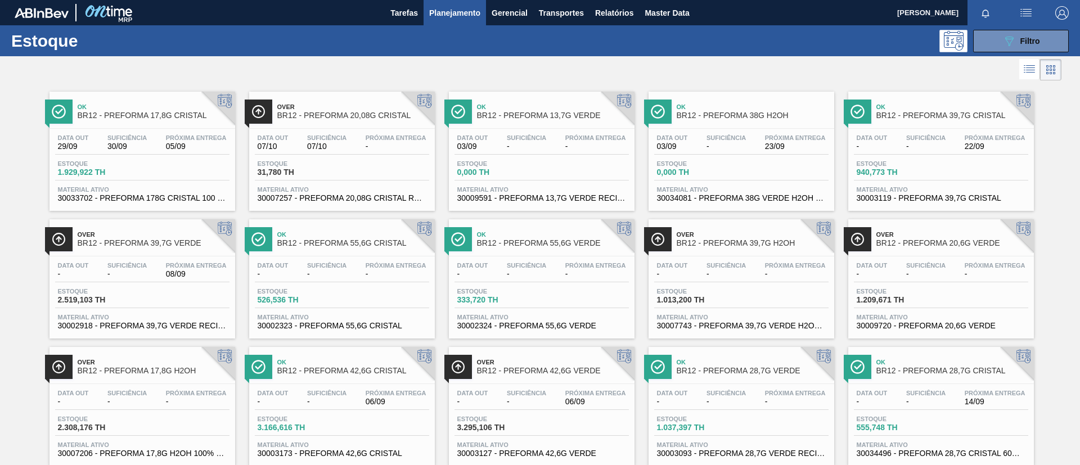
drag, startPoint x: 1007, startPoint y: 47, endPoint x: 989, endPoint y: 79, distance: 37.5
click at [1007, 47] on icon "089F7B8B-B2A5-4AFE-B5C0-19BA573D28AC" at bounding box center [1008, 40] width 13 height 13
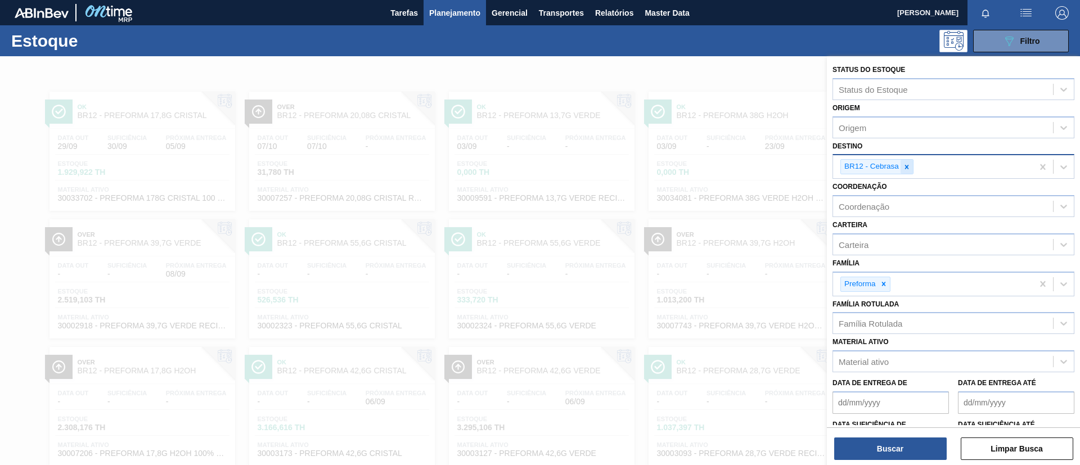
click at [908, 170] on icon at bounding box center [907, 167] width 8 height 8
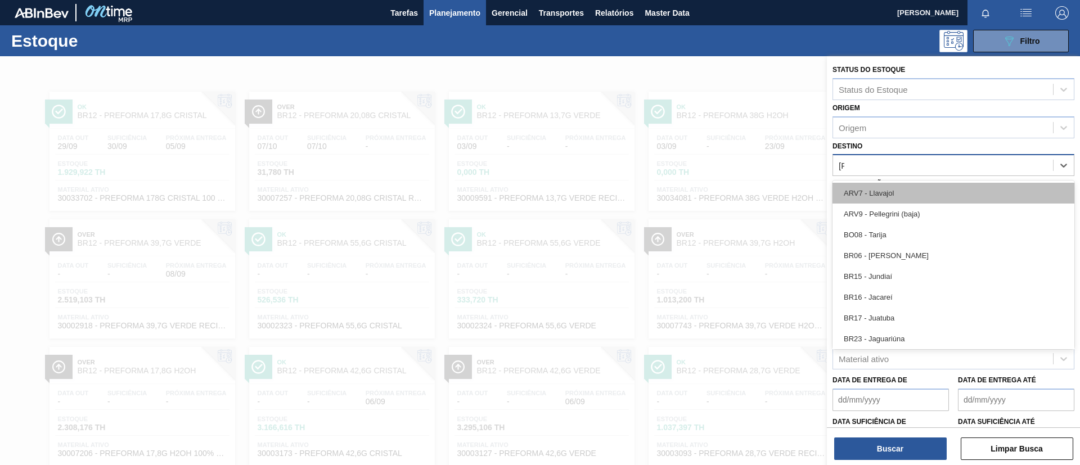
type input "JAG"
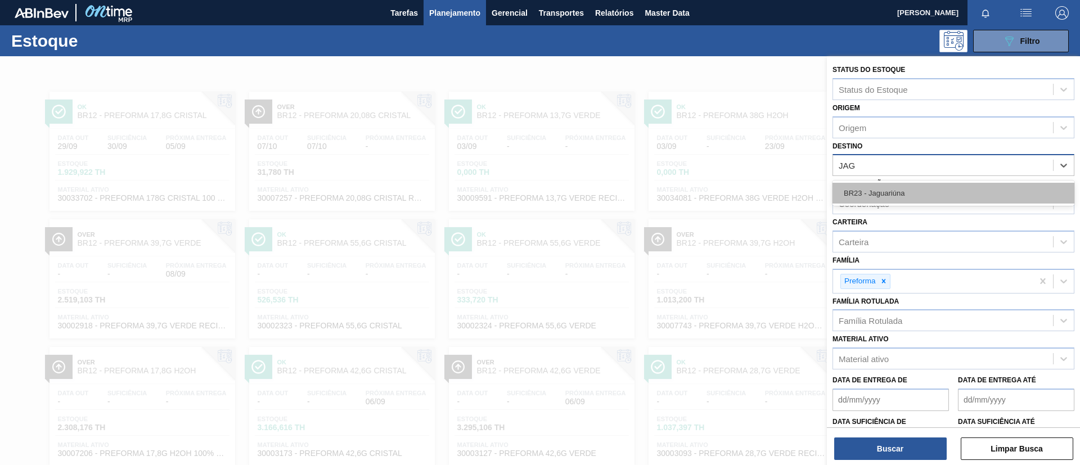
click at [899, 192] on div "BR23 - Jaguariúna" at bounding box center [953, 193] width 242 height 21
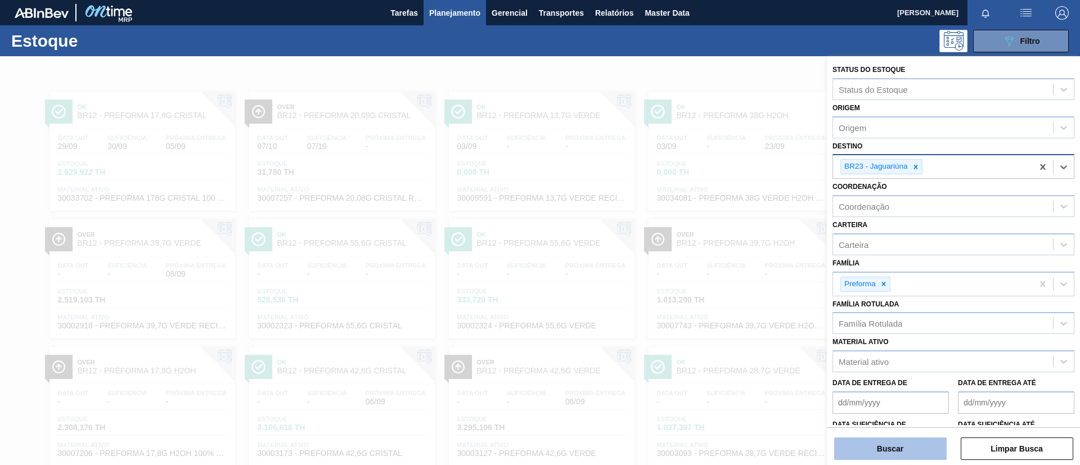
drag, startPoint x: 909, startPoint y: 460, endPoint x: 906, endPoint y: 450, distance: 10.5
click at [909, 456] on div "Status do Estoque Status do Estoque Origem Origem Destino option BR23 - Jaguari…" at bounding box center [953, 261] width 253 height 411
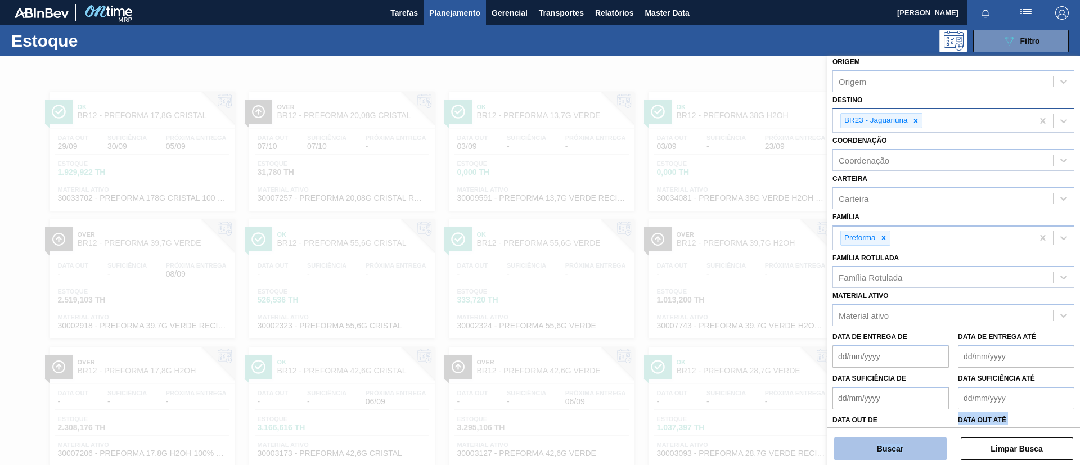
click at [906, 447] on button "Buscar" at bounding box center [890, 448] width 112 height 22
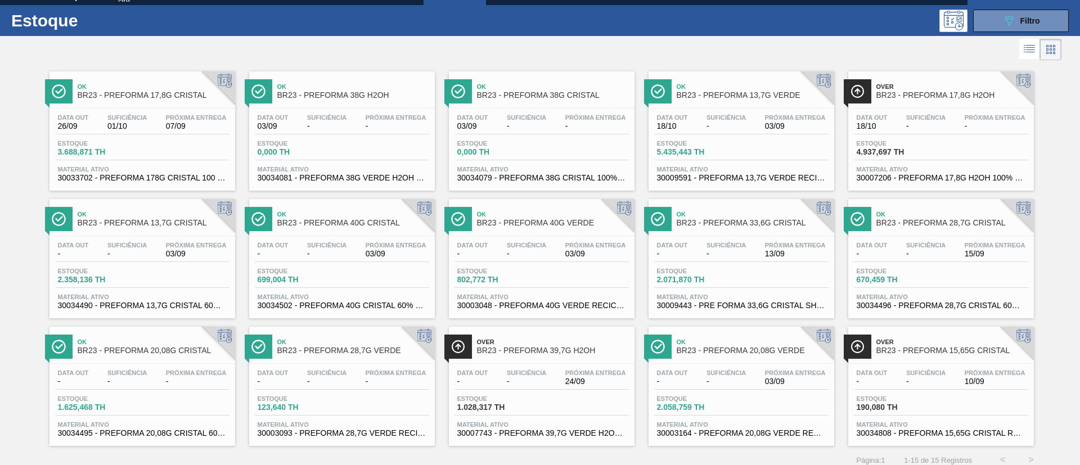
scroll to position [29, 0]
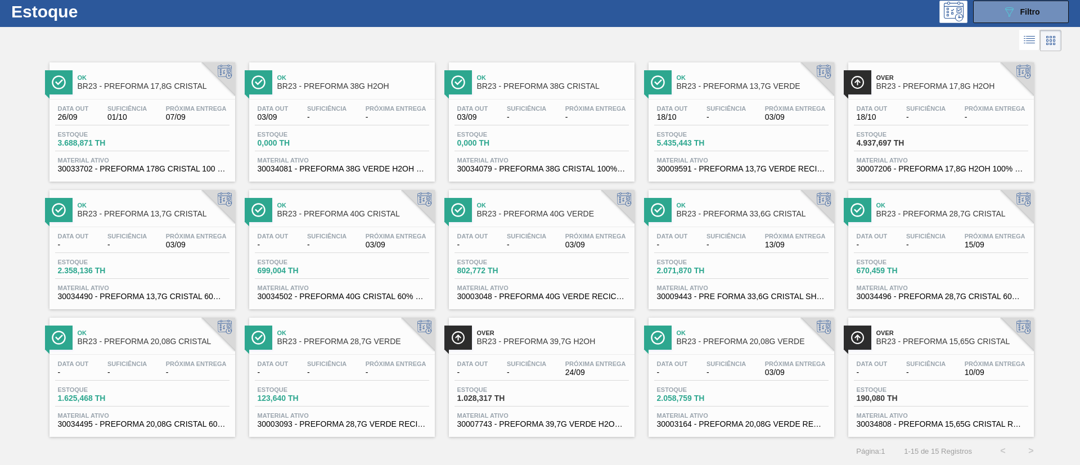
click at [1020, 16] on div "089F7B8B-B2A5-4AFE-B5C0-19BA573D28AC Filtro" at bounding box center [1021, 11] width 38 height 13
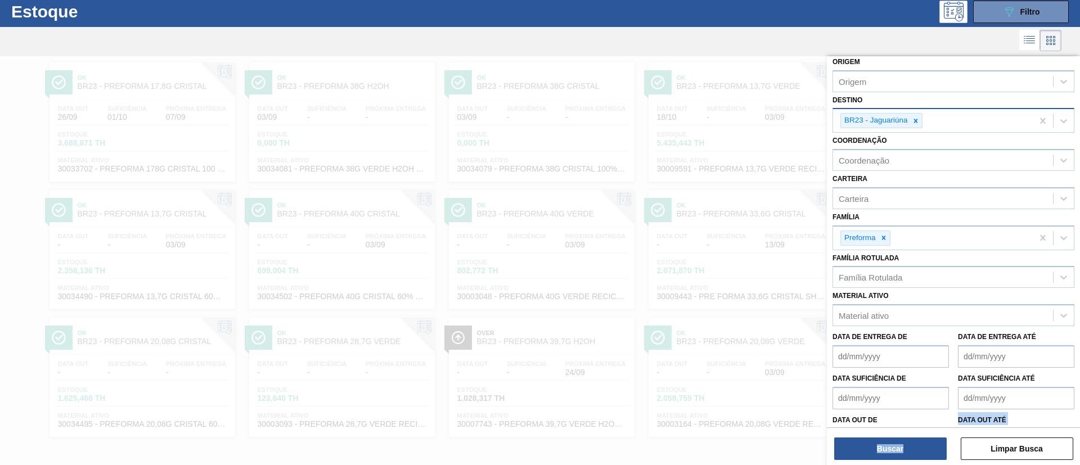
click at [918, 127] on div at bounding box center [915, 121] width 12 height 14
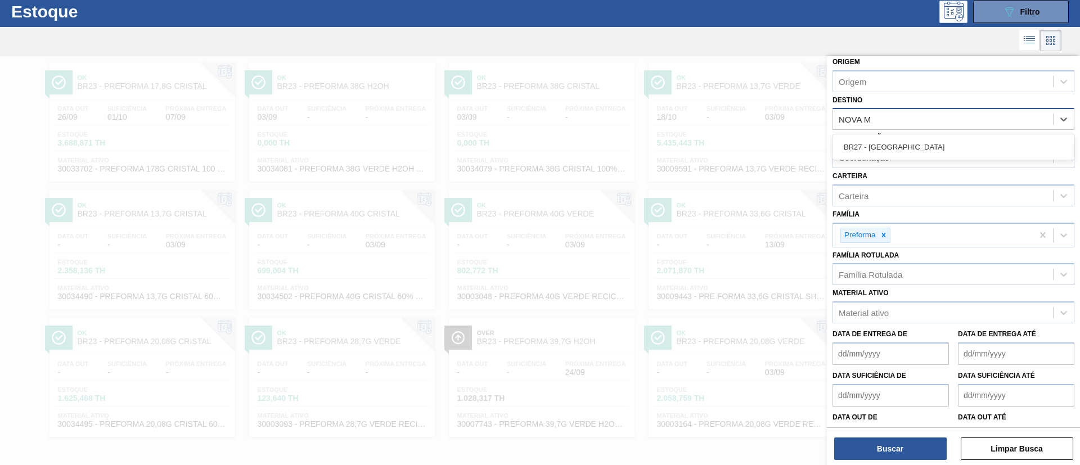
type input "NOVA MI"
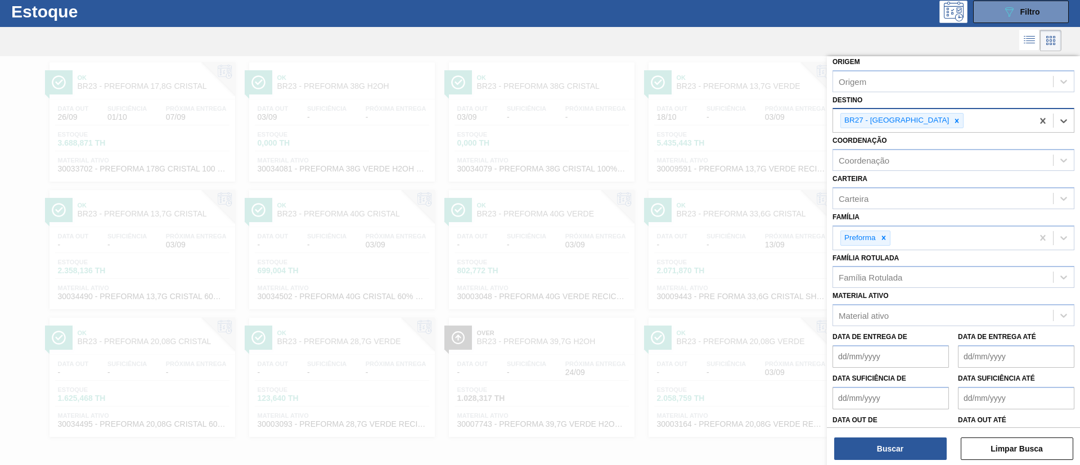
click at [909, 436] on div "Buscar Limpar Busca" at bounding box center [953, 442] width 253 height 31
click at [910, 440] on button "Buscar" at bounding box center [890, 448] width 112 height 22
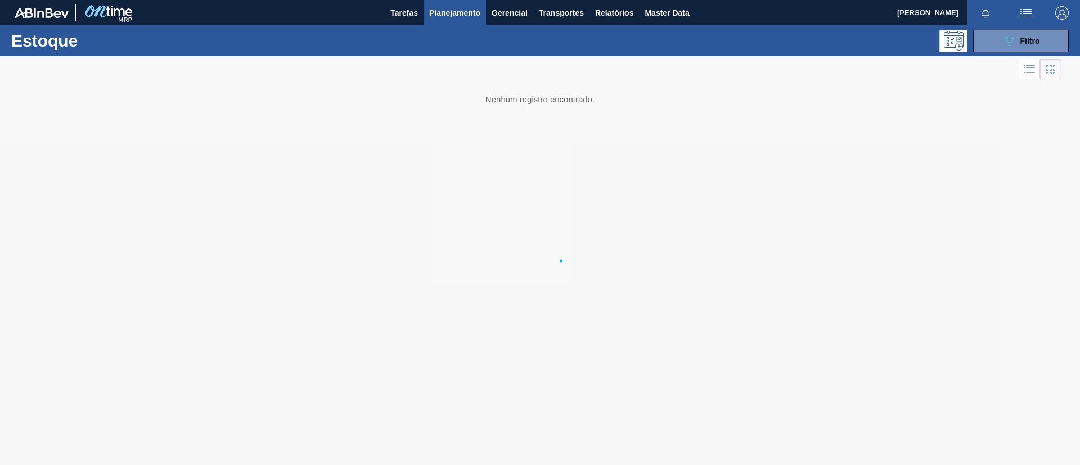
scroll to position [0, 0]
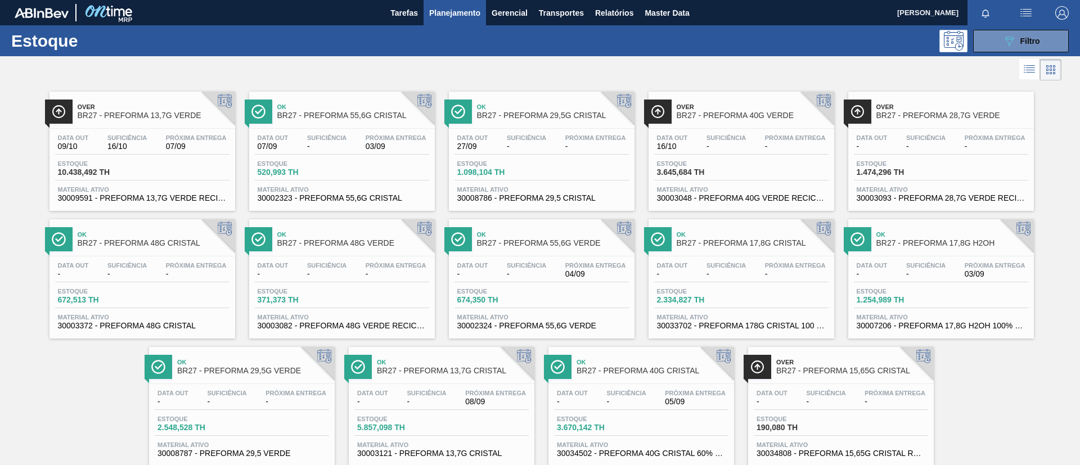
drag, startPoint x: 1035, startPoint y: 38, endPoint x: 1022, endPoint y: 100, distance: 63.7
click at [1034, 38] on span "Filtro" at bounding box center [1030, 41] width 20 height 9
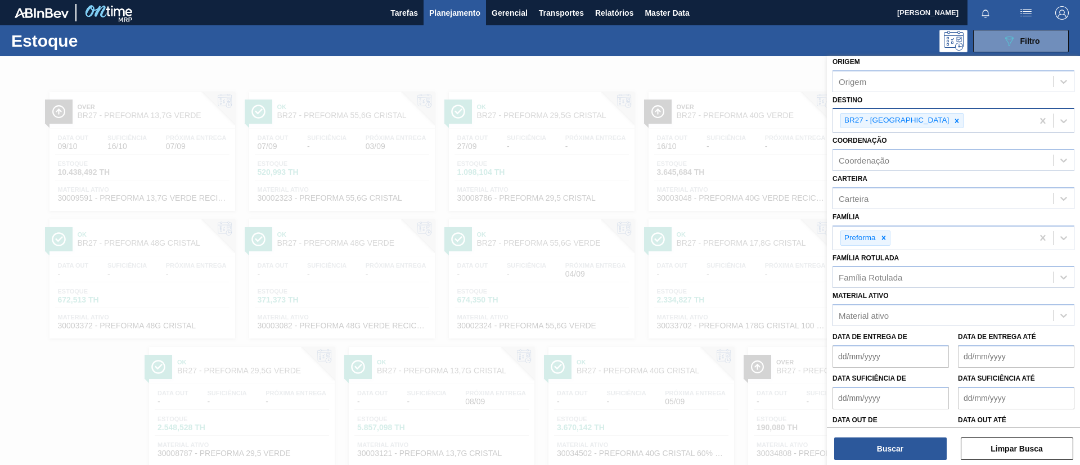
click at [953, 120] on icon at bounding box center [957, 121] width 8 height 8
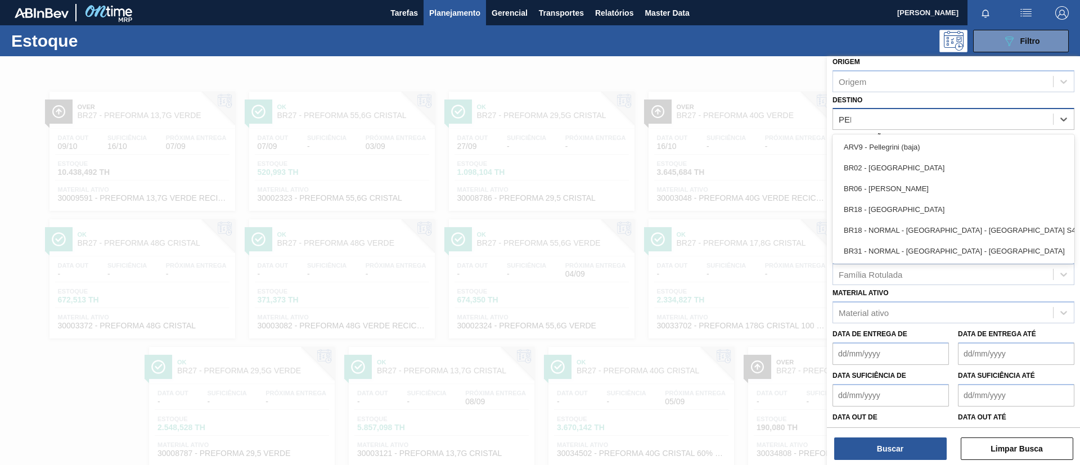
type input "PERN"
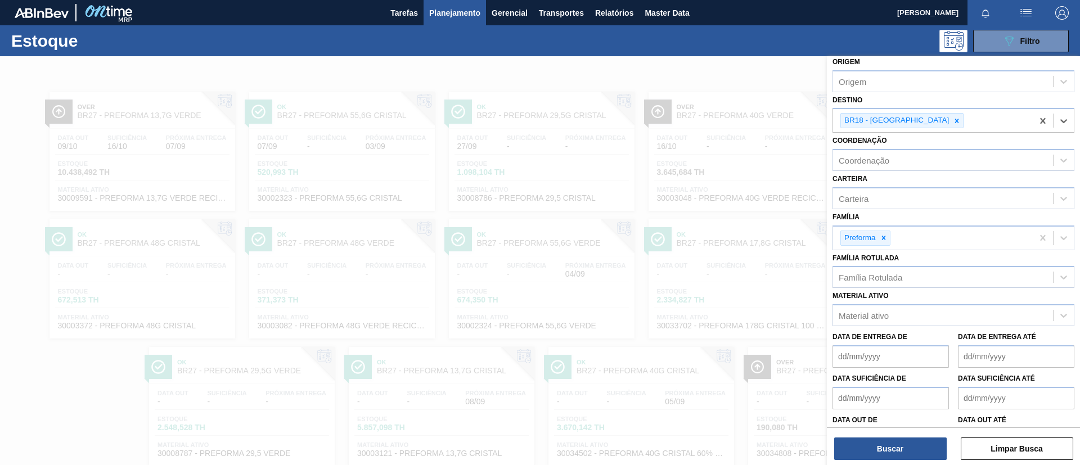
click at [855, 436] on div "Buscar Limpar Busca" at bounding box center [953, 442] width 253 height 31
click at [863, 443] on button "Buscar" at bounding box center [890, 448] width 112 height 22
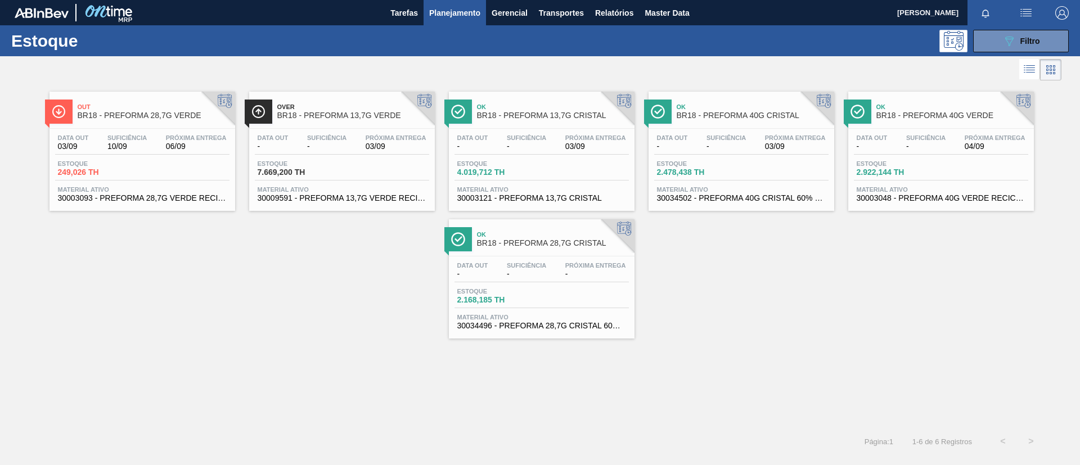
drag, startPoint x: 993, startPoint y: 39, endPoint x: 959, endPoint y: 71, distance: 47.3
click at [993, 39] on button "089F7B8B-B2A5-4AFE-B5C0-19BA573D28AC Filtro" at bounding box center [1021, 41] width 96 height 22
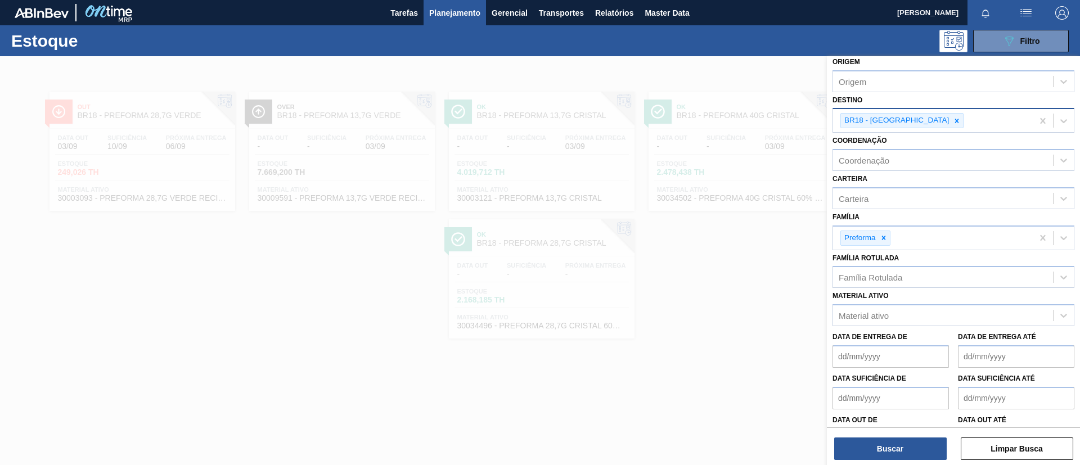
click at [953, 123] on icon at bounding box center [957, 121] width 8 height 8
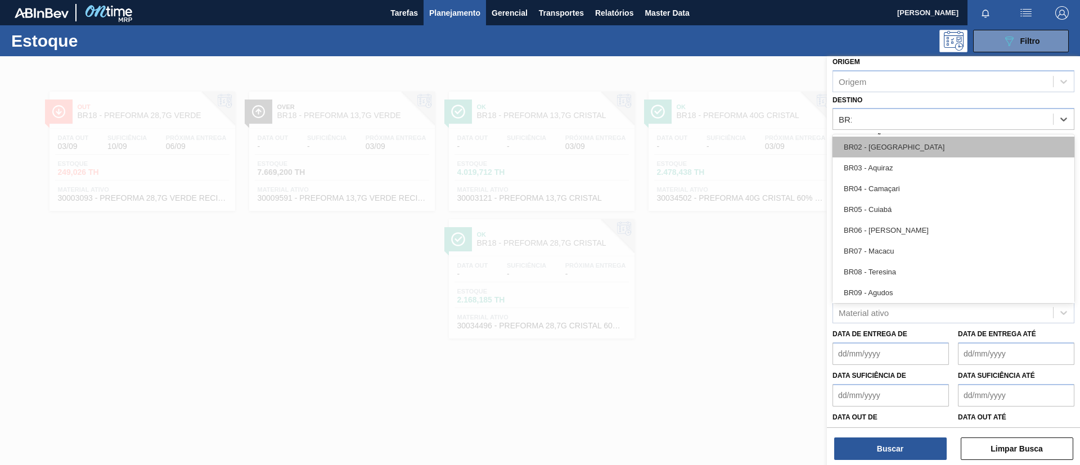
type input "BR13"
click at [913, 143] on div "BR13 - Piraí" at bounding box center [953, 147] width 242 height 21
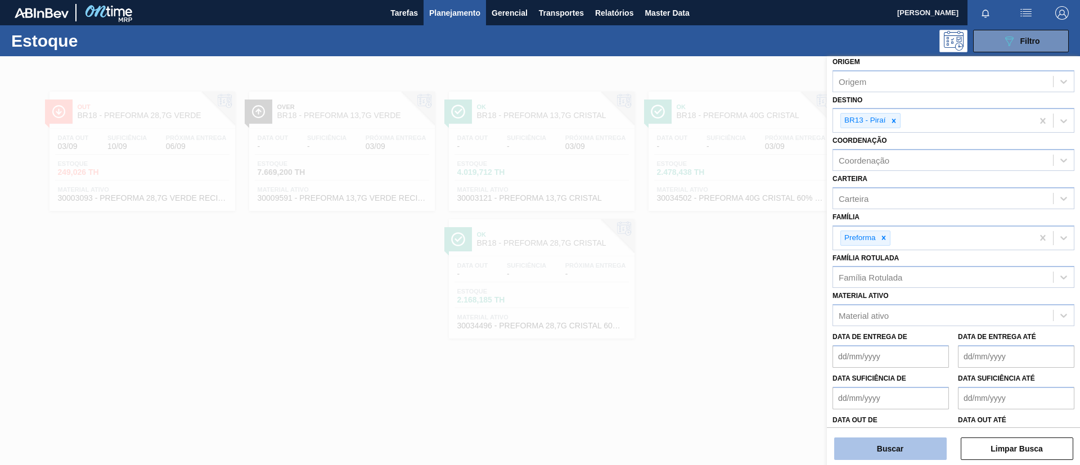
click at [906, 438] on button "Buscar" at bounding box center [890, 448] width 112 height 22
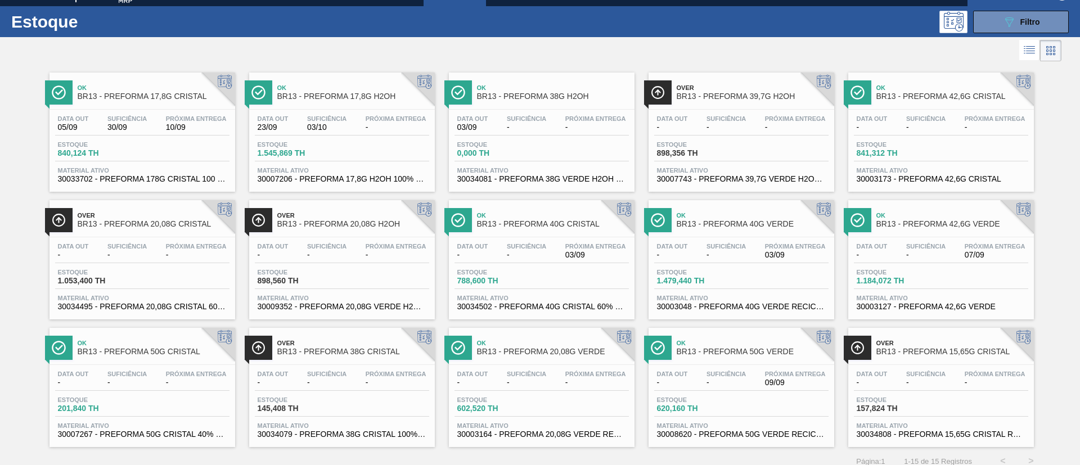
scroll to position [29, 0]
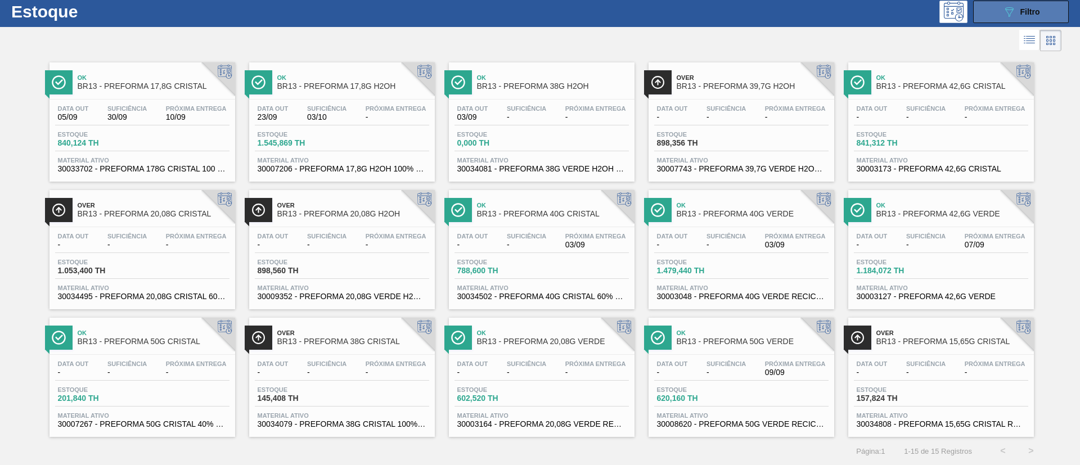
click at [1015, 15] on div "089F7B8B-B2A5-4AFE-B5C0-19BA573D28AC Filtro" at bounding box center [1021, 11] width 38 height 13
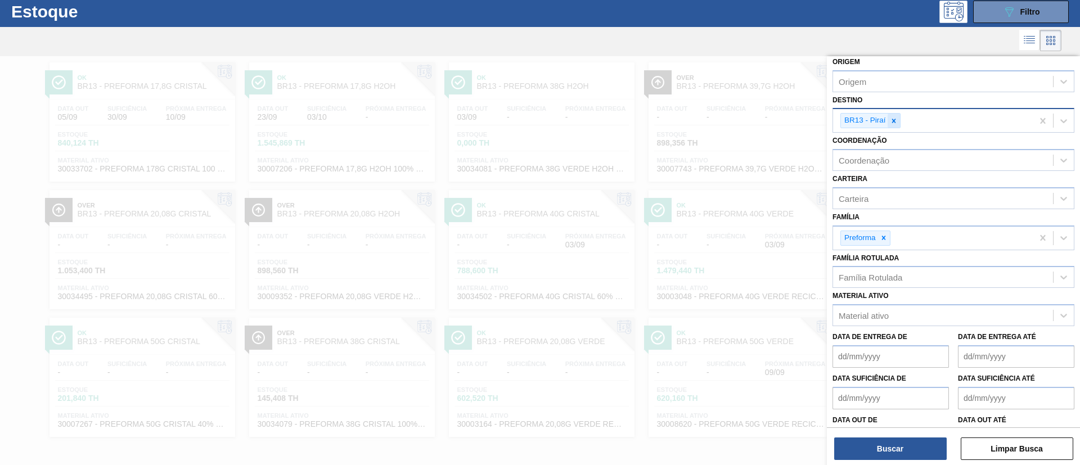
click at [895, 120] on icon at bounding box center [894, 121] width 8 height 8
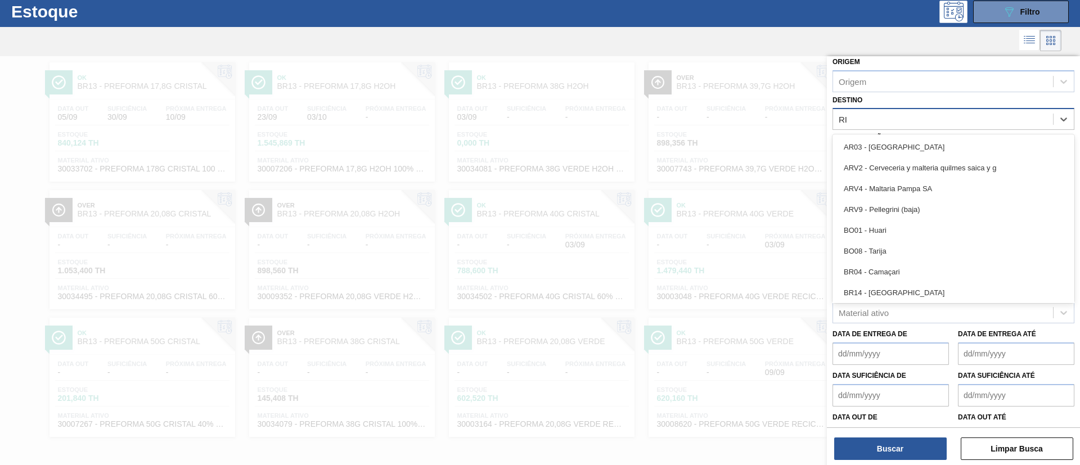
type input "R"
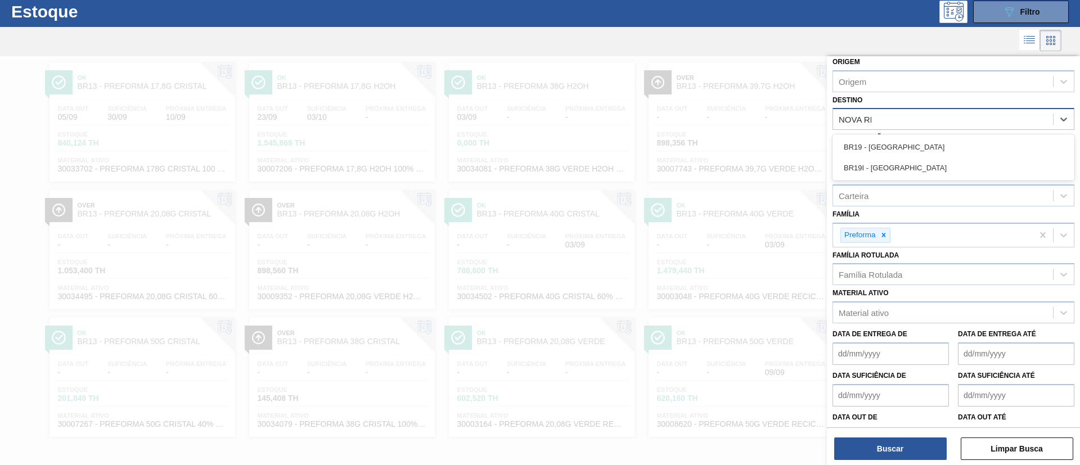
type input "NOVA RIO"
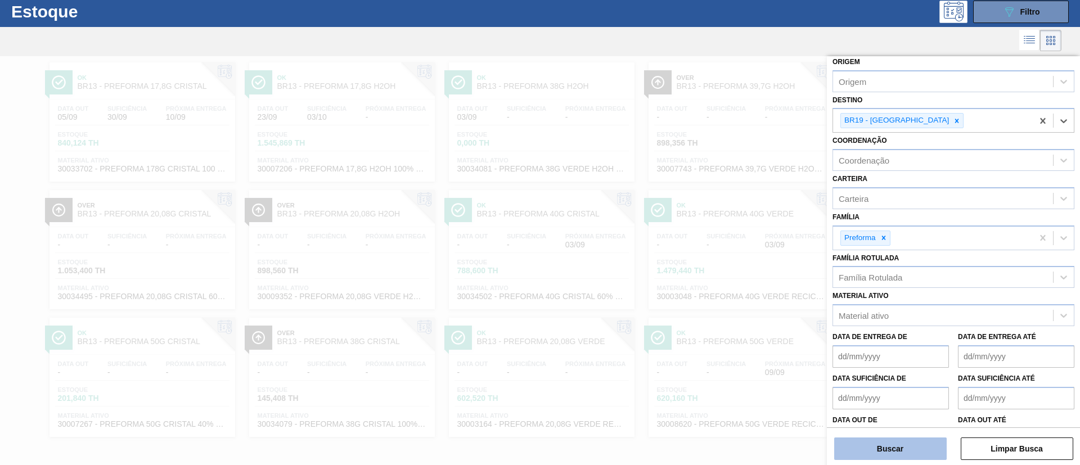
click at [909, 446] on button "Buscar" at bounding box center [890, 448] width 112 height 22
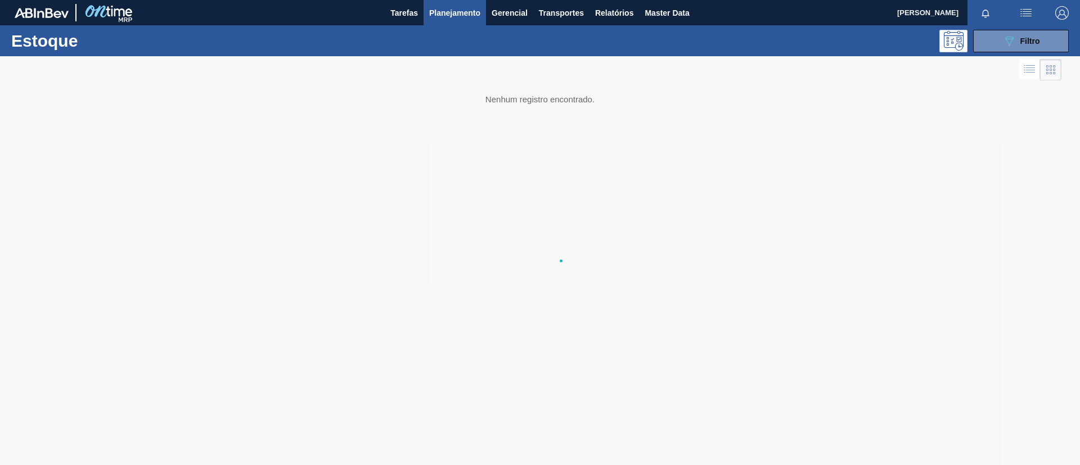
scroll to position [0, 0]
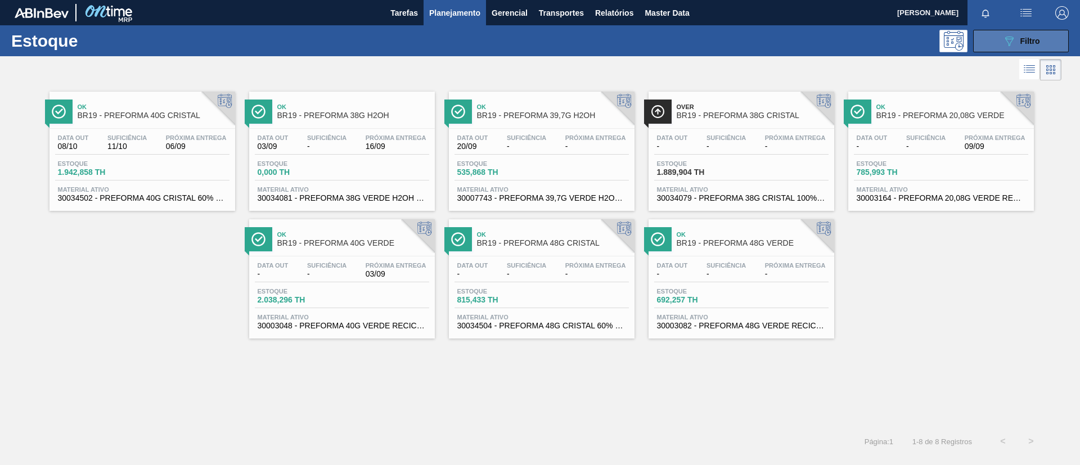
click at [1016, 28] on div "Estoque 089F7B8B-B2A5-4AFE-B5C0-19BA573D28AC Filtro" at bounding box center [540, 40] width 1080 height 31
click at [1016, 44] on div "089F7B8B-B2A5-4AFE-B5C0-19BA573D28AC Filtro" at bounding box center [1021, 40] width 38 height 13
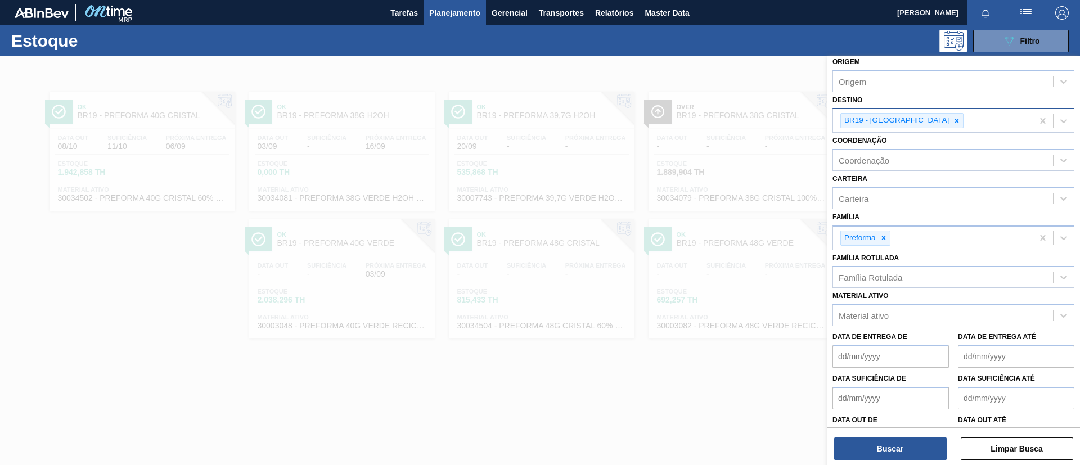
click at [950, 119] on div at bounding box center [956, 121] width 12 height 14
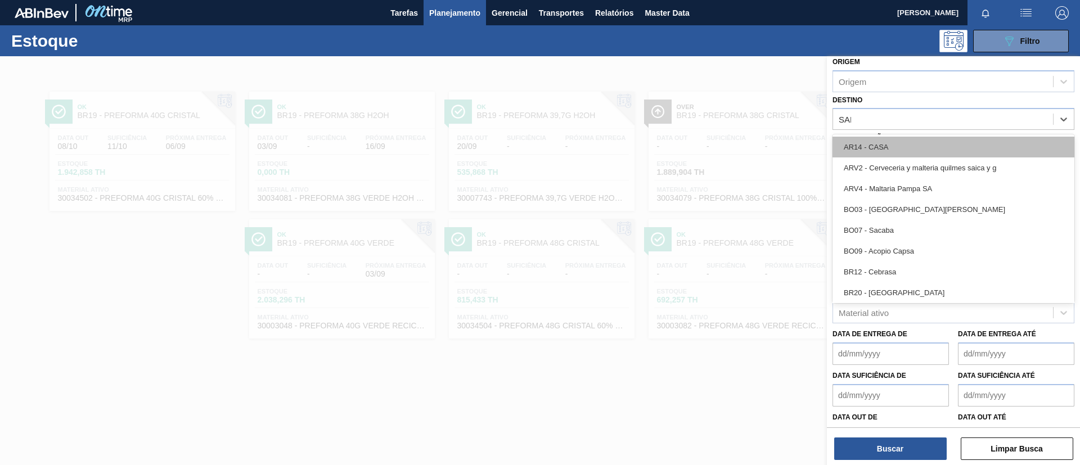
type input "SAPU"
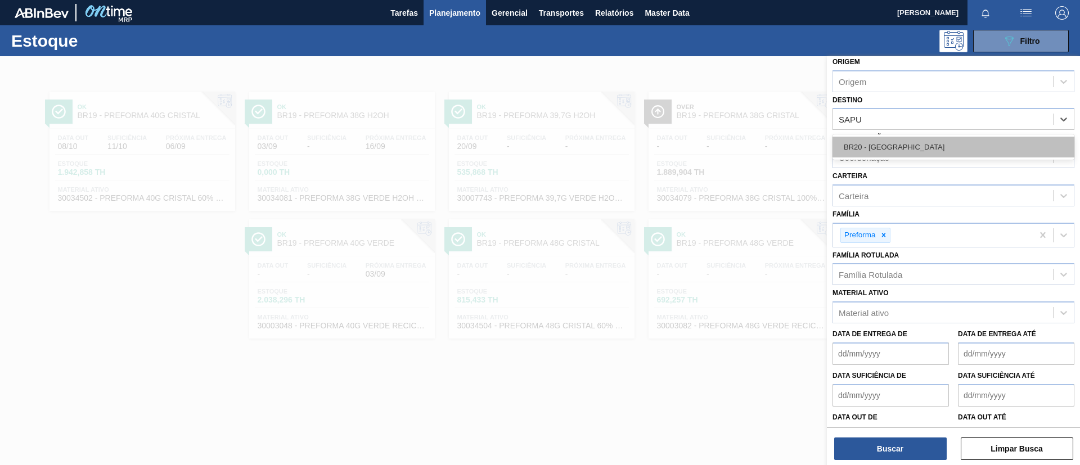
click at [916, 146] on div "BR20 - Sapucaia" at bounding box center [953, 147] width 242 height 21
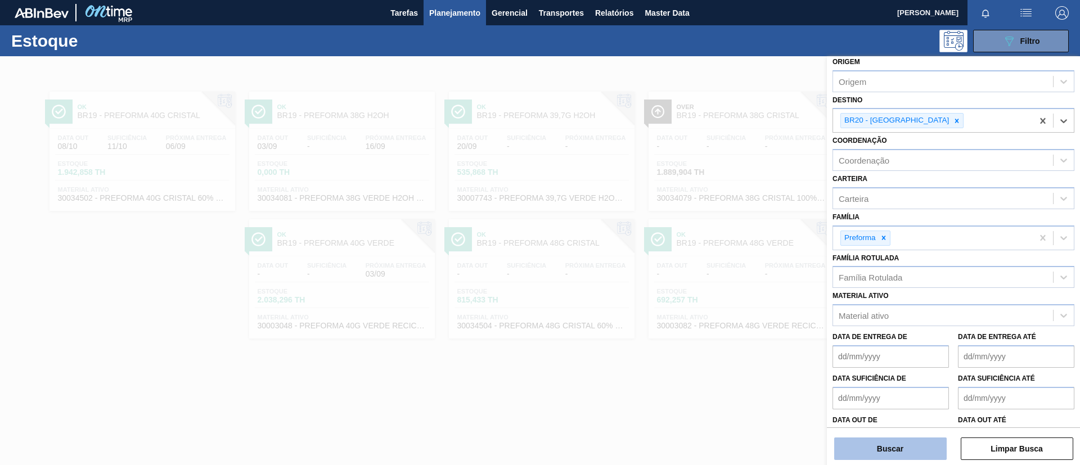
click at [916, 444] on button "Buscar" at bounding box center [890, 448] width 112 height 22
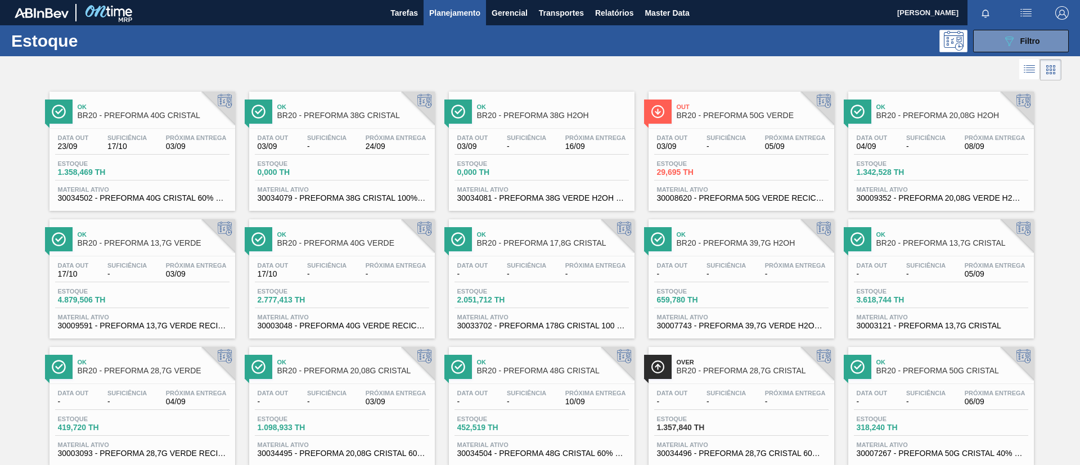
drag, startPoint x: 1032, startPoint y: 34, endPoint x: 915, endPoint y: 241, distance: 237.7
click at [1032, 34] on div "089F7B8B-B2A5-4AFE-B5C0-19BA573D28AC Filtro" at bounding box center [1021, 40] width 38 height 13
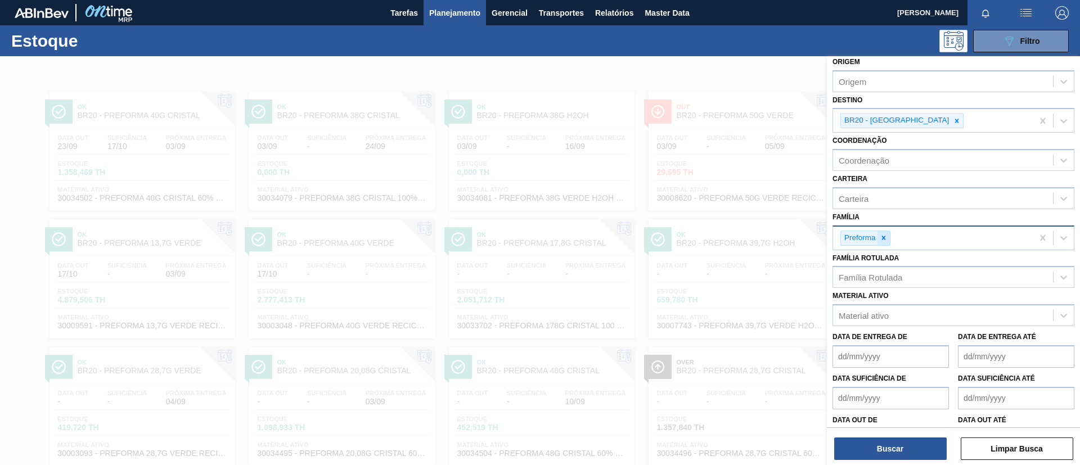
click at [883, 242] on div at bounding box center [883, 238] width 12 height 14
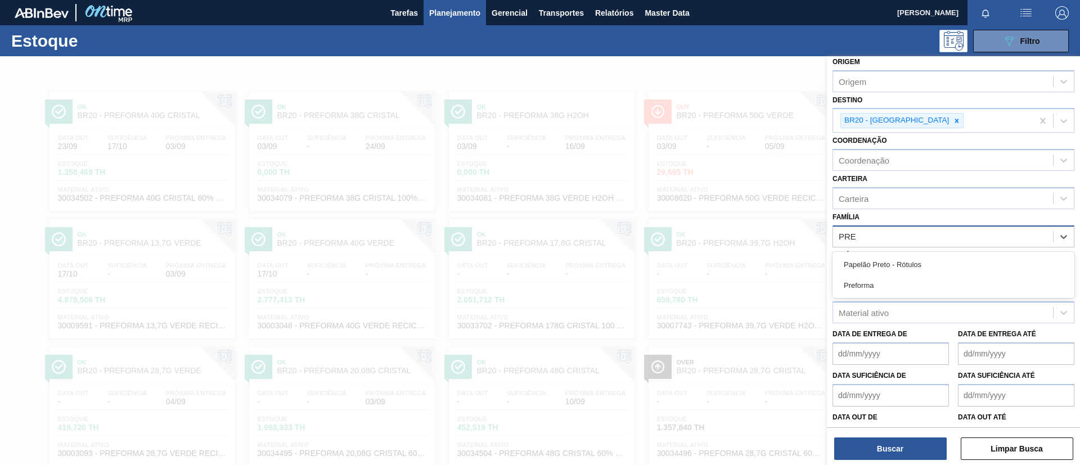
type input "PREF"
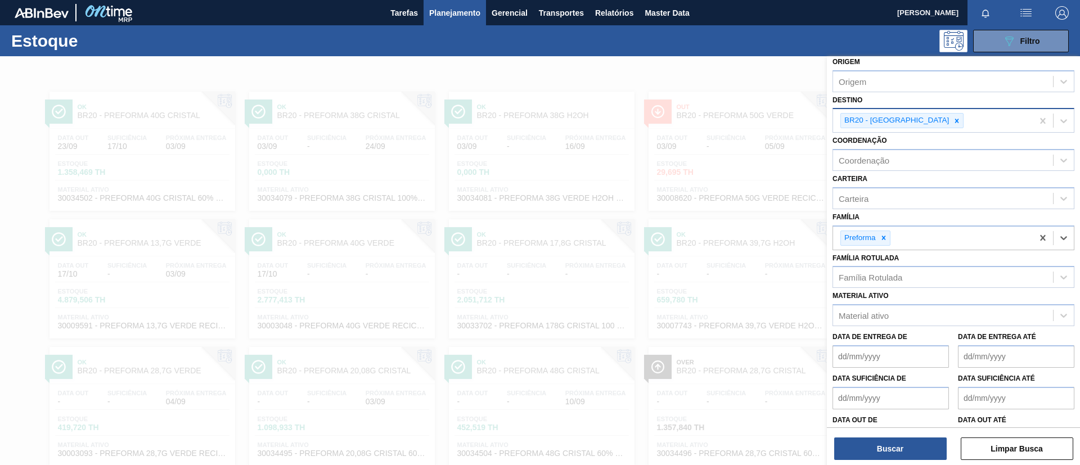
click at [953, 123] on icon at bounding box center [957, 121] width 8 height 8
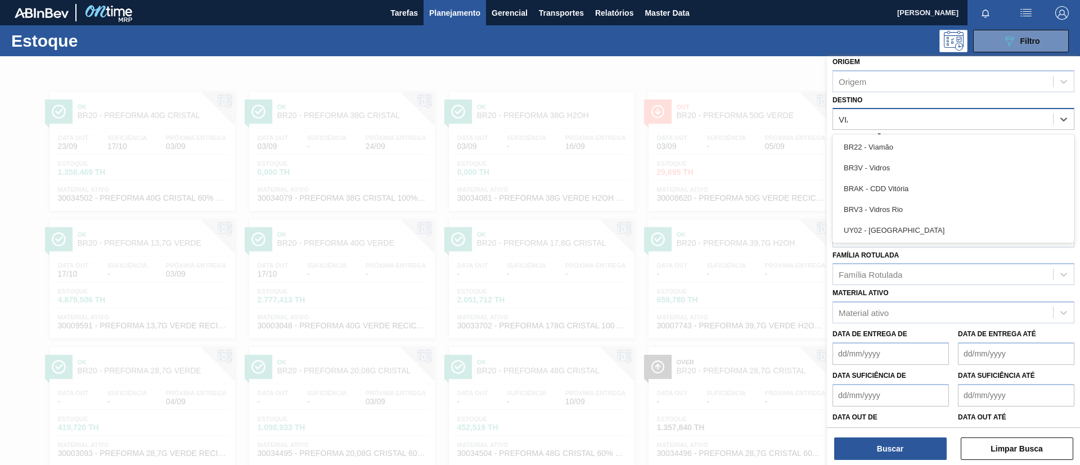
type input "VIAM"
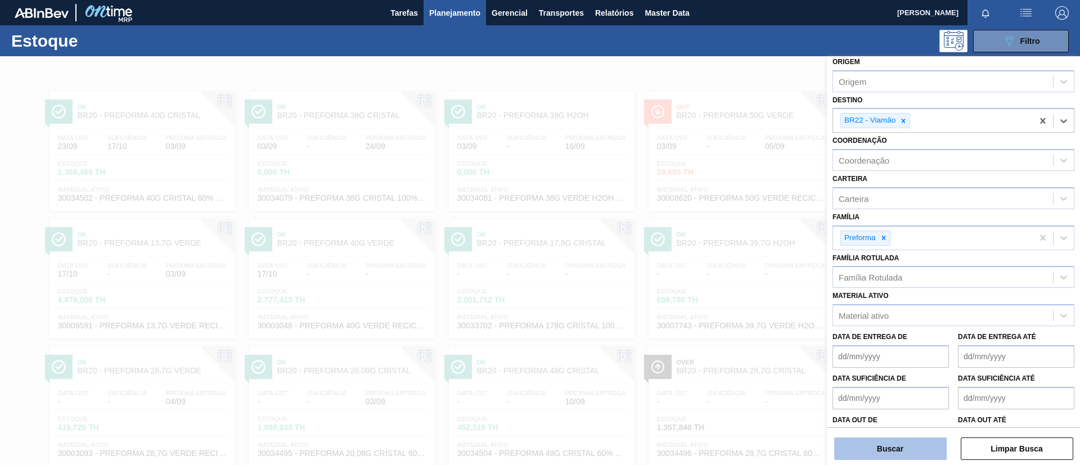
click at [886, 449] on button "Buscar" at bounding box center [890, 448] width 112 height 22
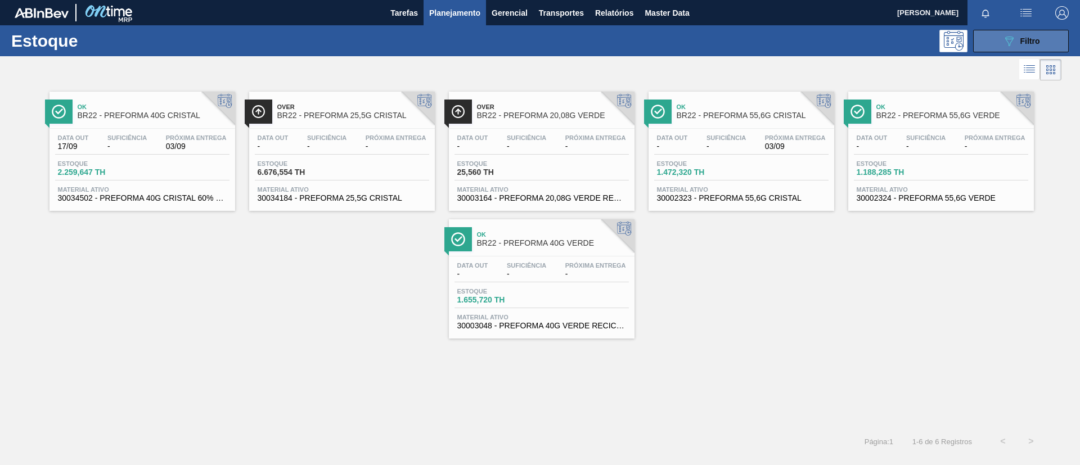
click at [1058, 43] on button "089F7B8B-B2A5-4AFE-B5C0-19BA573D28AC Filtro" at bounding box center [1021, 41] width 96 height 22
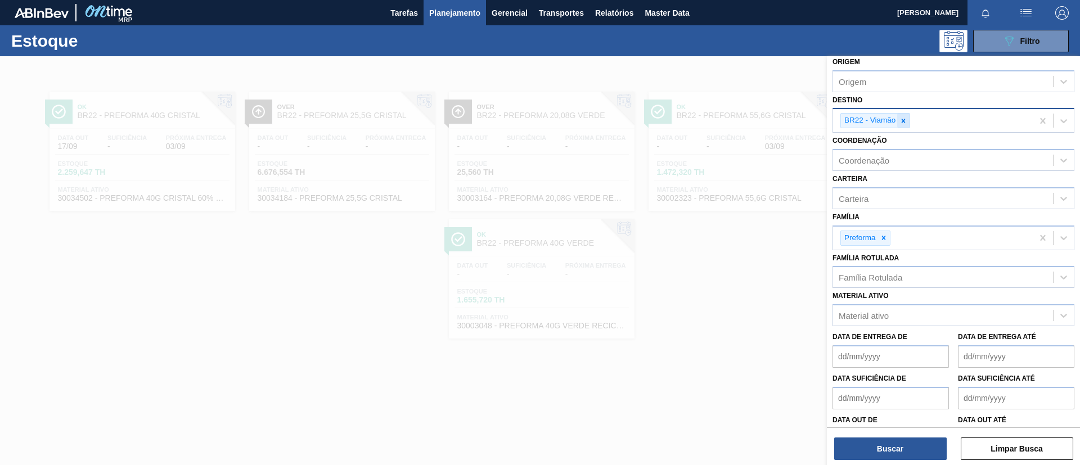
click at [903, 125] on div at bounding box center [903, 121] width 12 height 14
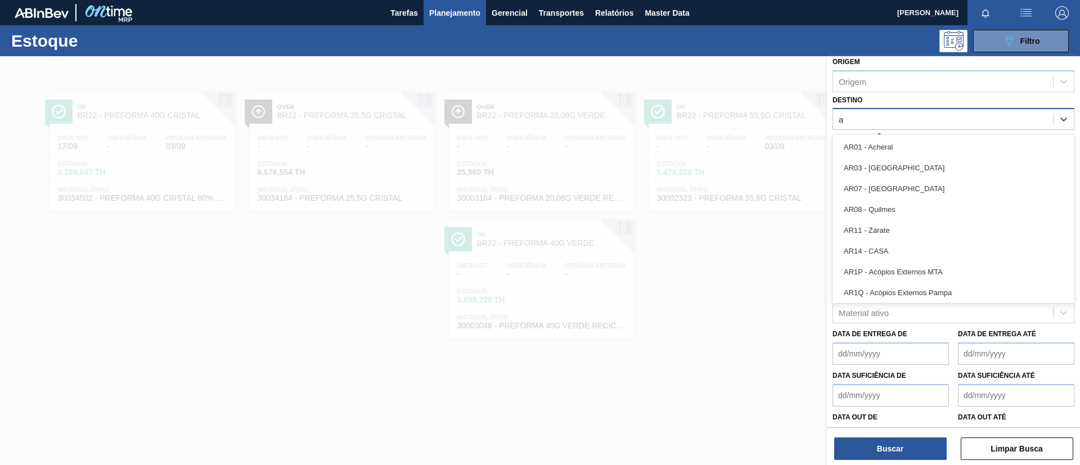
type input "aq"
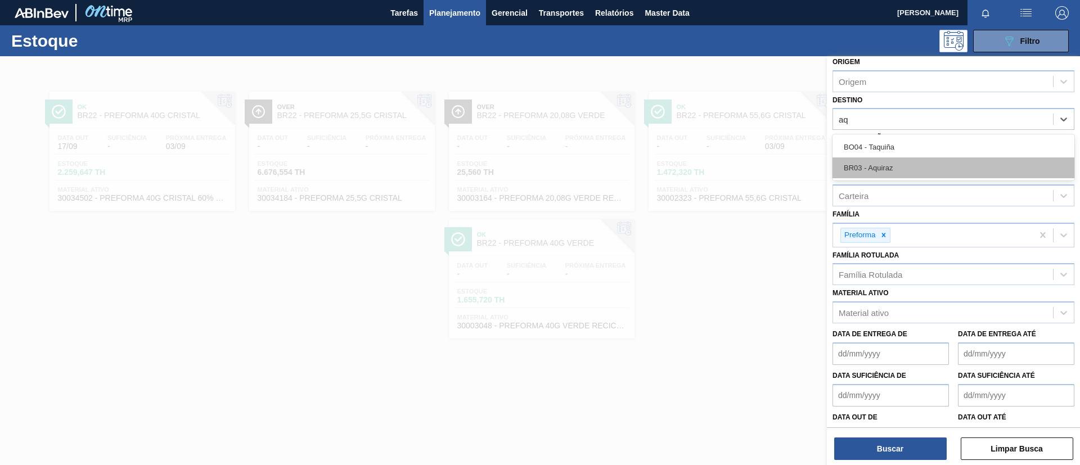
click at [895, 161] on div "BR03 - Aquiraz" at bounding box center [953, 167] width 242 height 21
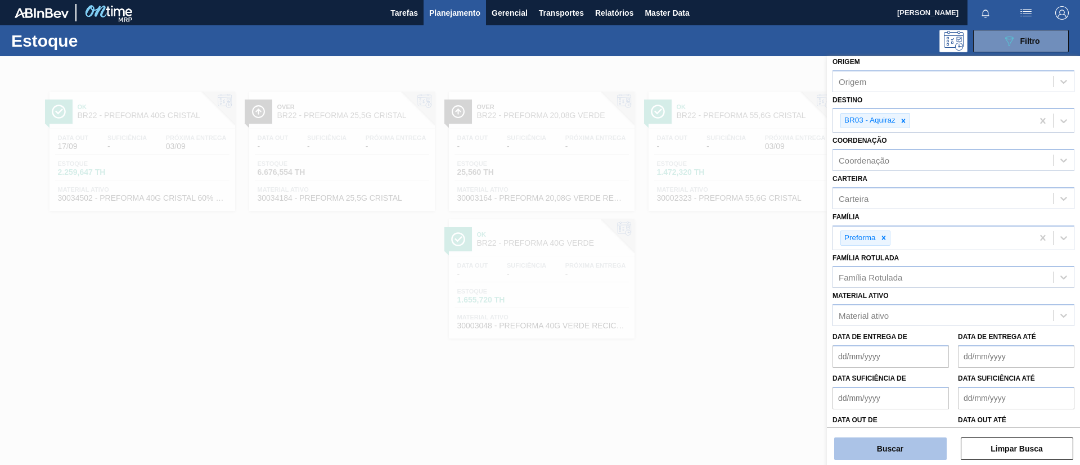
click at [899, 452] on button "Buscar" at bounding box center [890, 448] width 112 height 22
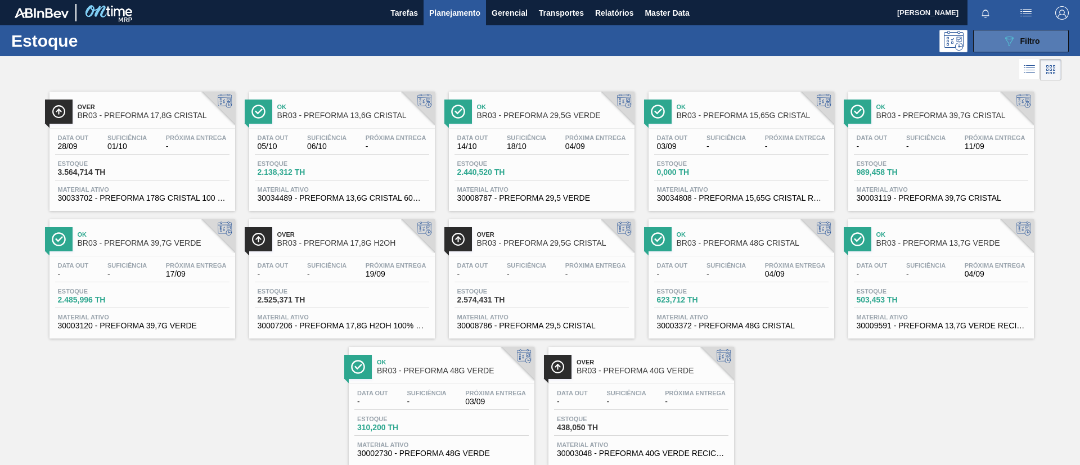
click at [1040, 44] on button "089F7B8B-B2A5-4AFE-B5C0-19BA573D28AC Filtro" at bounding box center [1021, 41] width 96 height 22
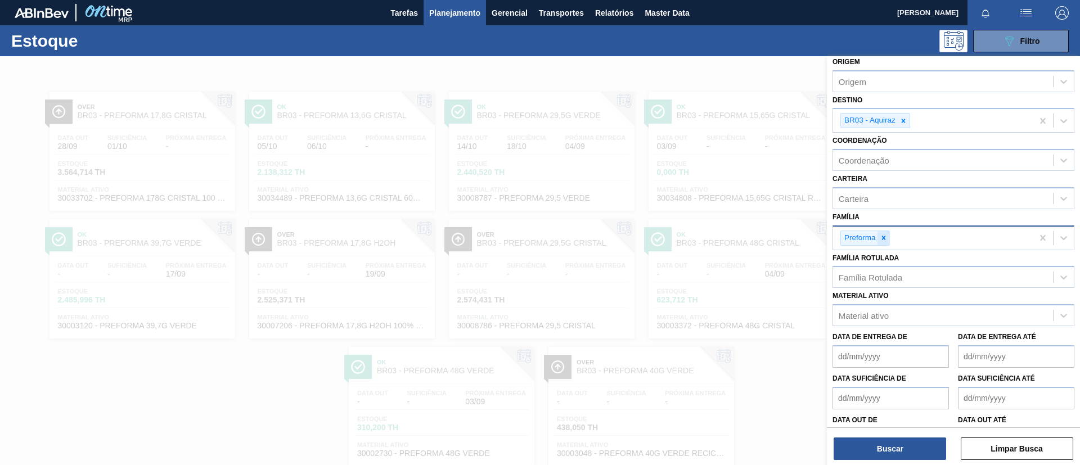
click at [887, 243] on div at bounding box center [883, 238] width 12 height 14
click at [891, 277] on div "Família Rotulada" at bounding box center [870, 275] width 64 height 10
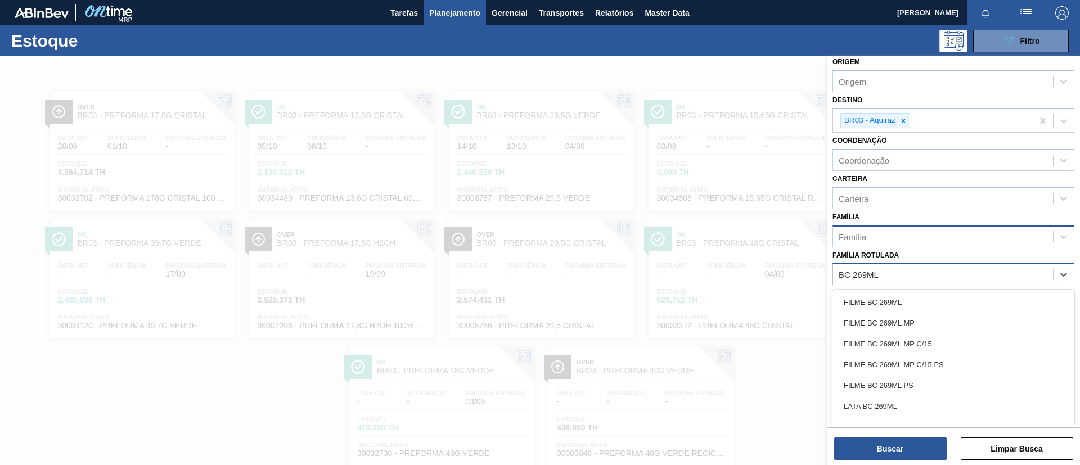
type Rotulada "BC 269ML MP"
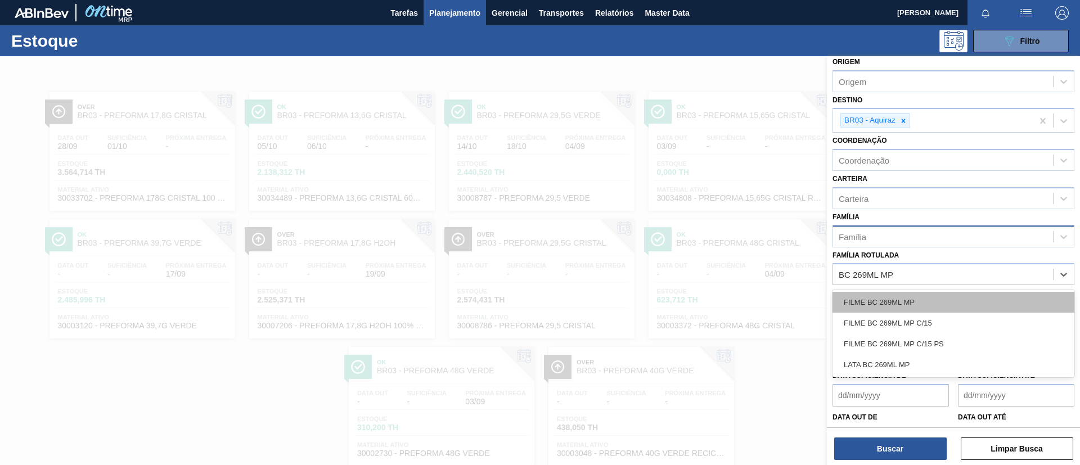
click at [923, 297] on div "FILME BC 269ML MP" at bounding box center [953, 302] width 242 height 21
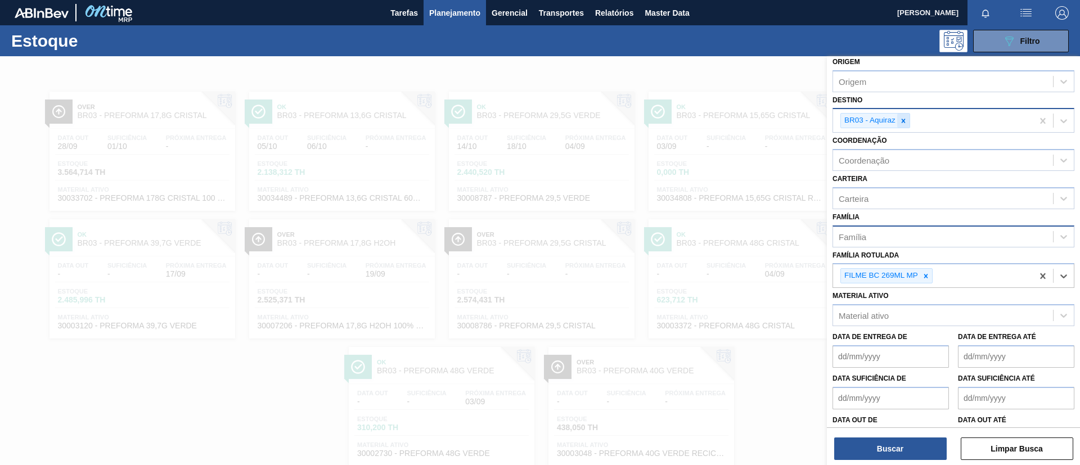
click at [905, 114] on div at bounding box center [903, 121] width 12 height 14
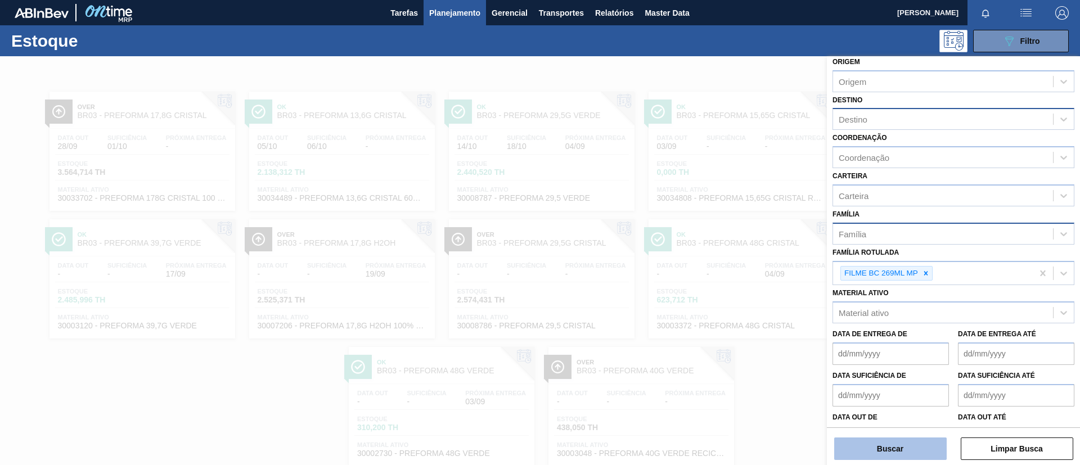
click at [908, 452] on button "Buscar" at bounding box center [890, 448] width 112 height 22
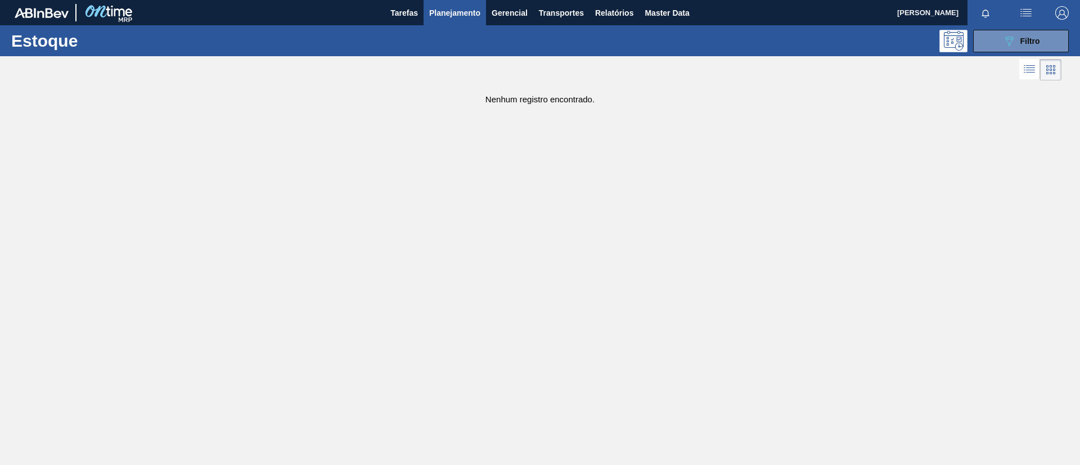
click at [1014, 52] on div "Estoque 089F7B8B-B2A5-4AFE-B5C0-19BA573D28AC Filtro" at bounding box center [540, 40] width 1080 height 31
click at [1015, 43] on icon "089F7B8B-B2A5-4AFE-B5C0-19BA573D28AC" at bounding box center [1008, 40] width 13 height 13
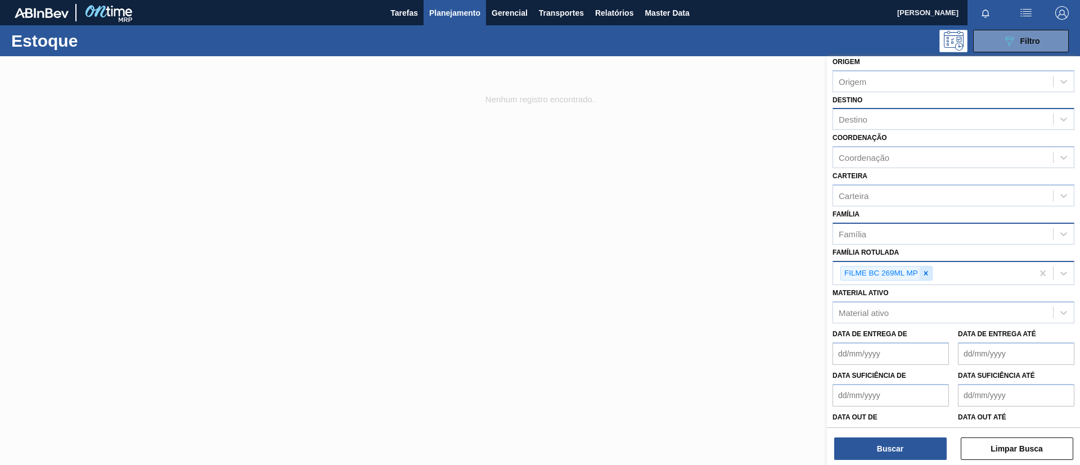
click at [927, 272] on icon at bounding box center [926, 273] width 4 height 4
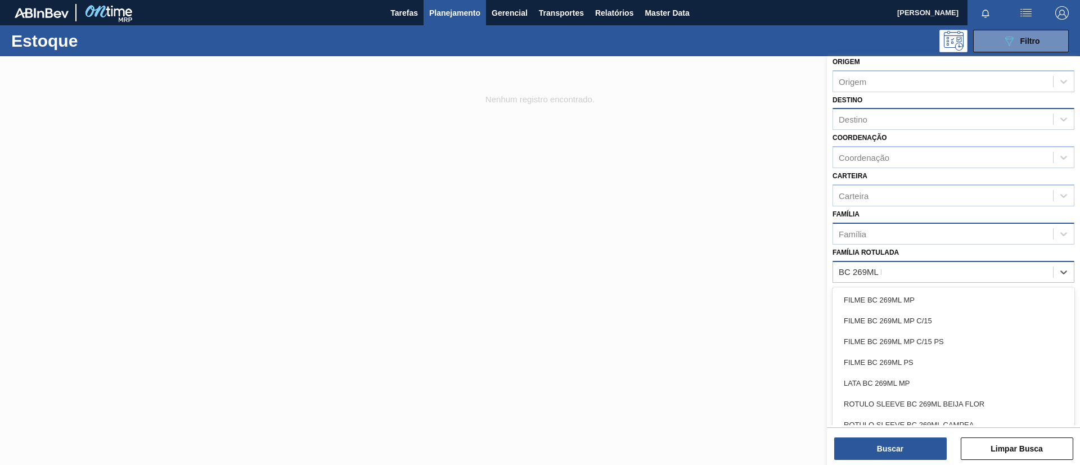
type Rotulada "BC 269ML MP"
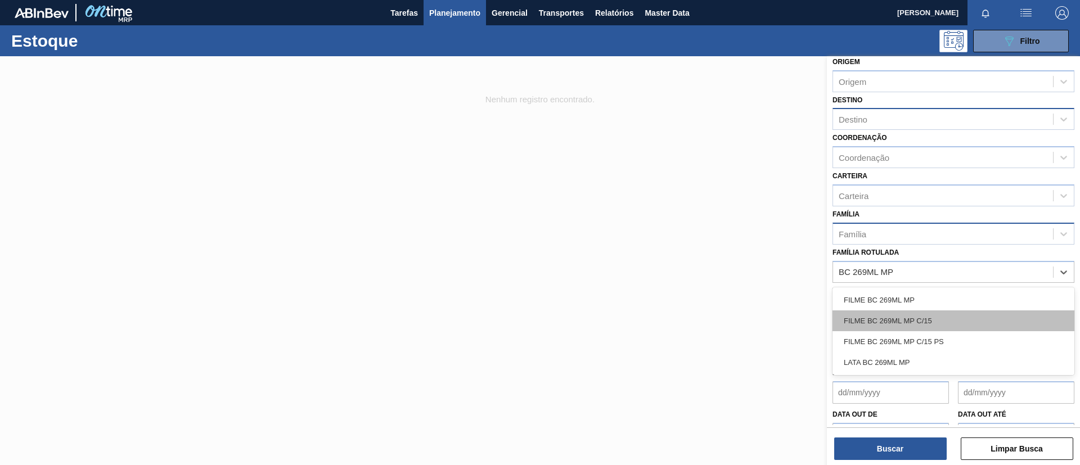
click at [923, 321] on div "FILME BC 269ML MP C/15" at bounding box center [953, 320] width 242 height 21
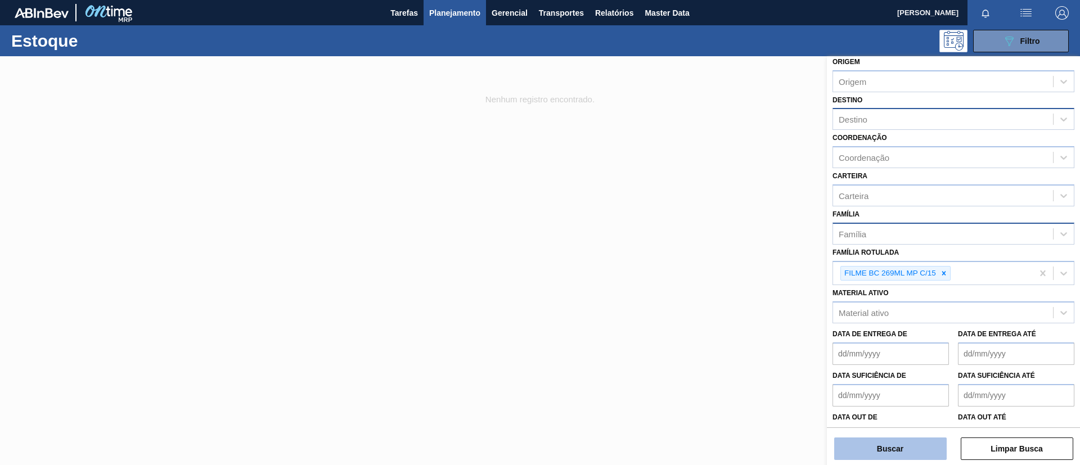
click at [918, 443] on button "Buscar" at bounding box center [890, 448] width 112 height 22
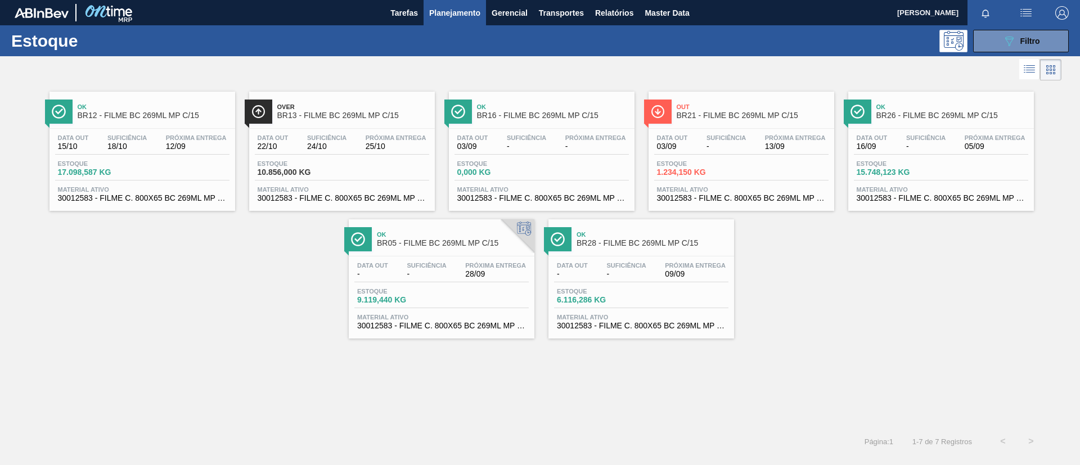
click at [351, 115] on span "BR13 - FILME BC 269ML MP C/15" at bounding box center [353, 115] width 152 height 8
click at [184, 114] on span "BR12 - FILME BC 269ML MP C/15" at bounding box center [154, 115] width 152 height 8
click at [968, 121] on div "Ok BR26 - FILME BC 269ML MP C/15" at bounding box center [952, 111] width 152 height 25
click at [489, 246] on span "BR05 - FILME BC 269ML MP C/15" at bounding box center [453, 243] width 152 height 8
click at [188, 105] on span "Ok" at bounding box center [154, 106] width 152 height 7
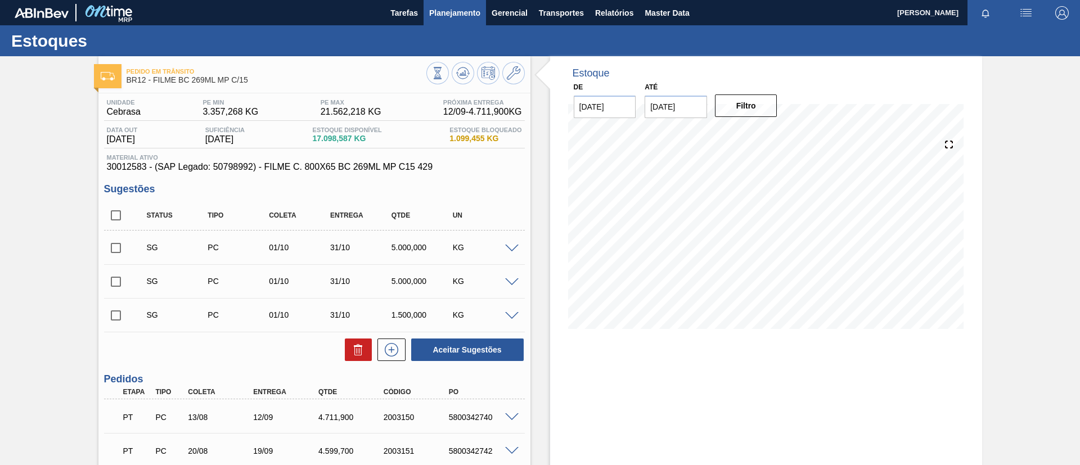
click at [432, 21] on button "Planejamento" at bounding box center [454, 12] width 62 height 25
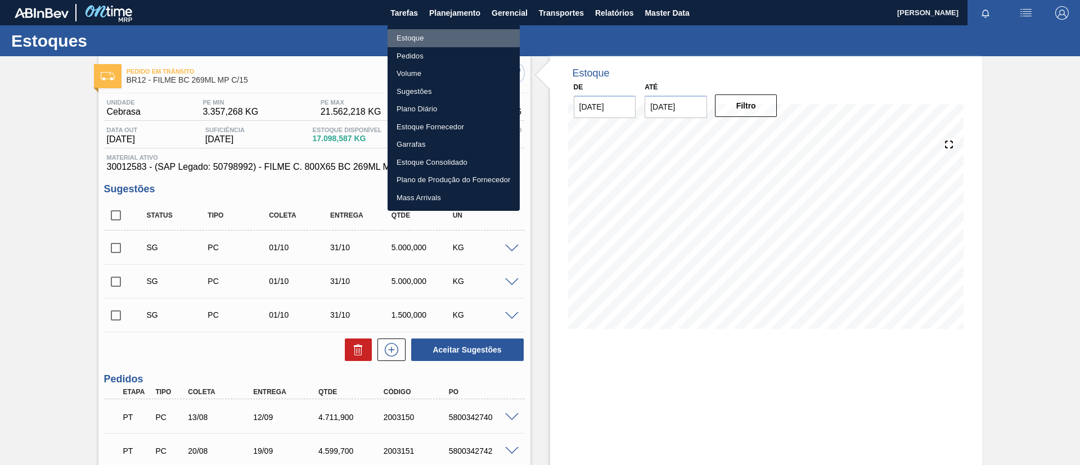
click at [432, 32] on li "Estoque" at bounding box center [453, 38] width 132 height 18
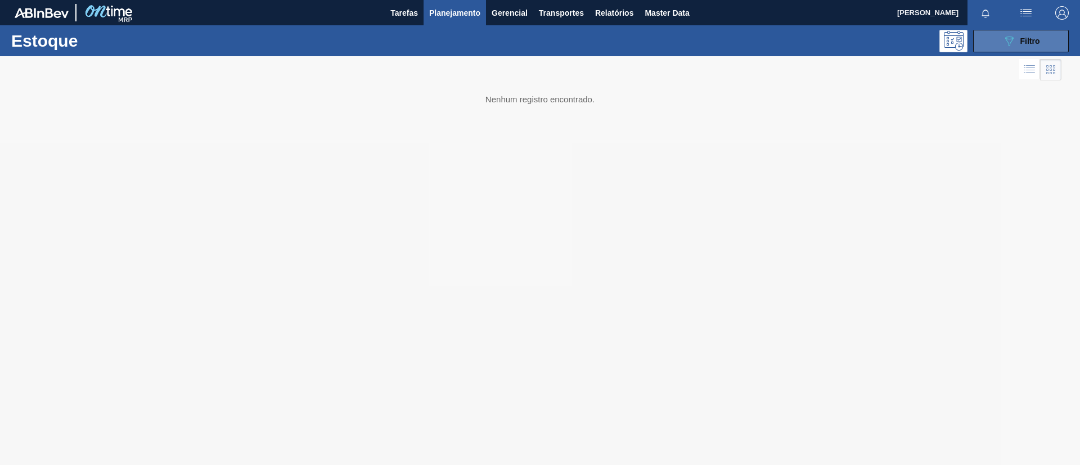
click at [1013, 44] on icon "089F7B8B-B2A5-4AFE-B5C0-19BA573D28AC" at bounding box center [1008, 40] width 13 height 13
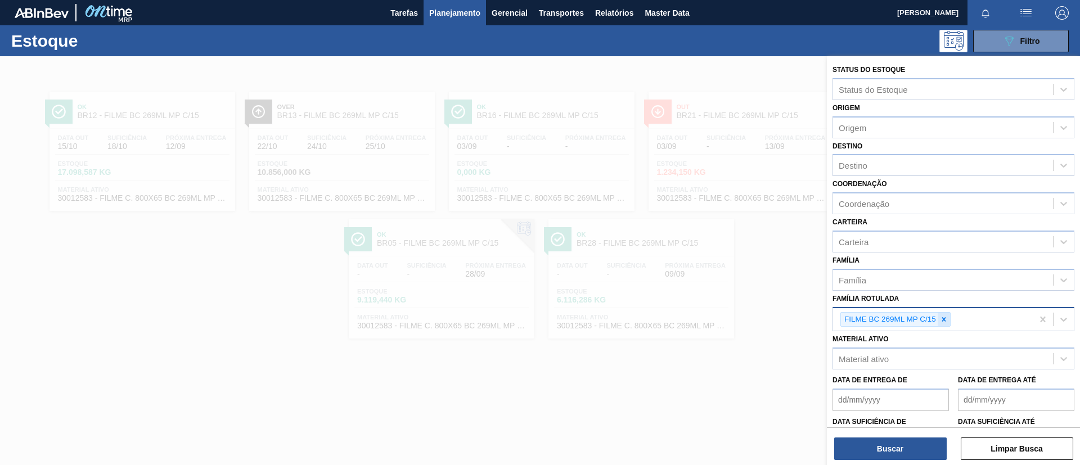
click at [946, 317] on icon at bounding box center [944, 319] width 8 height 8
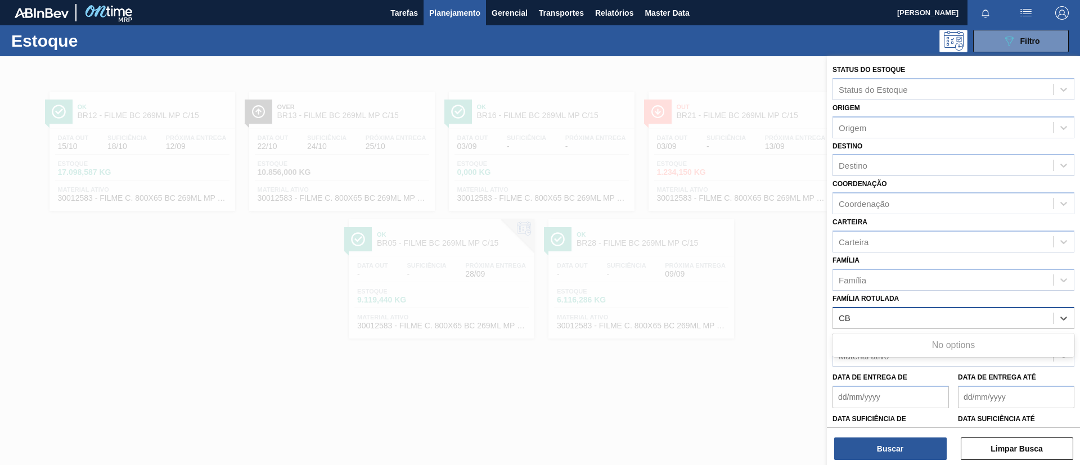
type Rotulada "C"
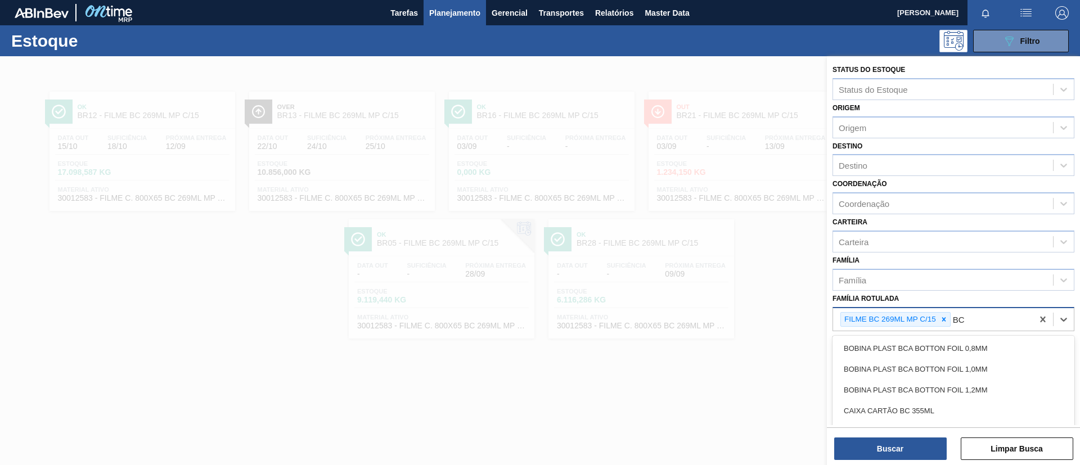
type Rotulada "B"
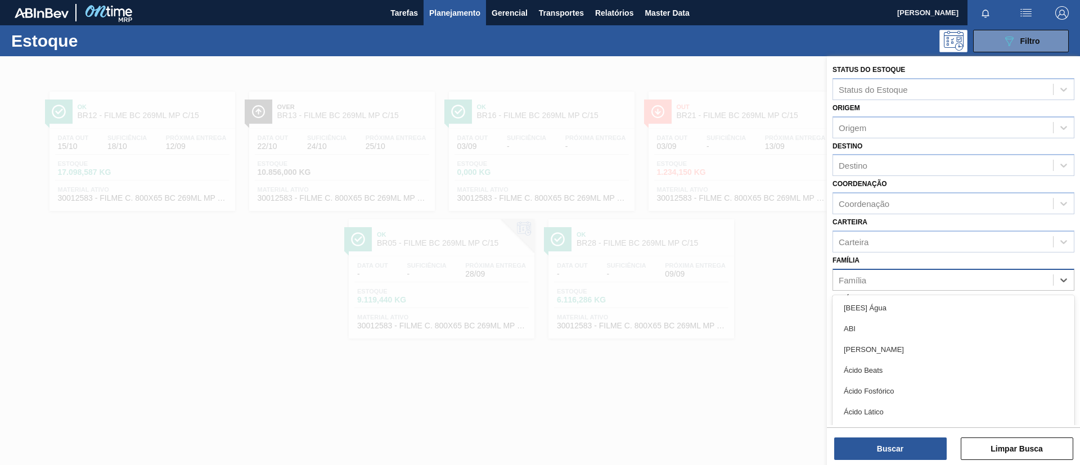
click at [912, 280] on div "Família" at bounding box center [943, 280] width 220 height 16
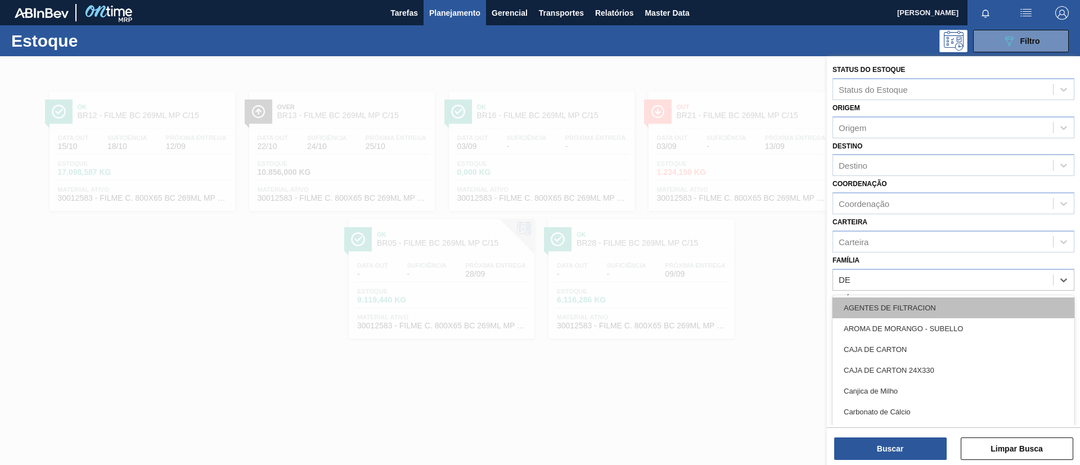
type input "DEC"
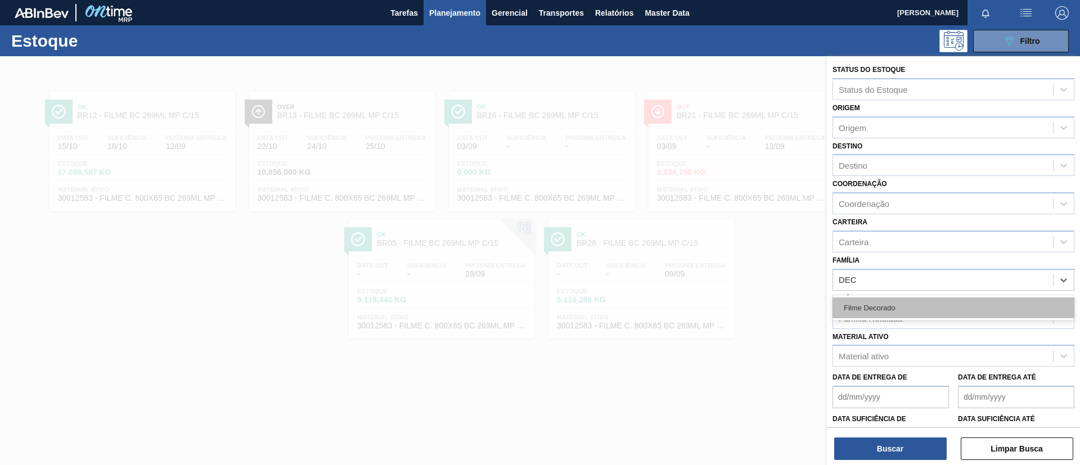
click at [929, 305] on div "Filme Decorado" at bounding box center [953, 307] width 242 height 21
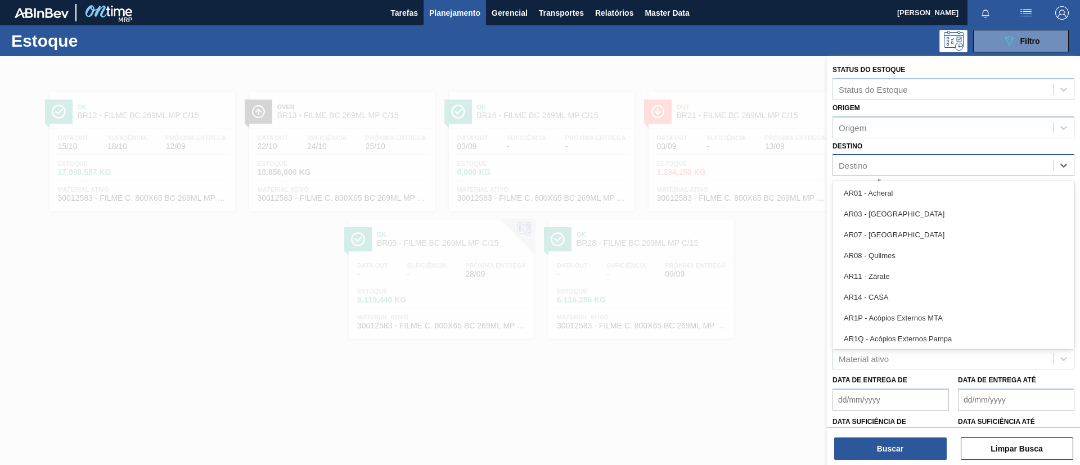
click at [867, 171] on div "Destino" at bounding box center [943, 165] width 220 height 16
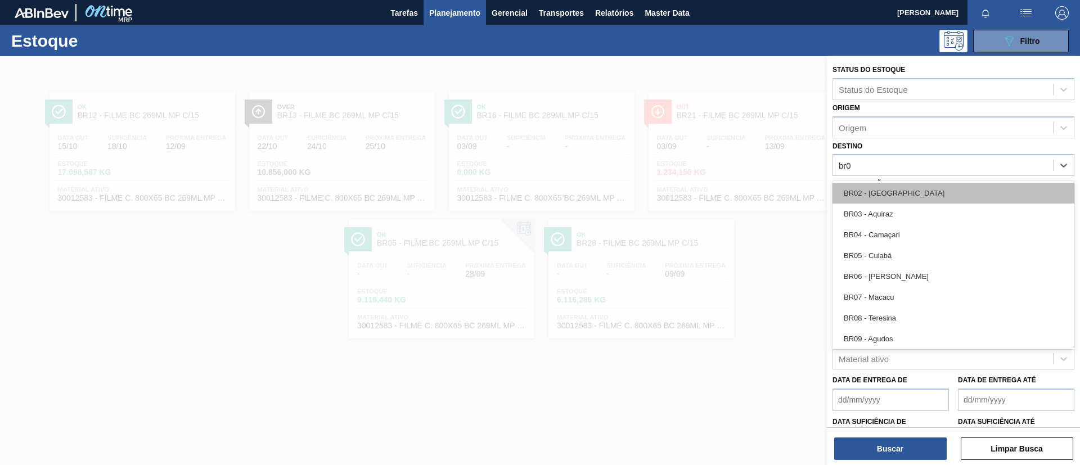
type input "br07"
click at [860, 188] on div "BR07 - Macacu" at bounding box center [953, 193] width 242 height 21
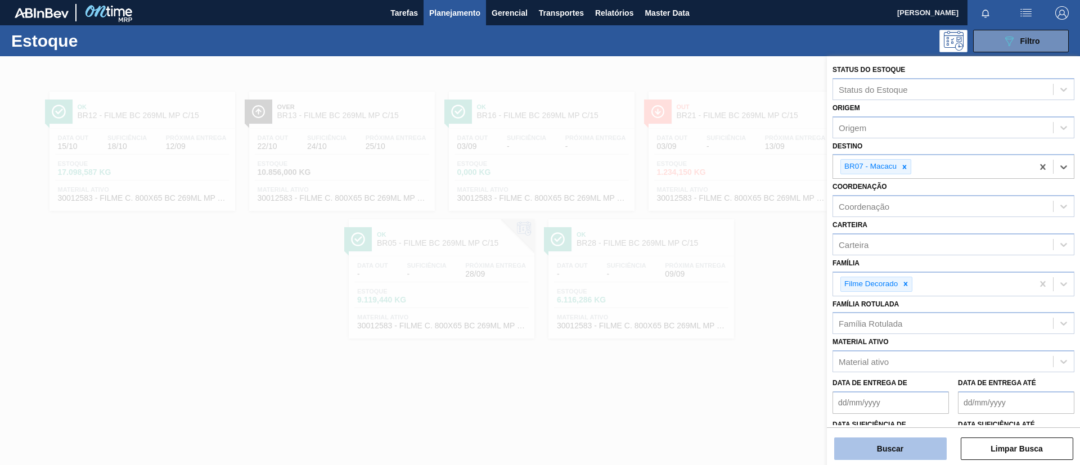
click at [860, 450] on button "Buscar" at bounding box center [890, 448] width 112 height 22
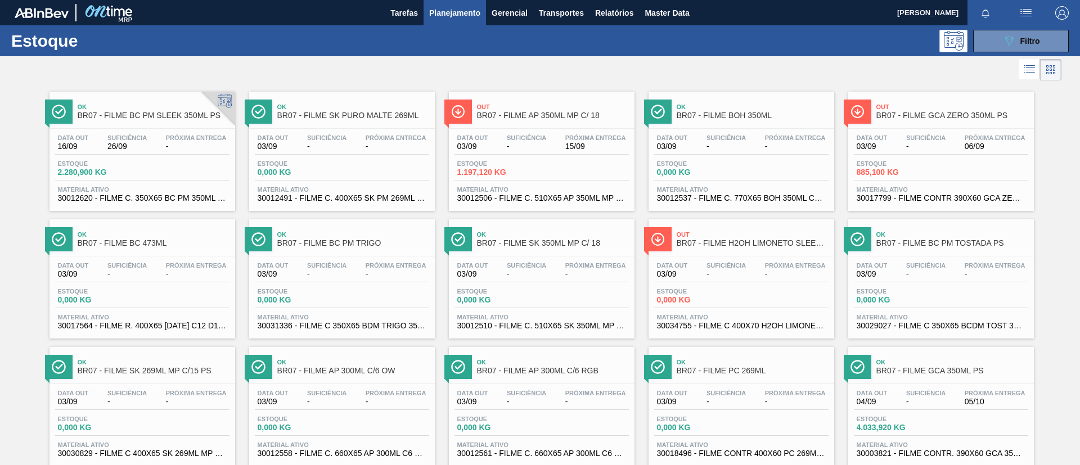
click at [193, 119] on span "BR07 - FILME BC PM SLEEK 350ML PS" at bounding box center [154, 115] width 152 height 8
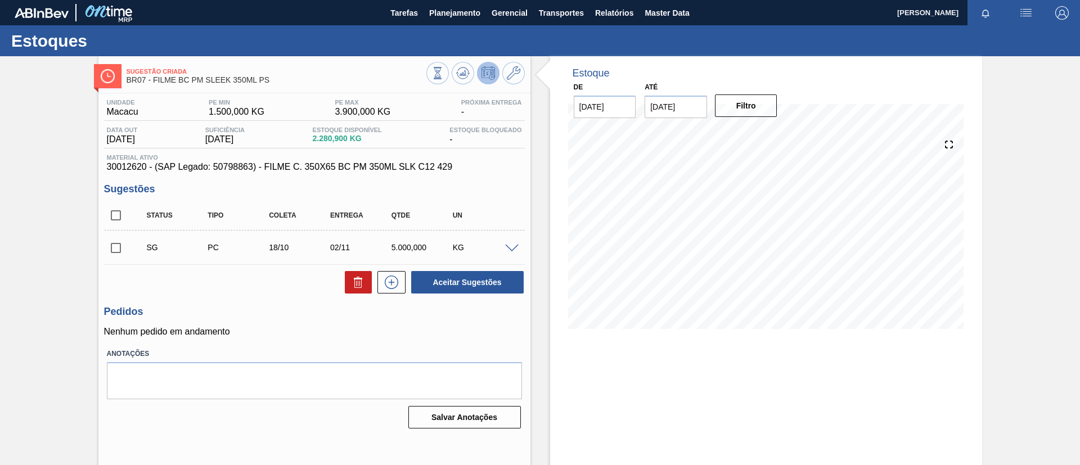
click at [506, 242] on div "SG PC 18/10 02/11 5.000,000 KG" at bounding box center [314, 247] width 421 height 28
click at [508, 242] on div "SG PC 18/10 02/11 5.000,000 KG" at bounding box center [314, 247] width 421 height 28
click at [511, 245] on span at bounding box center [511, 249] width 13 height 8
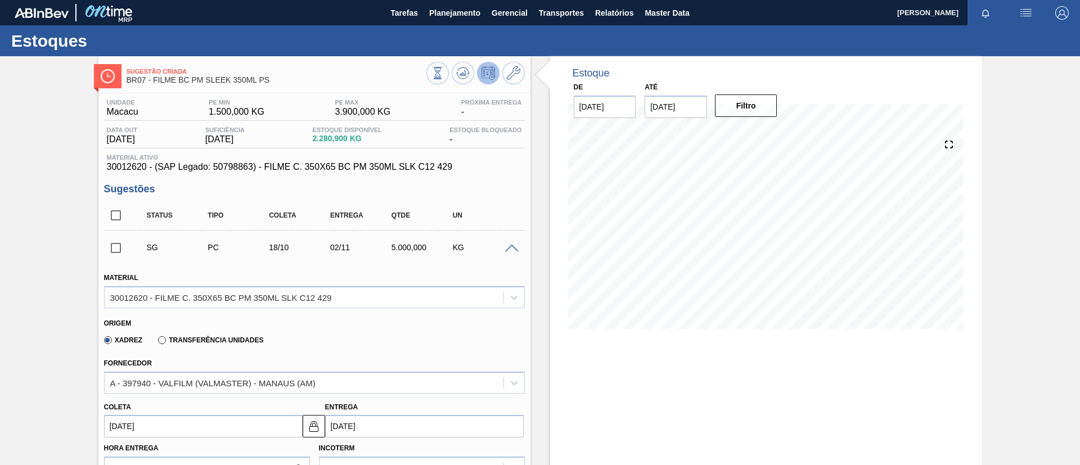
click at [234, 358] on div "Fornecedor A - 397940 - VALFILM (VALMASTER) - MANAUS (AM)" at bounding box center [314, 374] width 421 height 38
click at [243, 376] on div "A - 397940 - VALFILM (VALMASTER) - MANAUS (AM)" at bounding box center [304, 383] width 399 height 16
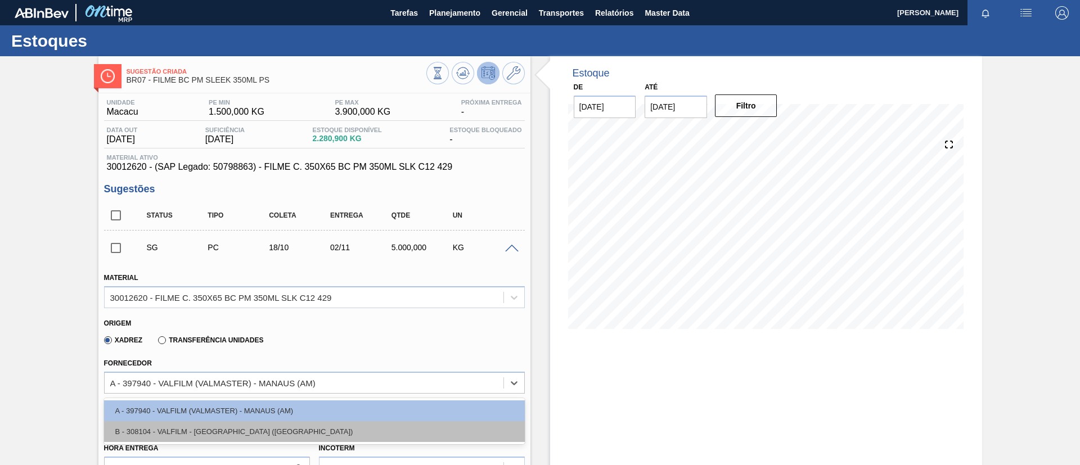
click at [226, 425] on div "B - 308104 - VALFILM - ITAMONTE (MG)" at bounding box center [314, 431] width 421 height 21
type input "20/10/2025"
type input "0,4"
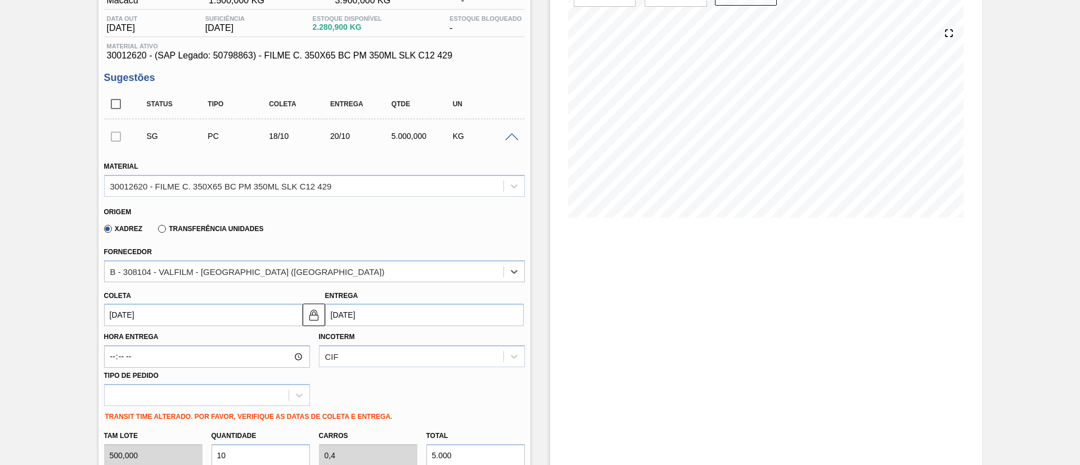
scroll to position [169, 0]
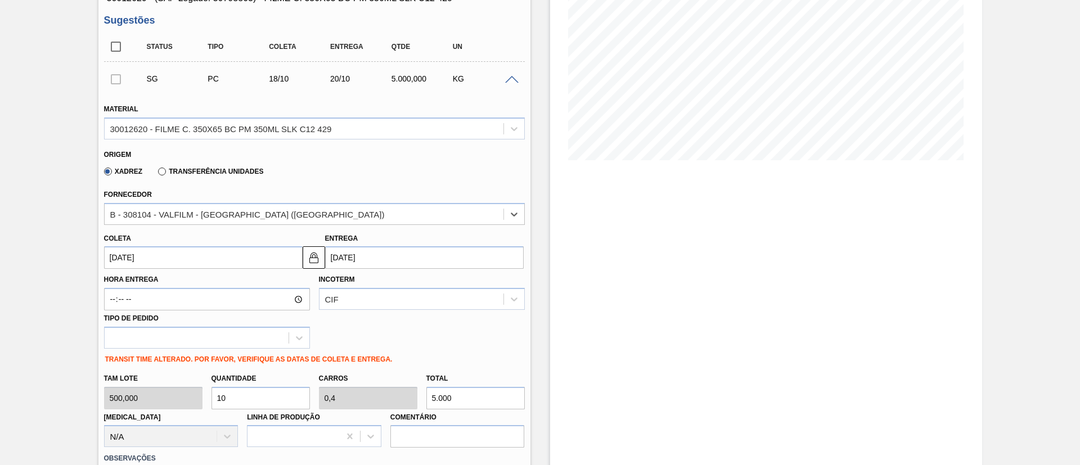
click at [193, 268] on input "18/10/2025" at bounding box center [203, 257] width 199 height 22
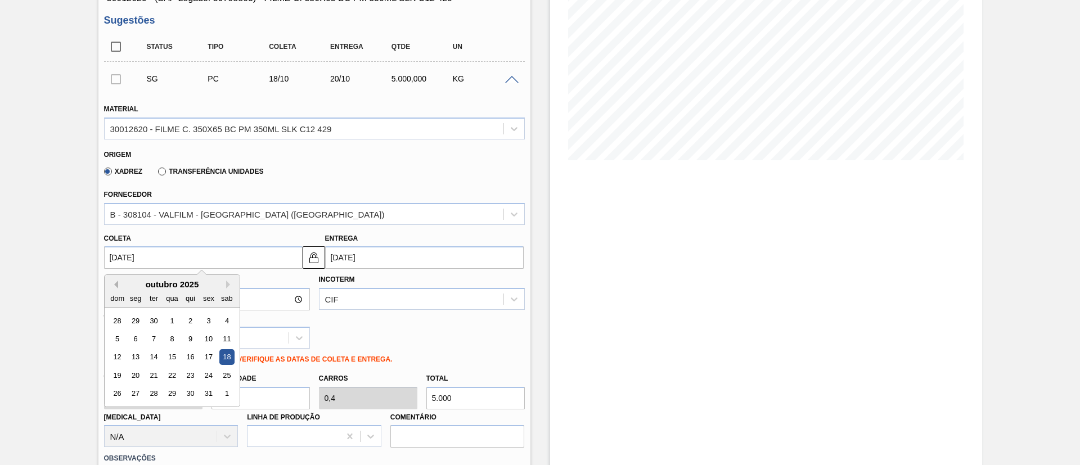
click at [115, 282] on button "Previous Month" at bounding box center [114, 285] width 8 height 8
click at [172, 355] on div "17" at bounding box center [171, 357] width 15 height 15
type input "17/09/2025"
type input "[DATE]"
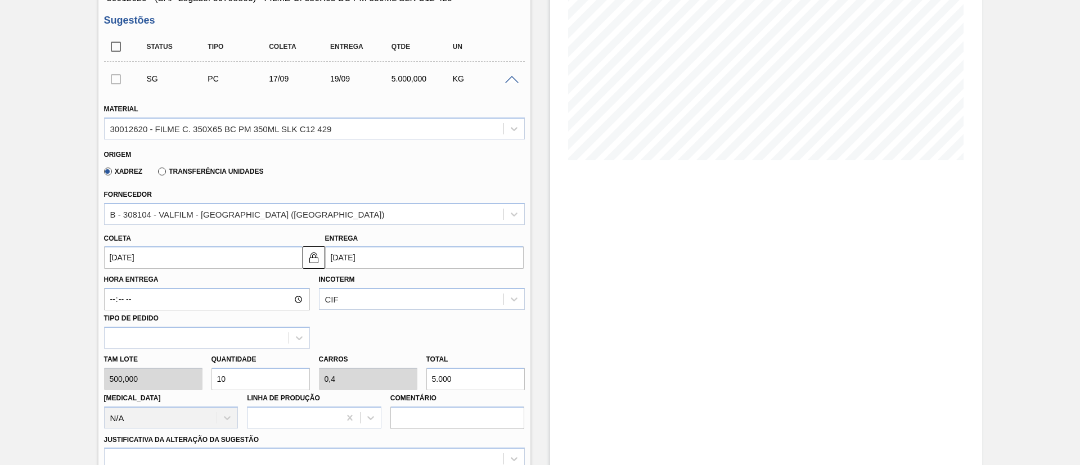
click at [232, 261] on input "17/09/2025" at bounding box center [203, 257] width 199 height 22
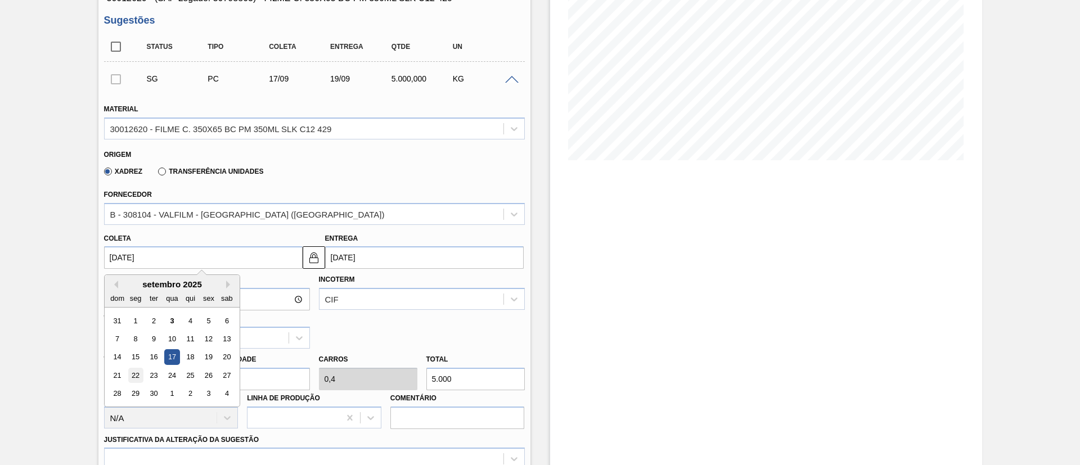
drag, startPoint x: 133, startPoint y: 373, endPoint x: 288, endPoint y: 310, distance: 167.5
click at [134, 373] on div "22" at bounding box center [135, 375] width 15 height 15
type input "[DATE]"
type input "24/09/2025"
click at [231, 255] on input "[DATE]" at bounding box center [203, 257] width 199 height 22
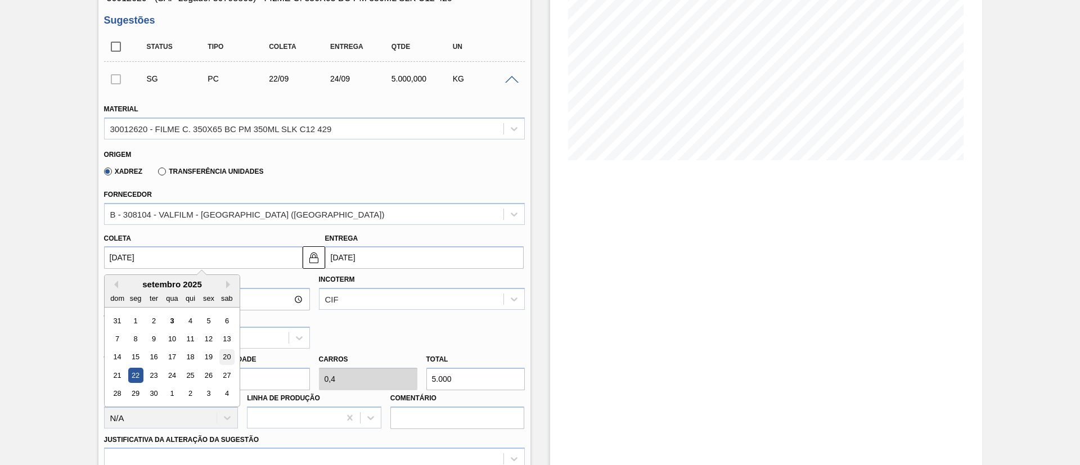
click at [224, 357] on div "20" at bounding box center [226, 357] width 15 height 15
type input "20/09/2025"
type input "[DATE]"
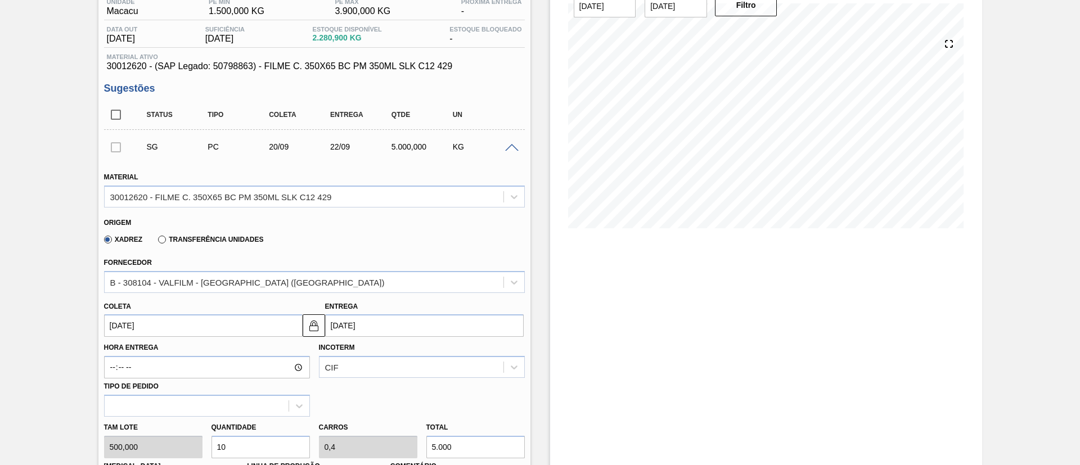
scroll to position [84, 0]
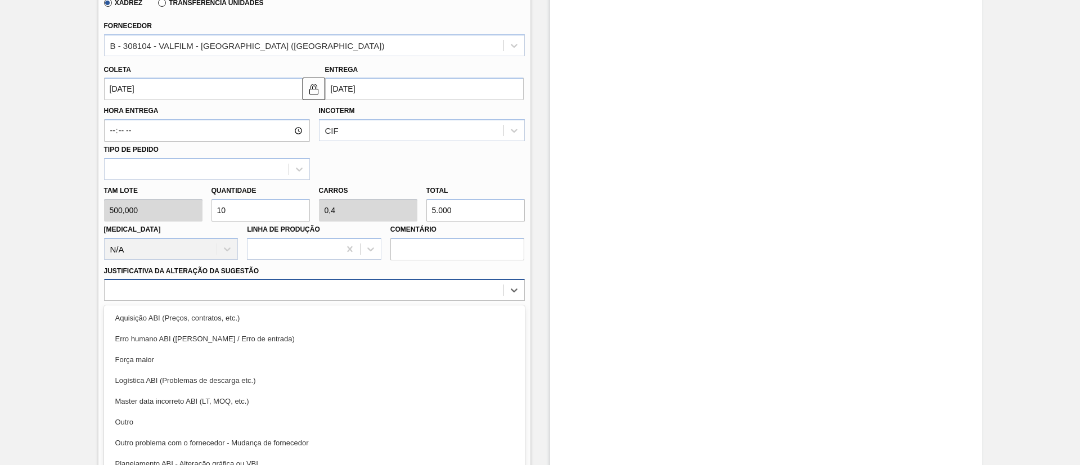
click at [275, 279] on div at bounding box center [314, 290] width 421 height 22
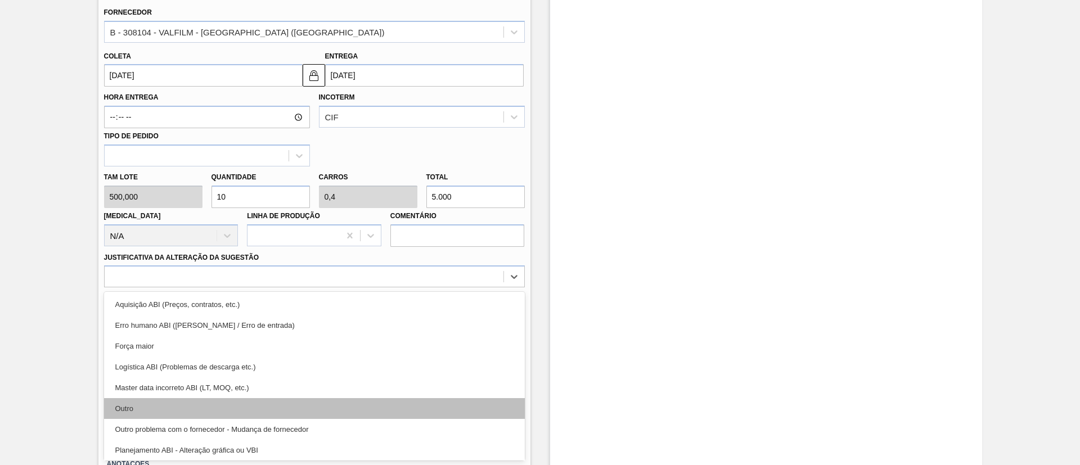
click at [188, 411] on div "Outro" at bounding box center [314, 408] width 421 height 21
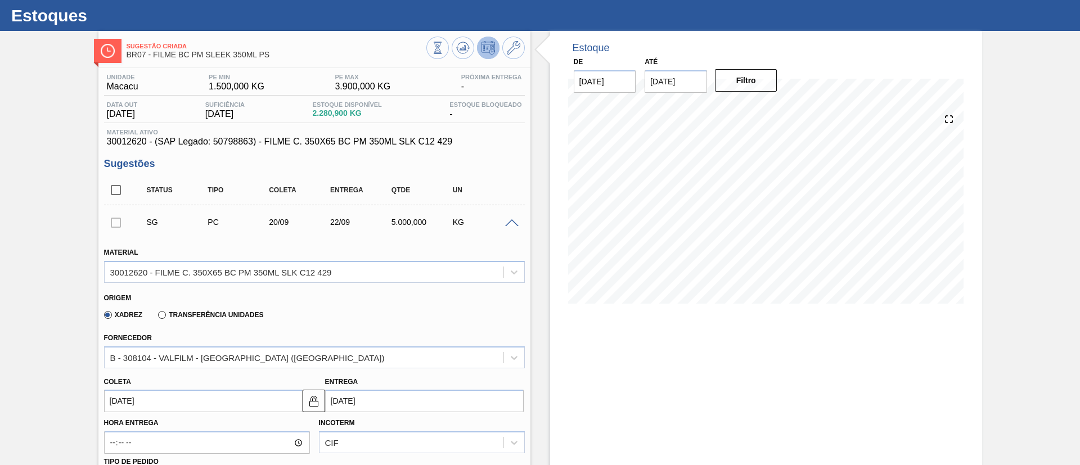
scroll to position [0, 0]
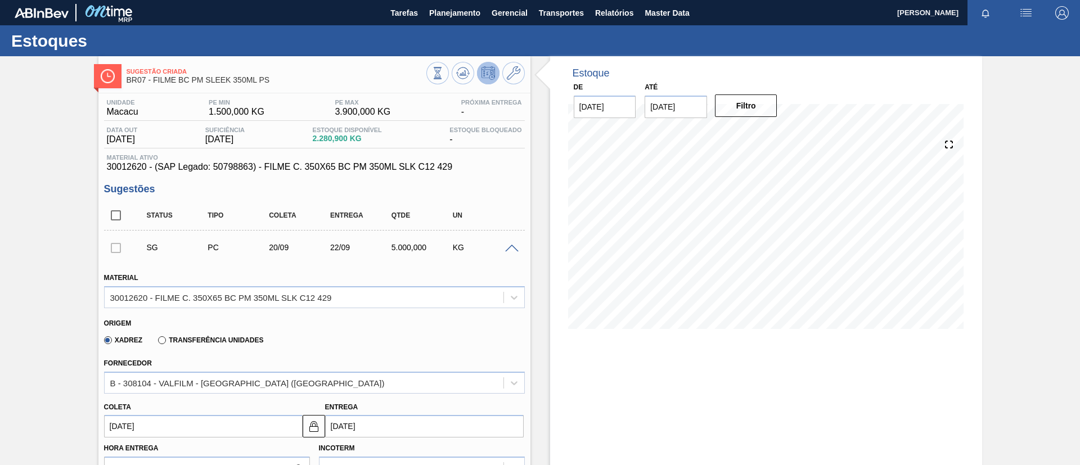
click at [509, 254] on div "SG PC 20/09 22/09 5.000,000 KG" at bounding box center [314, 247] width 421 height 28
click at [511, 249] on span at bounding box center [511, 249] width 13 height 8
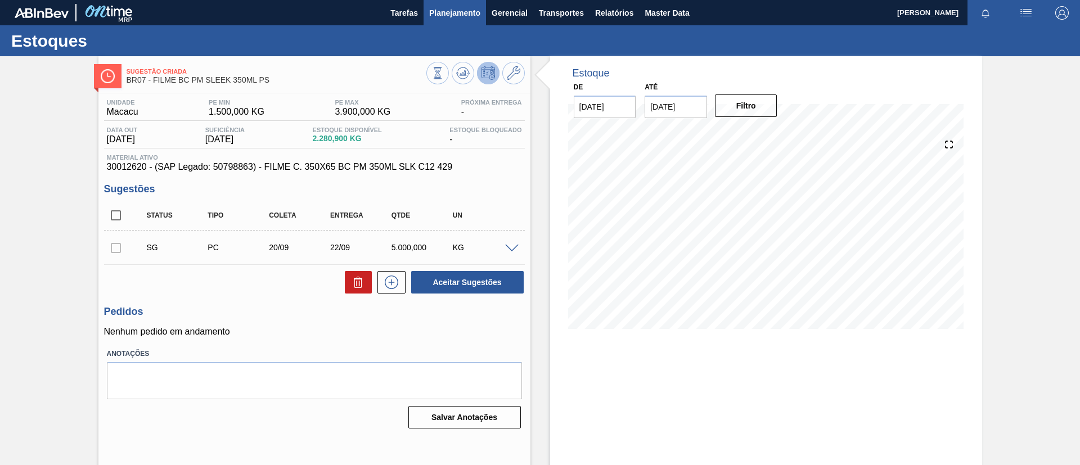
click at [454, 15] on span "Planejamento" at bounding box center [454, 12] width 51 height 13
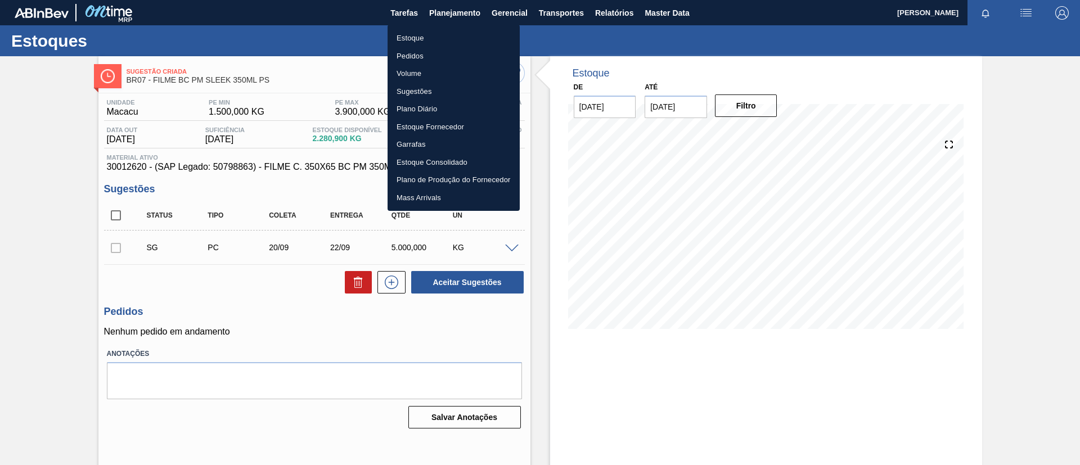
click at [436, 33] on li "Estoque" at bounding box center [453, 38] width 132 height 18
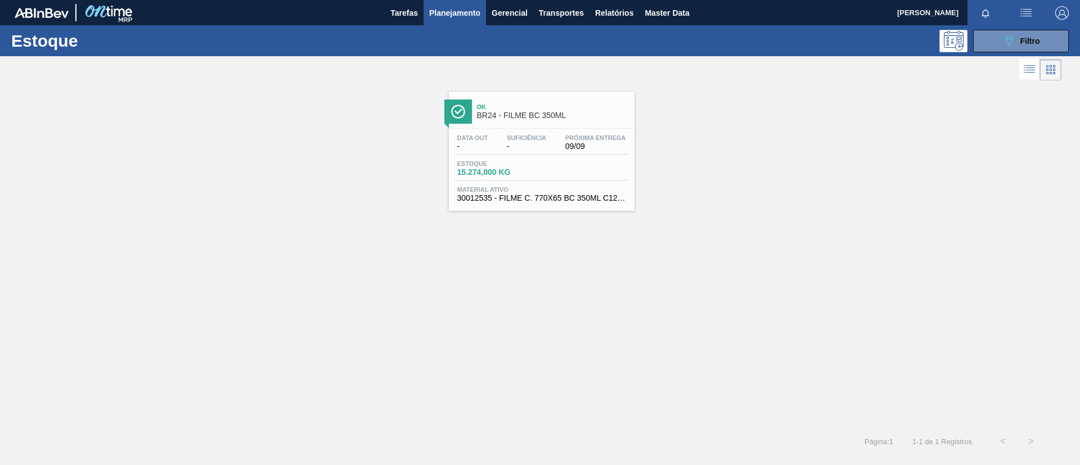
click at [995, 52] on div "Estoque 089F7B8B-B2A5-4AFE-B5C0-19BA573D28AC Filtro" at bounding box center [540, 40] width 1080 height 31
click at [993, 41] on button "089F7B8B-B2A5-4AFE-B5C0-19BA573D28AC Filtro" at bounding box center [1021, 41] width 96 height 22
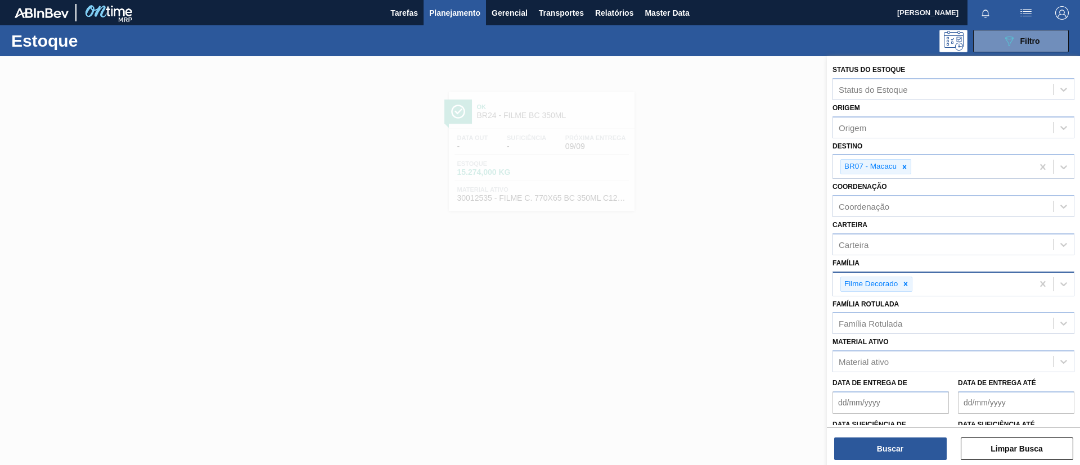
click at [904, 286] on icon at bounding box center [905, 284] width 8 height 8
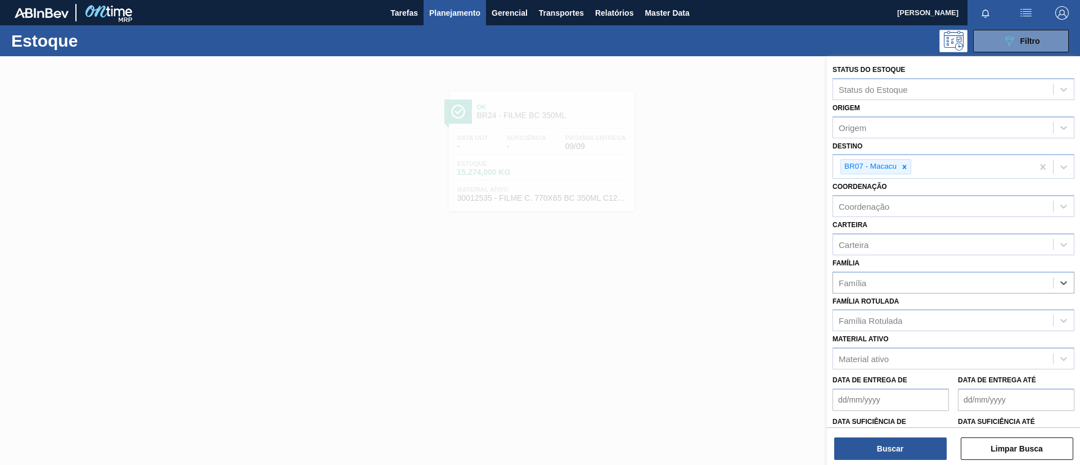
click at [908, 308] on div "Família Rotulada Família Rotulada" at bounding box center [953, 313] width 242 height 38
click at [909, 320] on div "Família Rotulada" at bounding box center [943, 321] width 220 height 16
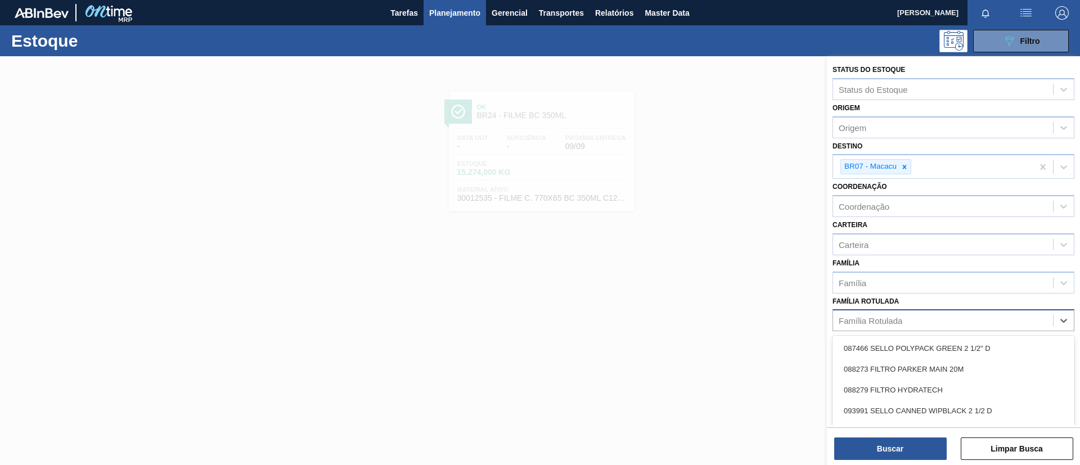
paste Rotulada "FILME GCA ZERO 350ML PS"
type Rotulada "FILME GCA ZERO 350ML PS"
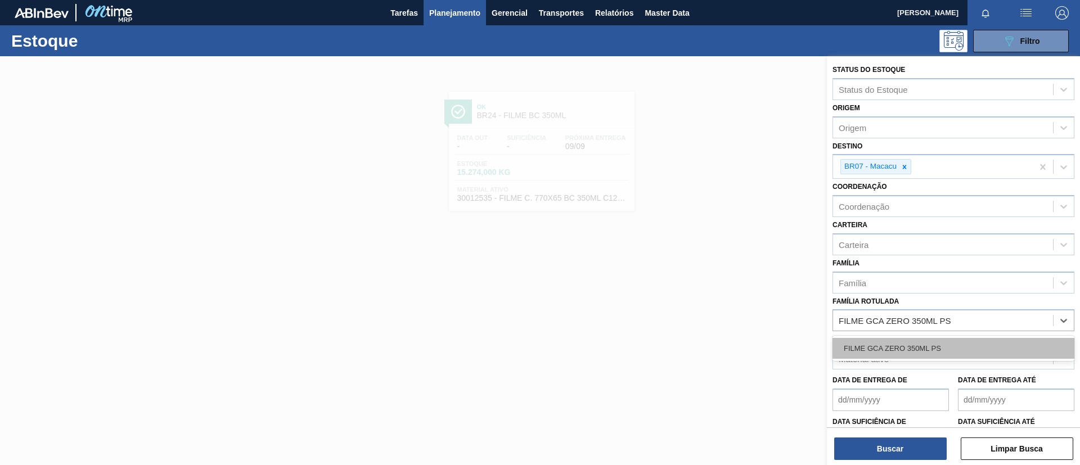
click at [915, 338] on div "FILME GCA ZERO 350ML PS" at bounding box center [953, 348] width 242 height 21
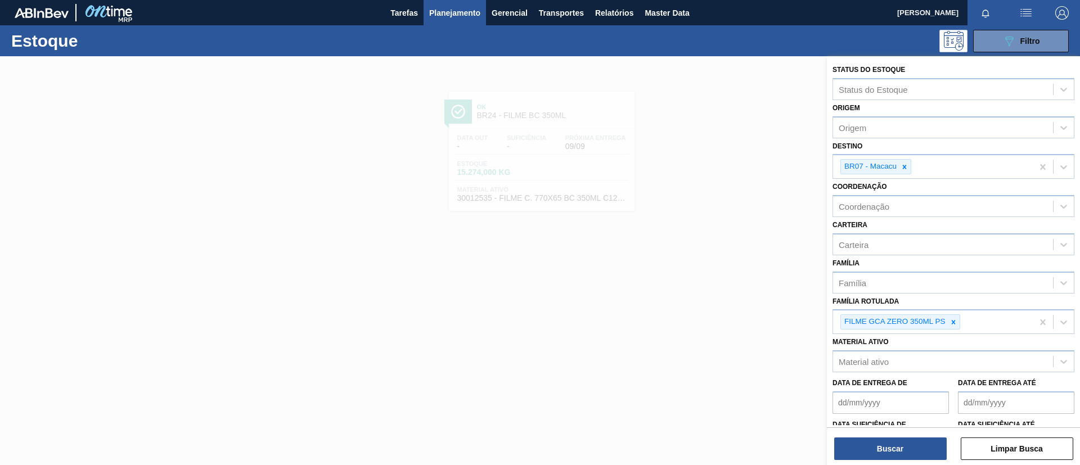
click at [903, 151] on div "Destino BR07 - Macacu" at bounding box center [953, 158] width 242 height 41
click at [892, 434] on div "Buscar Limpar Busca" at bounding box center [953, 442] width 253 height 31
click at [895, 439] on button "Buscar" at bounding box center [890, 448] width 112 height 22
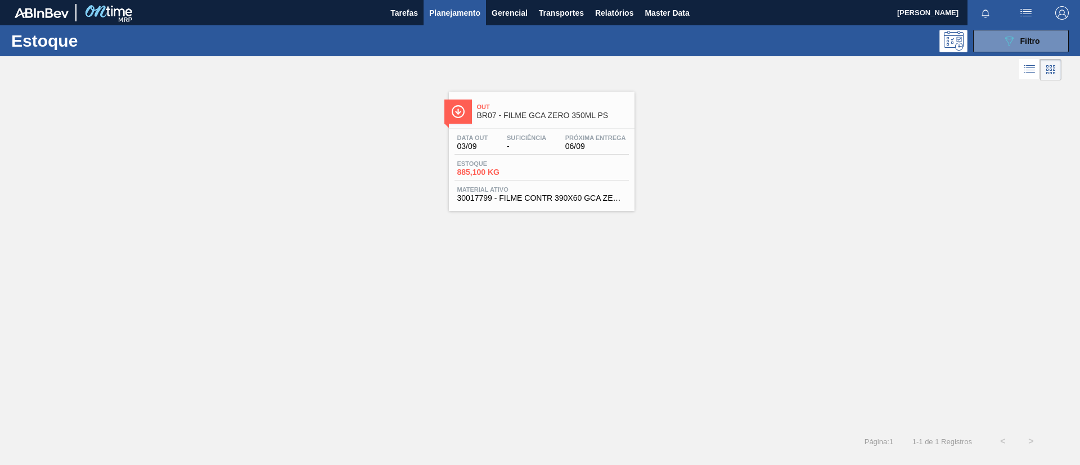
click at [453, 96] on div "Out BR07 - FILME GCA ZERO 350ML PS" at bounding box center [542, 107] width 186 height 31
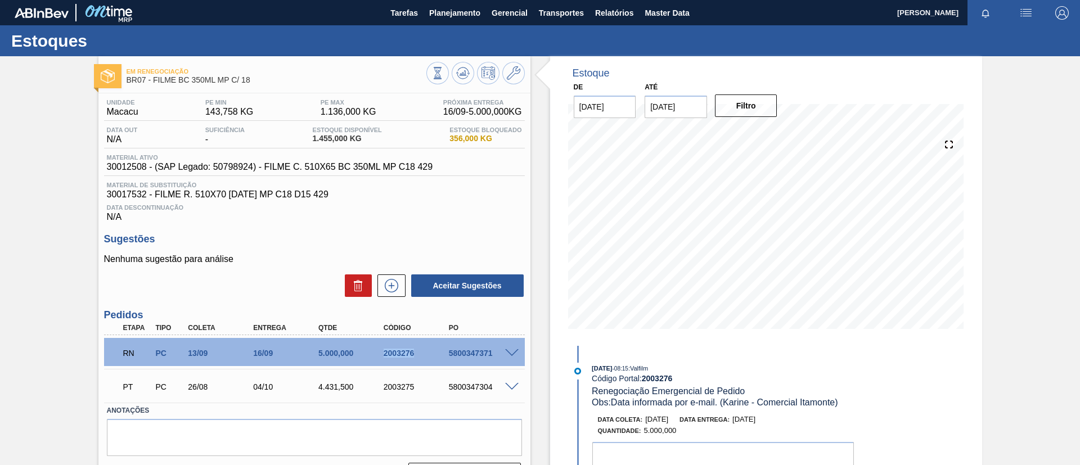
scroll to position [84, 0]
